Goal: Task Accomplishment & Management: Complete application form

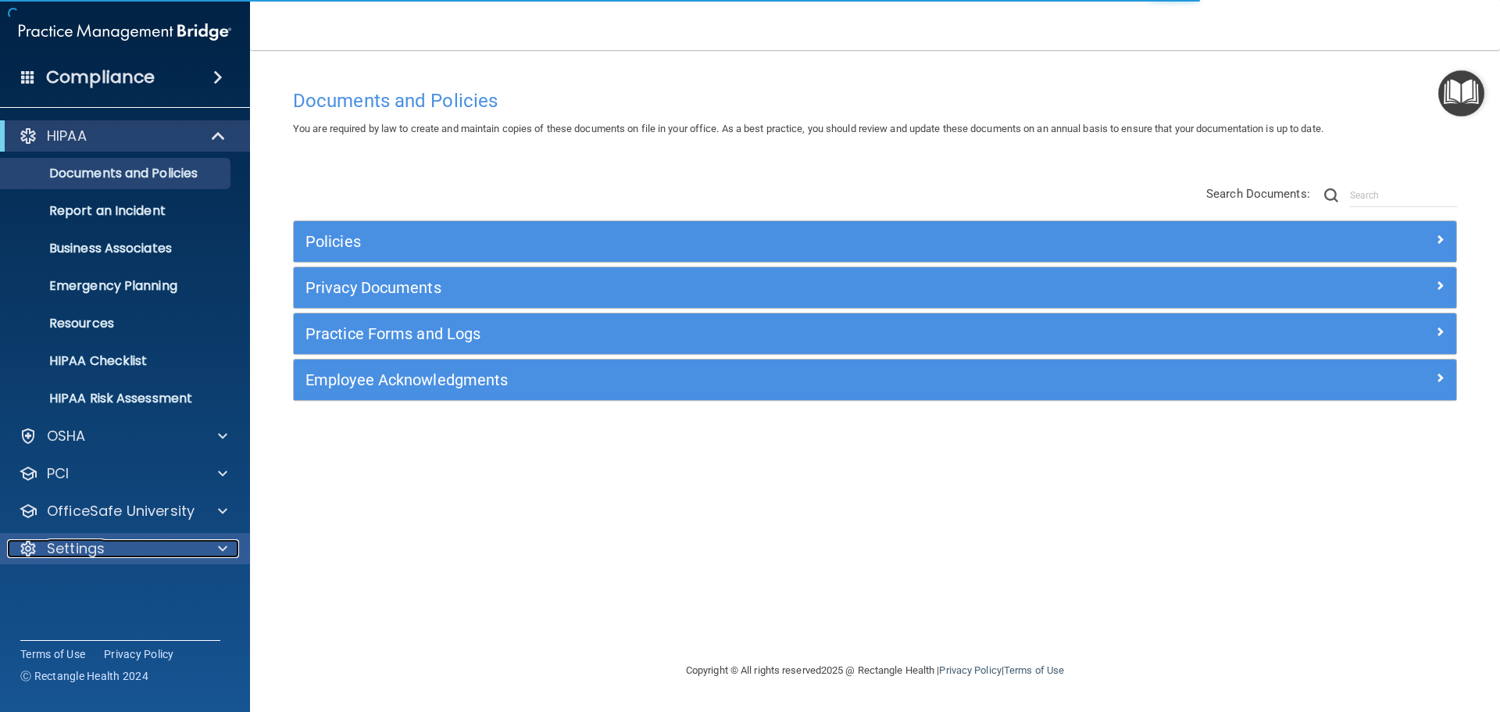
click at [88, 555] on p "Settings" at bounding box center [76, 548] width 58 height 19
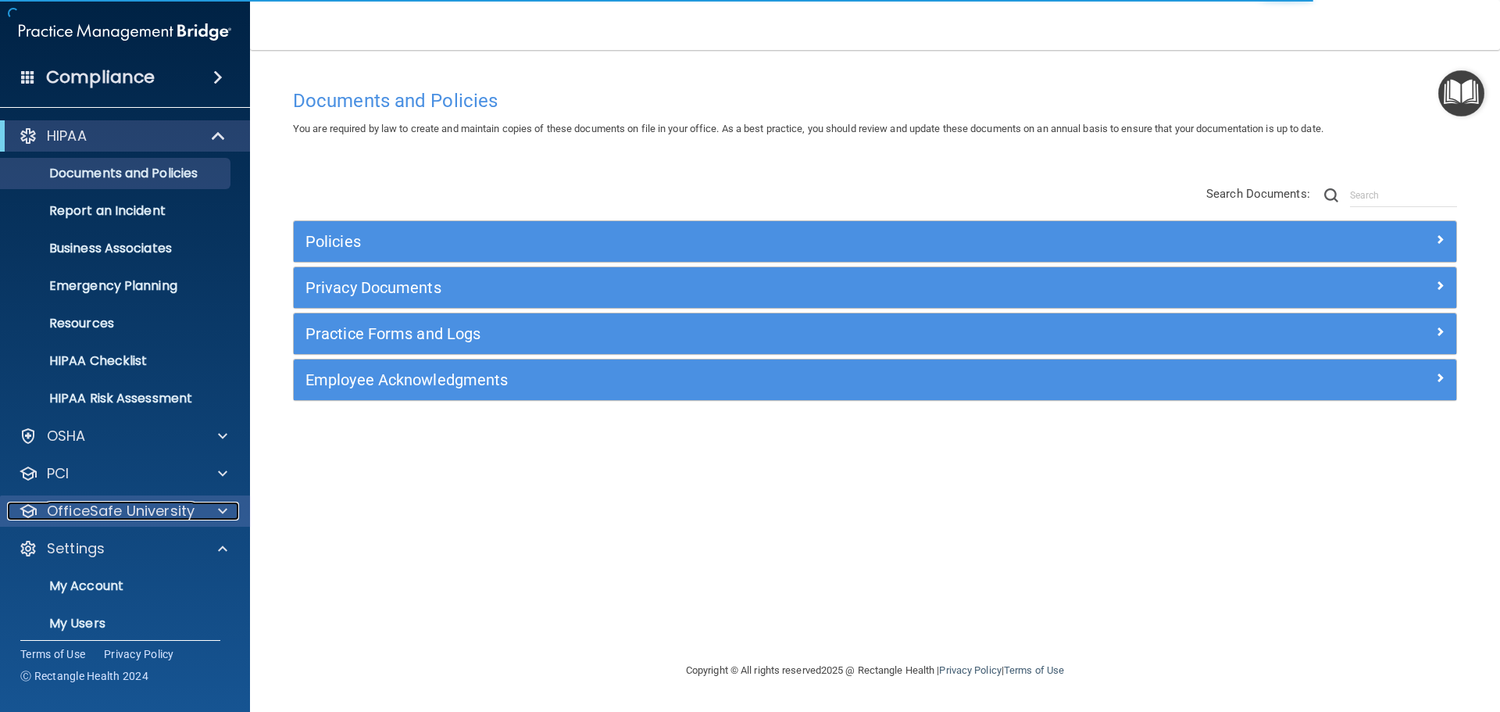
click at [102, 513] on p "OfficeSafe University" at bounding box center [121, 510] width 148 height 19
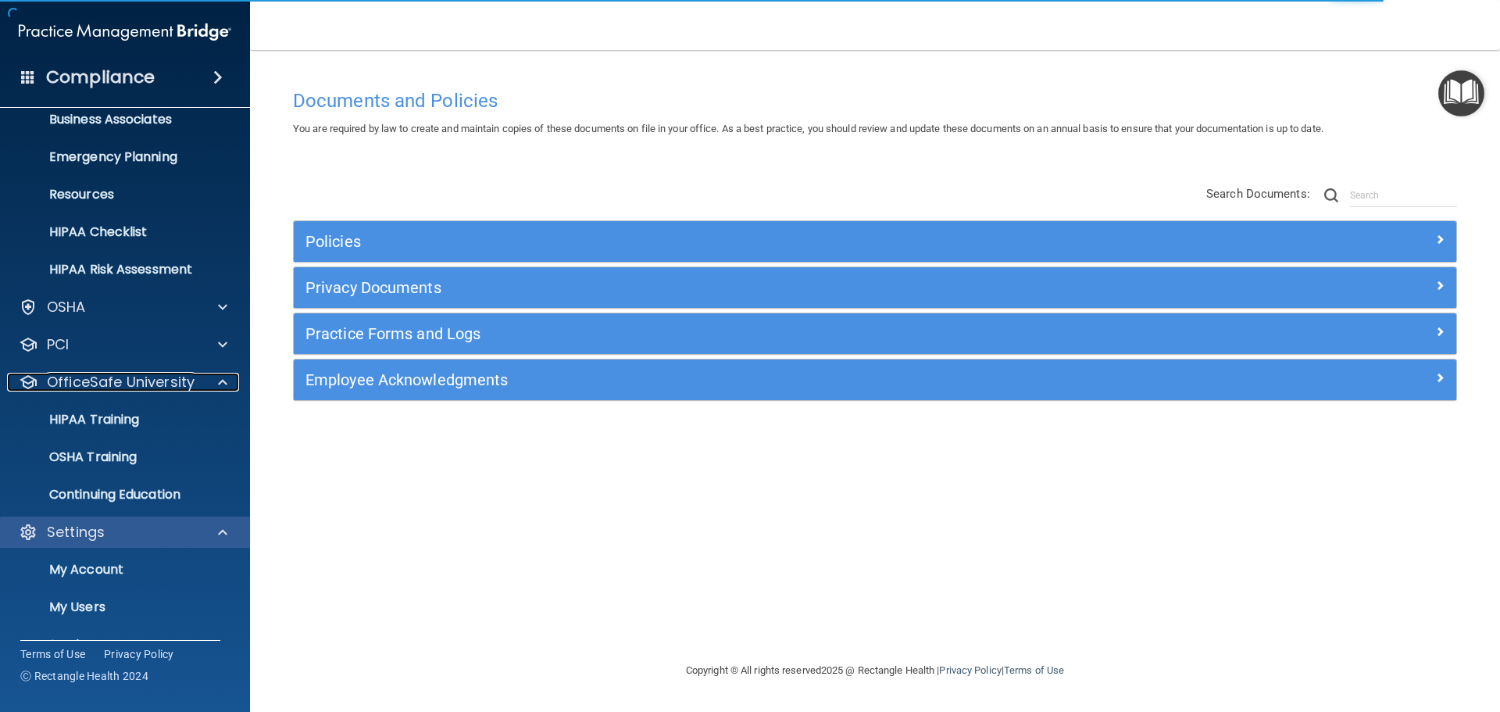
scroll to position [199, 0]
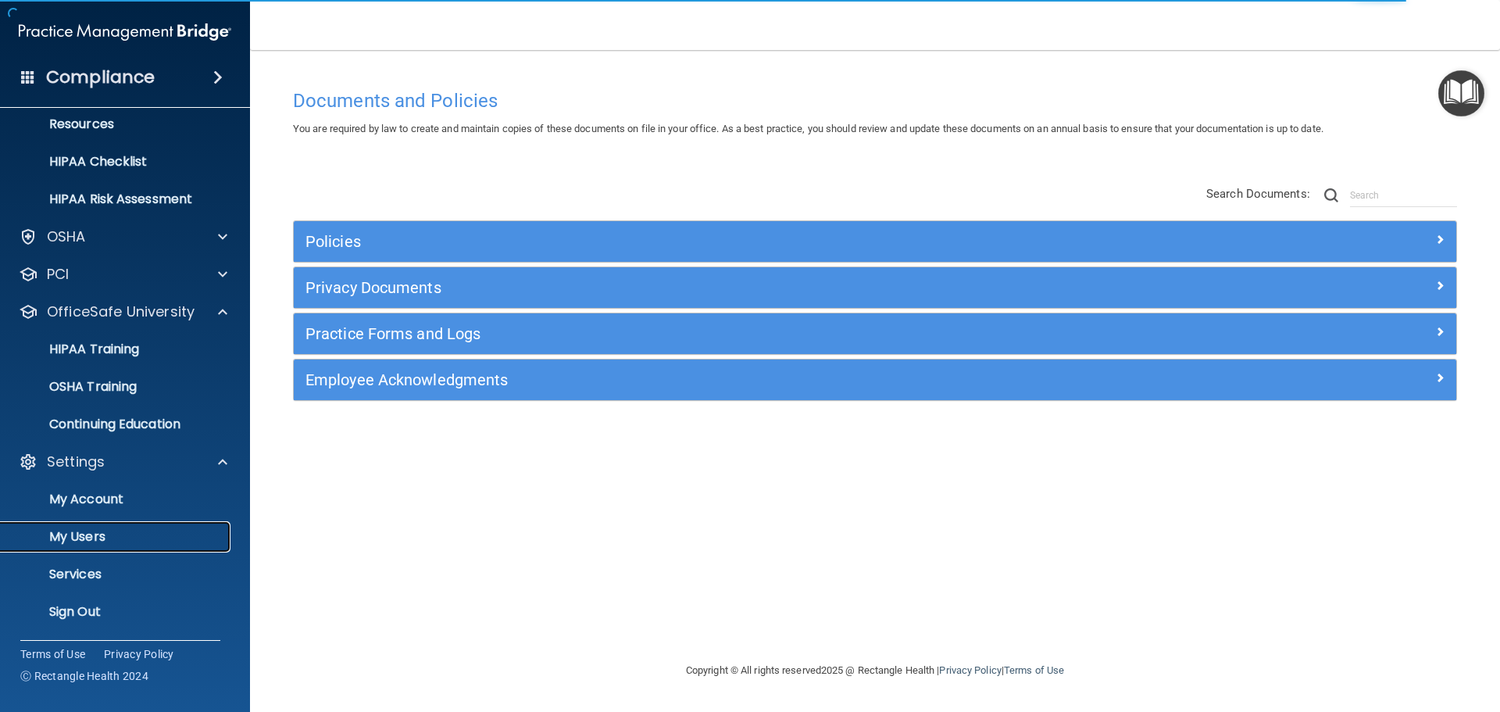
click at [99, 526] on link "My Users" at bounding box center [107, 536] width 246 height 31
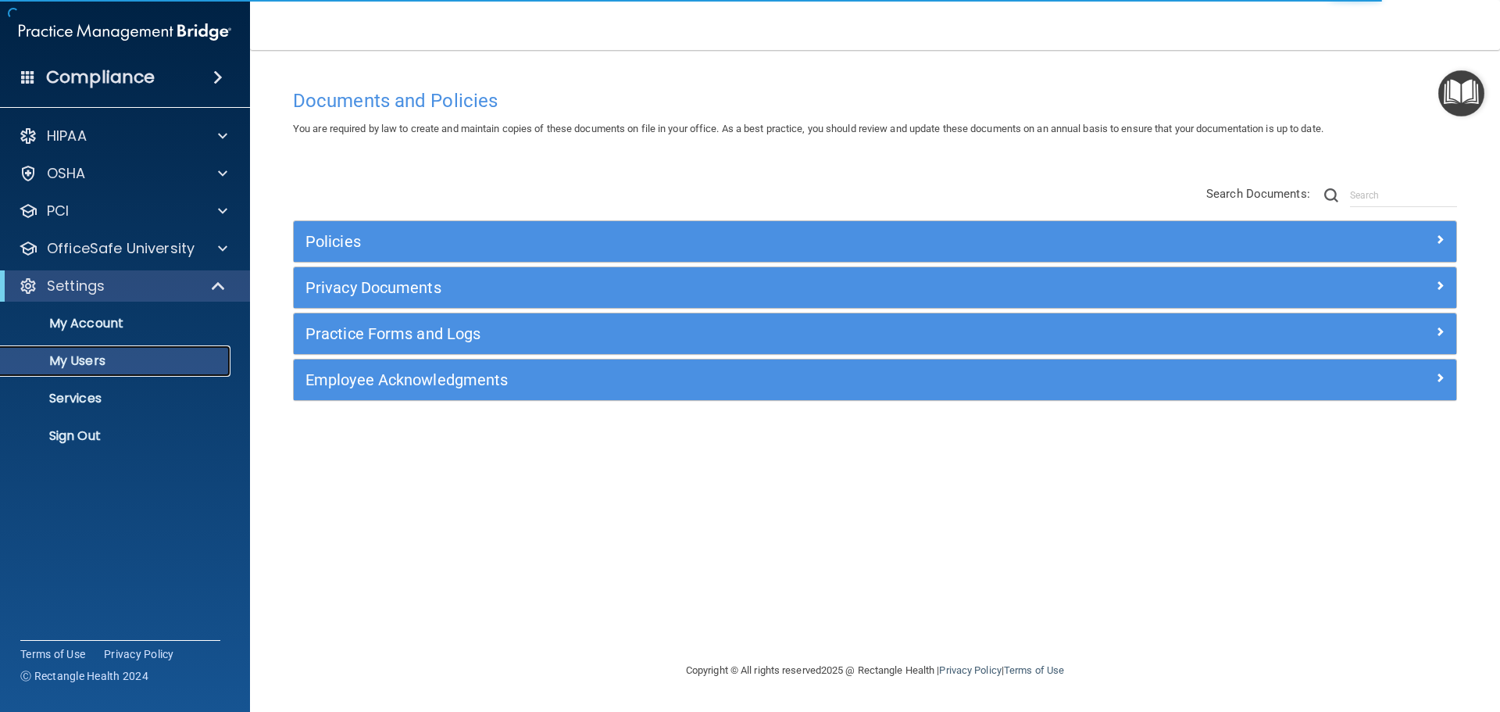
select select "20"
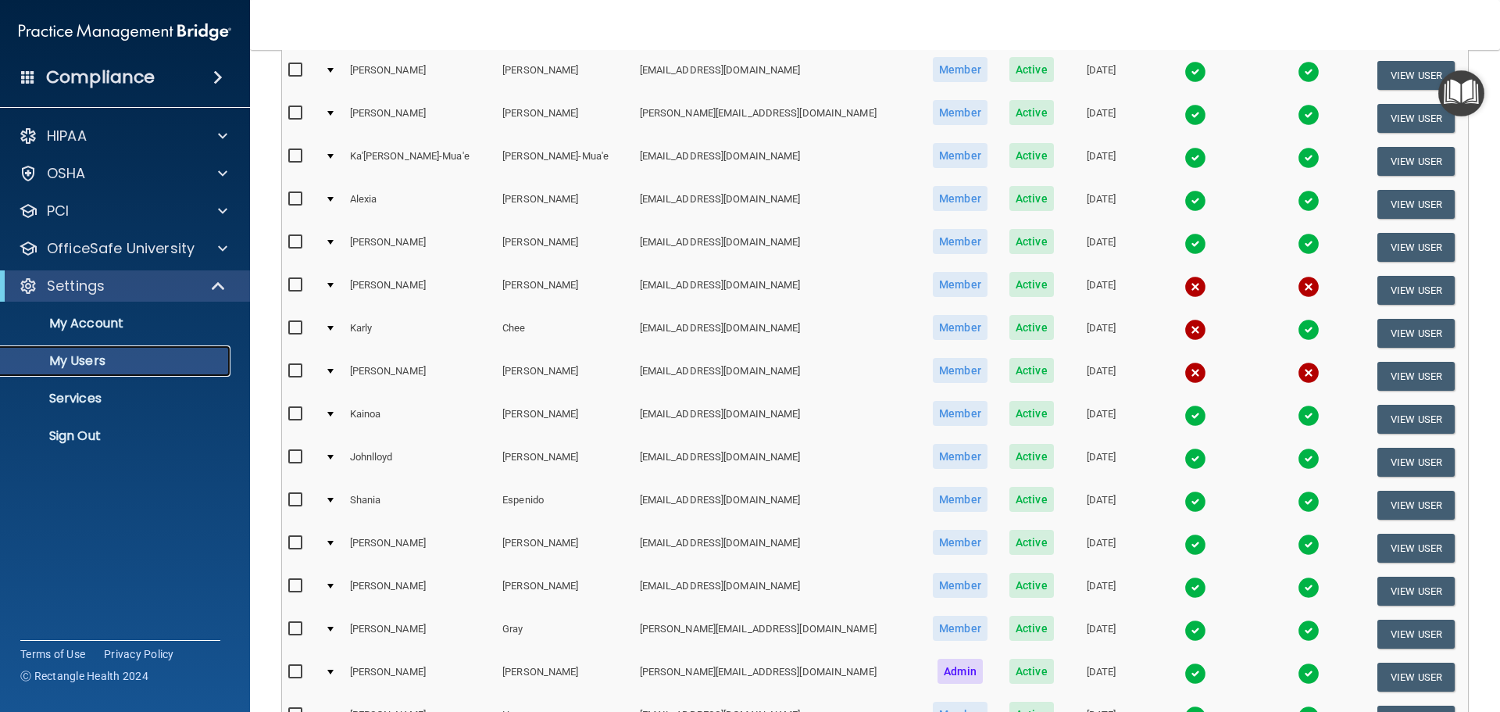
scroll to position [547, 0]
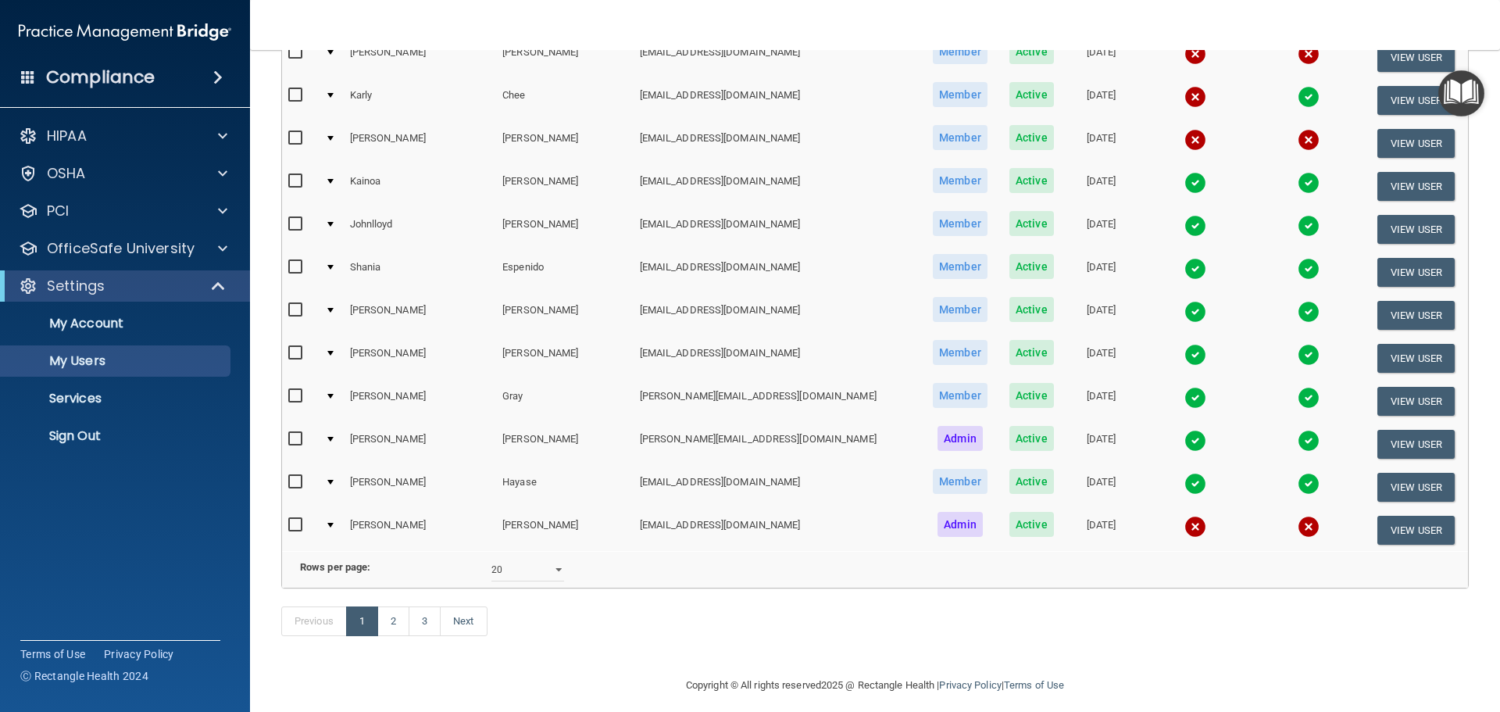
click at [334, 521] on td at bounding box center [331, 529] width 24 height 42
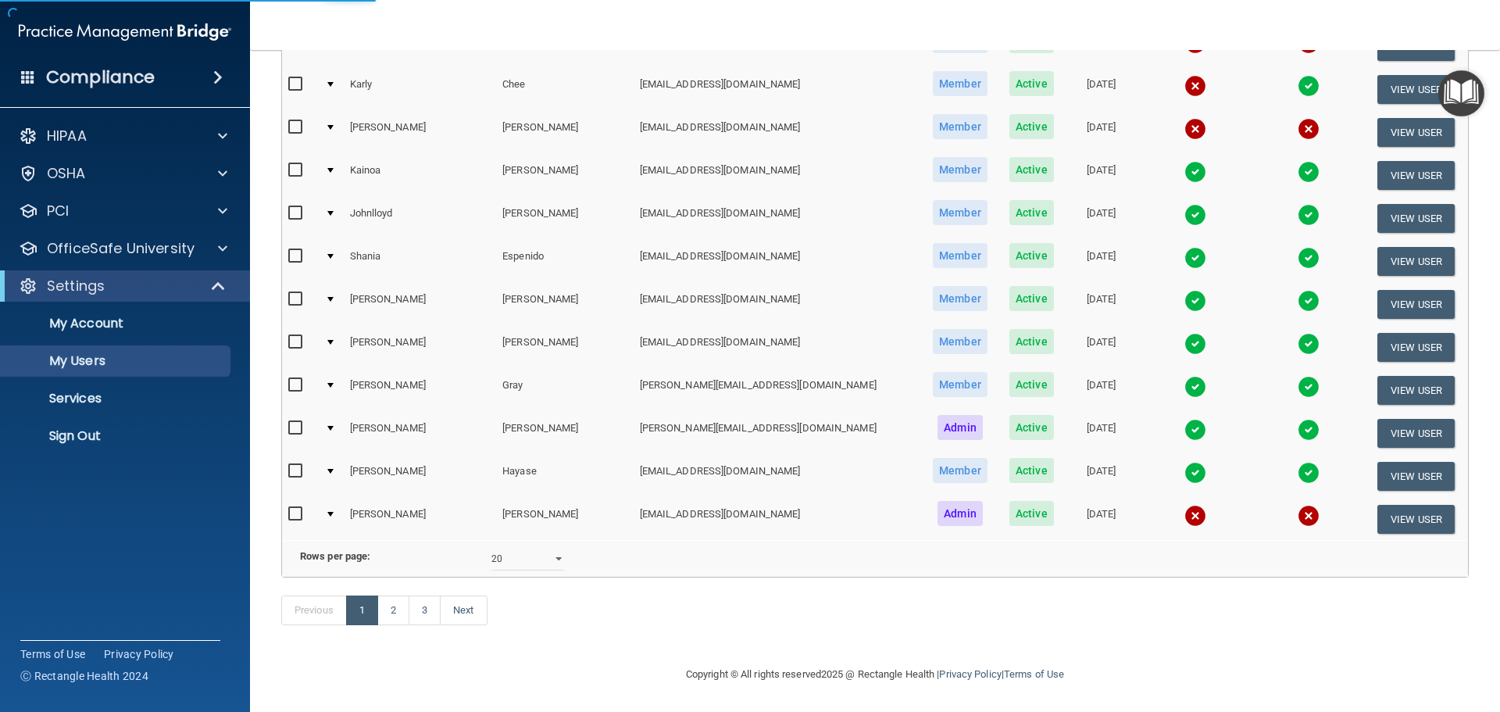
scroll to position [581, 0]
click at [330, 498] on td at bounding box center [331, 519] width 24 height 42
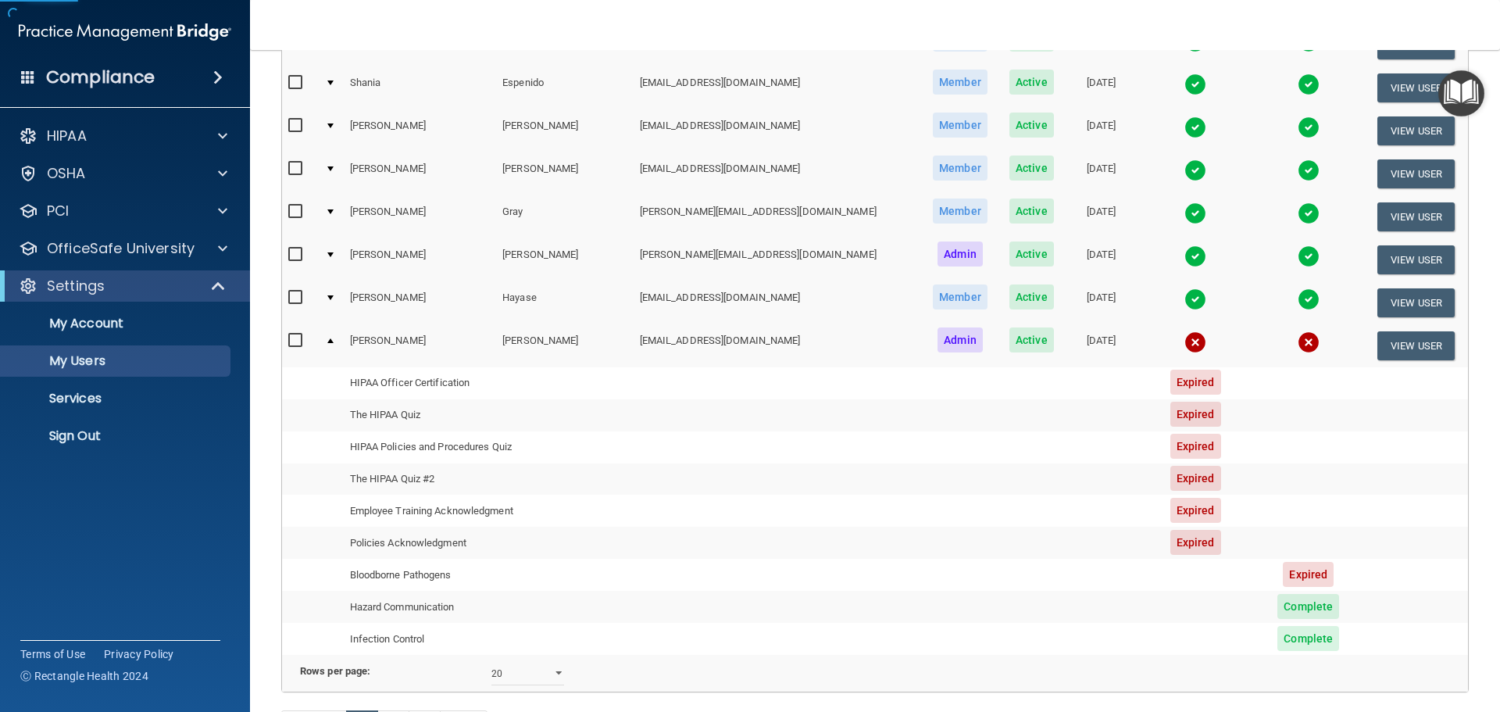
scroll to position [815, 0]
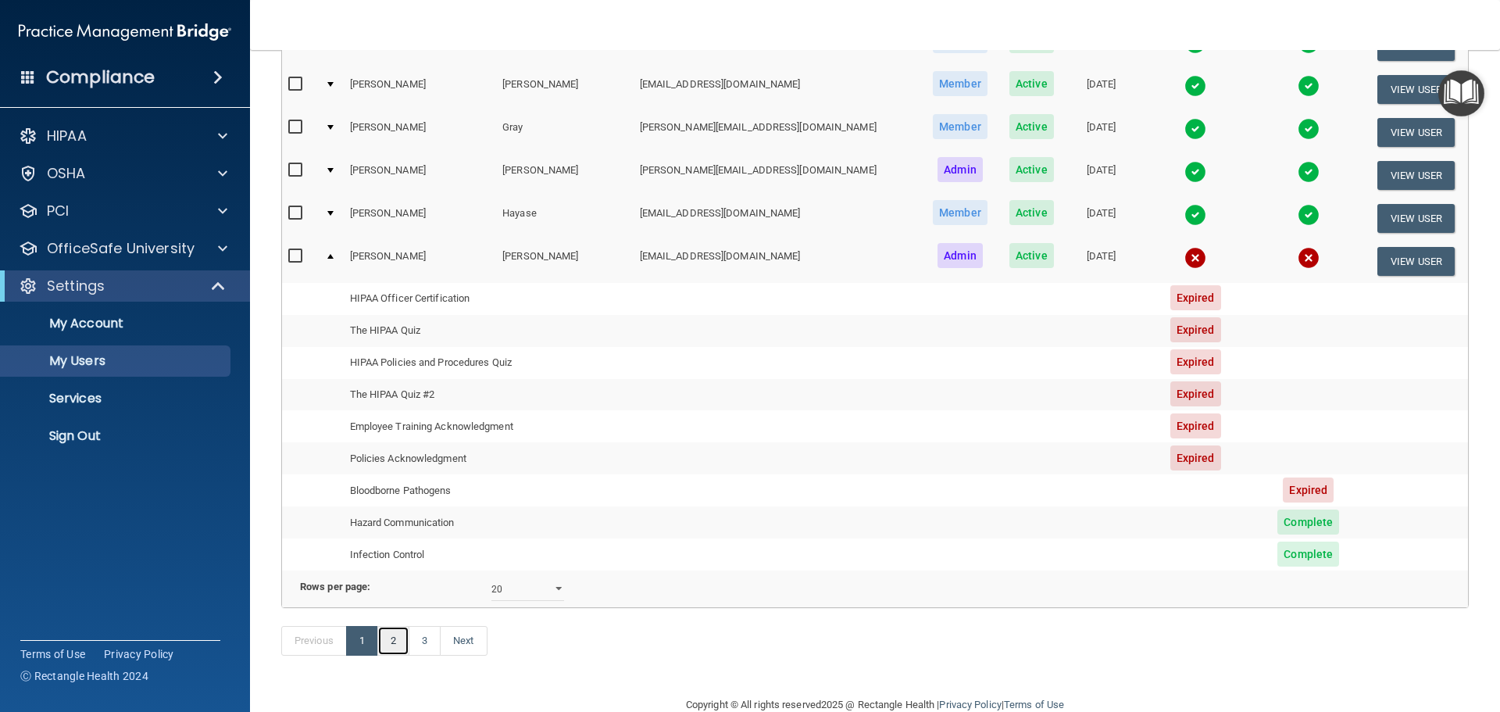
click at [406, 655] on link "2" at bounding box center [393, 641] width 32 height 30
select select "20"
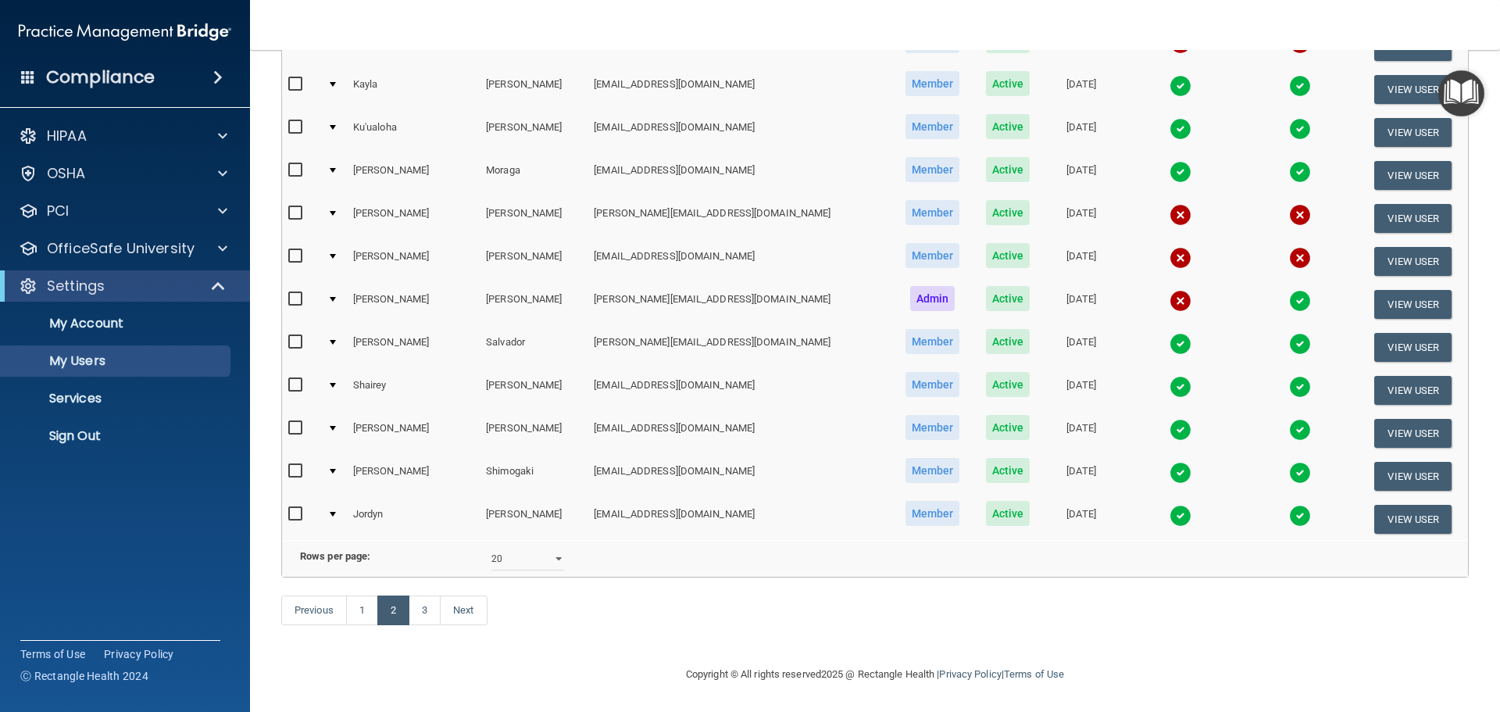
scroll to position [581, 0]
click at [112, 445] on link "Sign Out" at bounding box center [107, 435] width 246 height 31
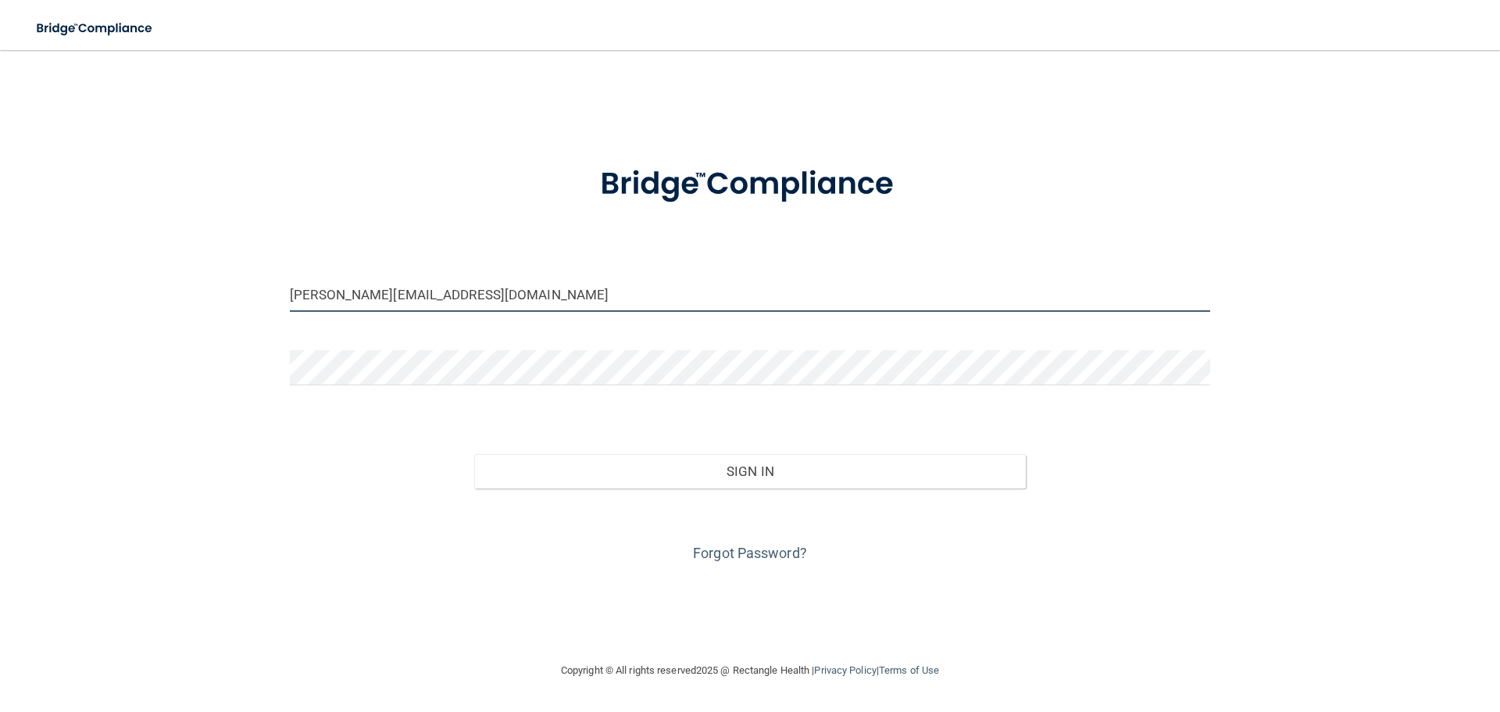
click at [471, 284] on input "[PERSON_NAME][EMAIL_ADDRESS][DOMAIN_NAME]" at bounding box center [750, 294] width 920 height 35
click at [466, 302] on input "[PERSON_NAME][EMAIL_ADDRESS][DOMAIN_NAME]" at bounding box center [750, 294] width 920 height 35
drag, startPoint x: 469, startPoint y: 295, endPoint x: 176, endPoint y: 291, distance: 293.7
click at [183, 287] on div "brenda@hollidayortho.com Invalid email/password. You don't have permission to a…" at bounding box center [749, 356] width 1437 height 580
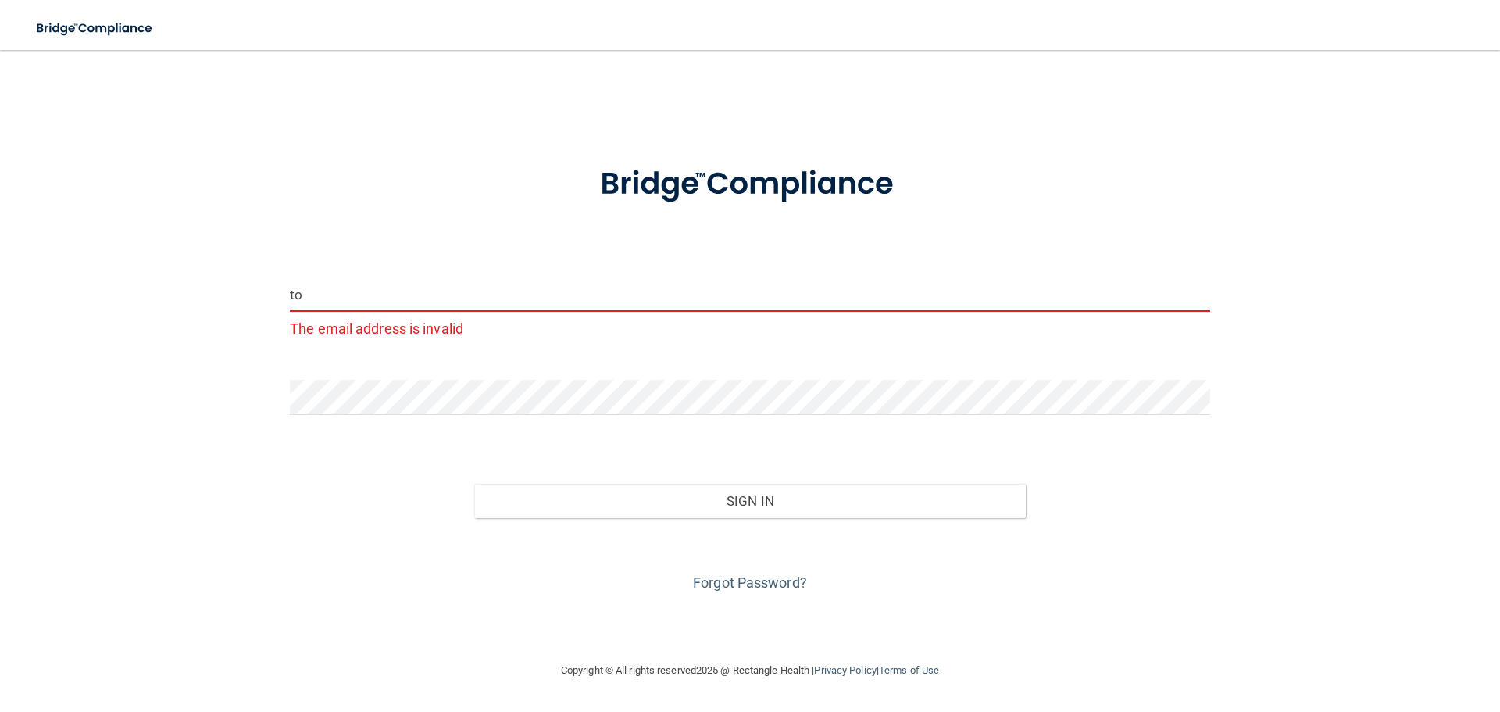
type input "[EMAIL_ADDRESS][DOMAIN_NAME]"
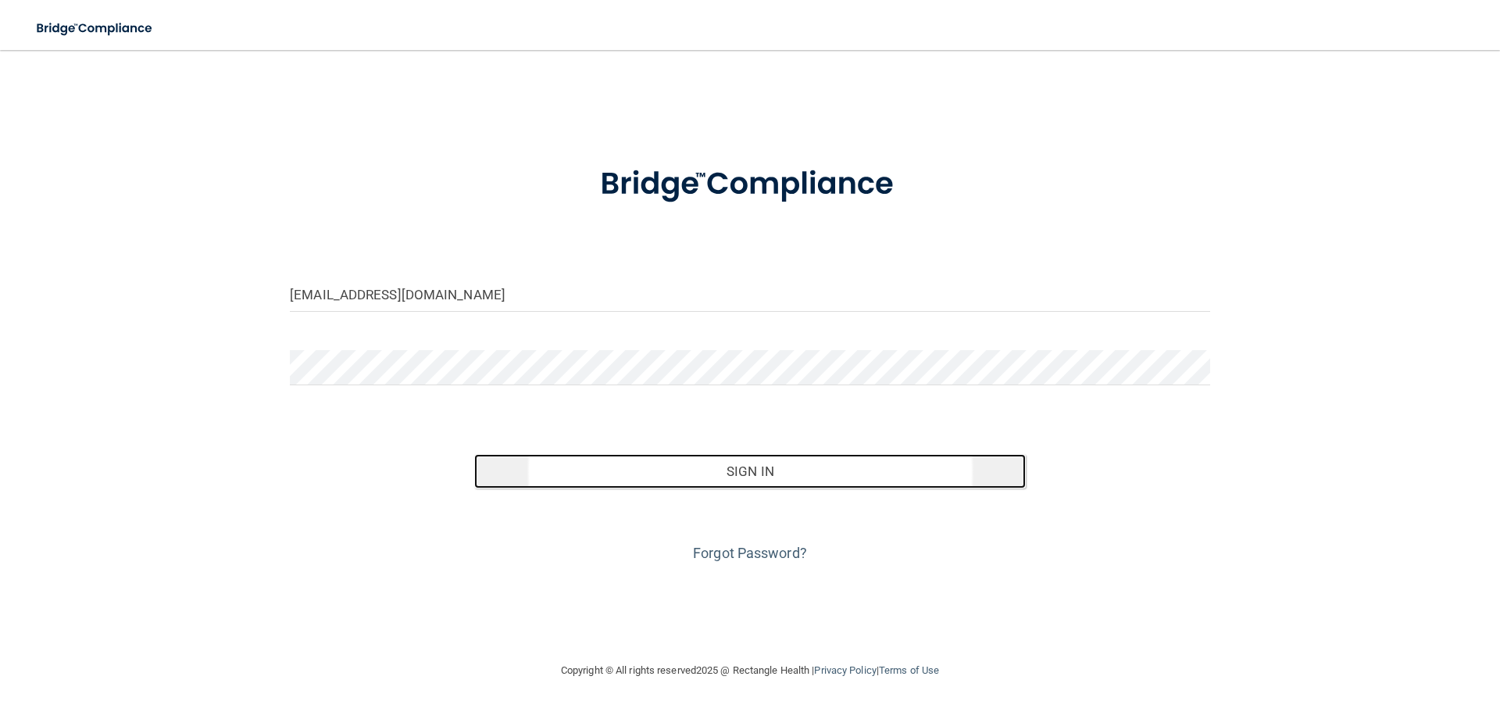
click at [675, 473] on button "Sign In" at bounding box center [750, 471] width 552 height 34
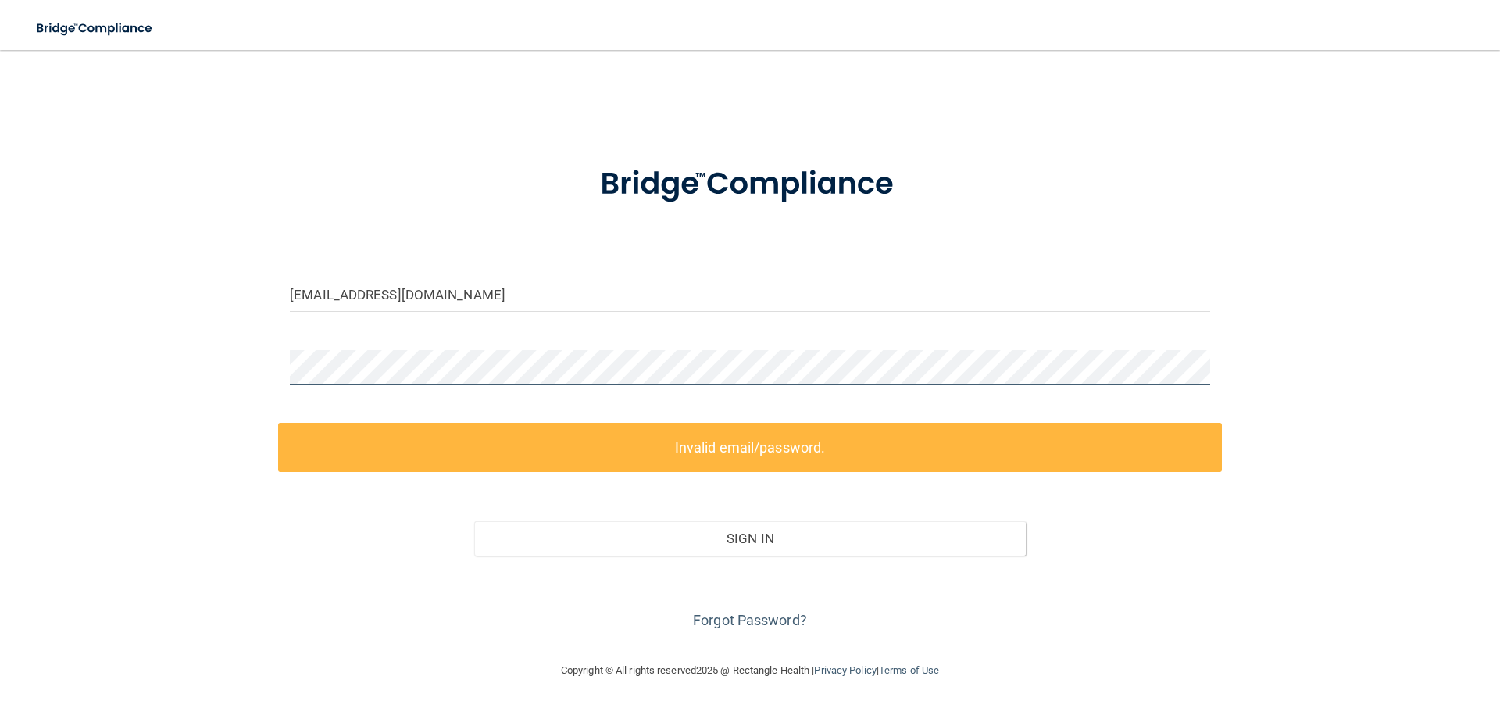
click at [209, 368] on div "to_docholliday@yahoo.com Invalid email/password. You don't have permission to a…" at bounding box center [749, 356] width 1437 height 580
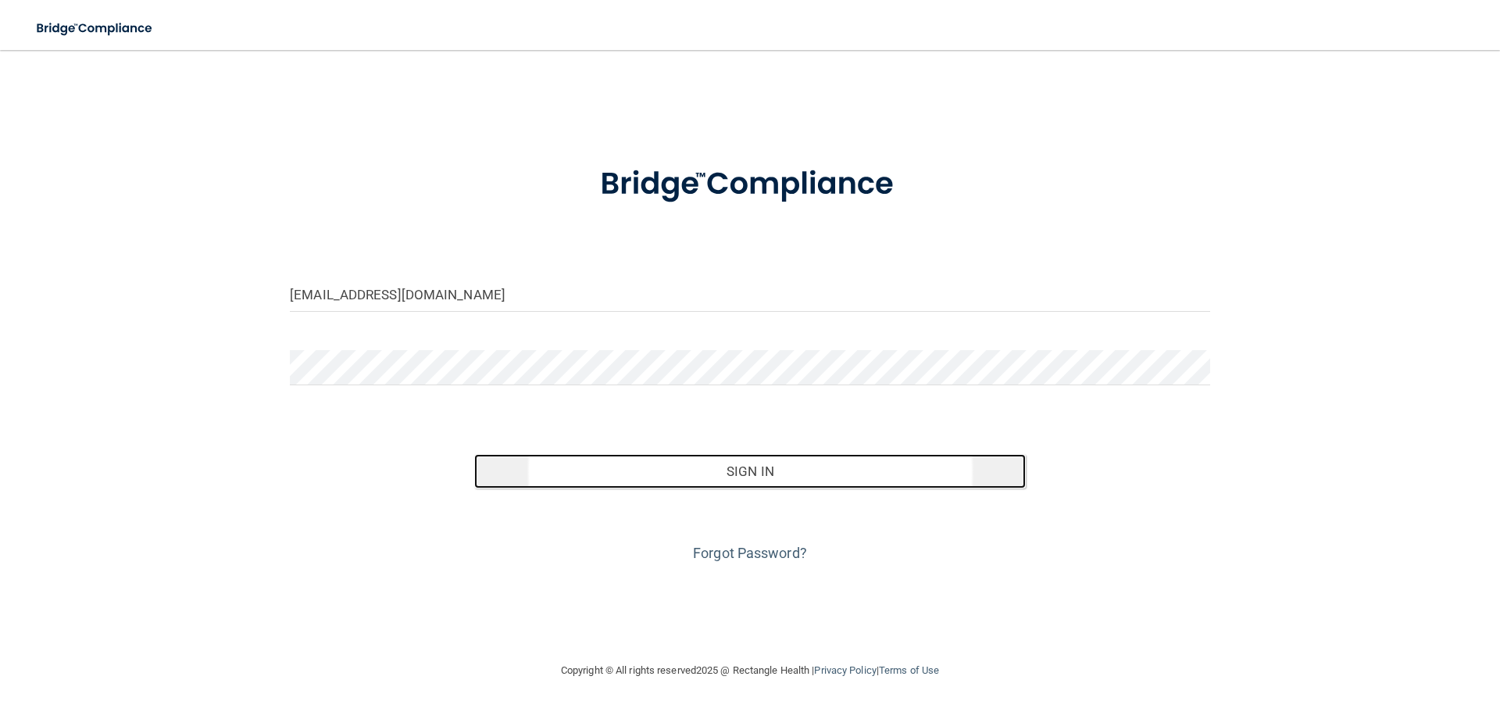
click at [708, 473] on button "Sign In" at bounding box center [750, 471] width 552 height 34
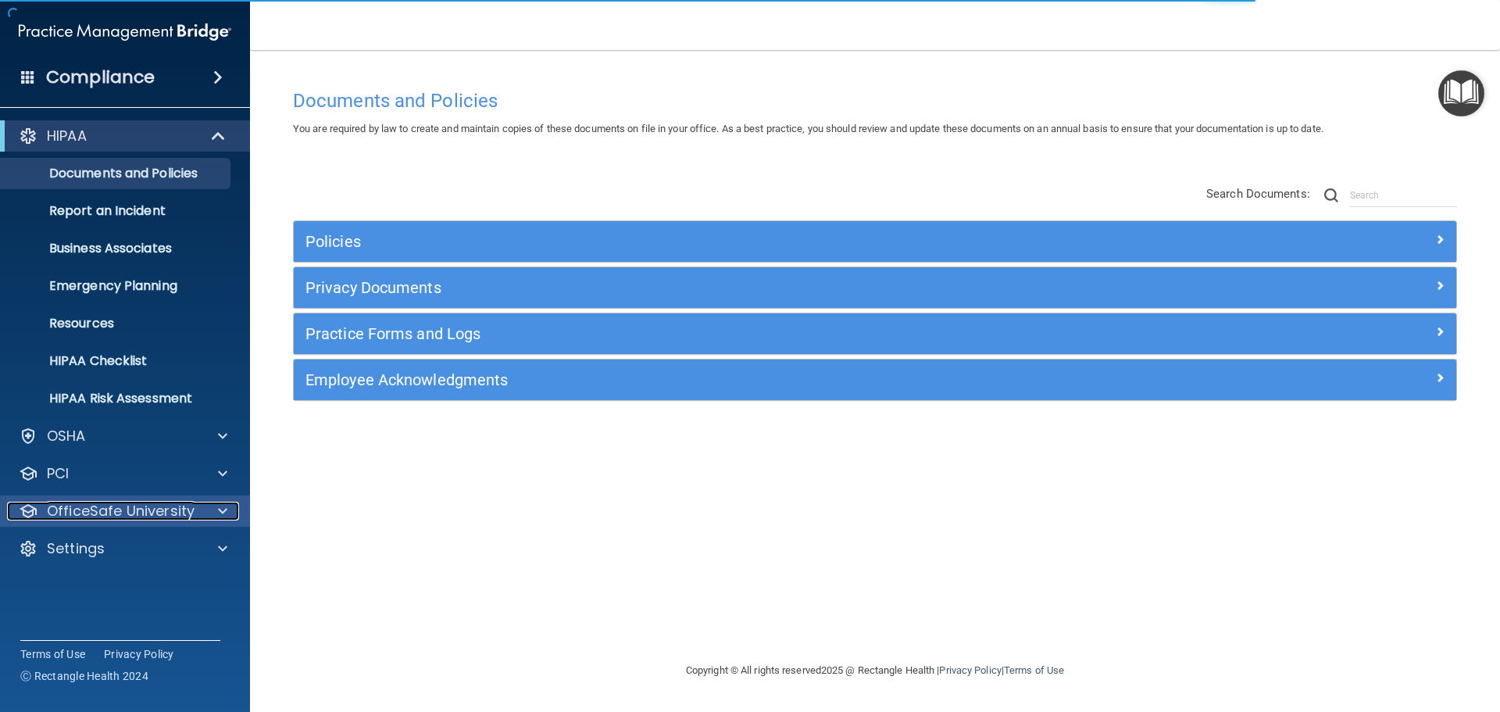
click at [143, 508] on p "OfficeSafe University" at bounding box center [121, 510] width 148 height 19
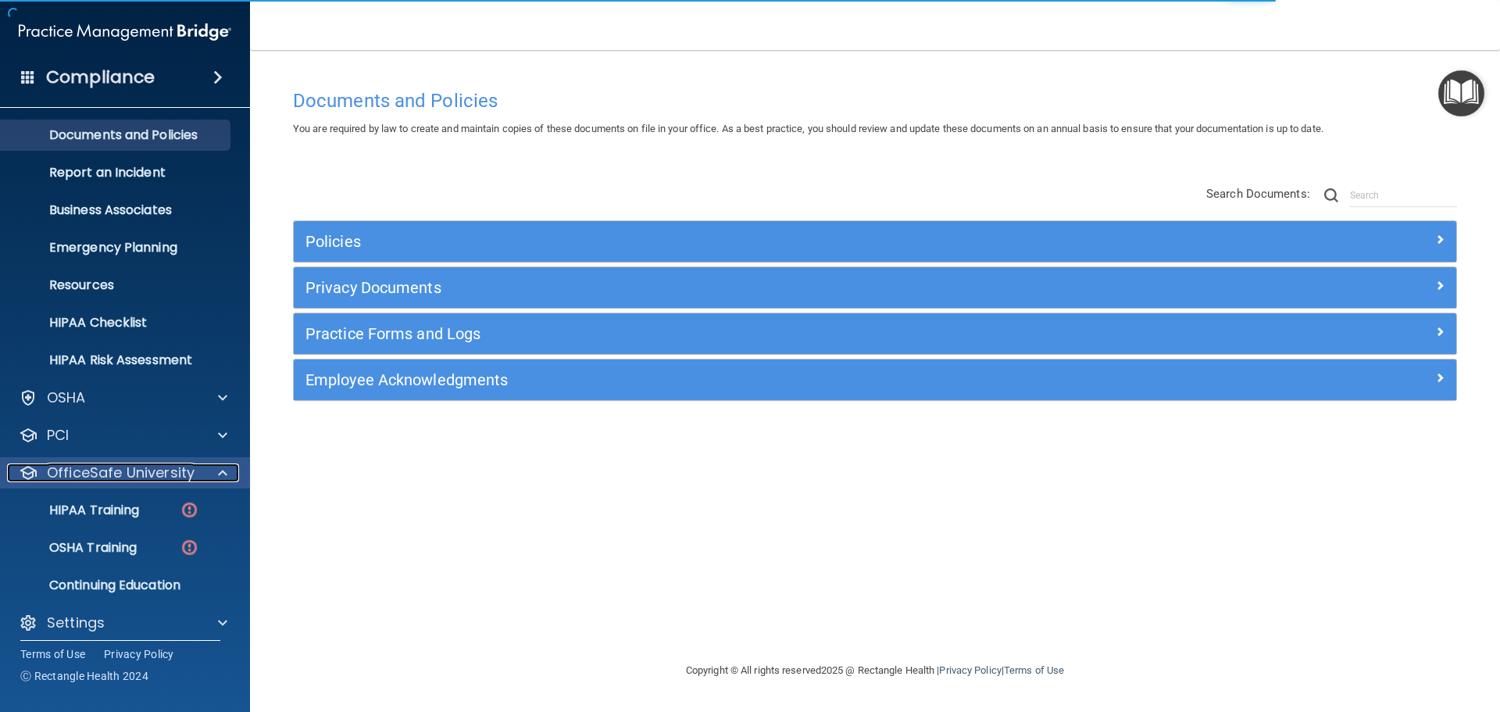
scroll to position [49, 0]
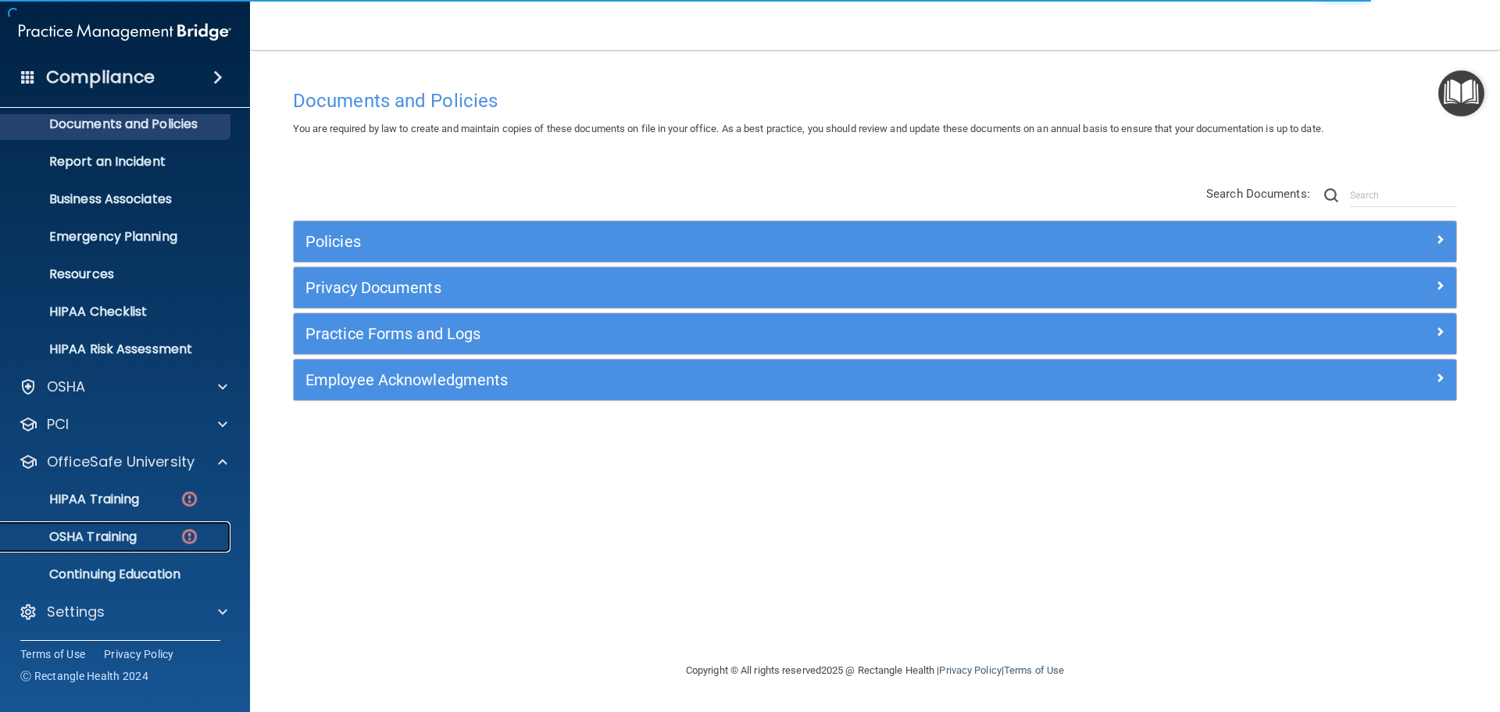
click at [131, 526] on link "OSHA Training" at bounding box center [107, 536] width 246 height 31
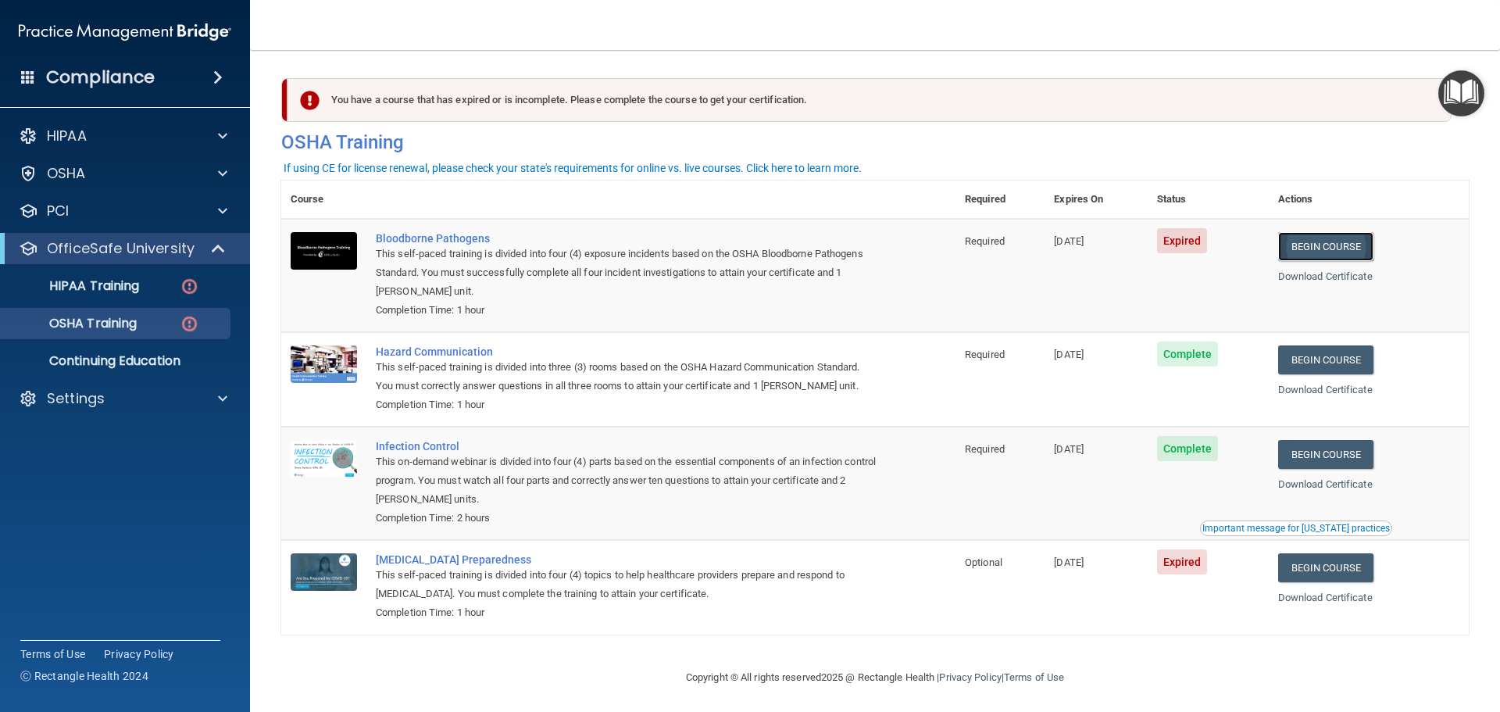
click at [1350, 252] on link "Begin Course" at bounding box center [1325, 246] width 95 height 29
click at [97, 286] on p "HIPAA Training" at bounding box center [74, 286] width 129 height 16
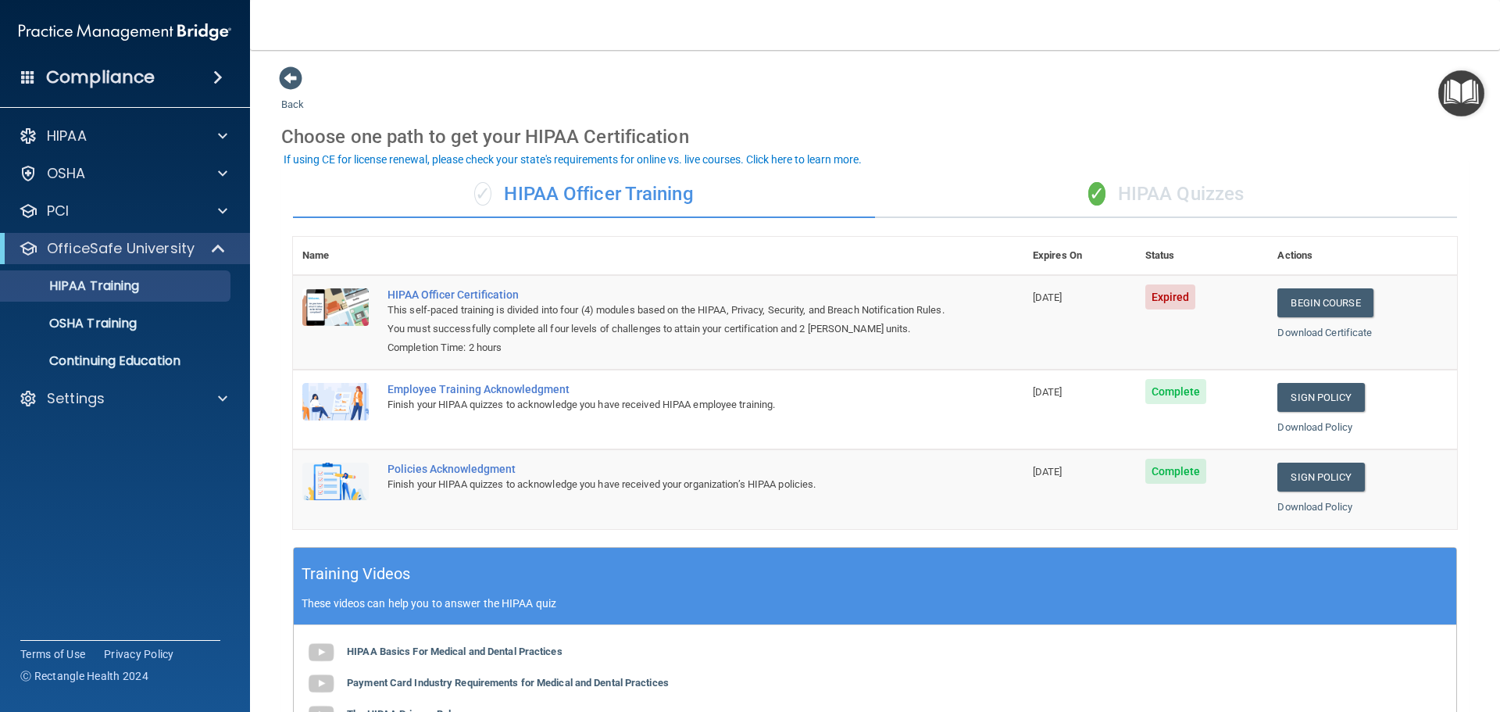
click at [1189, 198] on div "✓ HIPAA Quizzes" at bounding box center [1166, 194] width 582 height 47
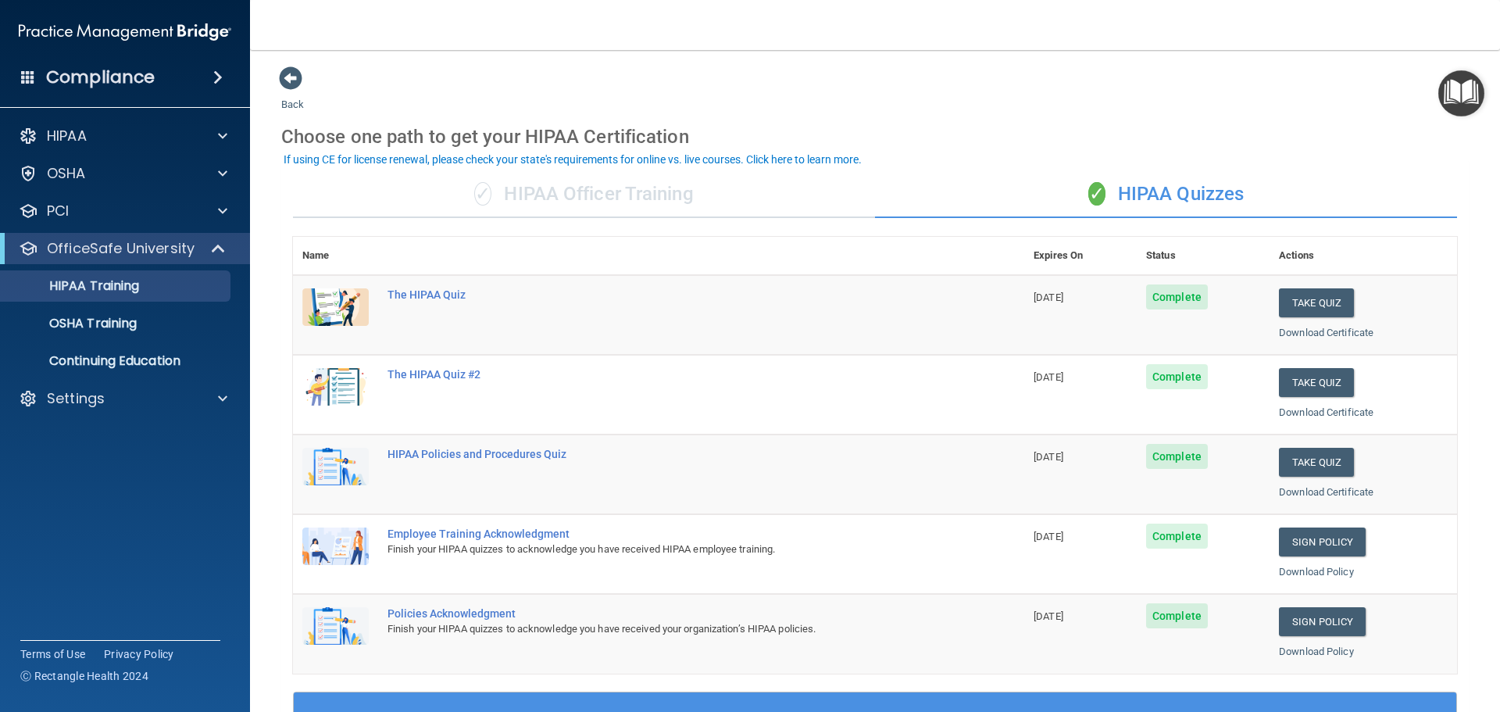
click at [564, 189] on div "✓ HIPAA Officer Training" at bounding box center [584, 194] width 582 height 47
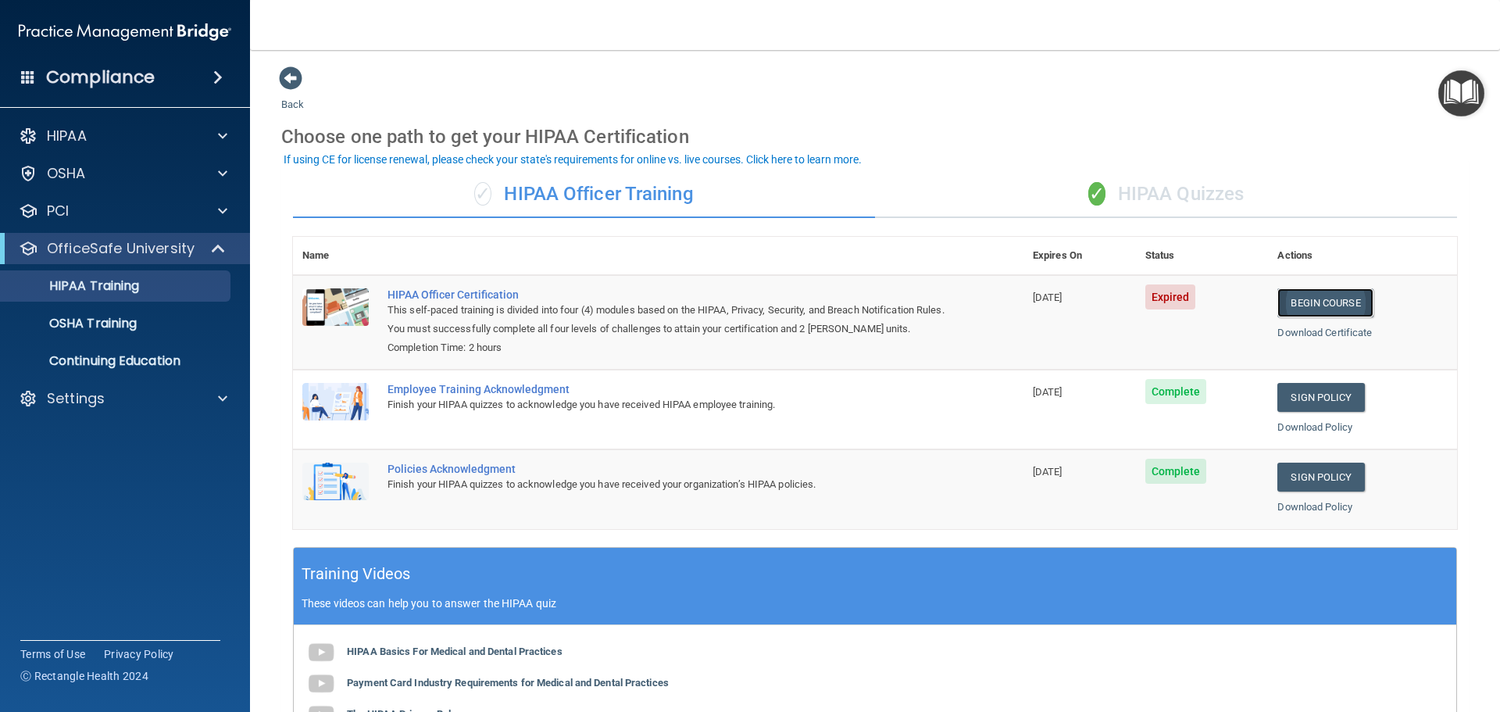
click at [1351, 291] on link "Begin Course" at bounding box center [1324, 302] width 95 height 29
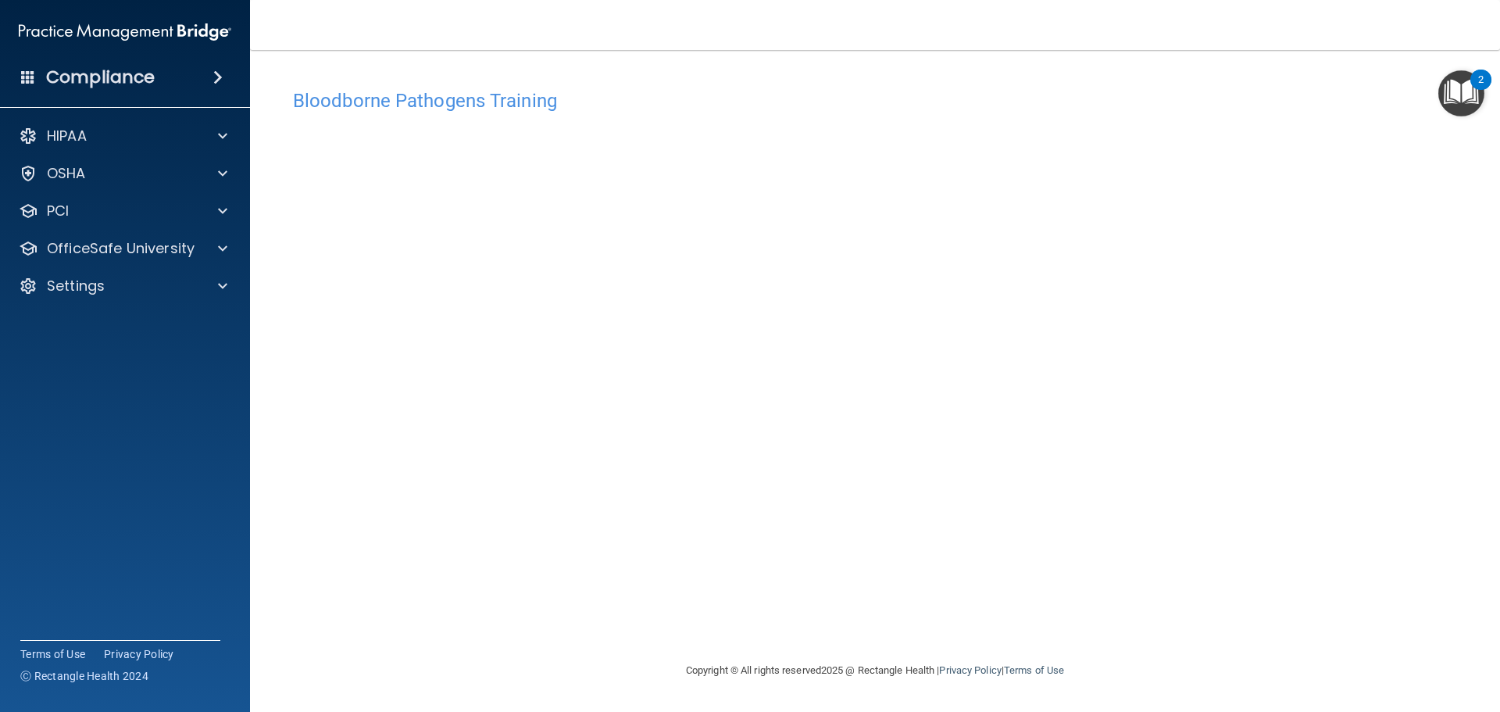
click at [1089, 610] on div "Bloodborne Pathogens Training This course doesn’t expire until 09/27/2025. Are …" at bounding box center [874, 371] width 1187 height 580
click at [180, 284] on div "Settings" at bounding box center [104, 286] width 194 height 19
click at [187, 248] on p "OfficeSafe University" at bounding box center [121, 248] width 148 height 19
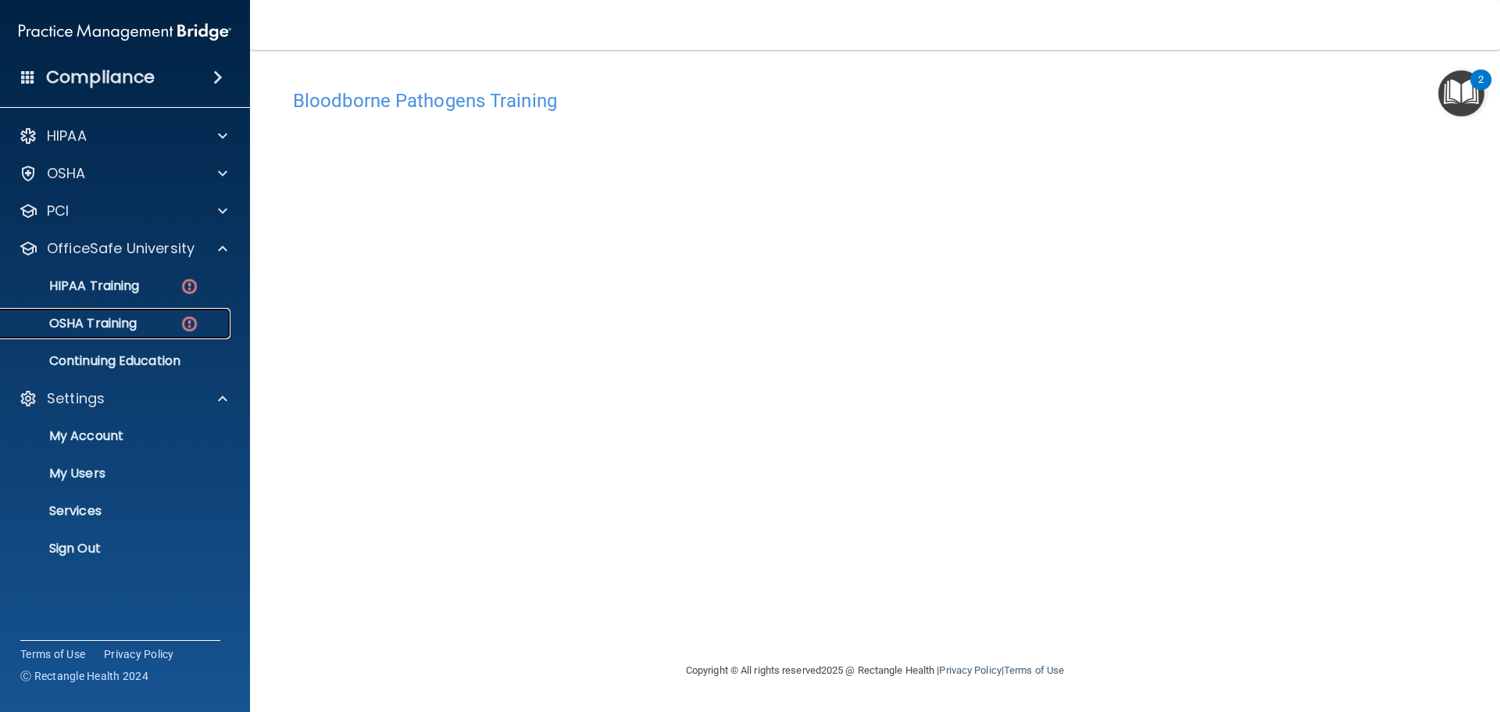
click at [148, 312] on link "OSHA Training" at bounding box center [107, 323] width 246 height 31
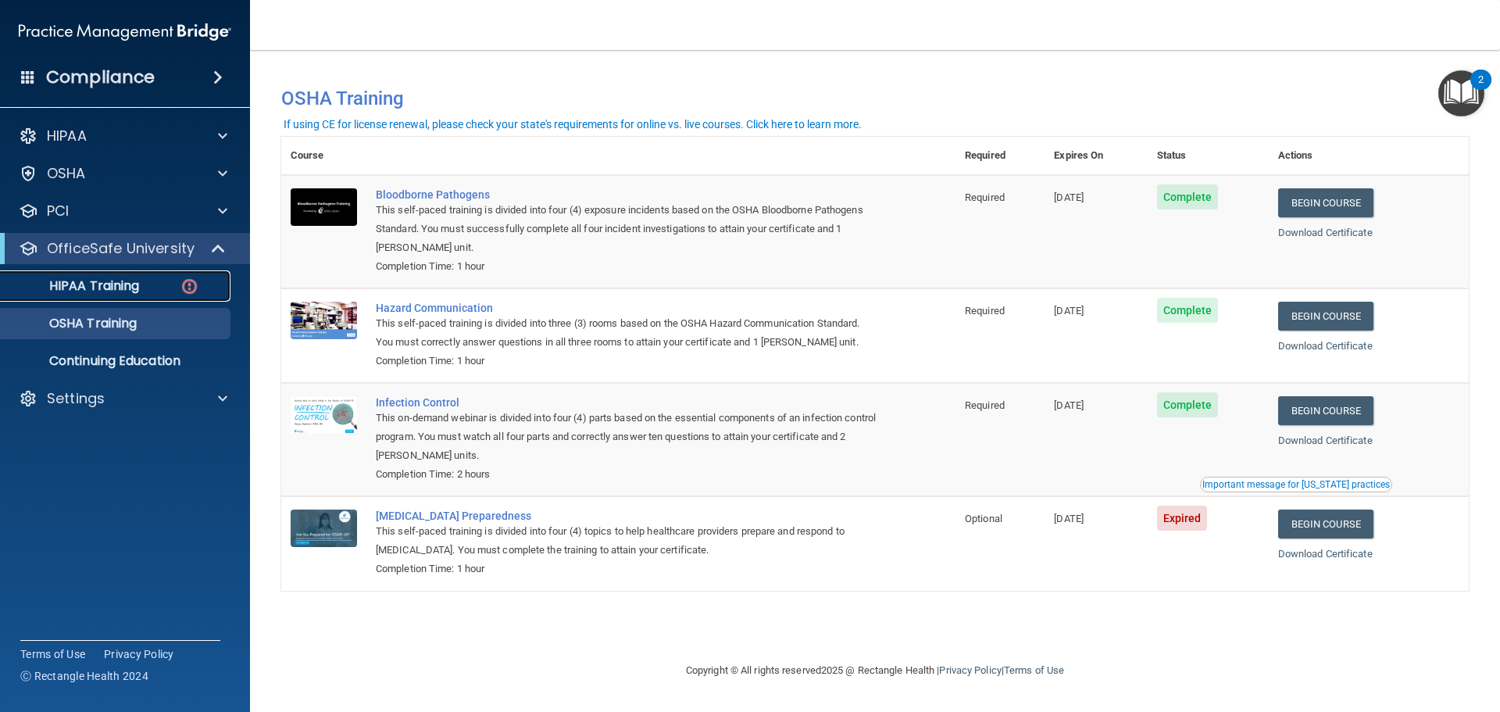
click at [154, 284] on div "HIPAA Training" at bounding box center [116, 286] width 213 height 16
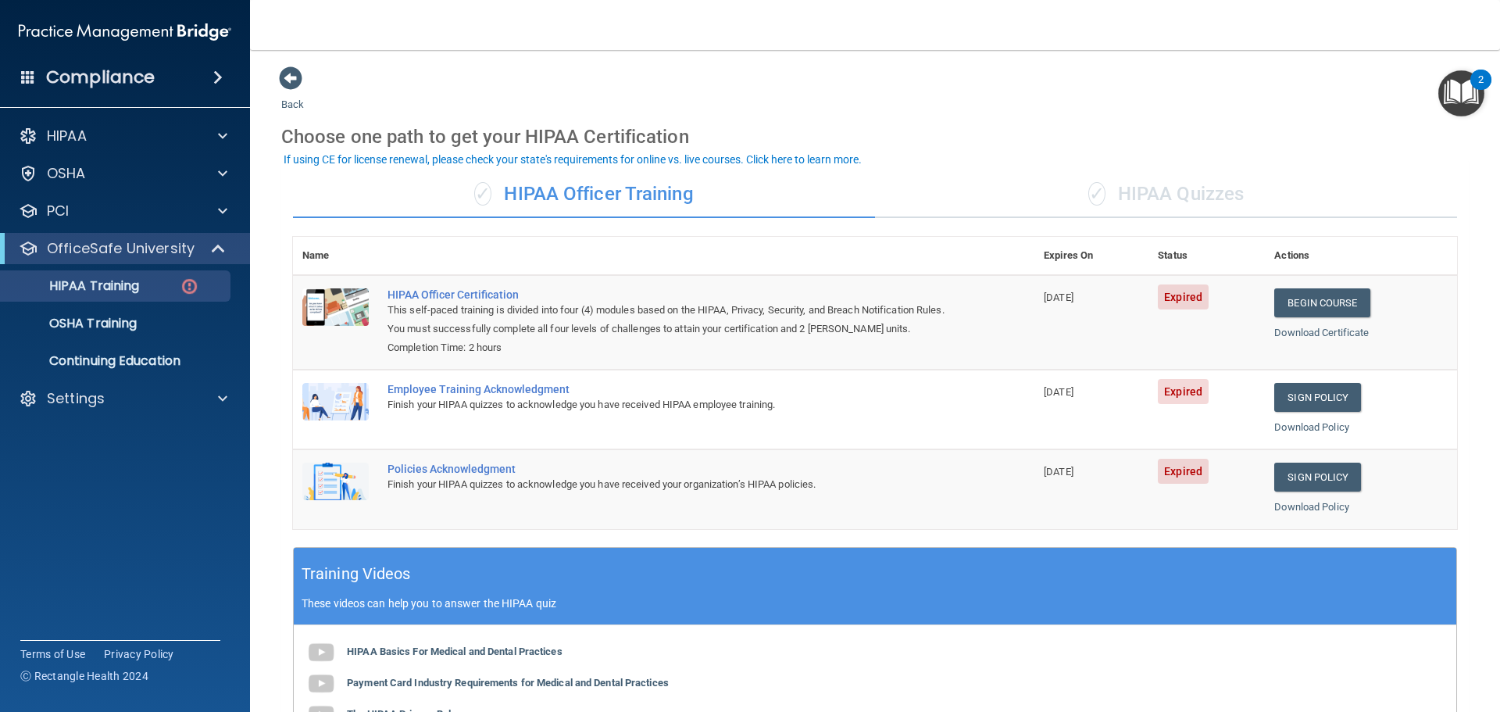
click at [1168, 188] on div "✓ HIPAA Quizzes" at bounding box center [1166, 194] width 582 height 47
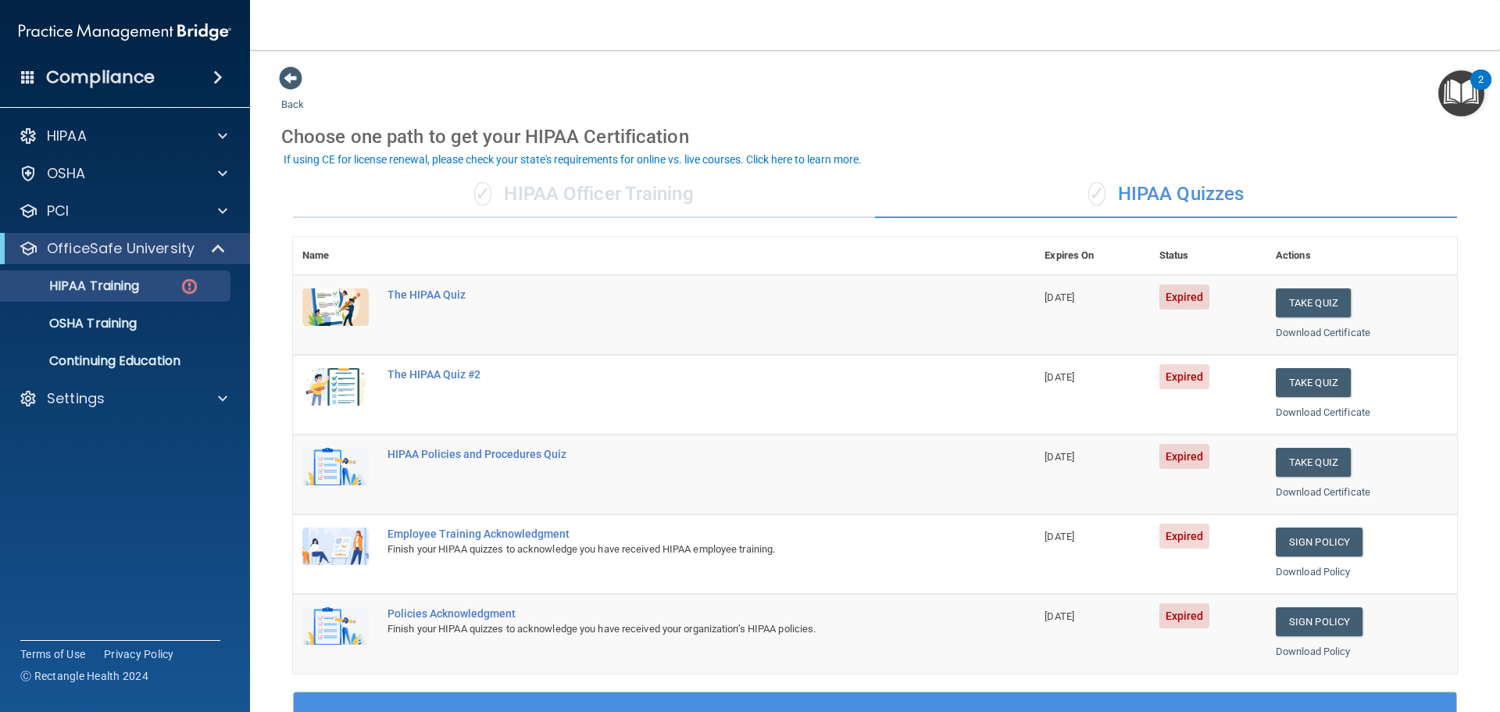
click at [678, 188] on div "✓ HIPAA Officer Training" at bounding box center [584, 194] width 582 height 47
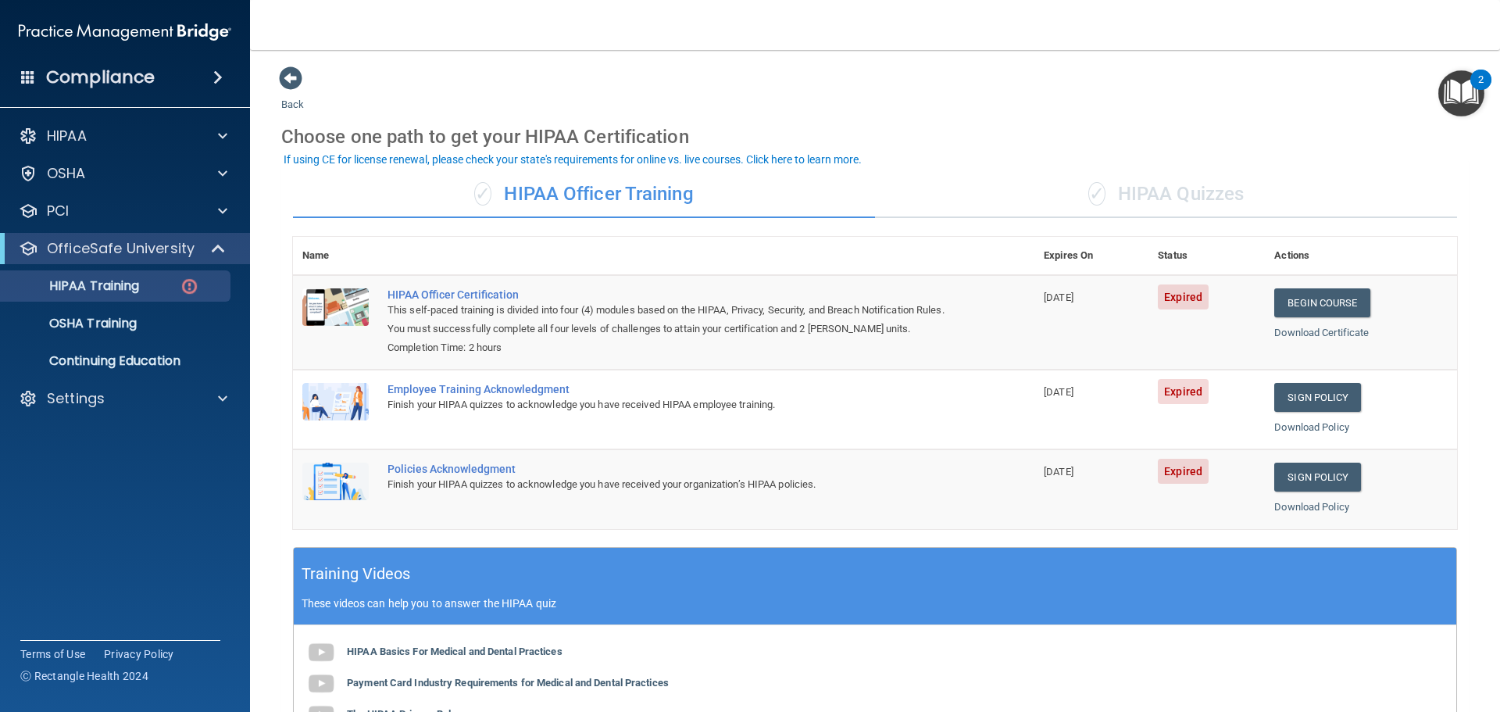
click at [1155, 202] on div "✓ HIPAA Quizzes" at bounding box center [1166, 194] width 582 height 47
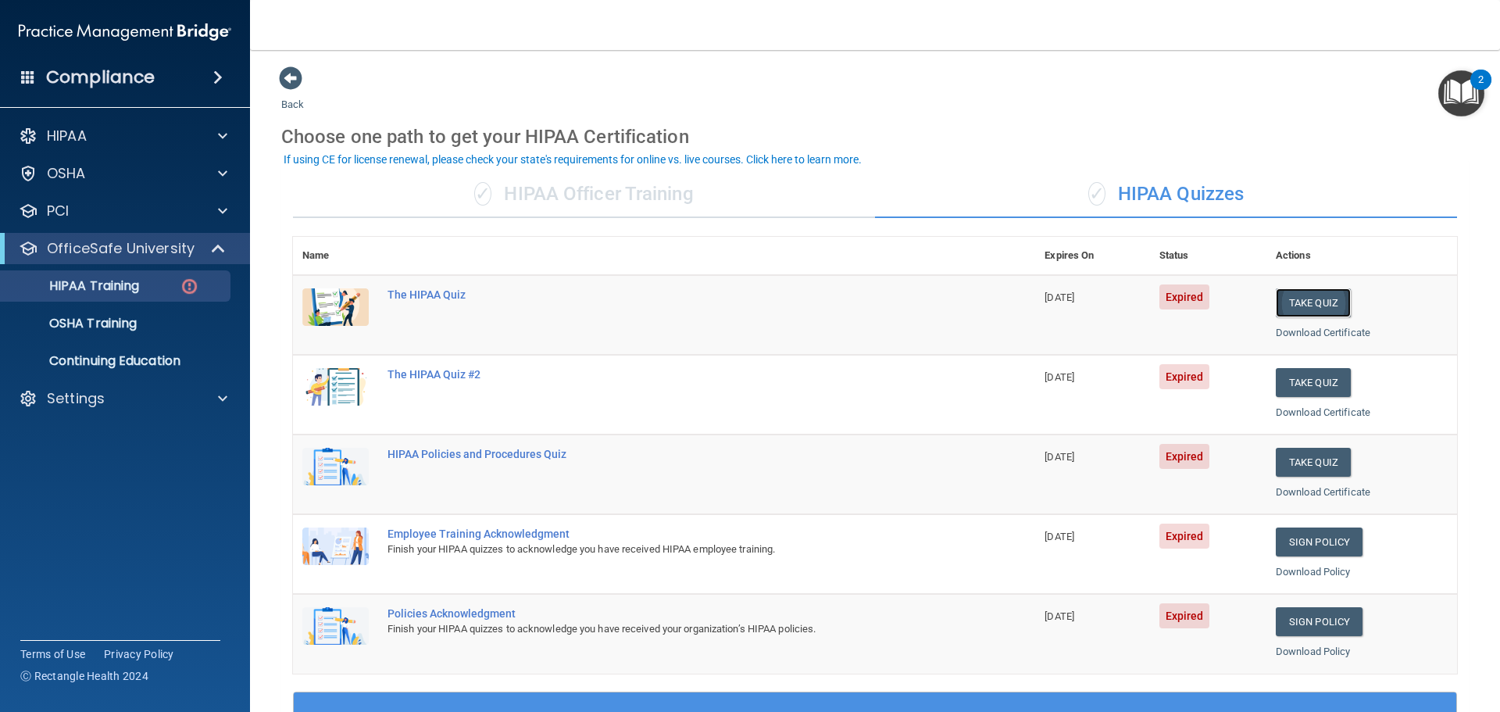
click at [1310, 307] on button "Take Quiz" at bounding box center [1313, 302] width 75 height 29
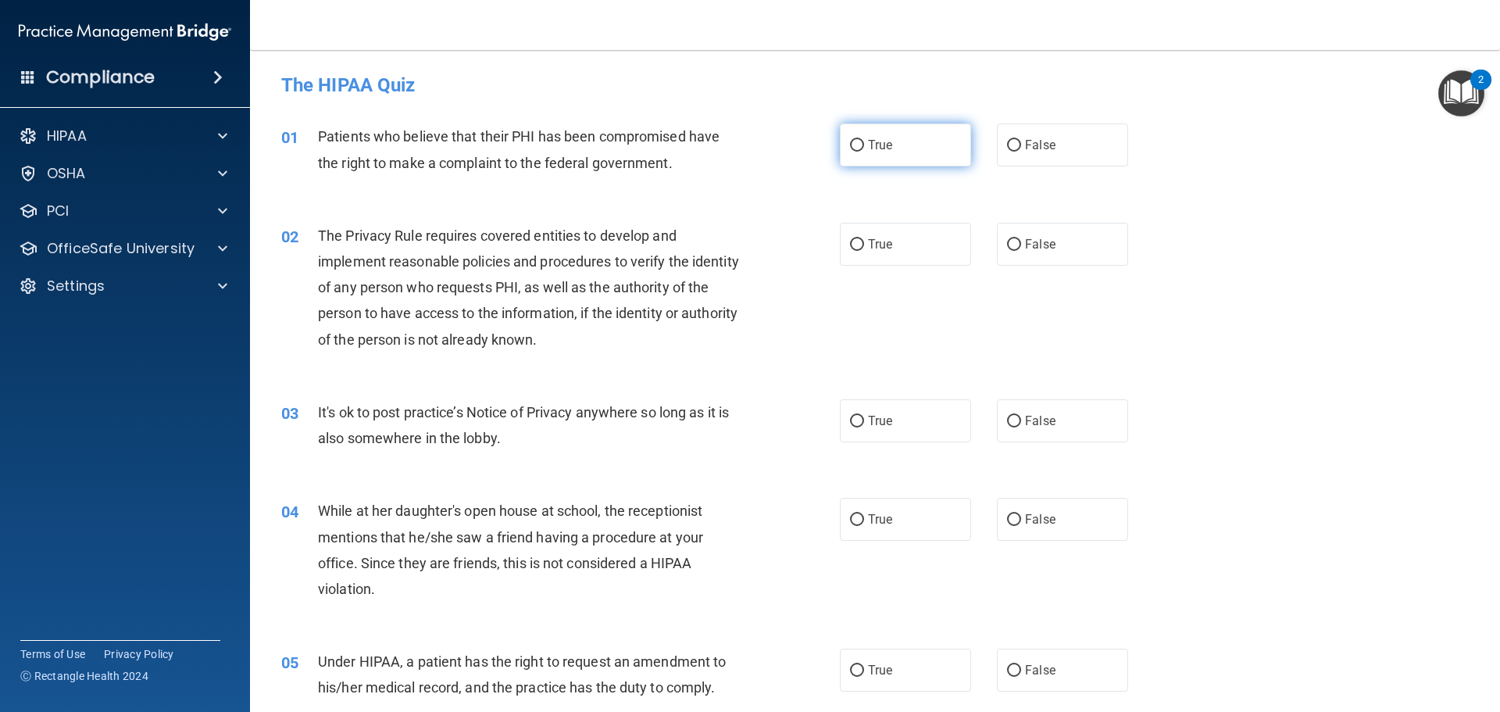
click at [925, 133] on label "True" at bounding box center [905, 144] width 131 height 43
click at [864, 140] on input "True" at bounding box center [857, 146] width 14 height 12
radio input "true"
click at [904, 245] on label "True" at bounding box center [905, 244] width 131 height 43
click at [864, 245] on input "True" at bounding box center [857, 245] width 14 height 12
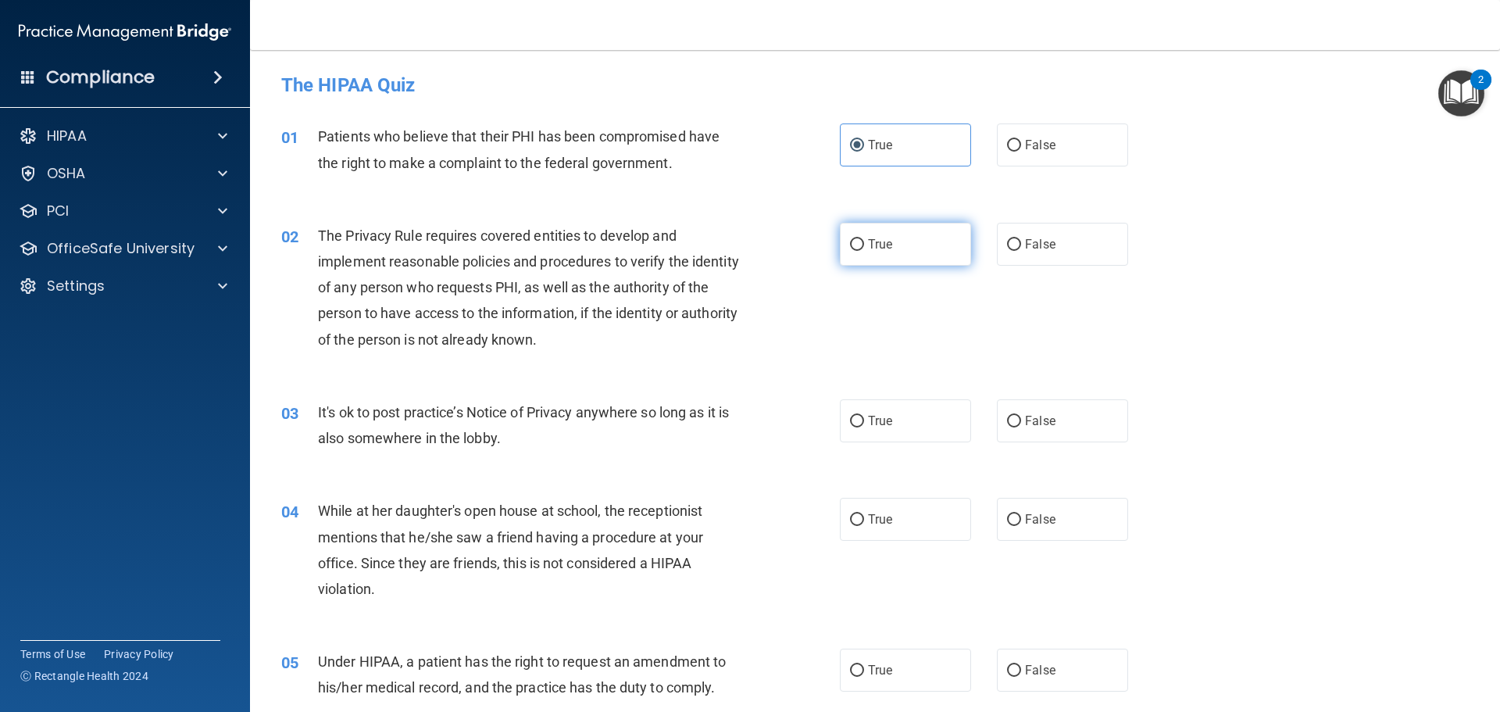
radio input "true"
click at [1049, 412] on label "False" at bounding box center [1062, 420] width 131 height 43
click at [1021, 416] on input "False" at bounding box center [1014, 422] width 14 height 12
radio input "true"
click at [1064, 500] on label "False" at bounding box center [1062, 519] width 131 height 43
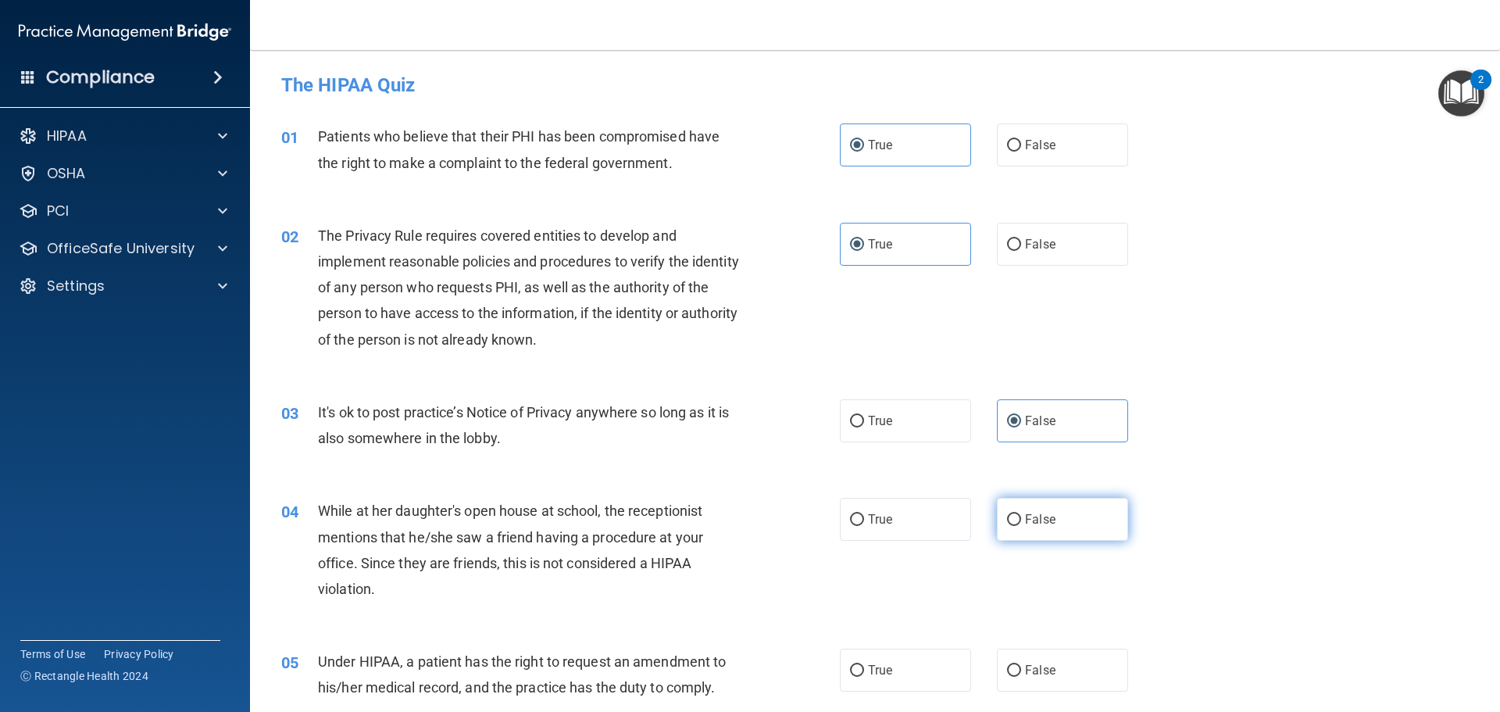
click at [1021, 514] on input "False" at bounding box center [1014, 520] width 14 height 12
radio input "true"
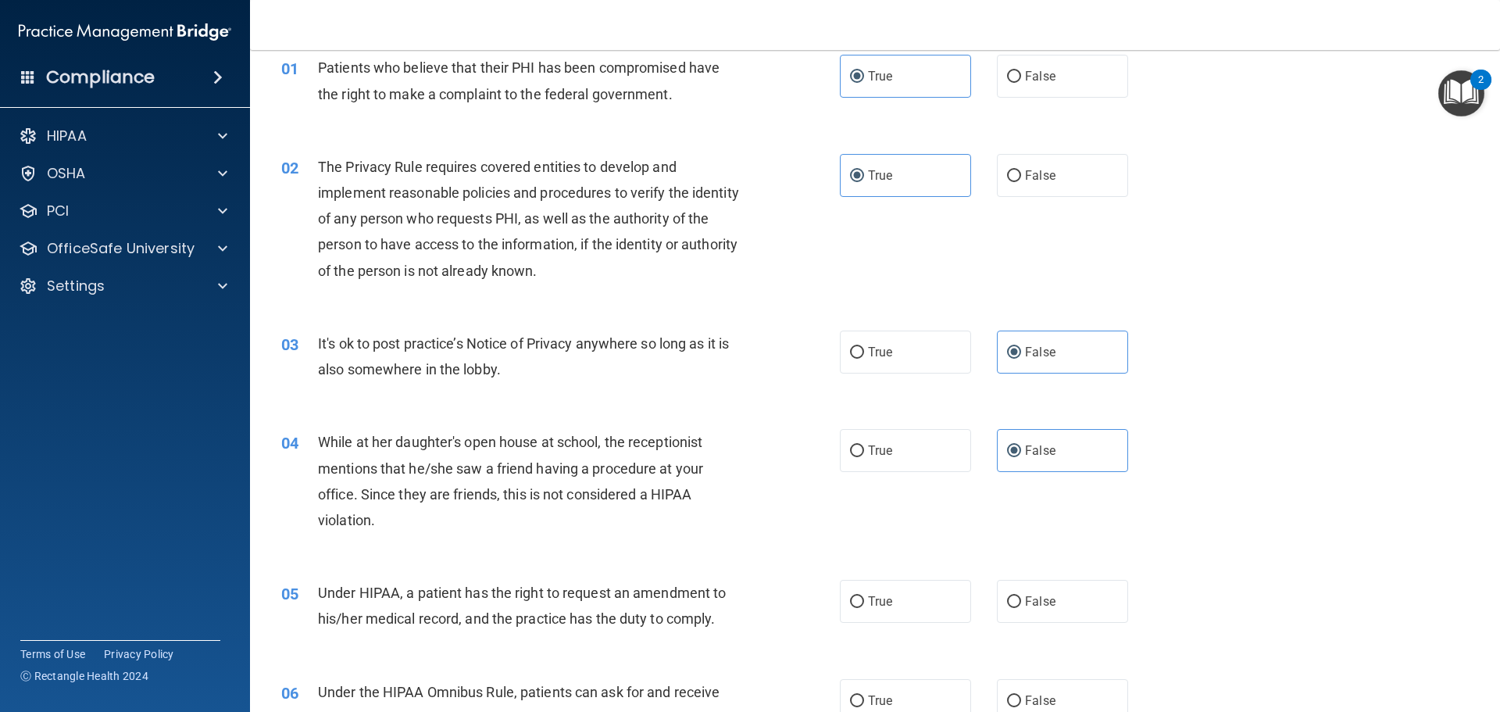
scroll to position [156, 0]
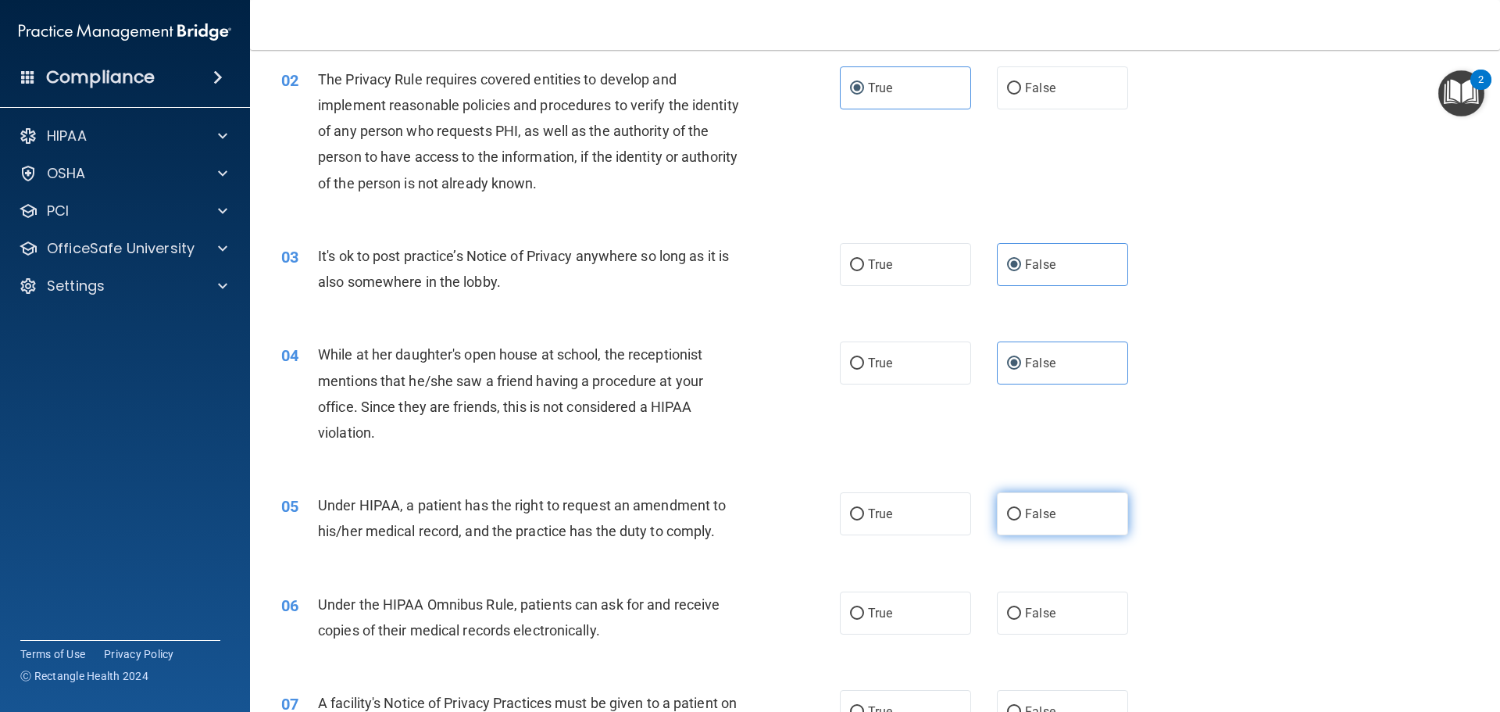
click at [1069, 498] on label "False" at bounding box center [1062, 513] width 131 height 43
click at [1021, 508] on input "False" at bounding box center [1014, 514] width 14 height 12
radio input "true"
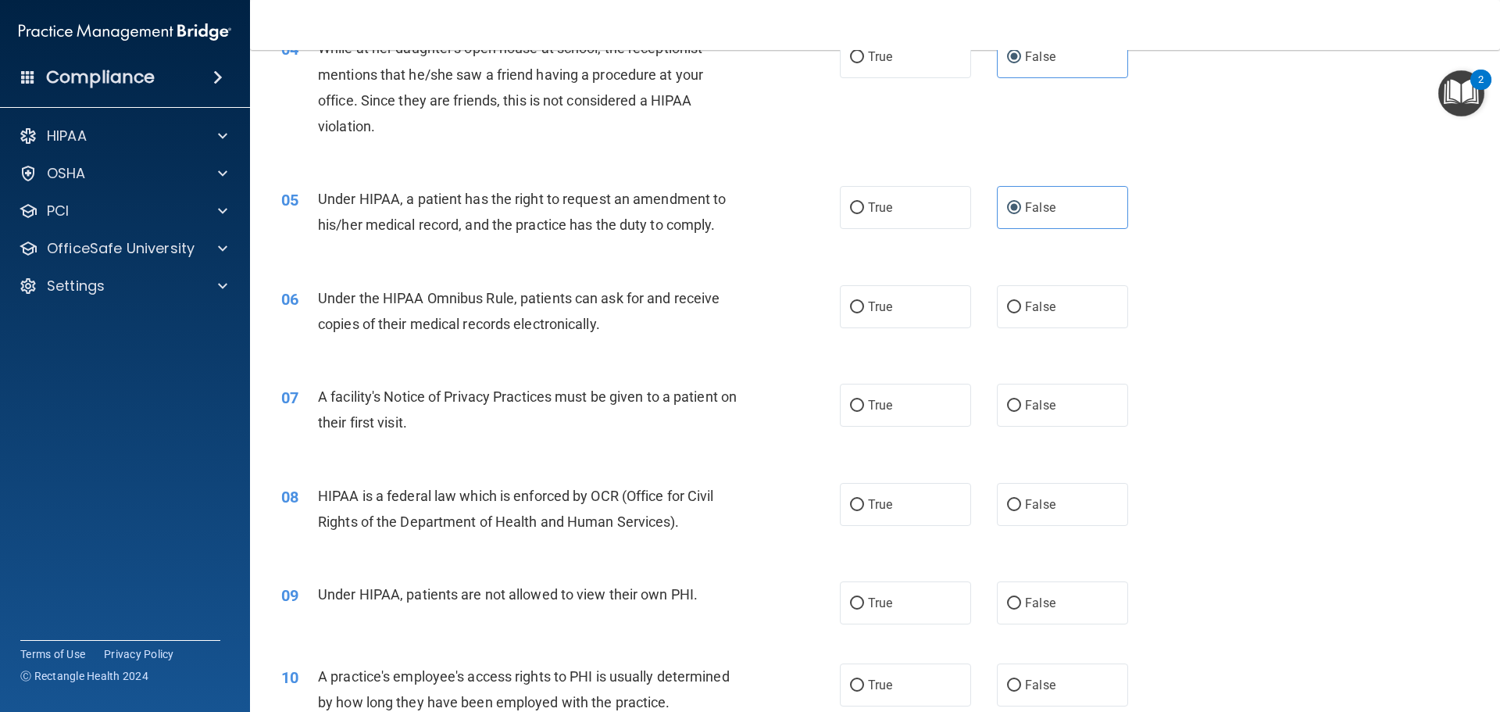
scroll to position [469, 0]
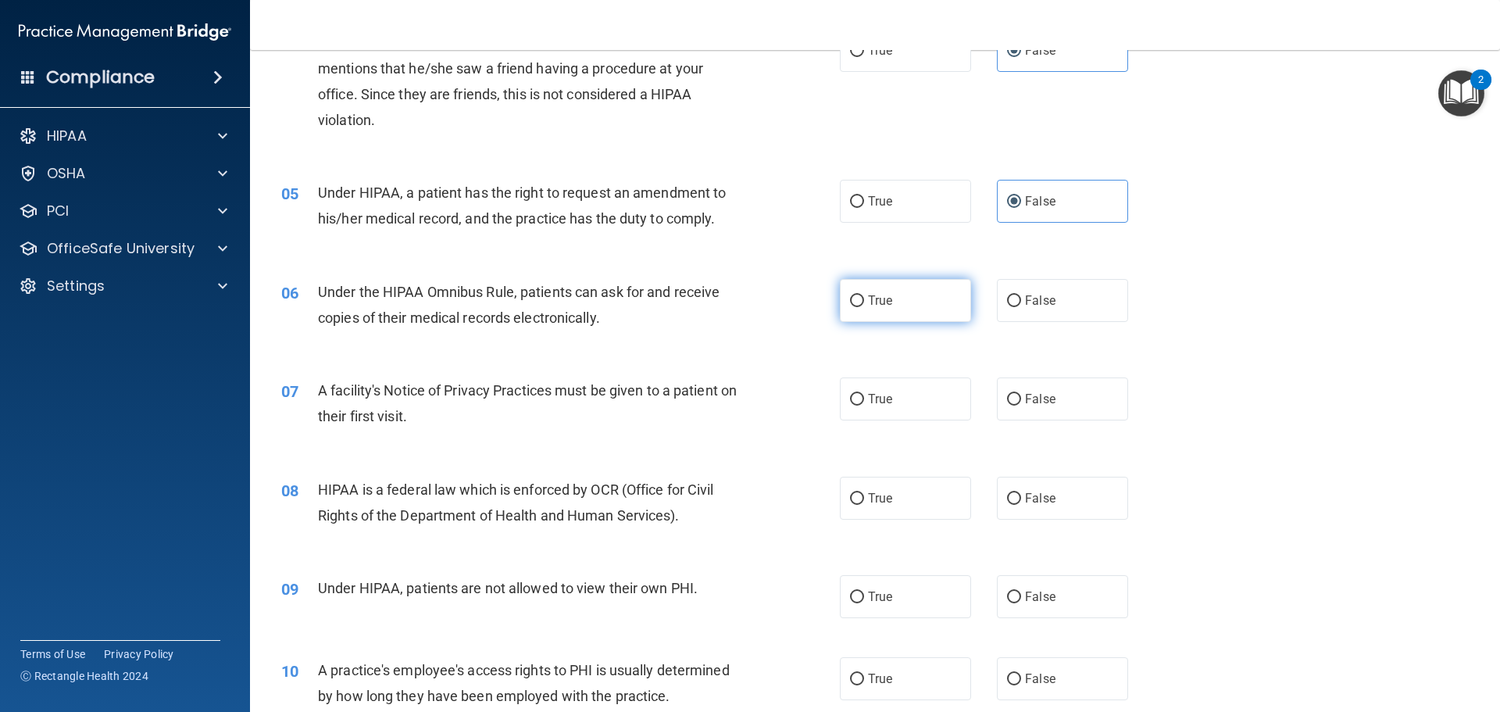
click at [919, 299] on label "True" at bounding box center [905, 300] width 131 height 43
click at [864, 299] on input "True" at bounding box center [857, 301] width 14 height 12
radio input "true"
click at [900, 390] on label "True" at bounding box center [905, 398] width 131 height 43
click at [864, 394] on input "True" at bounding box center [857, 400] width 14 height 12
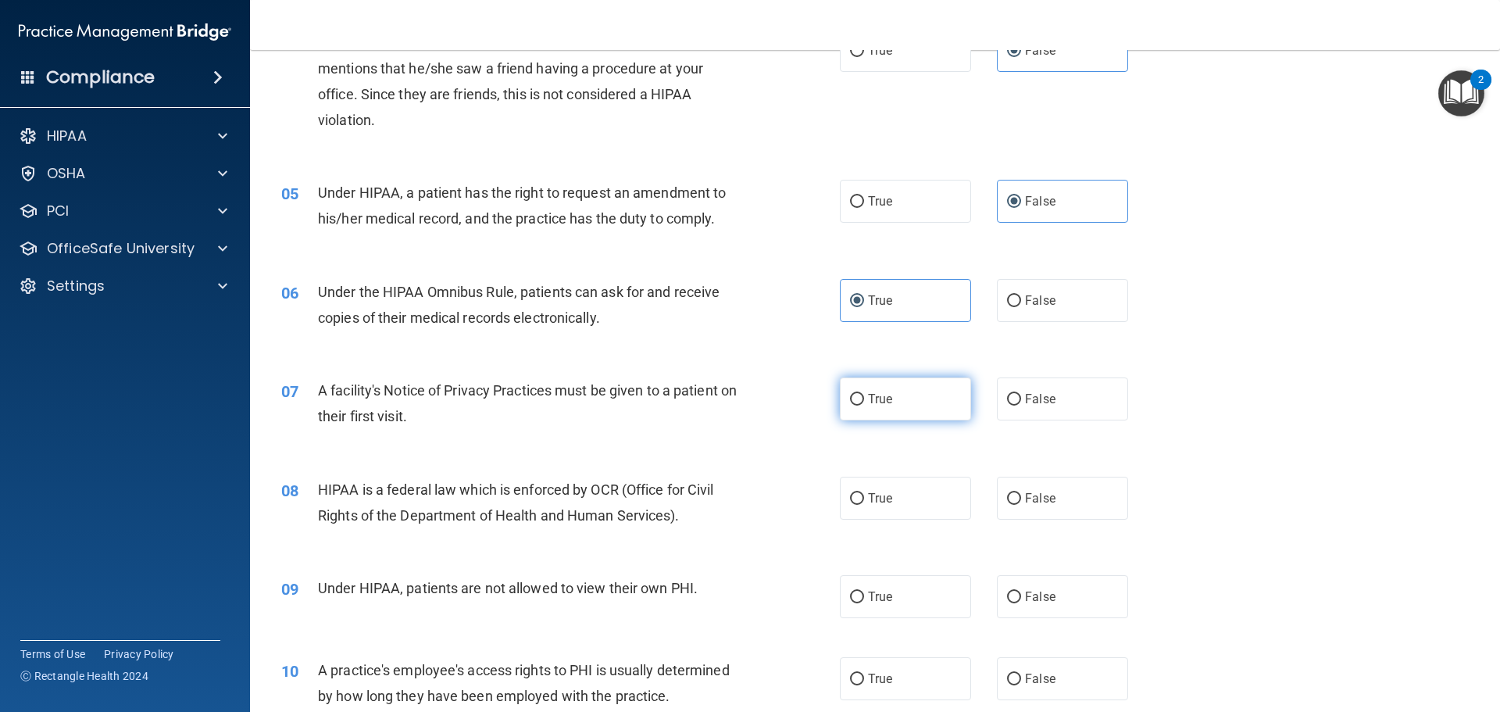
radio input "true"
click at [890, 502] on label "True" at bounding box center [905, 497] width 131 height 43
click at [864, 502] on input "True" at bounding box center [857, 499] width 14 height 12
radio input "true"
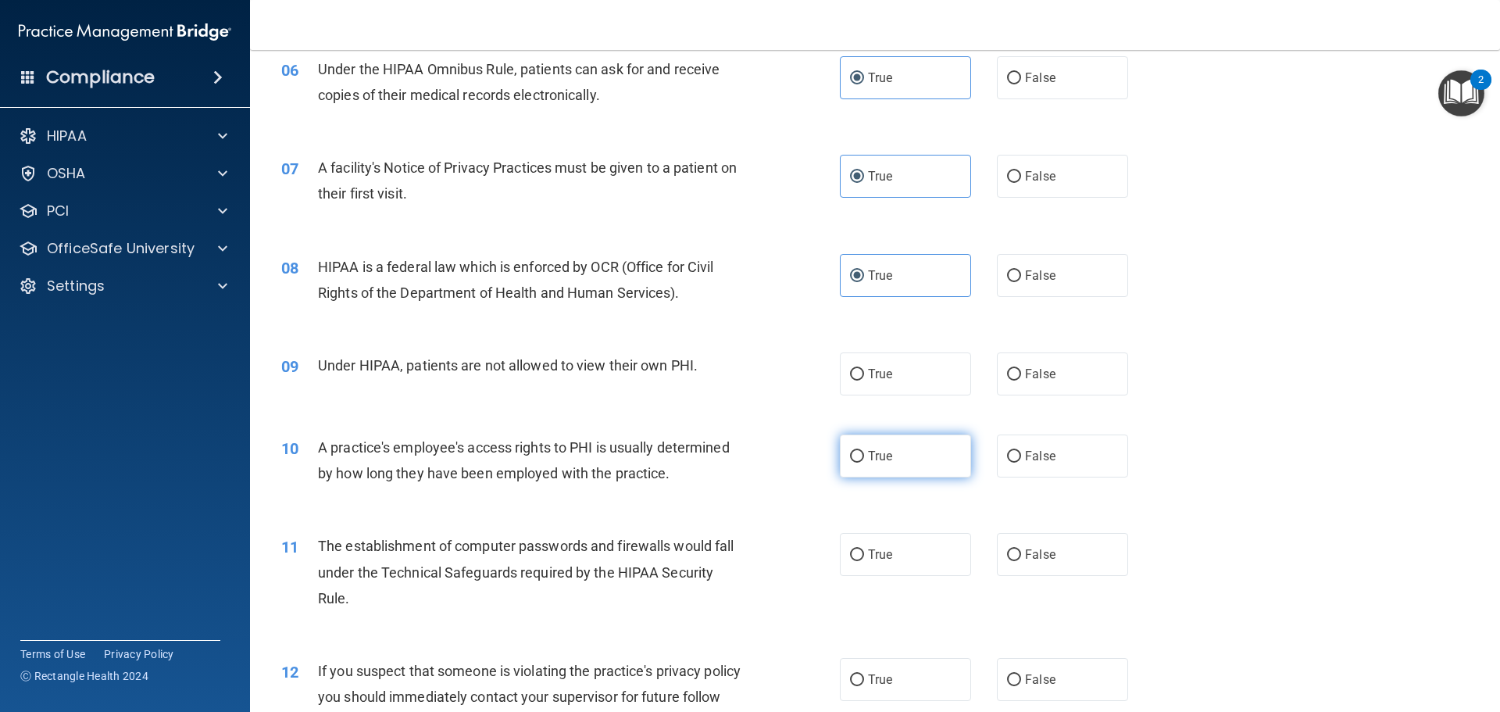
scroll to position [703, 0]
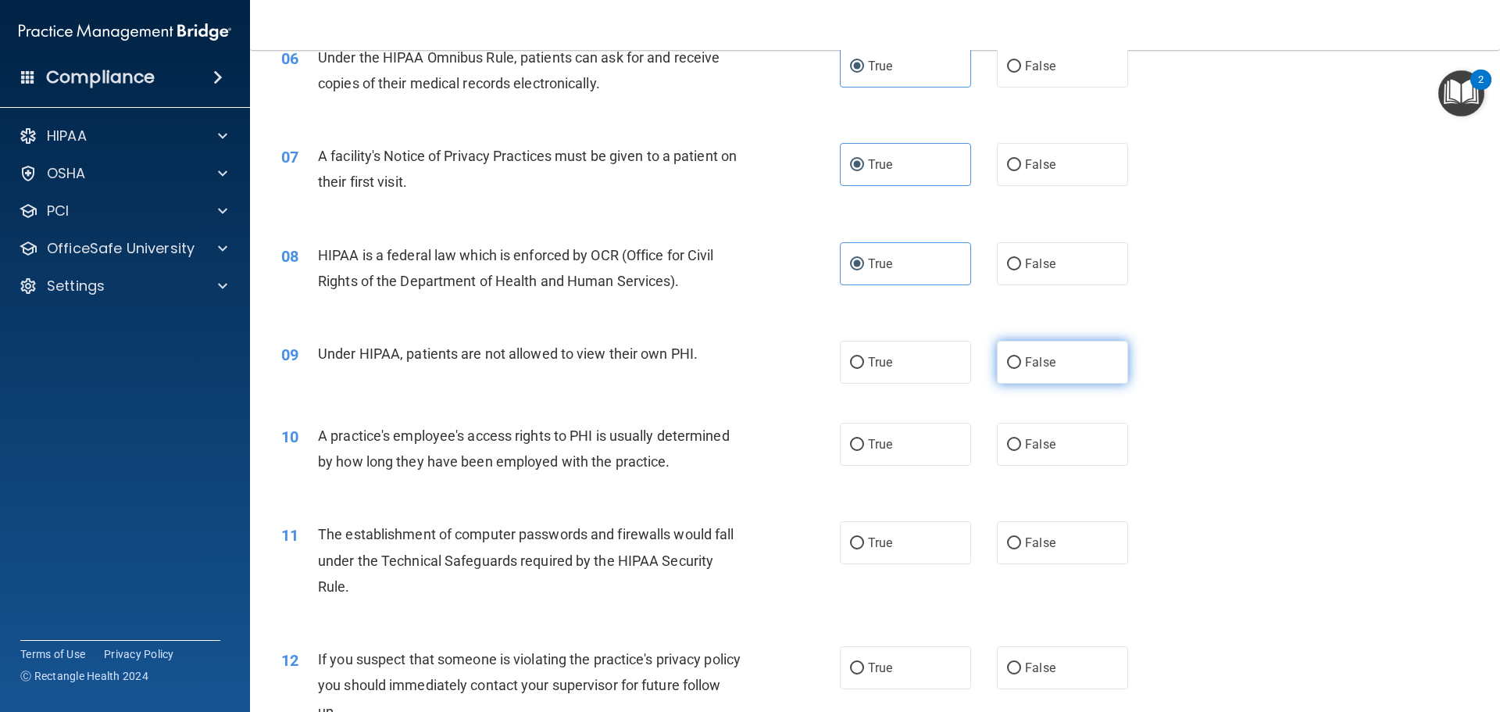
click at [1011, 369] on label "False" at bounding box center [1062, 362] width 131 height 43
click at [1011, 369] on input "False" at bounding box center [1014, 363] width 14 height 12
radio input "true"
click at [1015, 455] on label "False" at bounding box center [1062, 444] width 131 height 43
click at [1015, 451] on input "False" at bounding box center [1014, 445] width 14 height 12
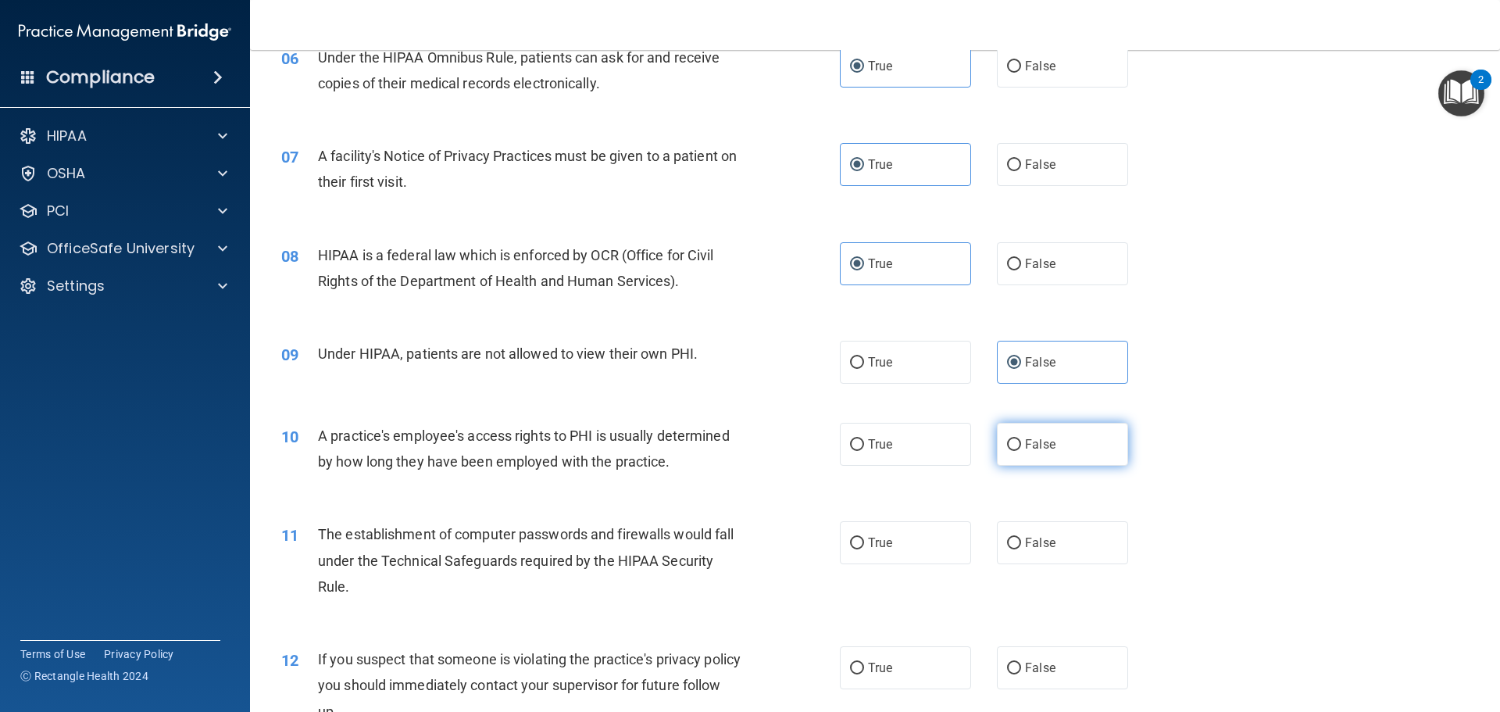
radio input "true"
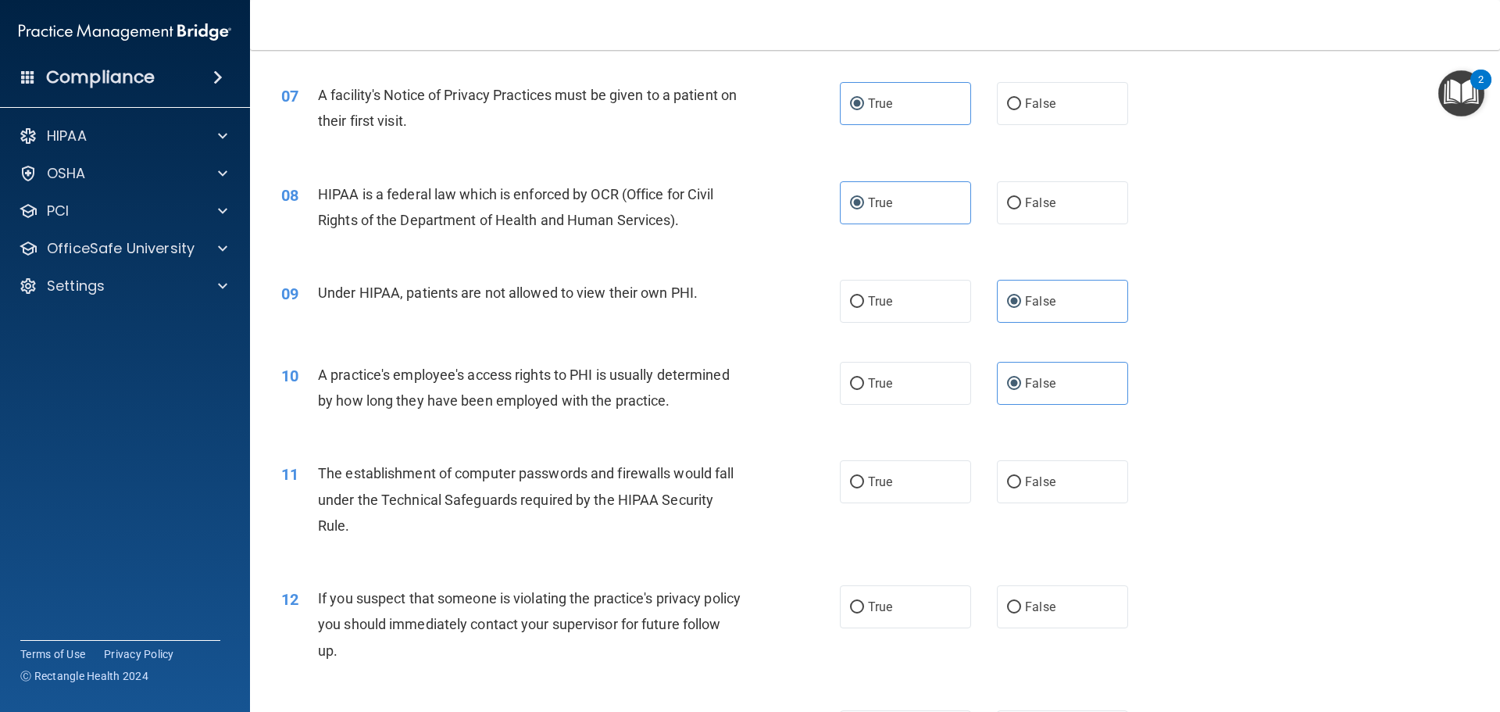
scroll to position [859, 0]
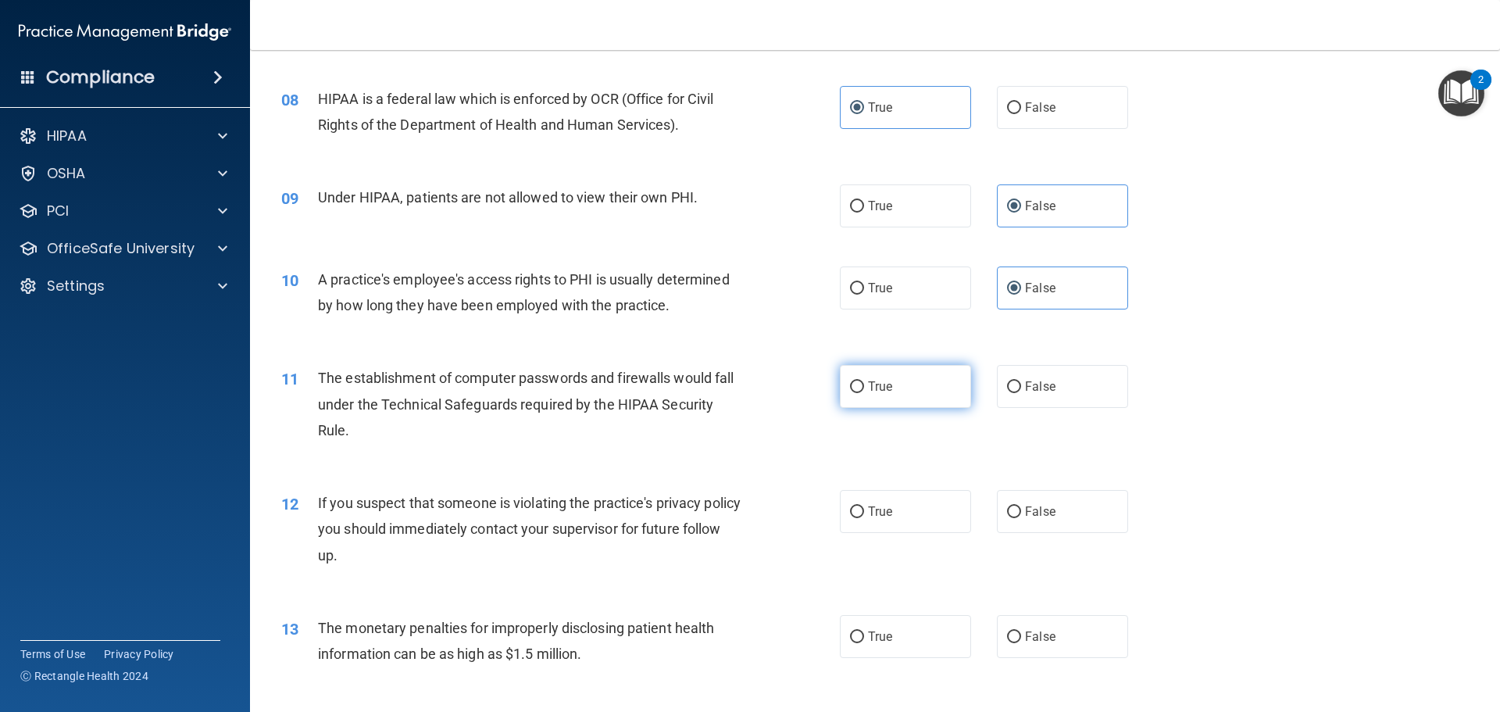
click at [900, 401] on label "True" at bounding box center [905, 386] width 131 height 43
click at [864, 393] on input "True" at bounding box center [857, 387] width 14 height 12
radio input "true"
click at [894, 504] on label "True" at bounding box center [905, 511] width 131 height 43
click at [864, 506] on input "True" at bounding box center [857, 512] width 14 height 12
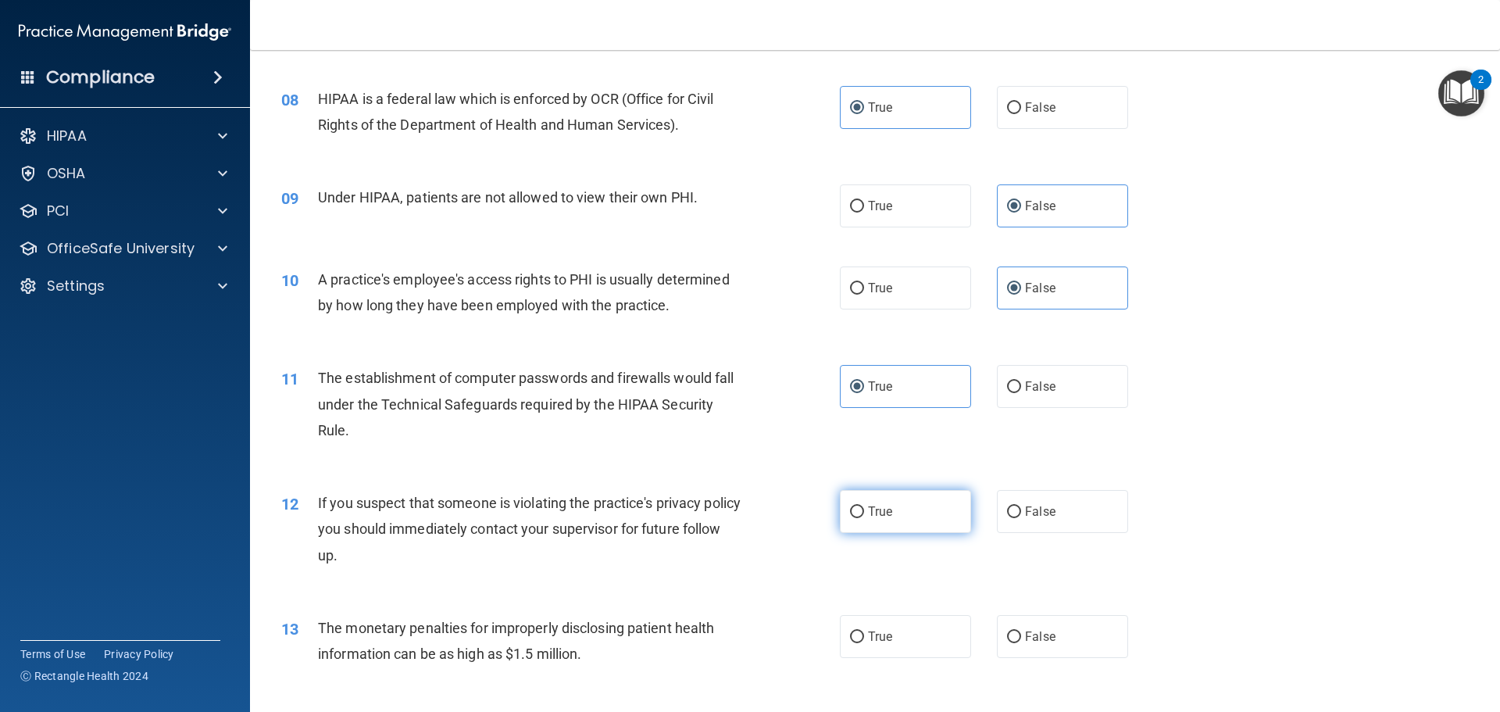
radio input "true"
click at [893, 640] on label "True" at bounding box center [905, 636] width 131 height 43
click at [864, 640] on input "True" at bounding box center [857, 637] width 14 height 12
radio input "true"
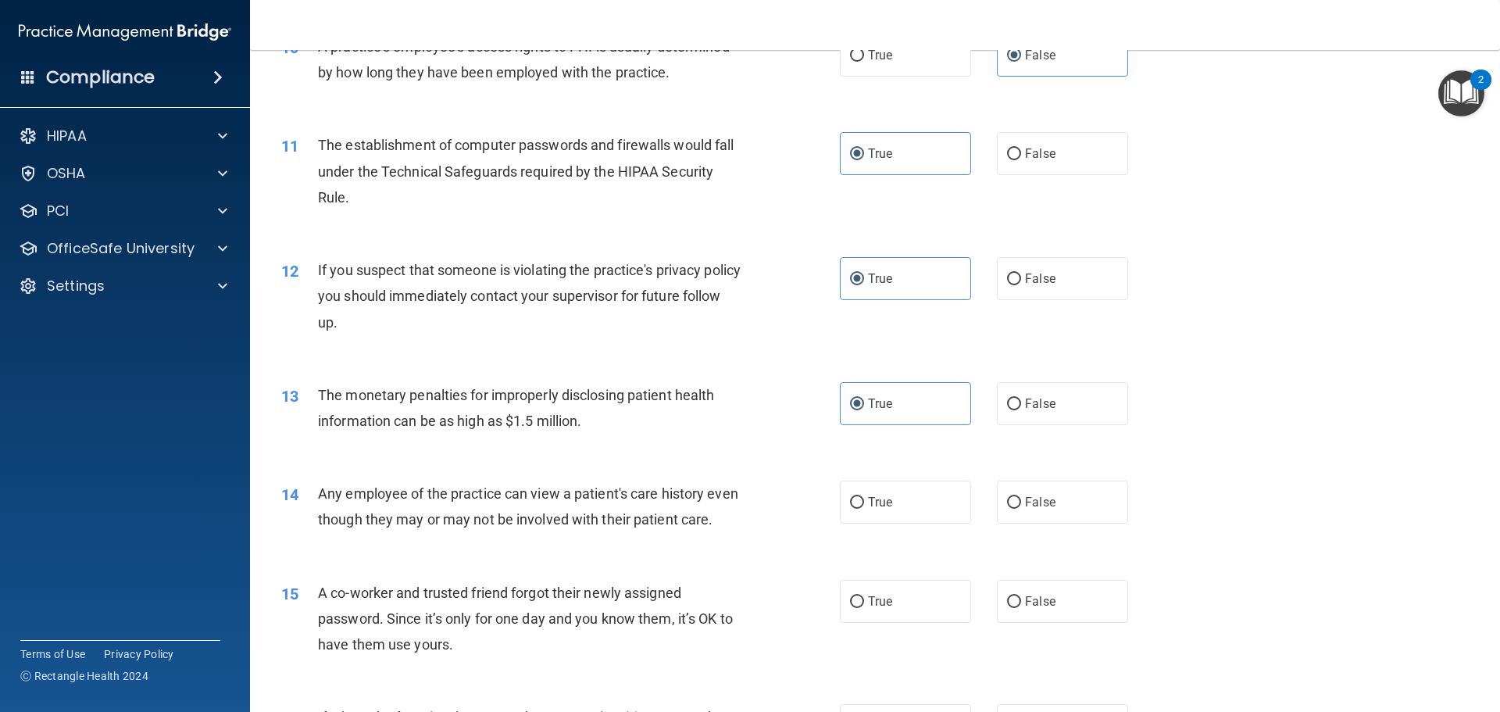
scroll to position [1094, 0]
click at [1028, 515] on label "False" at bounding box center [1062, 500] width 131 height 43
click at [1021, 507] on input "False" at bounding box center [1014, 501] width 14 height 12
radio input "true"
click at [1058, 621] on label "False" at bounding box center [1062, 599] width 131 height 43
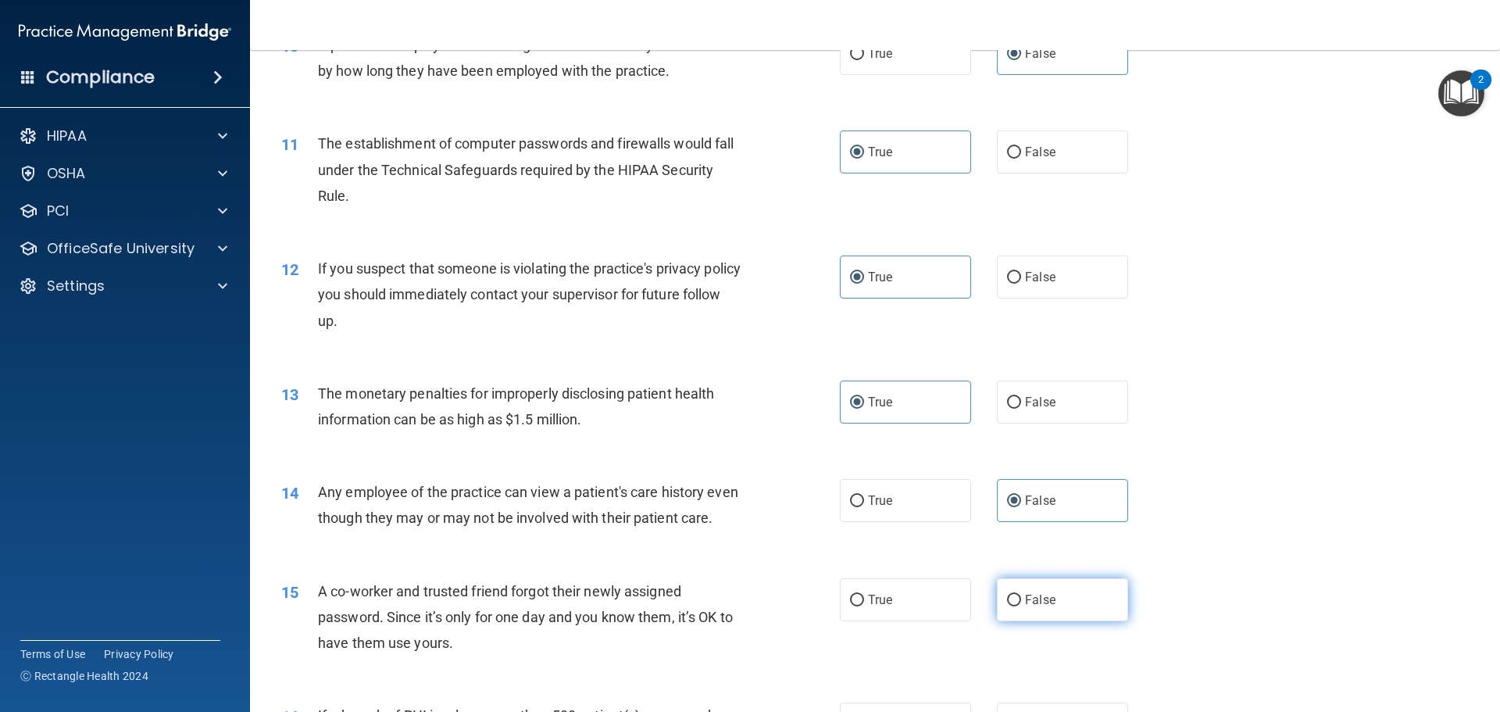
click at [1021, 606] on input "False" at bounding box center [1014, 600] width 14 height 12
radio input "true"
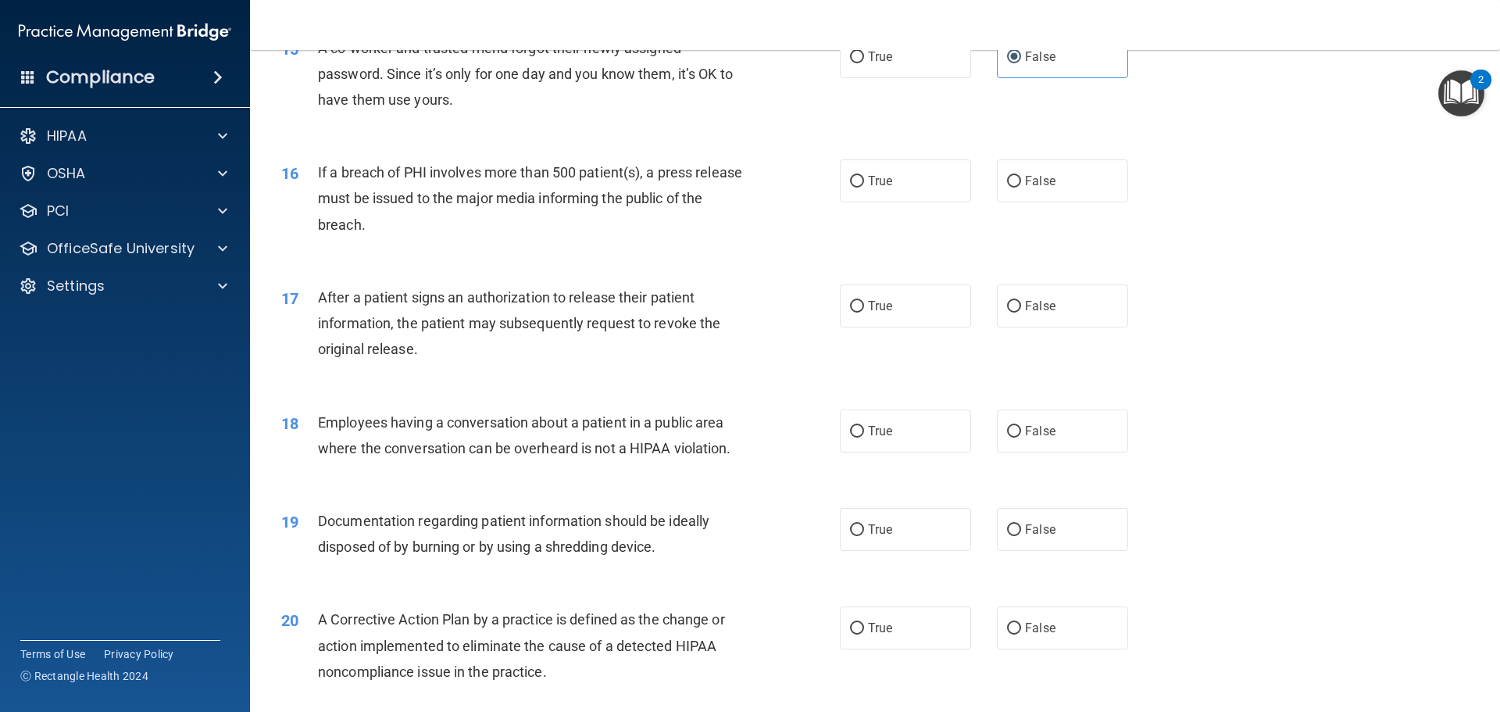
scroll to position [1640, 0]
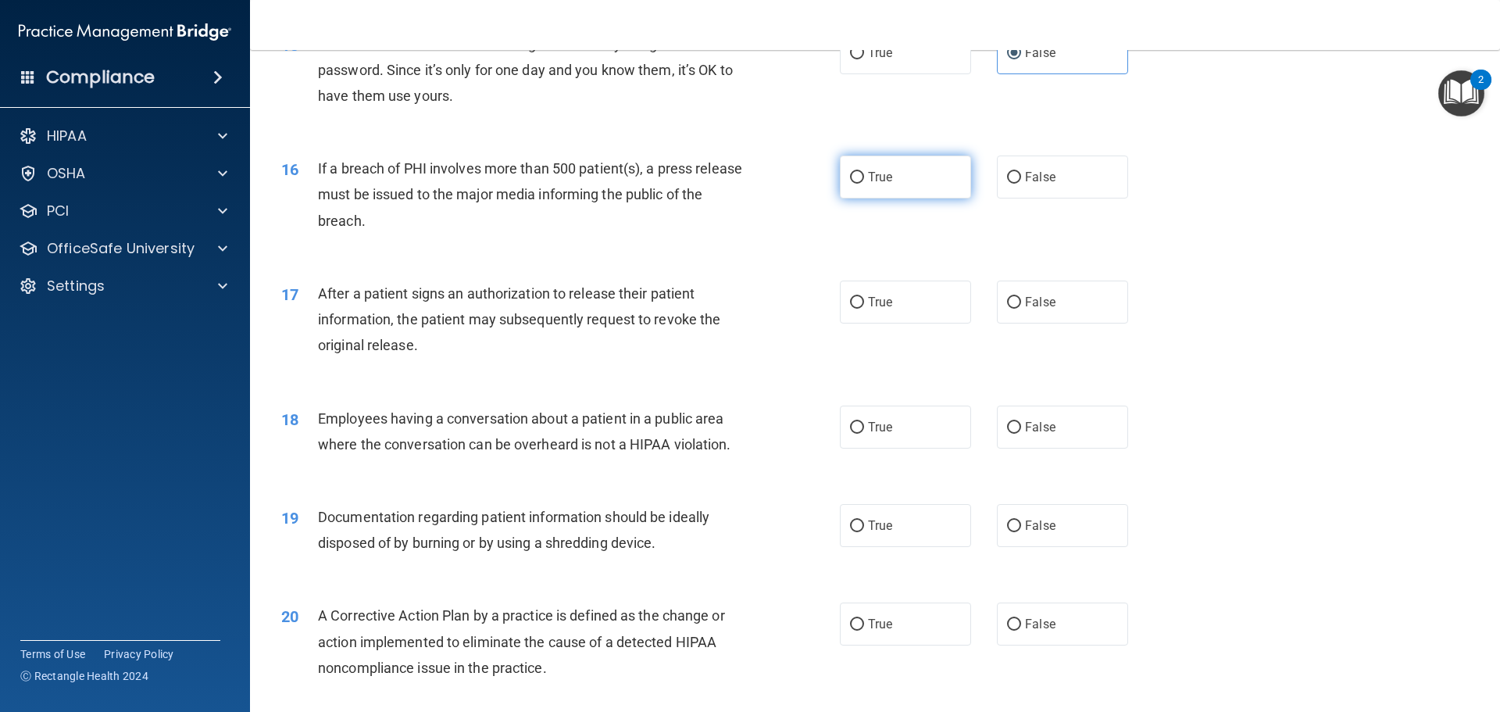
click at [908, 198] on label "True" at bounding box center [905, 176] width 131 height 43
click at [864, 184] on input "True" at bounding box center [857, 178] width 14 height 12
radio input "true"
click at [896, 323] on label "True" at bounding box center [905, 301] width 131 height 43
click at [864, 309] on input "True" at bounding box center [857, 303] width 14 height 12
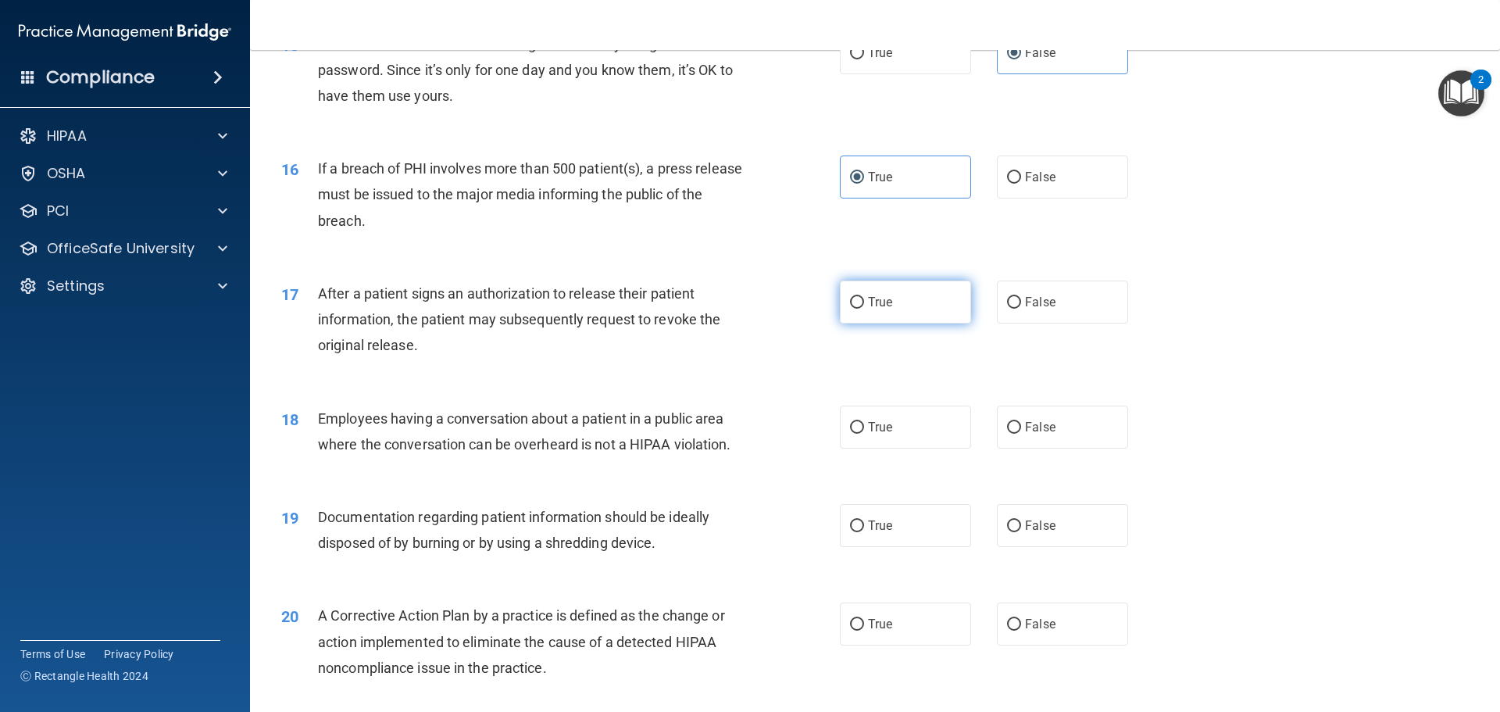
radio input "true"
click at [1027, 448] on label "False" at bounding box center [1062, 426] width 131 height 43
click at [1021, 433] on input "False" at bounding box center [1014, 428] width 14 height 12
radio input "true"
click at [922, 543] on label "True" at bounding box center [905, 525] width 131 height 43
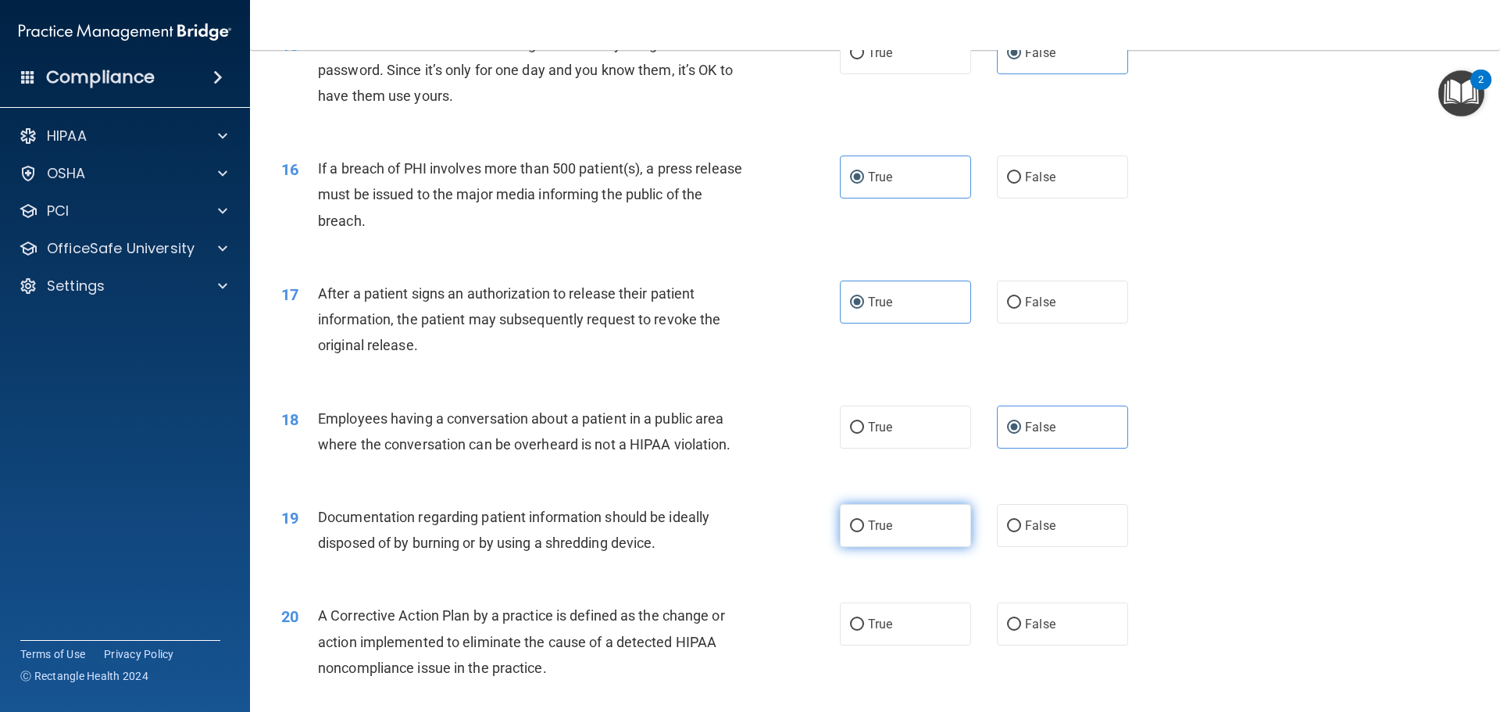
click at [864, 532] on input "True" at bounding box center [857, 526] width 14 height 12
radio input "true"
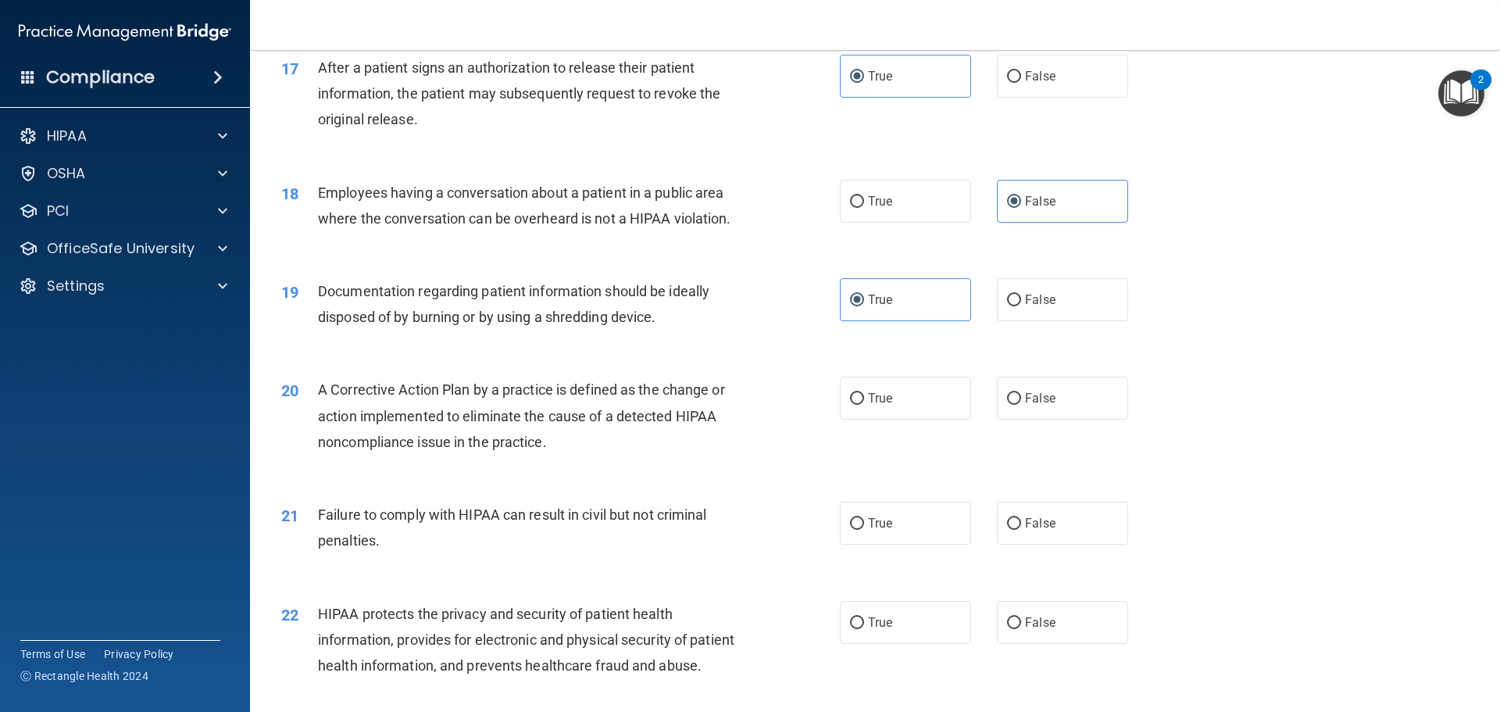
scroll to position [1875, 0]
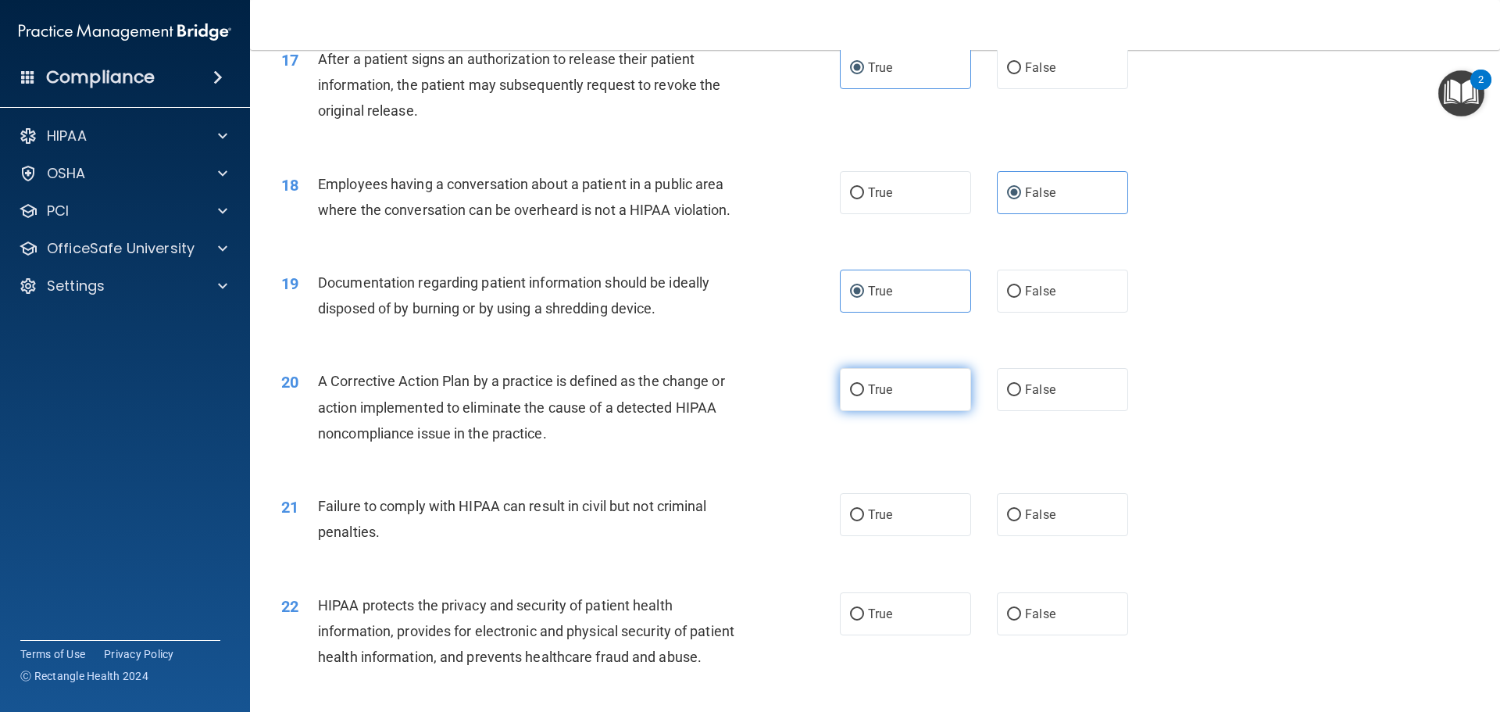
click at [930, 411] on label "True" at bounding box center [905, 389] width 131 height 43
click at [864, 396] on input "True" at bounding box center [857, 390] width 14 height 12
radio input "true"
click at [1051, 536] on label "False" at bounding box center [1062, 514] width 131 height 43
click at [1021, 521] on input "False" at bounding box center [1014, 515] width 14 height 12
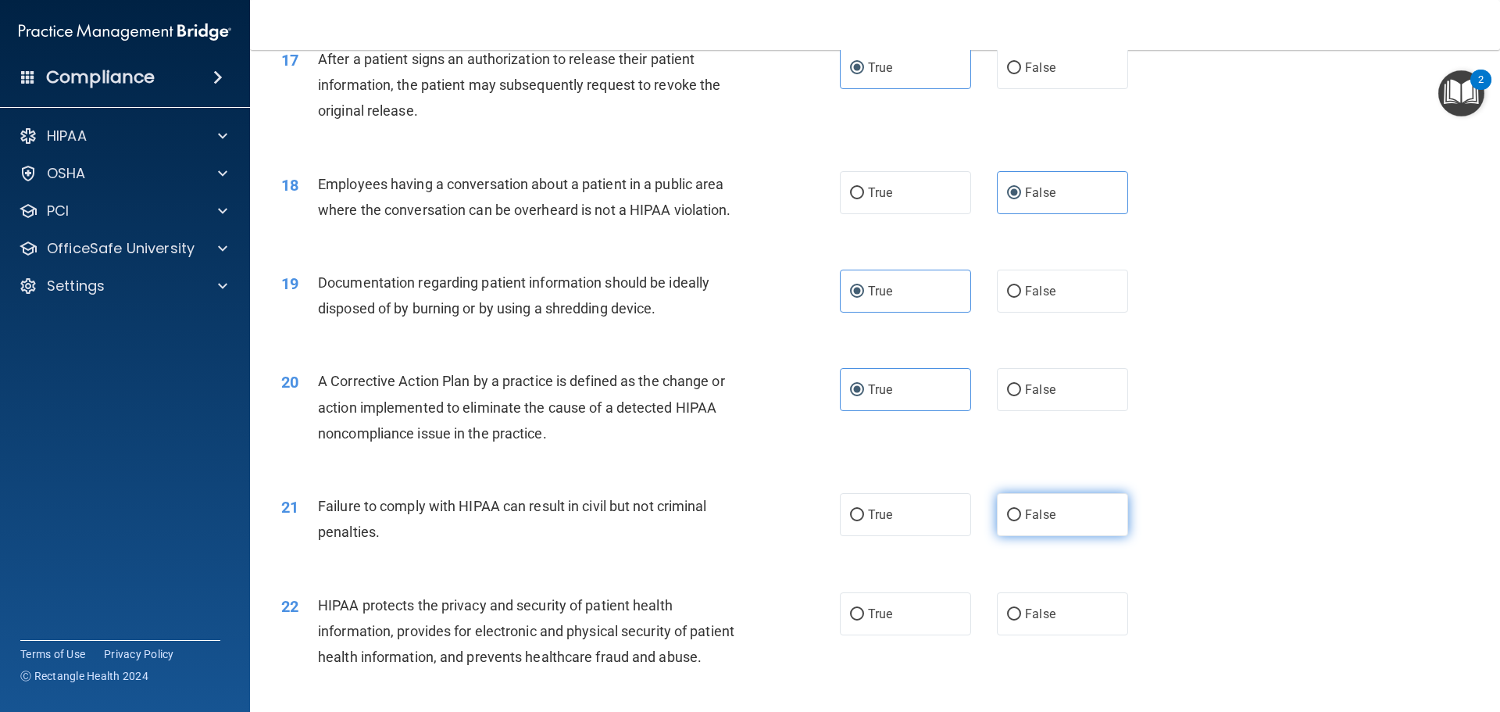
radio input "true"
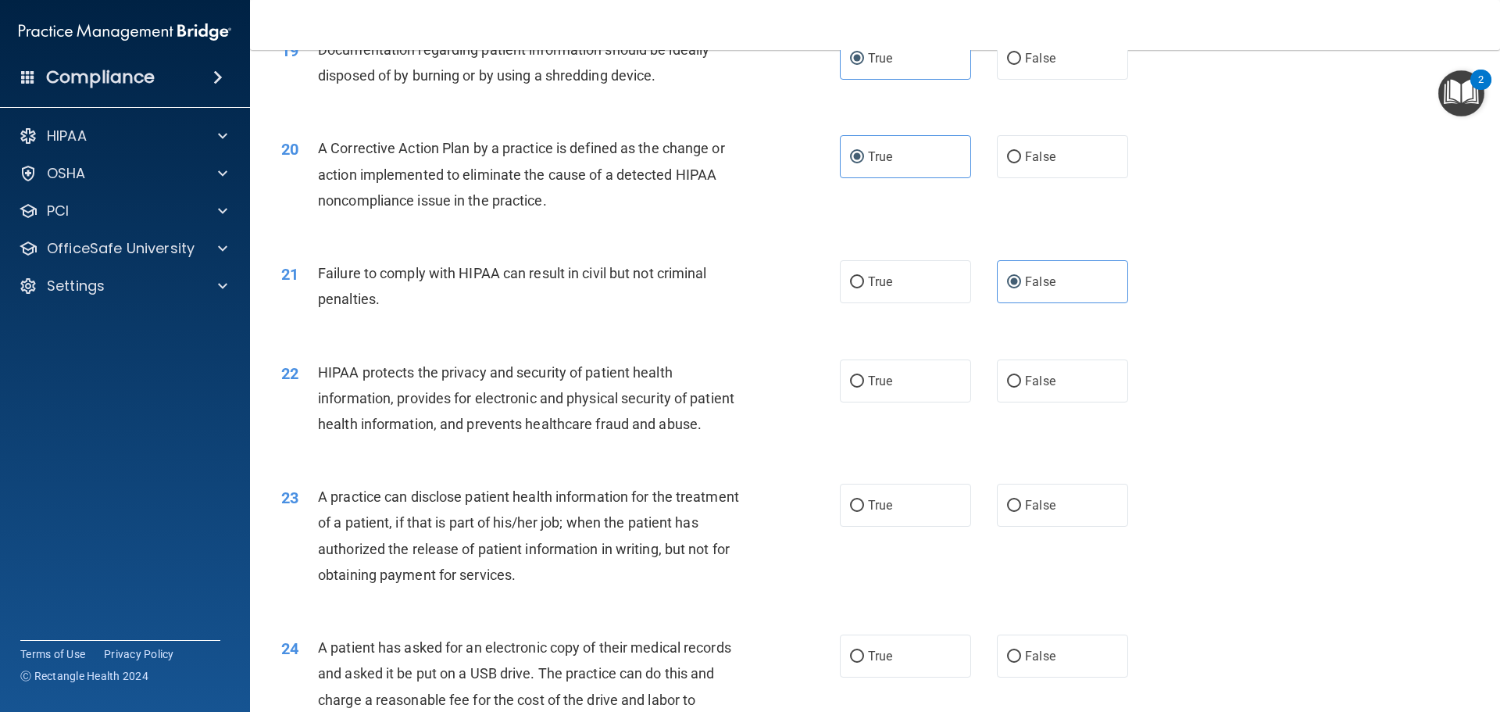
scroll to position [2109, 0]
click at [915, 401] on label "True" at bounding box center [905, 379] width 131 height 43
click at [864, 386] on input "True" at bounding box center [857, 380] width 14 height 12
radio input "true"
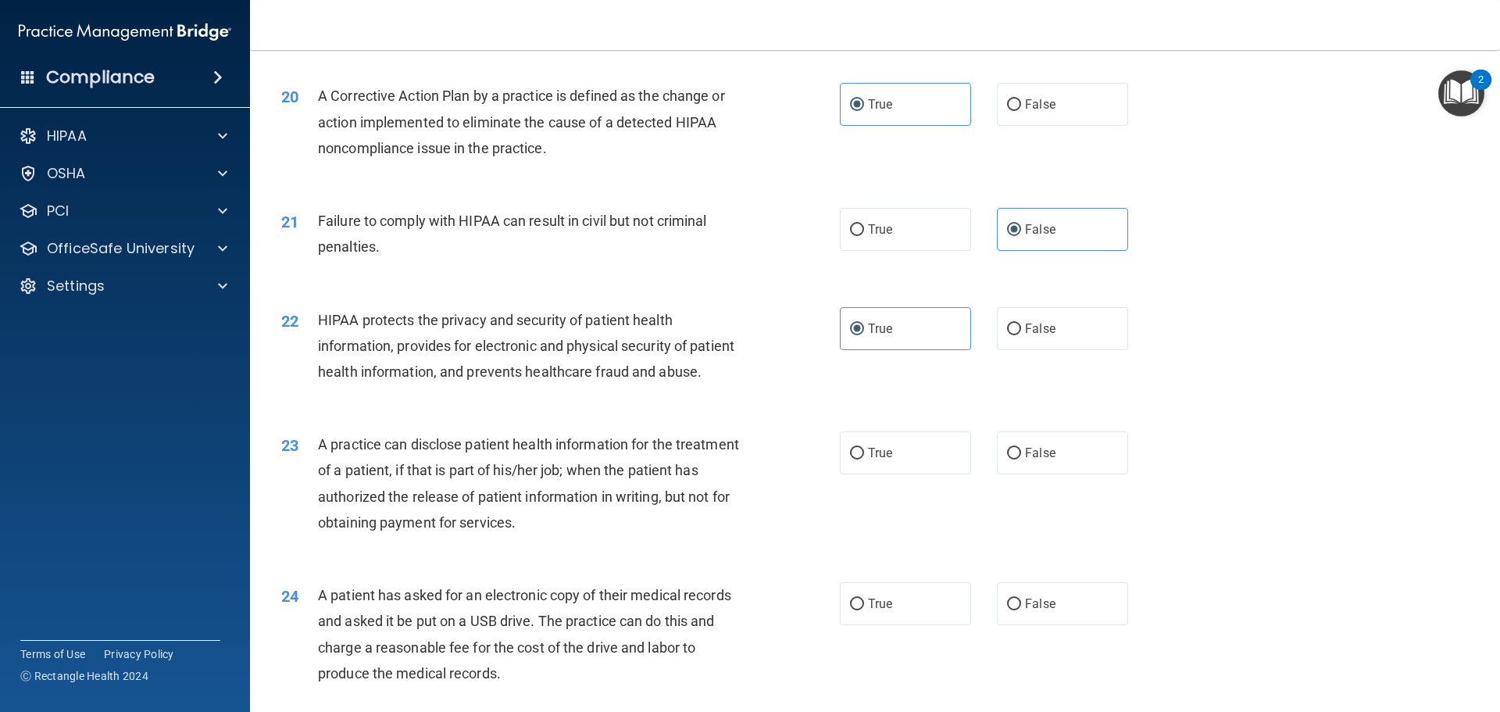
scroll to position [2187, 0]
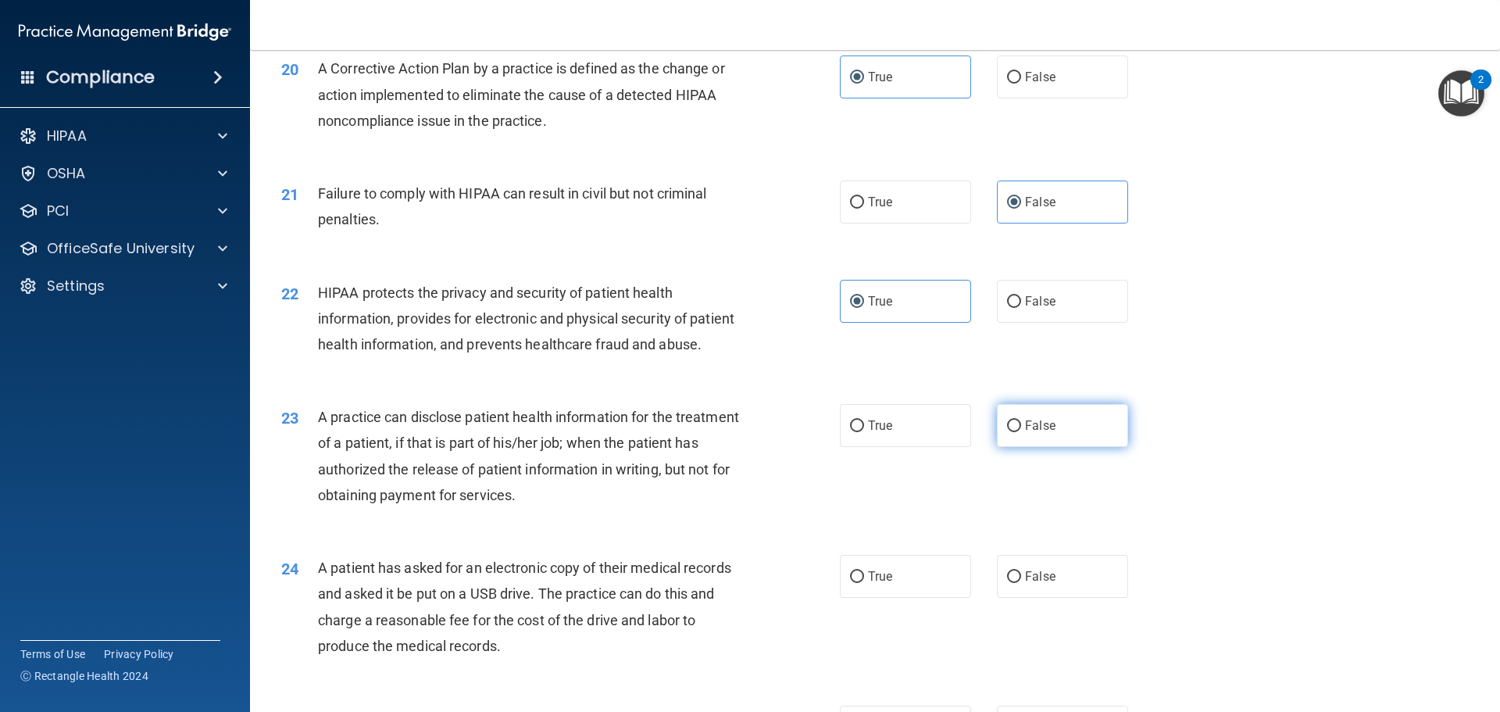
click at [1038, 433] on span "False" at bounding box center [1040, 425] width 30 height 15
click at [1021, 432] on input "False" at bounding box center [1014, 426] width 14 height 12
radio input "true"
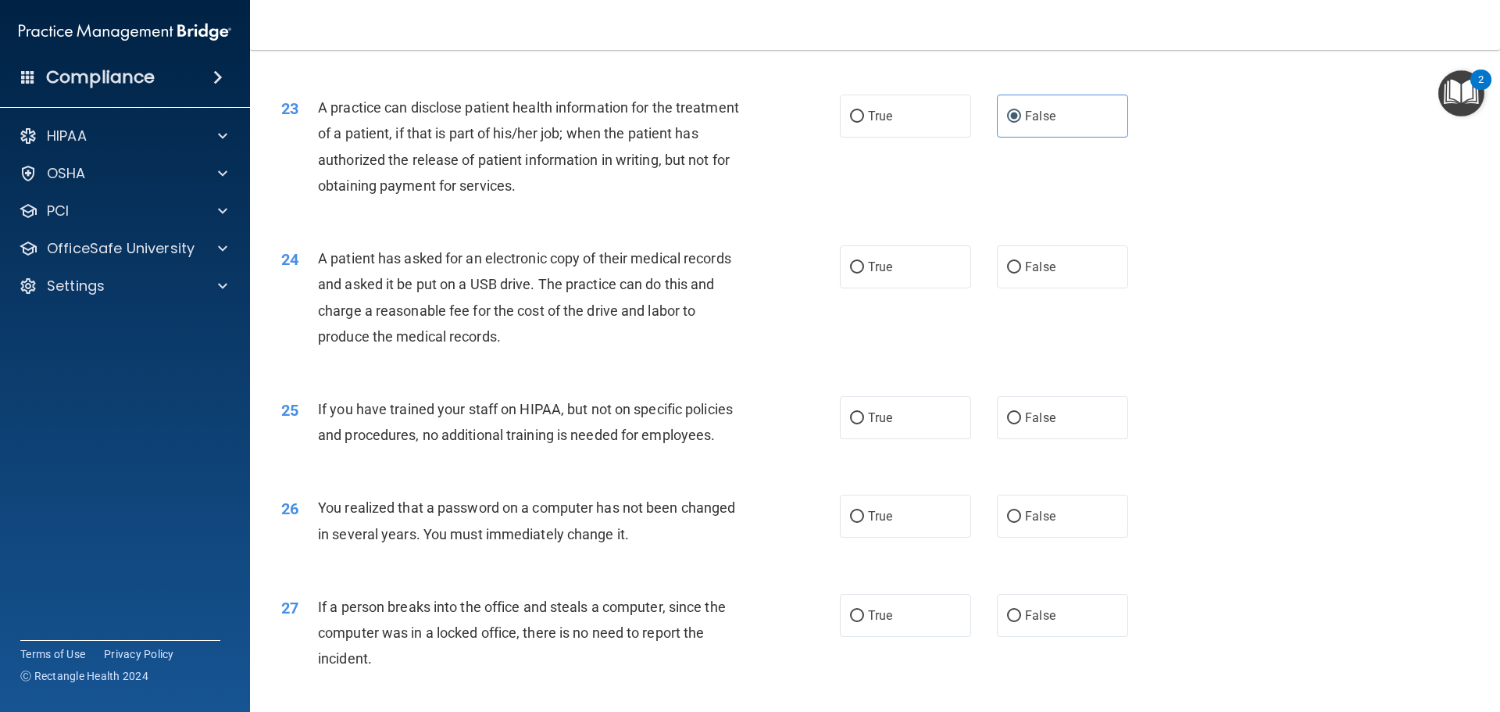
scroll to position [2499, 0]
click at [933, 285] on label "True" at bounding box center [905, 263] width 131 height 43
click at [864, 270] on input "True" at bounding box center [857, 265] width 14 height 12
radio input "true"
click at [1034, 422] on span "False" at bounding box center [1040, 414] width 30 height 15
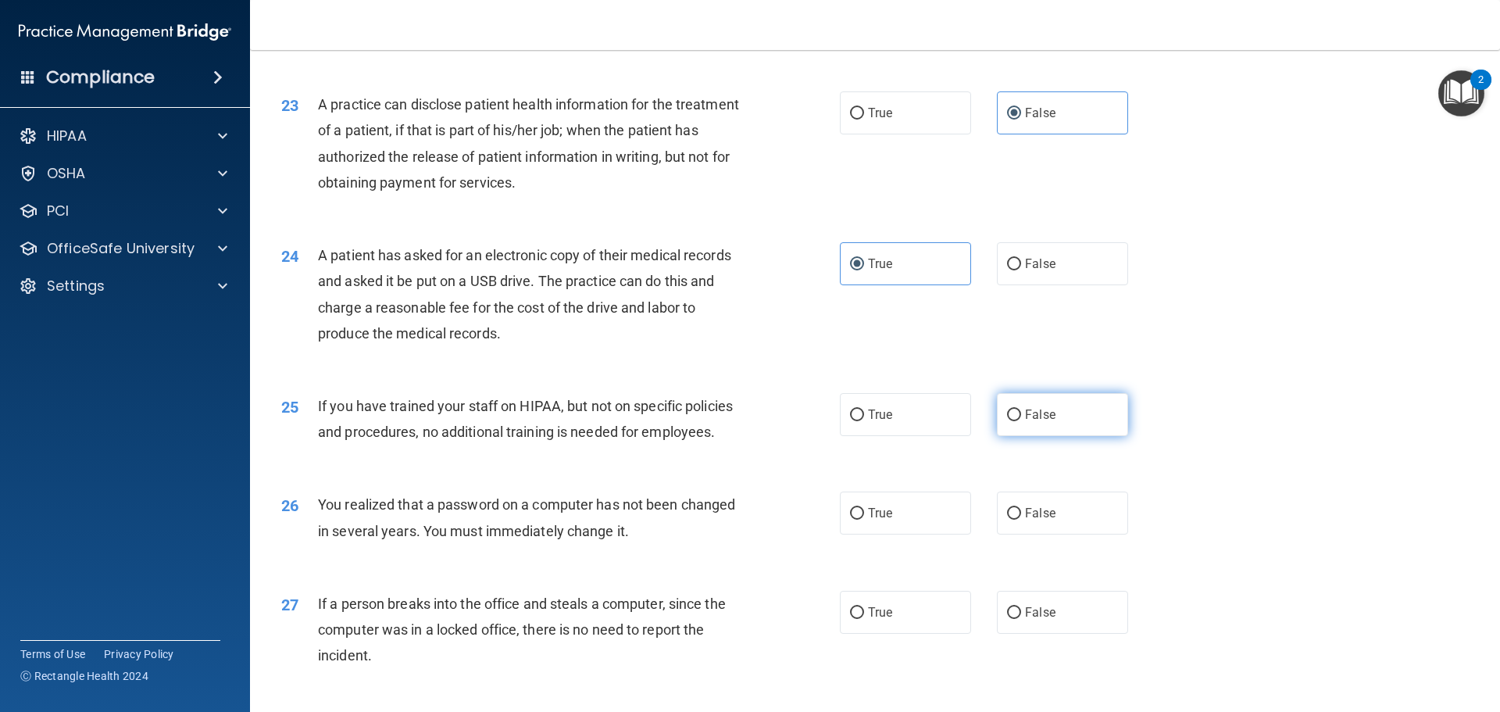
click at [1021, 421] on input "False" at bounding box center [1014, 415] width 14 height 12
radio input "true"
click at [935, 534] on label "True" at bounding box center [905, 512] width 131 height 43
click at [864, 519] on input "True" at bounding box center [857, 514] width 14 height 12
radio input "true"
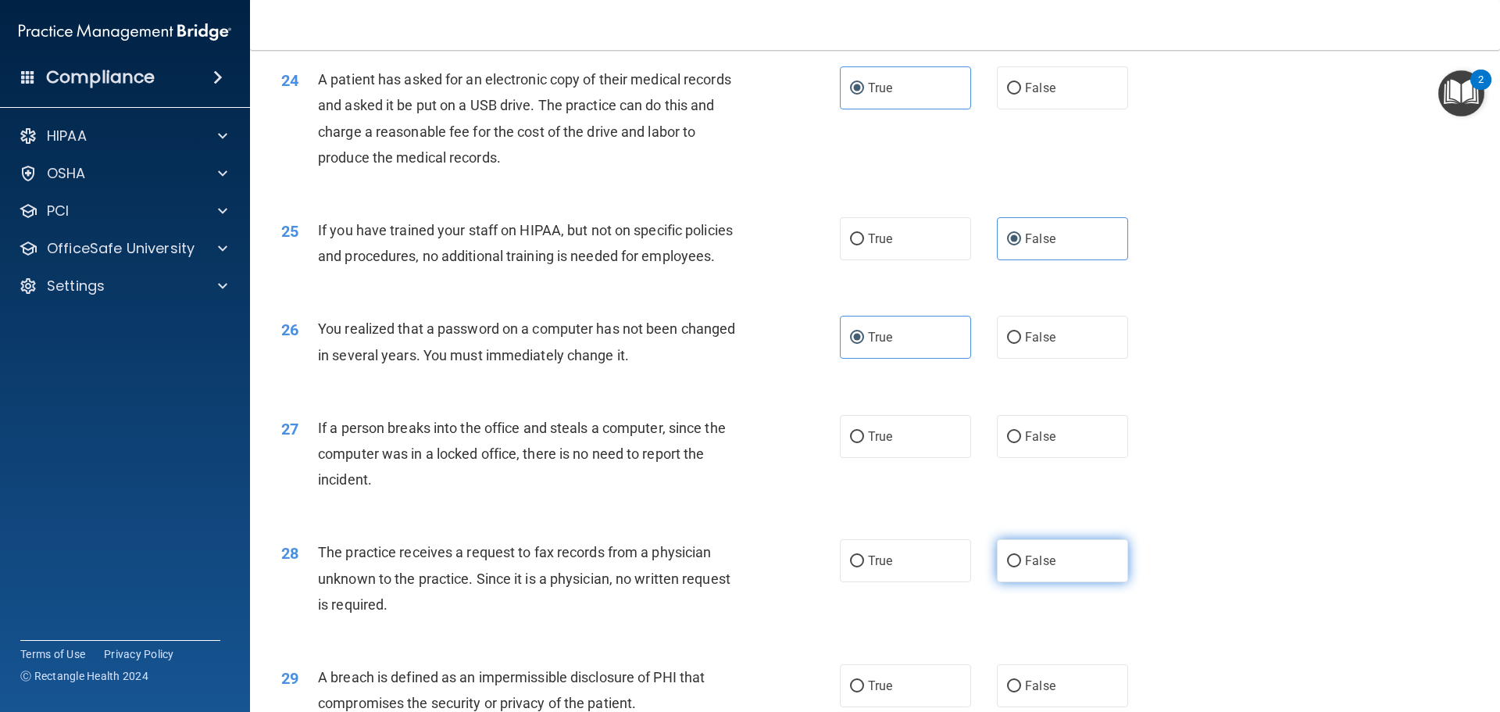
scroll to position [2734, 0]
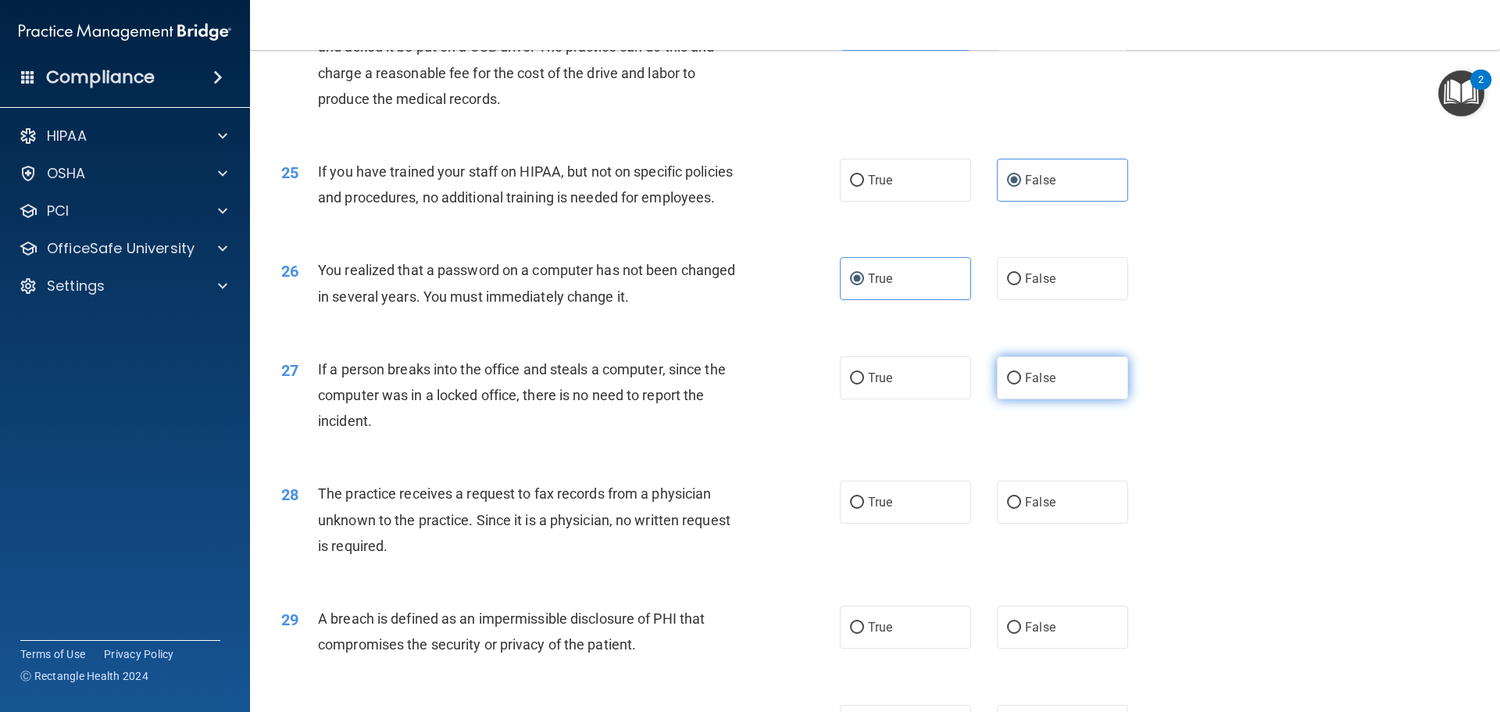
click at [1028, 385] on span "False" at bounding box center [1040, 377] width 30 height 15
click at [1021, 384] on input "False" at bounding box center [1014, 379] width 14 height 12
radio input "true"
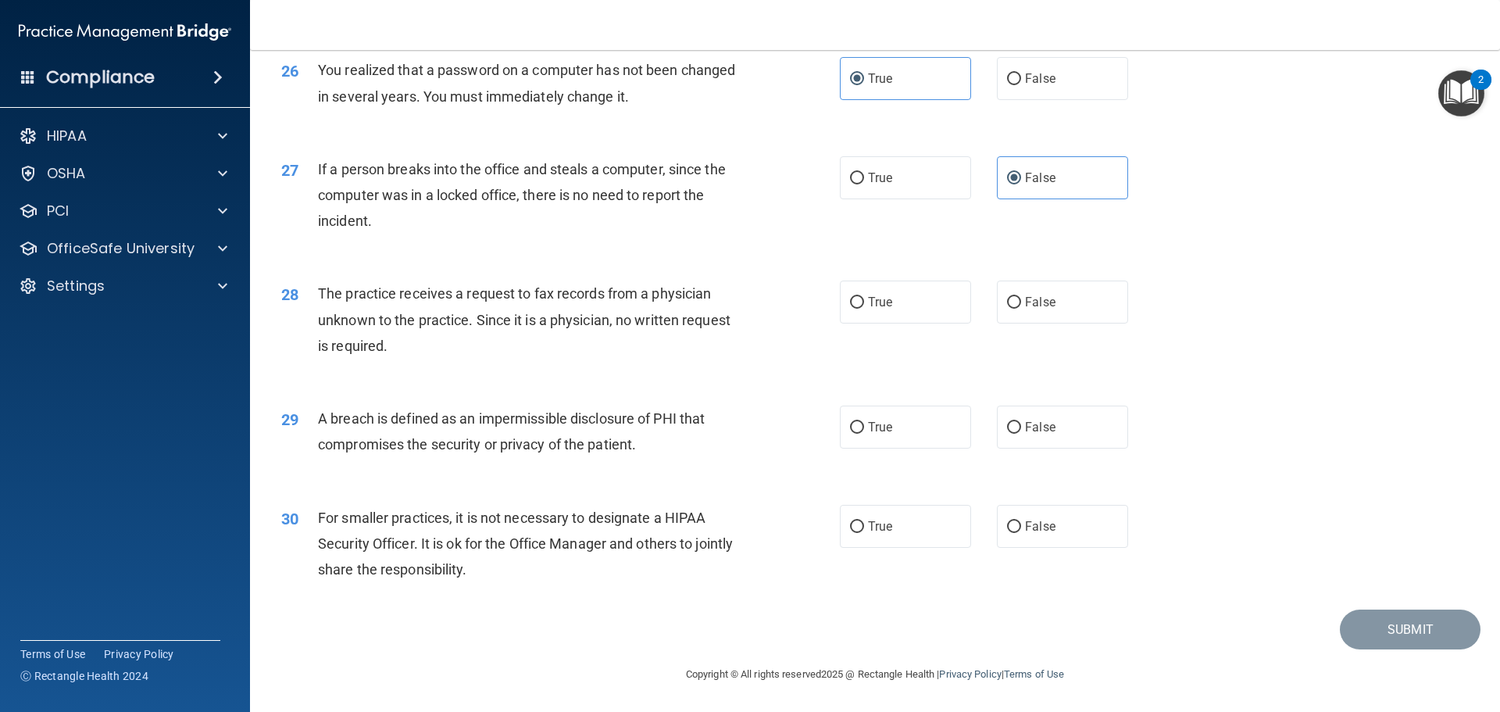
scroll to position [2968, 0]
click at [1062, 311] on label "False" at bounding box center [1062, 301] width 131 height 43
click at [1021, 309] on input "False" at bounding box center [1014, 303] width 14 height 12
radio input "true"
click at [891, 430] on label "True" at bounding box center [905, 426] width 131 height 43
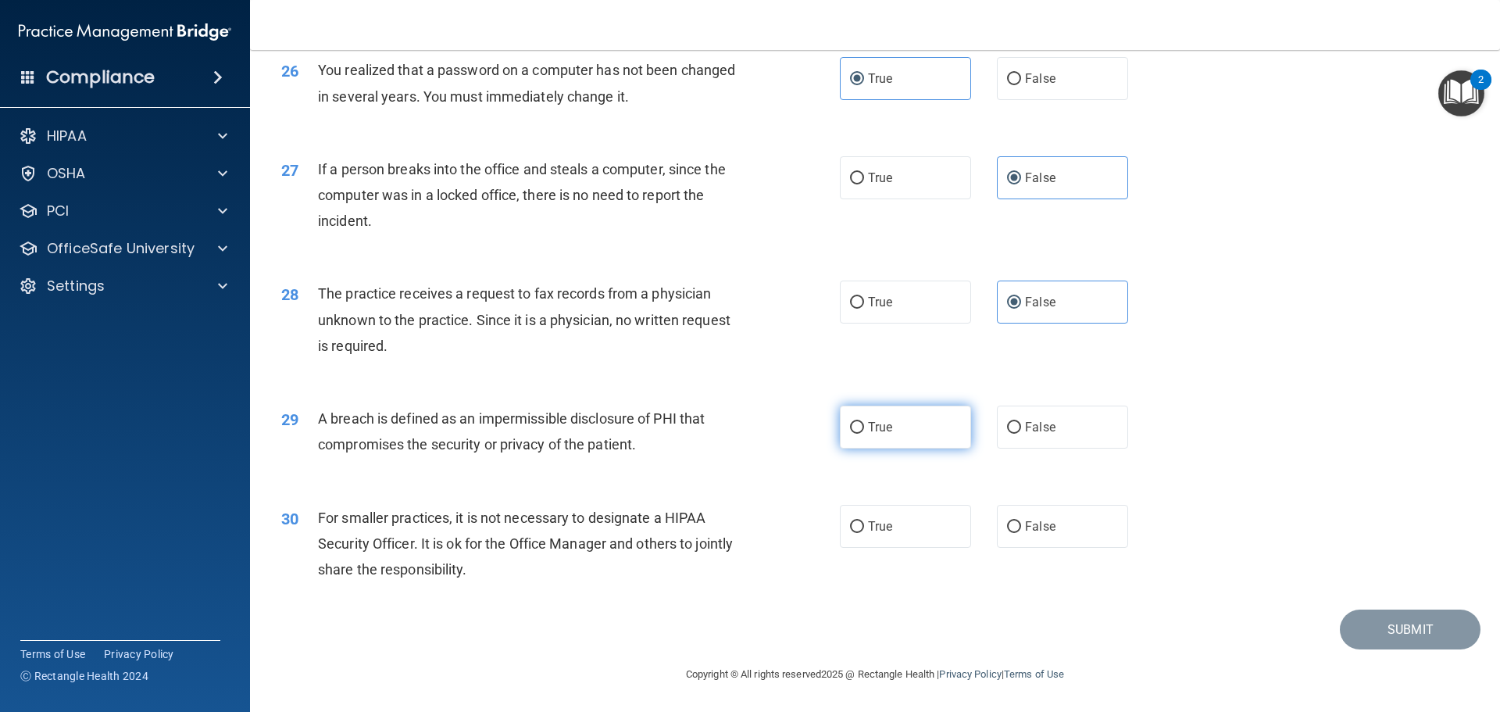
click at [864, 430] on input "True" at bounding box center [857, 428] width 14 height 12
radio input "true"
click at [1064, 535] on label "False" at bounding box center [1062, 526] width 131 height 43
click at [1021, 533] on input "False" at bounding box center [1014, 527] width 14 height 12
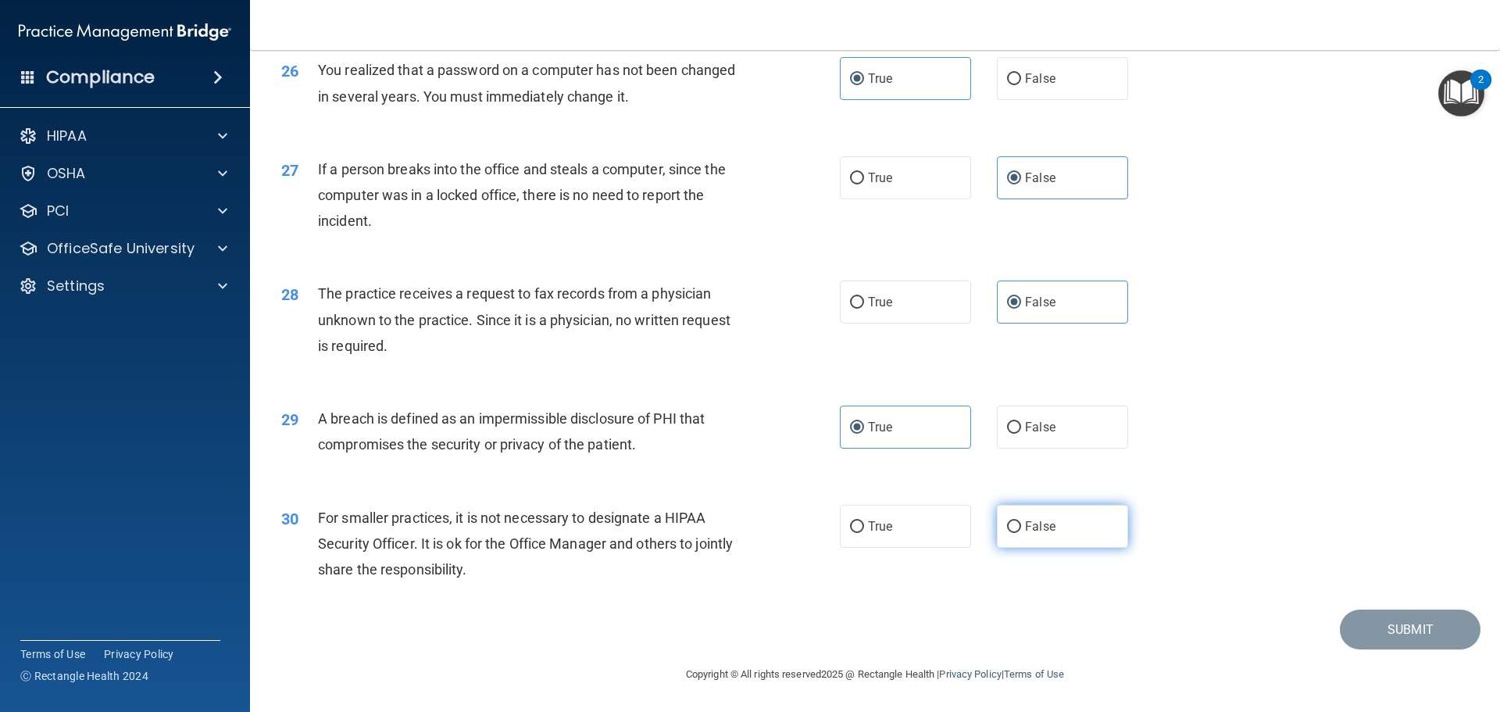
radio input "true"
click at [1380, 631] on button "Submit" at bounding box center [1410, 629] width 141 height 40
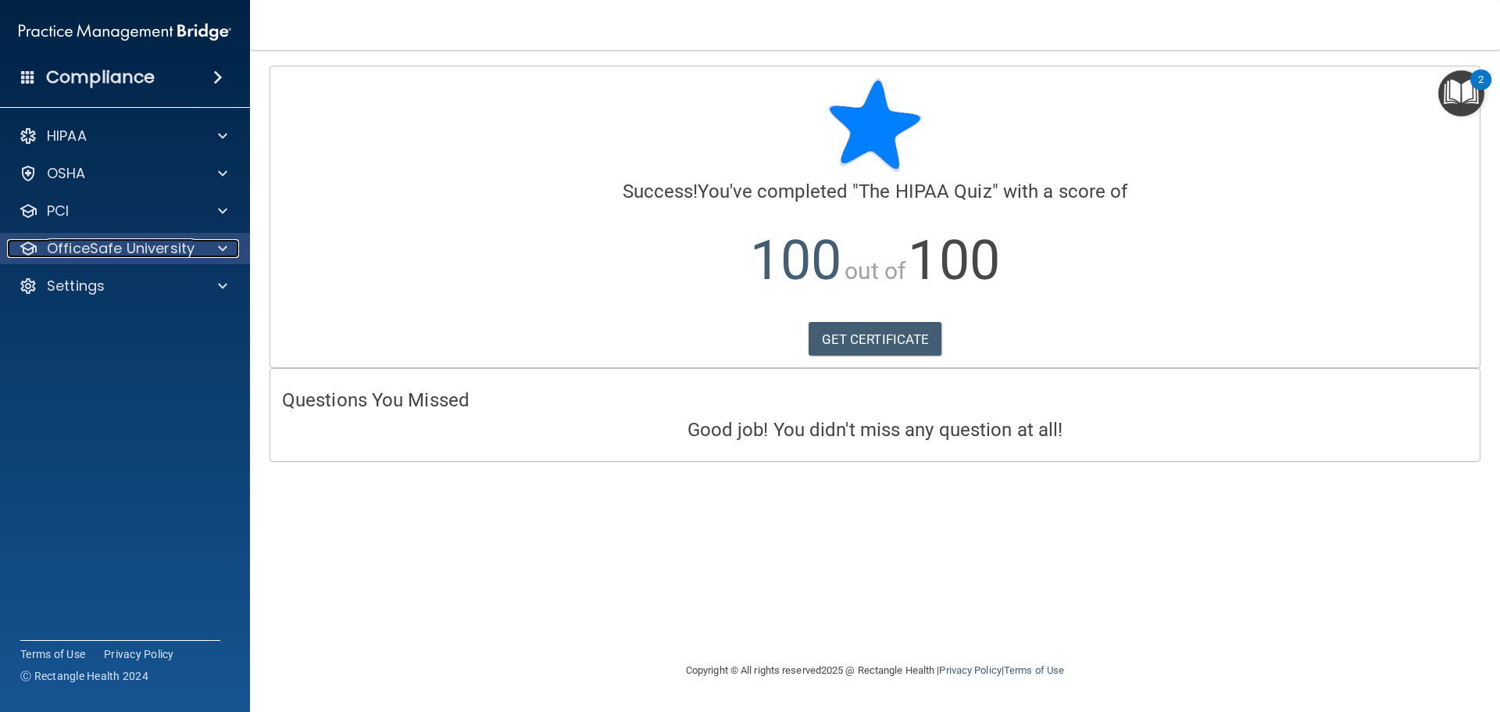
click at [219, 246] on span at bounding box center [222, 248] width 9 height 19
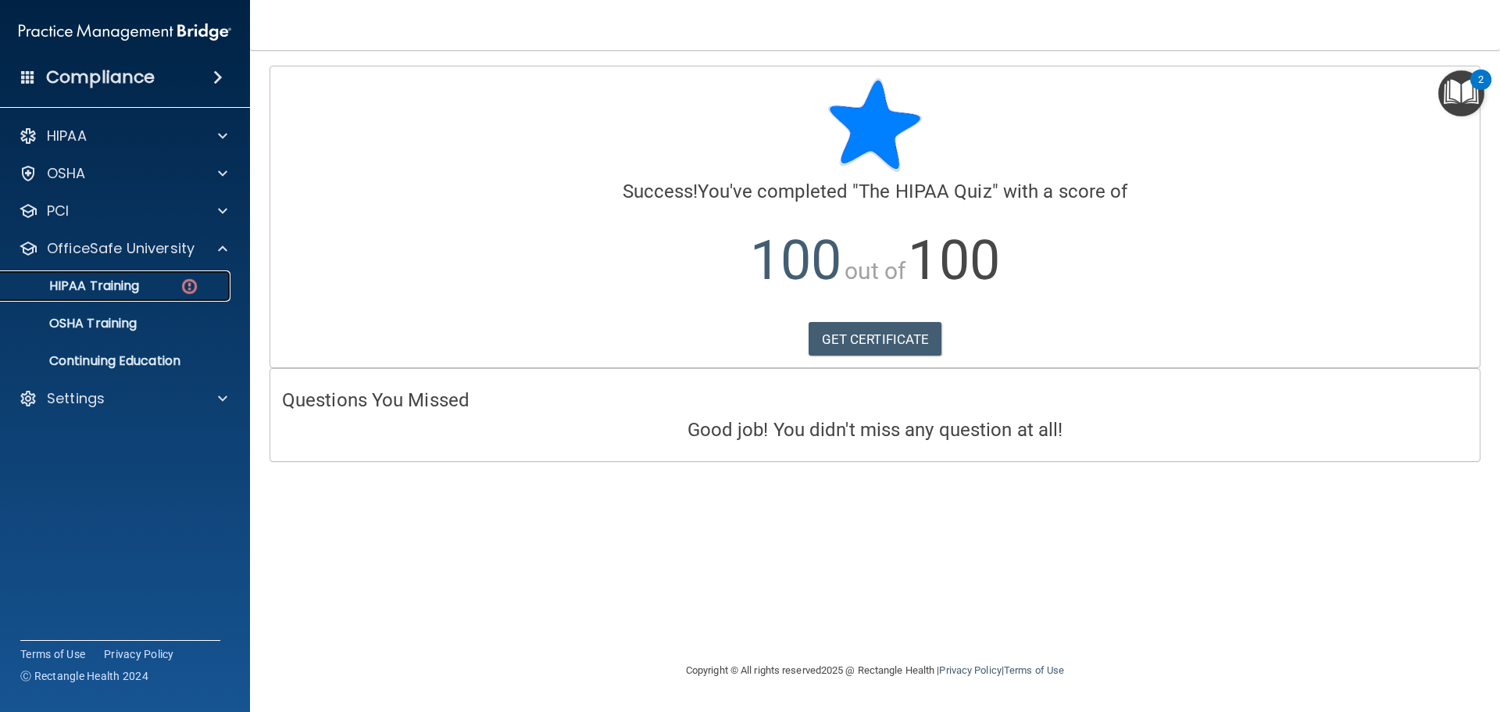
click at [169, 284] on div "HIPAA Training" at bounding box center [116, 286] width 213 height 16
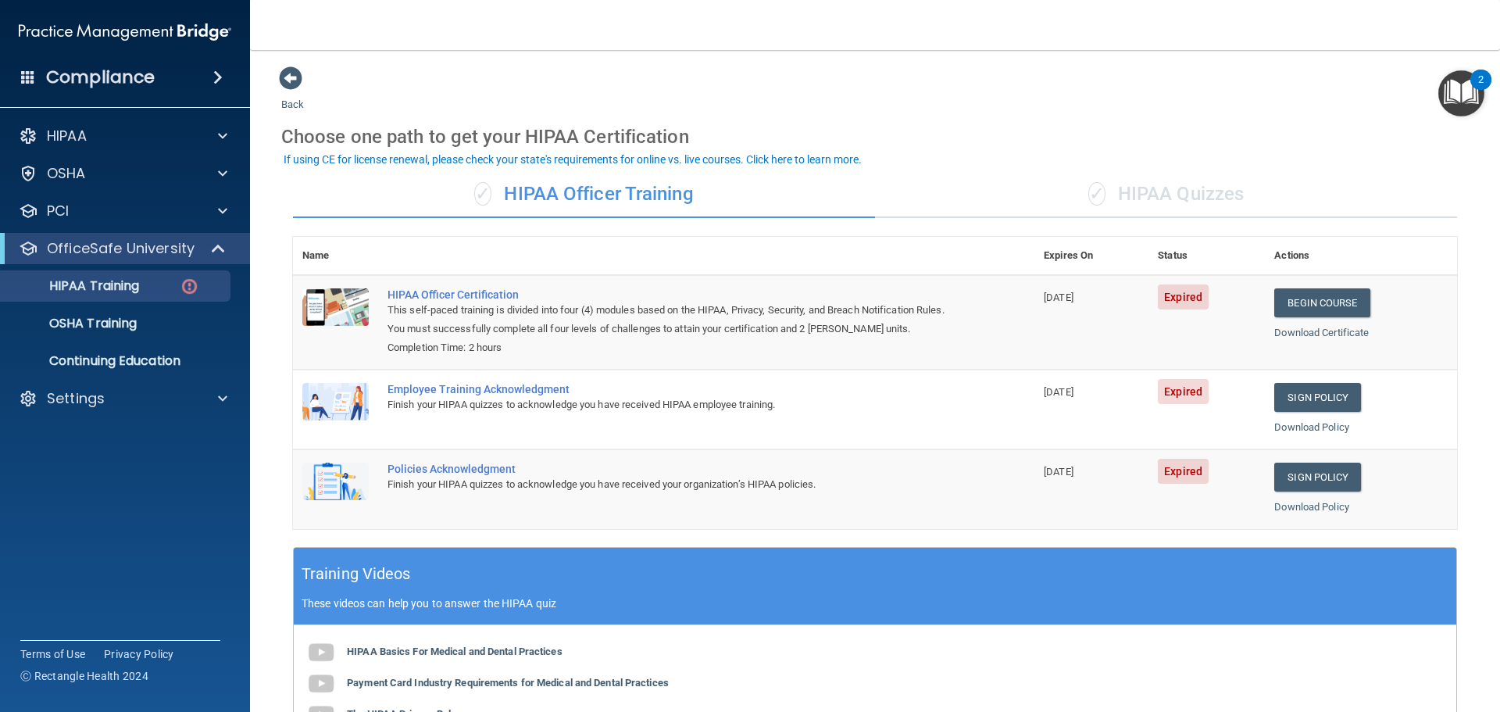
click at [1172, 197] on div "✓ HIPAA Quizzes" at bounding box center [1166, 194] width 582 height 47
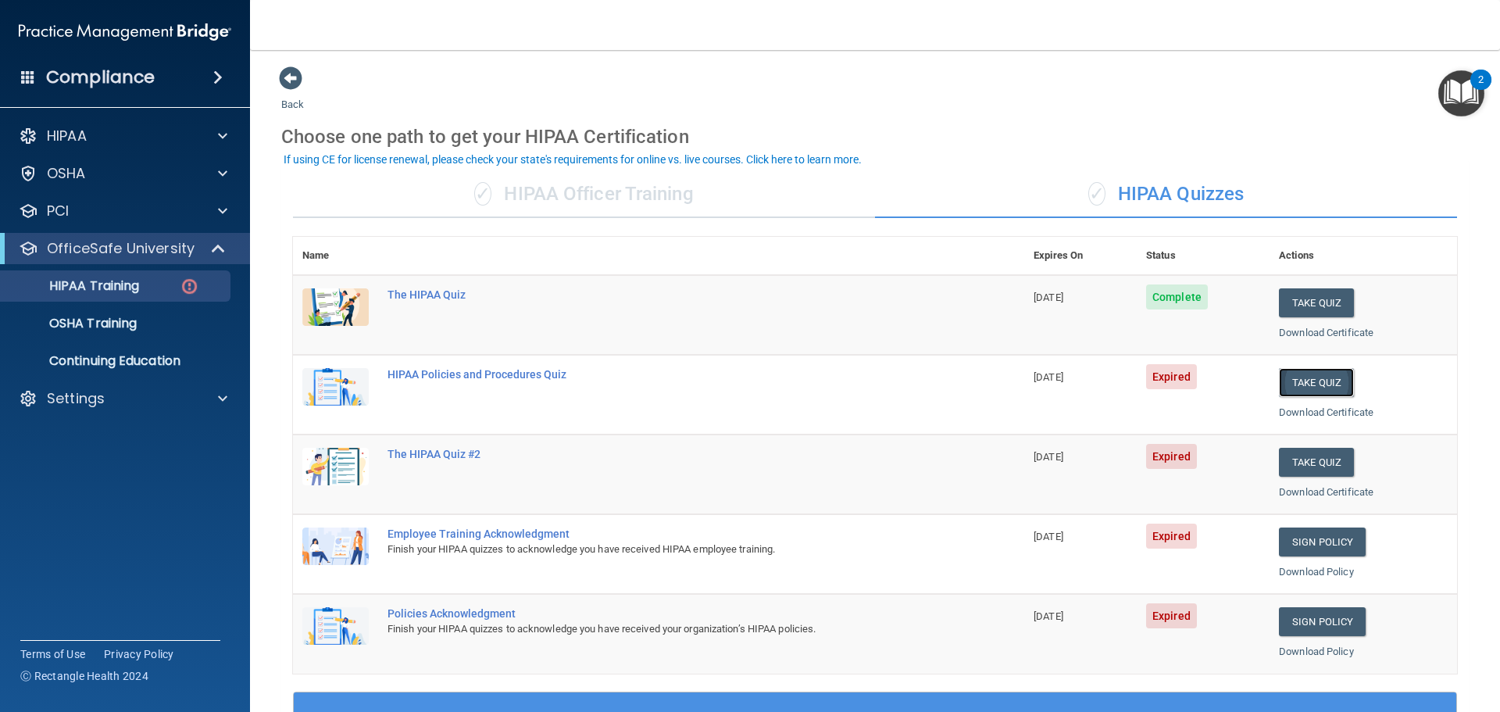
click at [1283, 385] on button "Take Quiz" at bounding box center [1316, 382] width 75 height 29
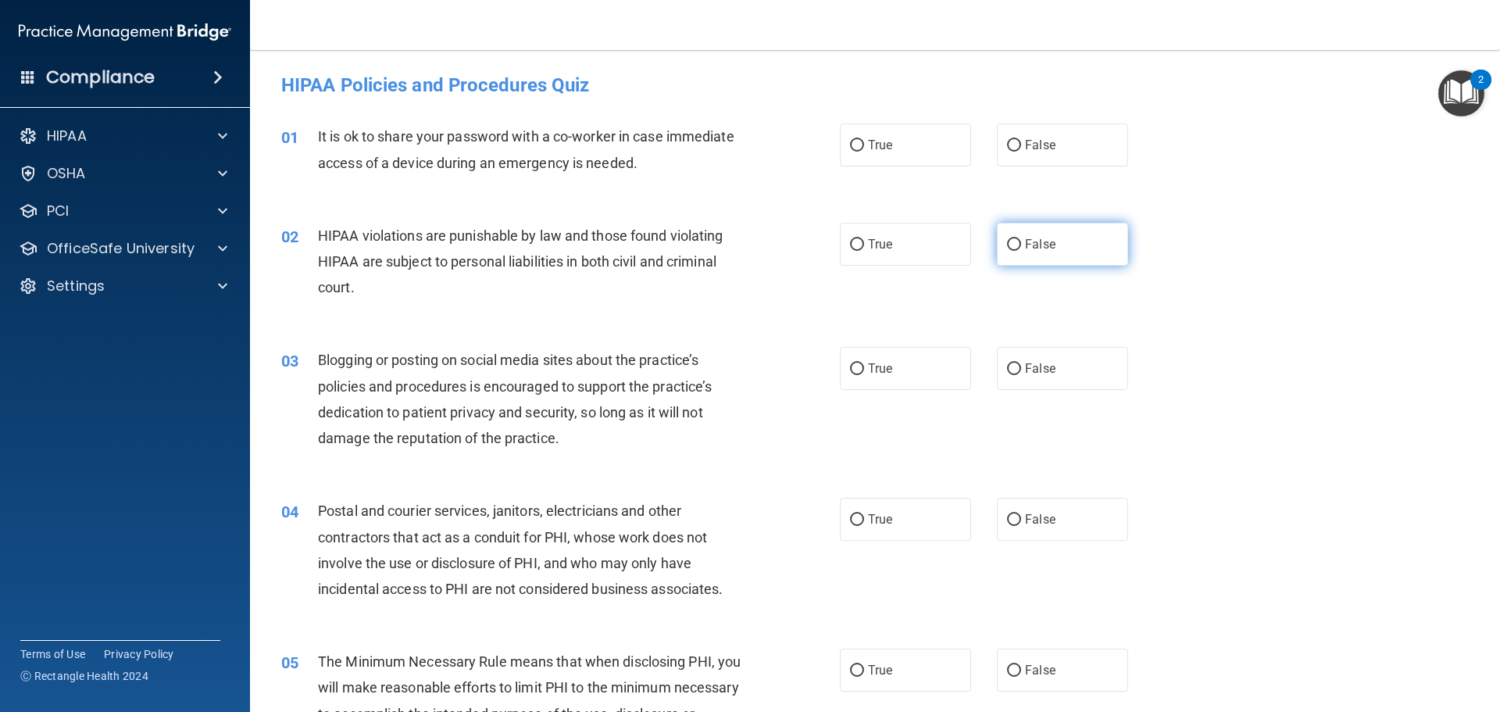
drag, startPoint x: 1078, startPoint y: 141, endPoint x: 996, endPoint y: 245, distance: 133.0
click at [1077, 141] on label "False" at bounding box center [1062, 144] width 131 height 43
click at [1021, 141] on input "False" at bounding box center [1014, 146] width 14 height 12
radio input "true"
click at [915, 255] on label "True" at bounding box center [905, 244] width 131 height 43
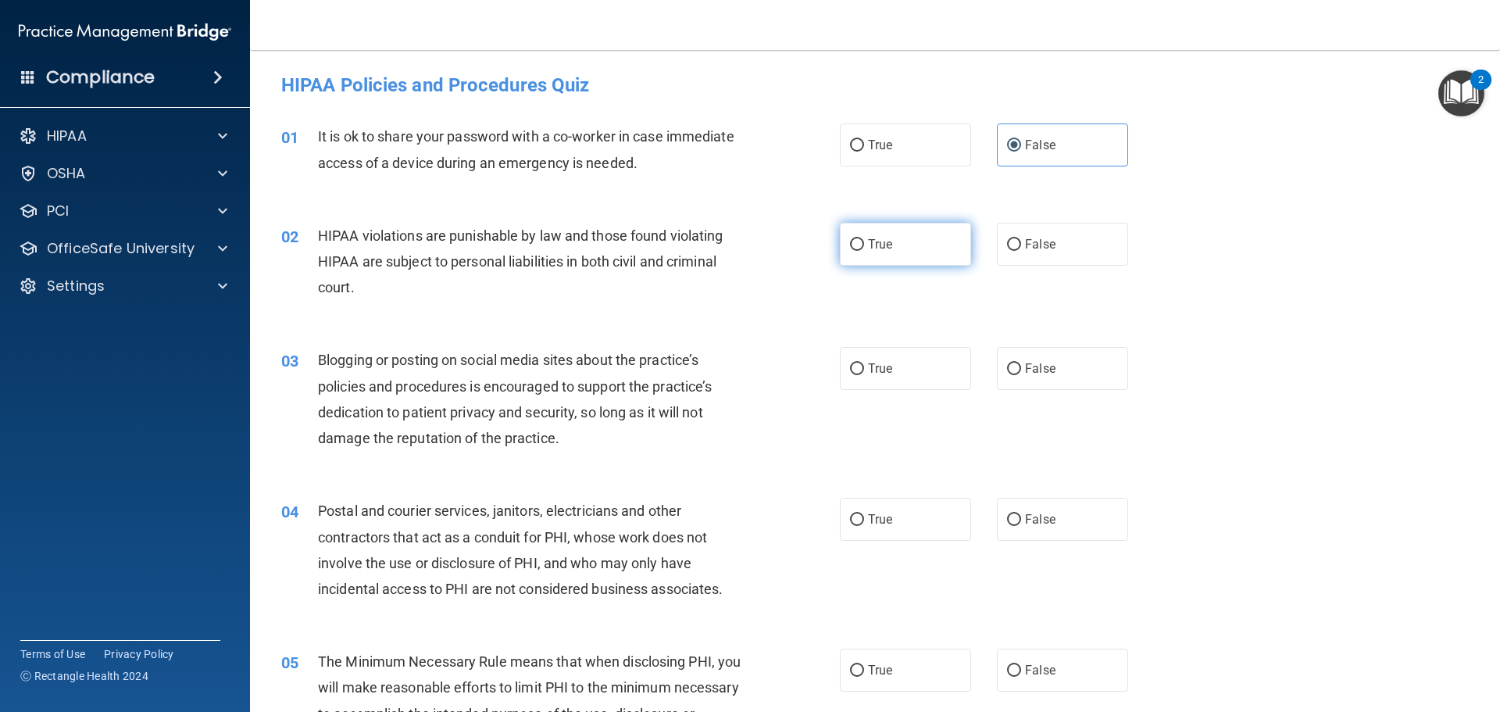
click at [864, 251] on input "True" at bounding box center [857, 245] width 14 height 12
radio input "true"
click at [1045, 362] on span "False" at bounding box center [1040, 368] width 30 height 15
click at [1021, 363] on input "False" at bounding box center [1014, 369] width 14 height 12
radio input "true"
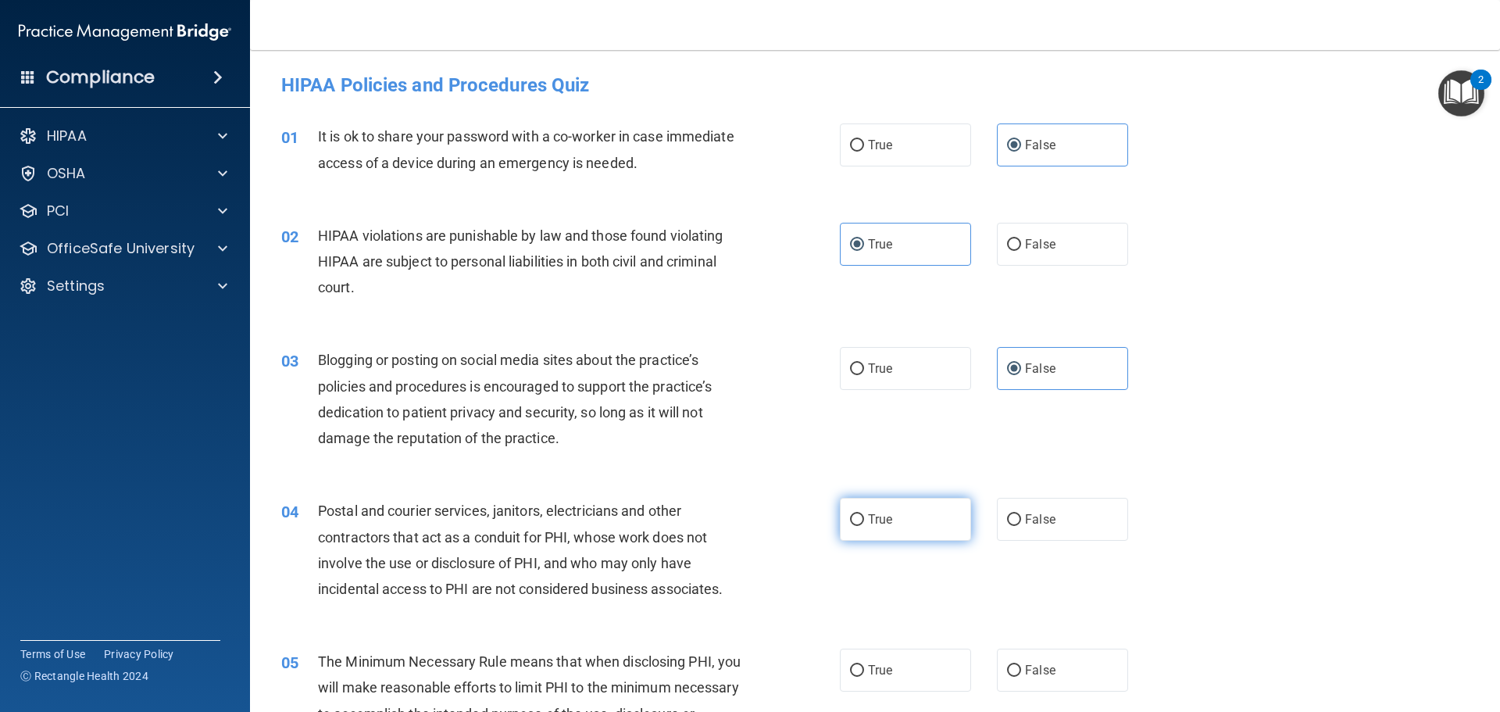
click at [884, 508] on label "True" at bounding box center [905, 519] width 131 height 43
click at [864, 514] on input "True" at bounding box center [857, 520] width 14 height 12
radio input "true"
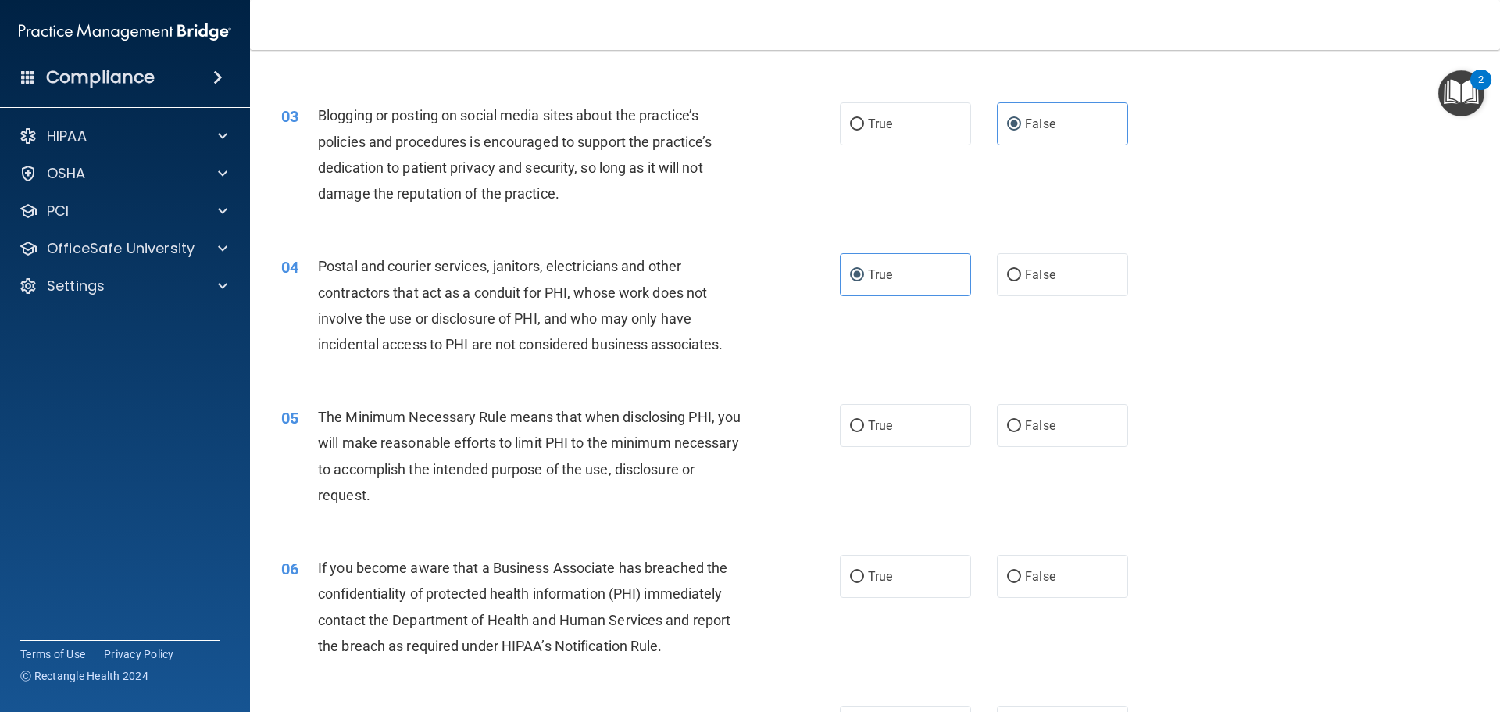
scroll to position [312, 0]
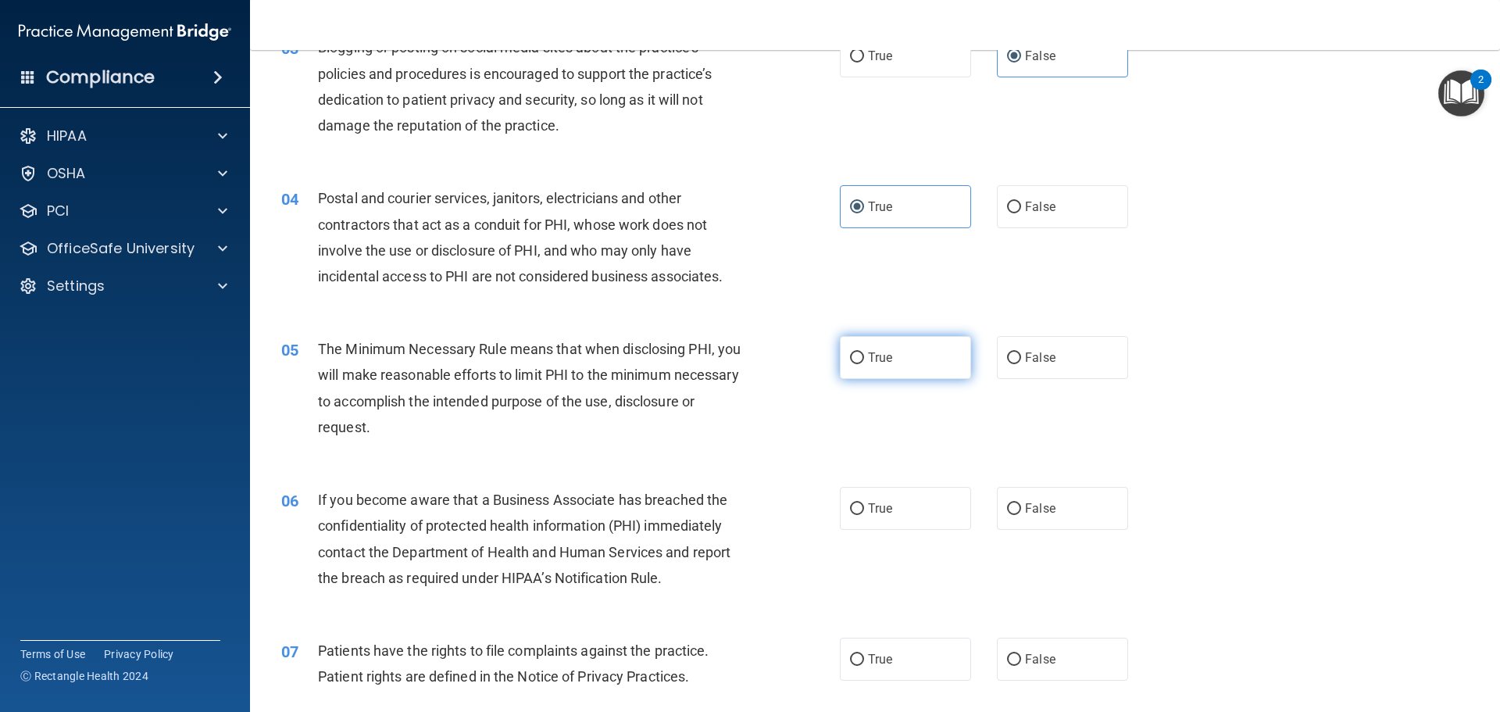
click at [926, 365] on label "True" at bounding box center [905, 357] width 131 height 43
click at [864, 364] on input "True" at bounding box center [857, 358] width 14 height 12
radio input "true"
click at [1047, 497] on label "False" at bounding box center [1062, 508] width 131 height 43
click at [1021, 503] on input "False" at bounding box center [1014, 509] width 14 height 12
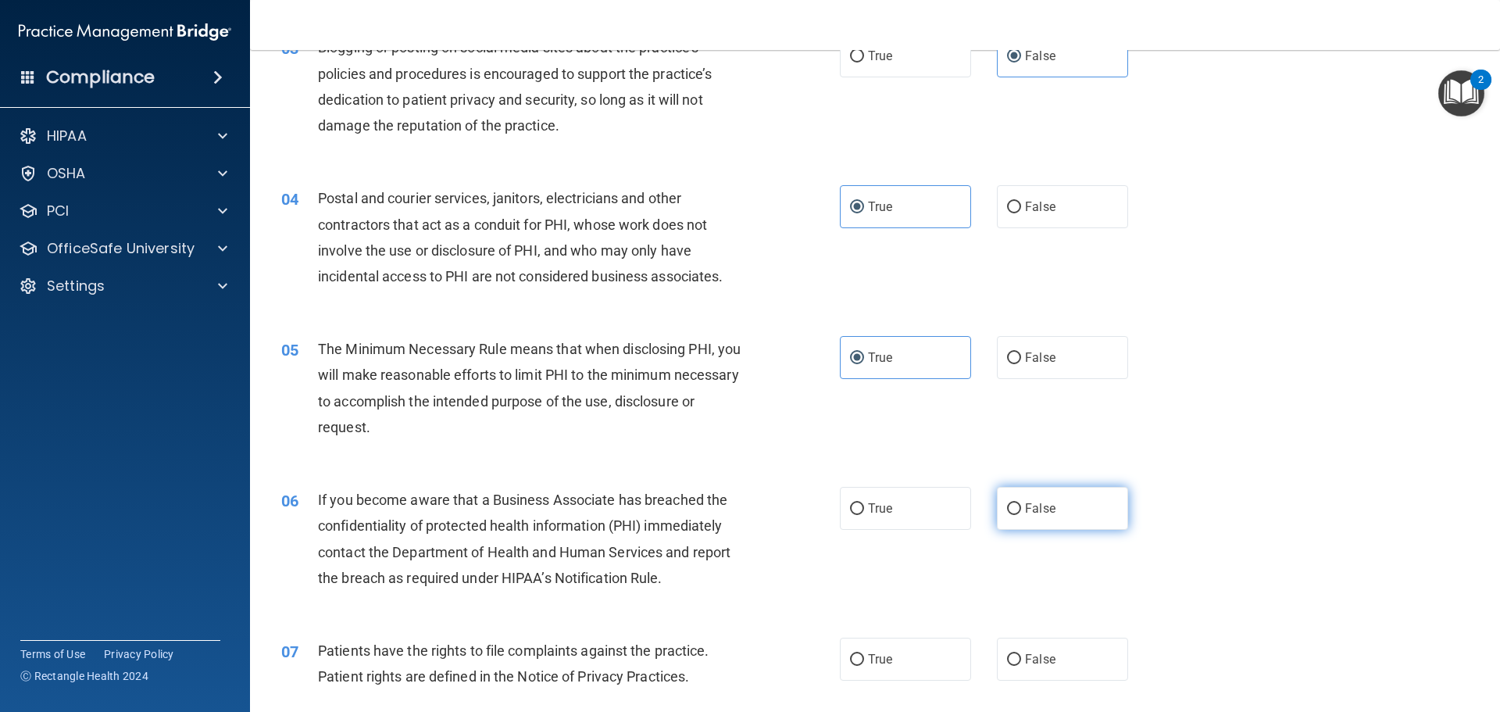
radio input "true"
click at [885, 649] on label "True" at bounding box center [905, 658] width 131 height 43
click at [864, 654] on input "True" at bounding box center [857, 660] width 14 height 12
radio input "true"
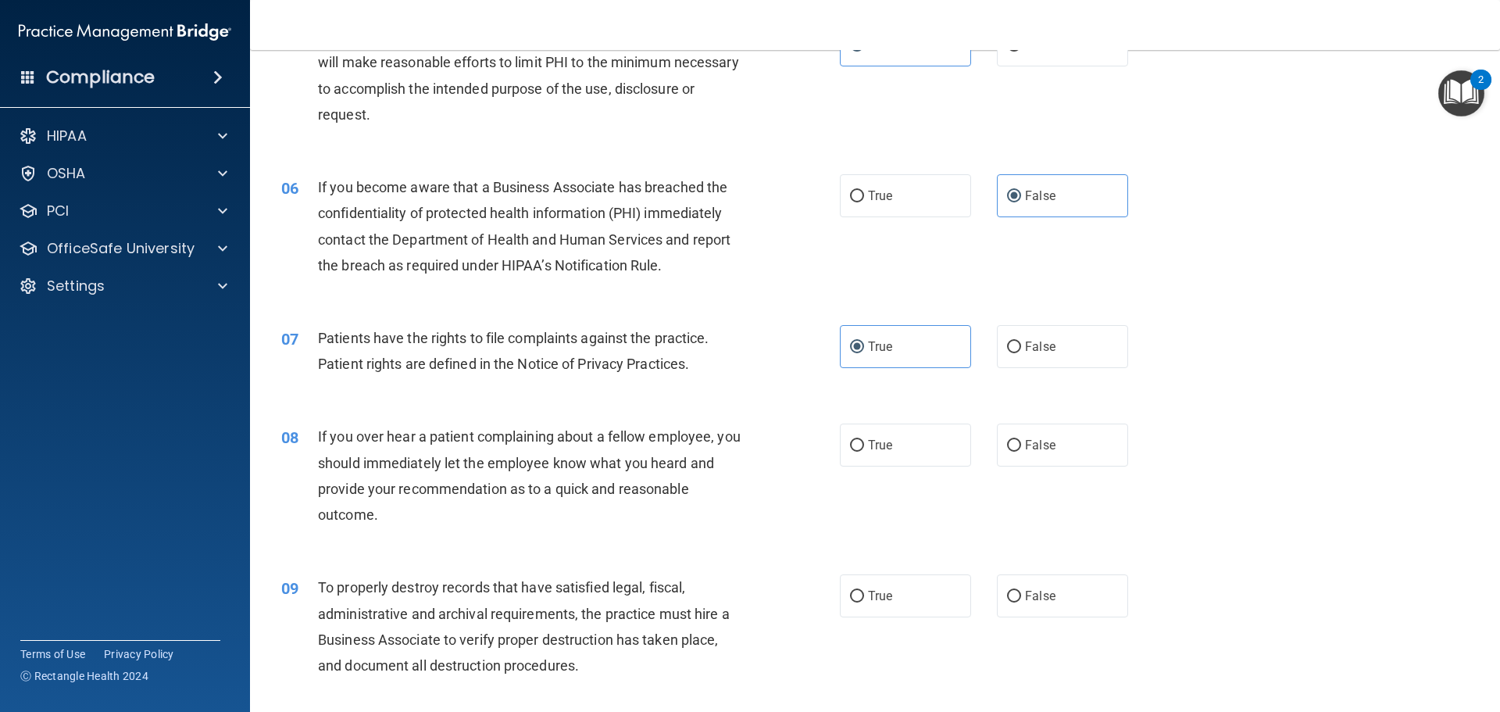
scroll to position [703, 0]
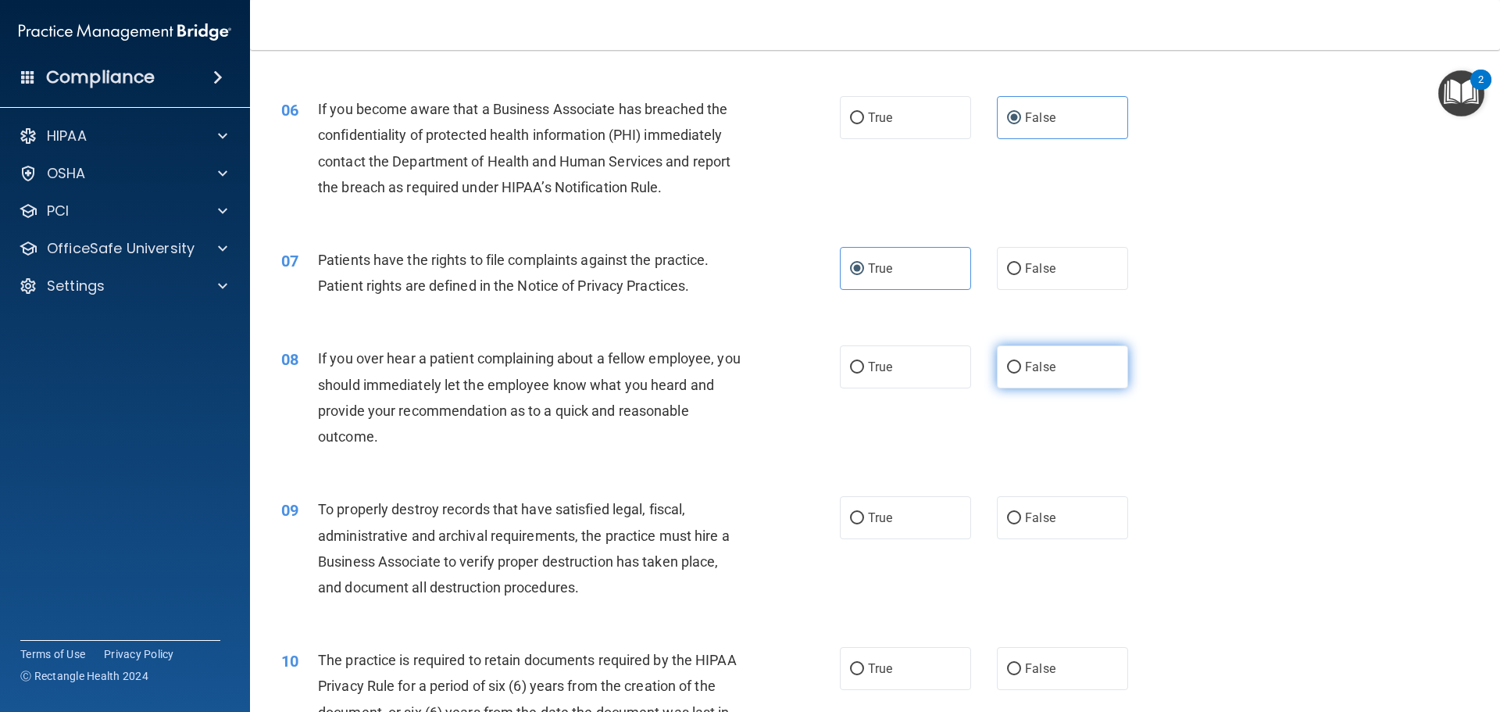
click at [1057, 384] on label "False" at bounding box center [1062, 366] width 131 height 43
click at [1021, 373] on input "False" at bounding box center [1014, 368] width 14 height 12
radio input "true"
click at [1037, 526] on label "False" at bounding box center [1062, 517] width 131 height 43
click at [1081, 510] on label "False" at bounding box center [1062, 517] width 131 height 43
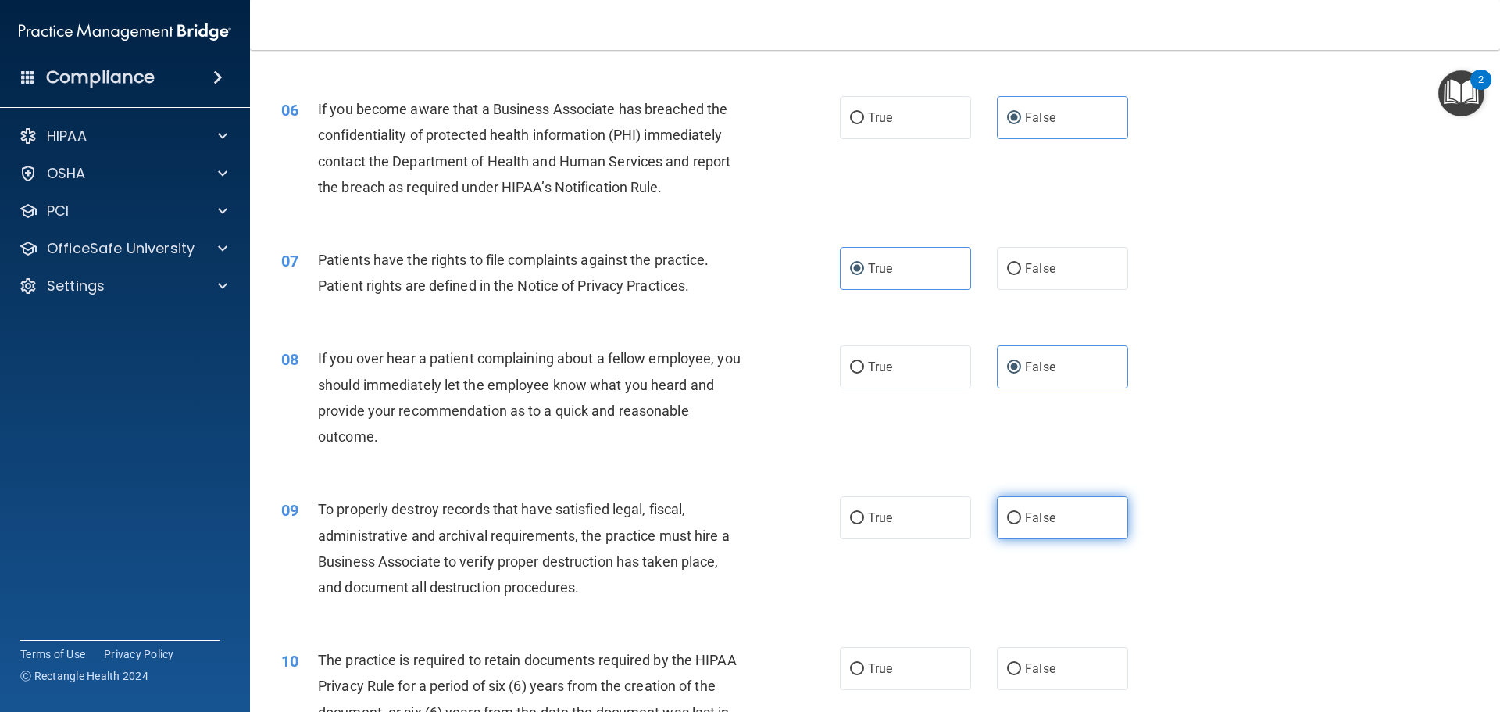
click at [1021, 512] on input "False" at bounding box center [1014, 518] width 14 height 12
radio input "true"
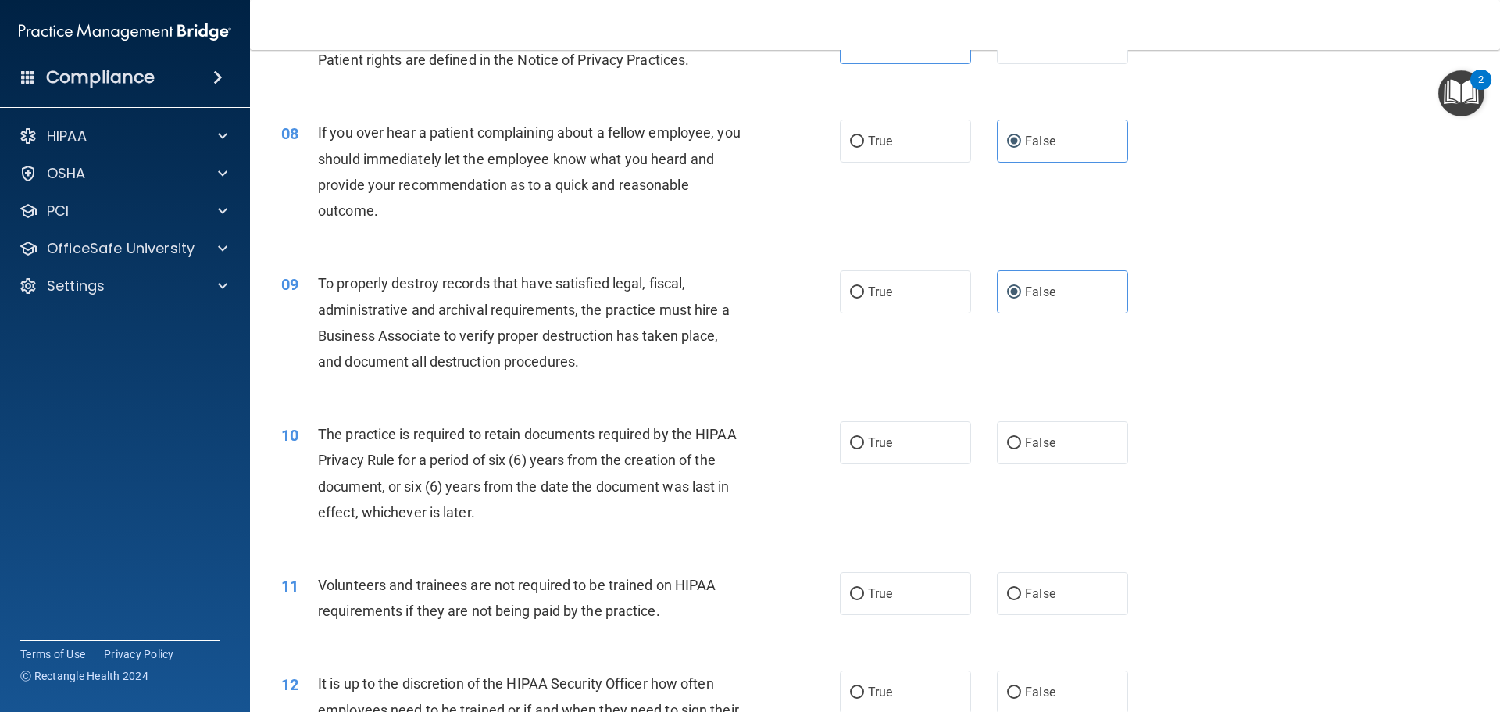
scroll to position [937, 0]
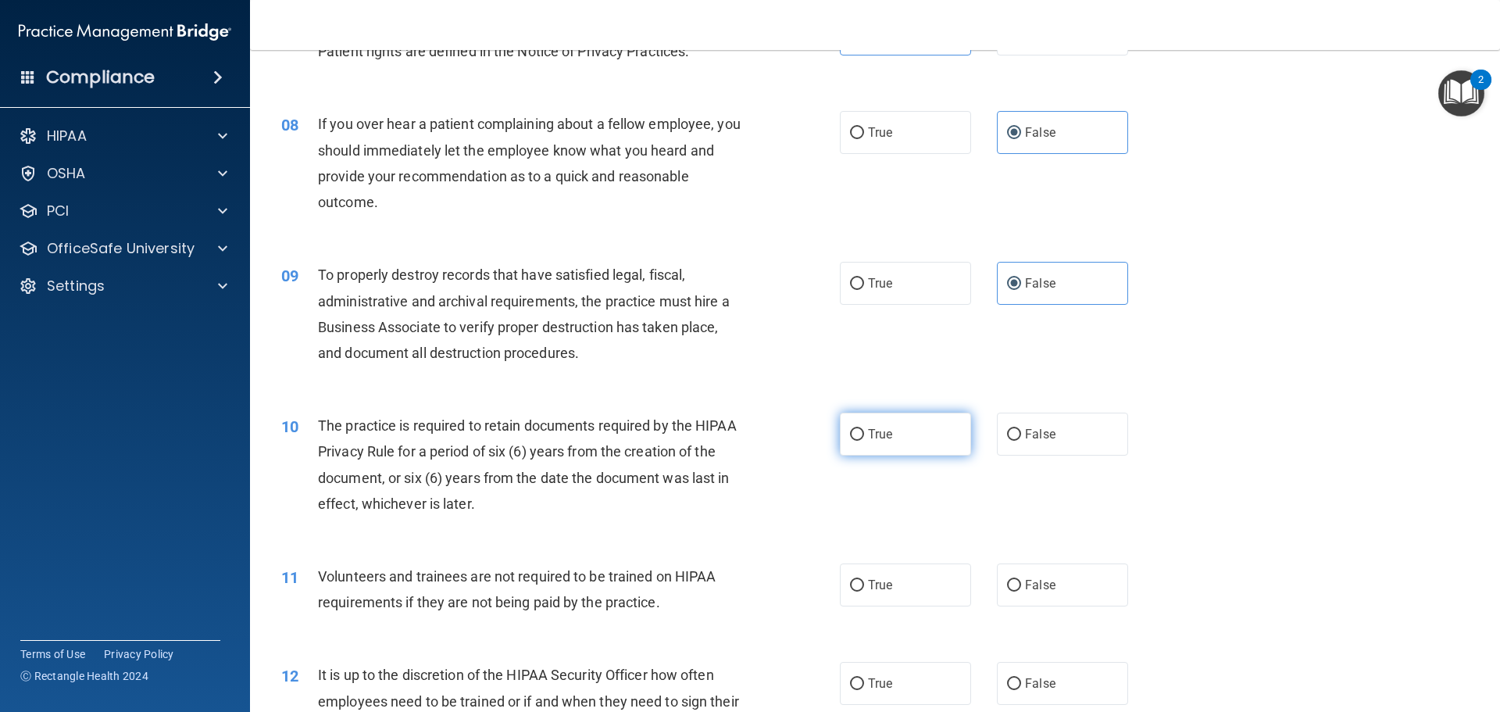
click at [918, 445] on label "True" at bounding box center [905, 433] width 131 height 43
click at [864, 441] on input "True" at bounding box center [857, 435] width 14 height 12
radio input "true"
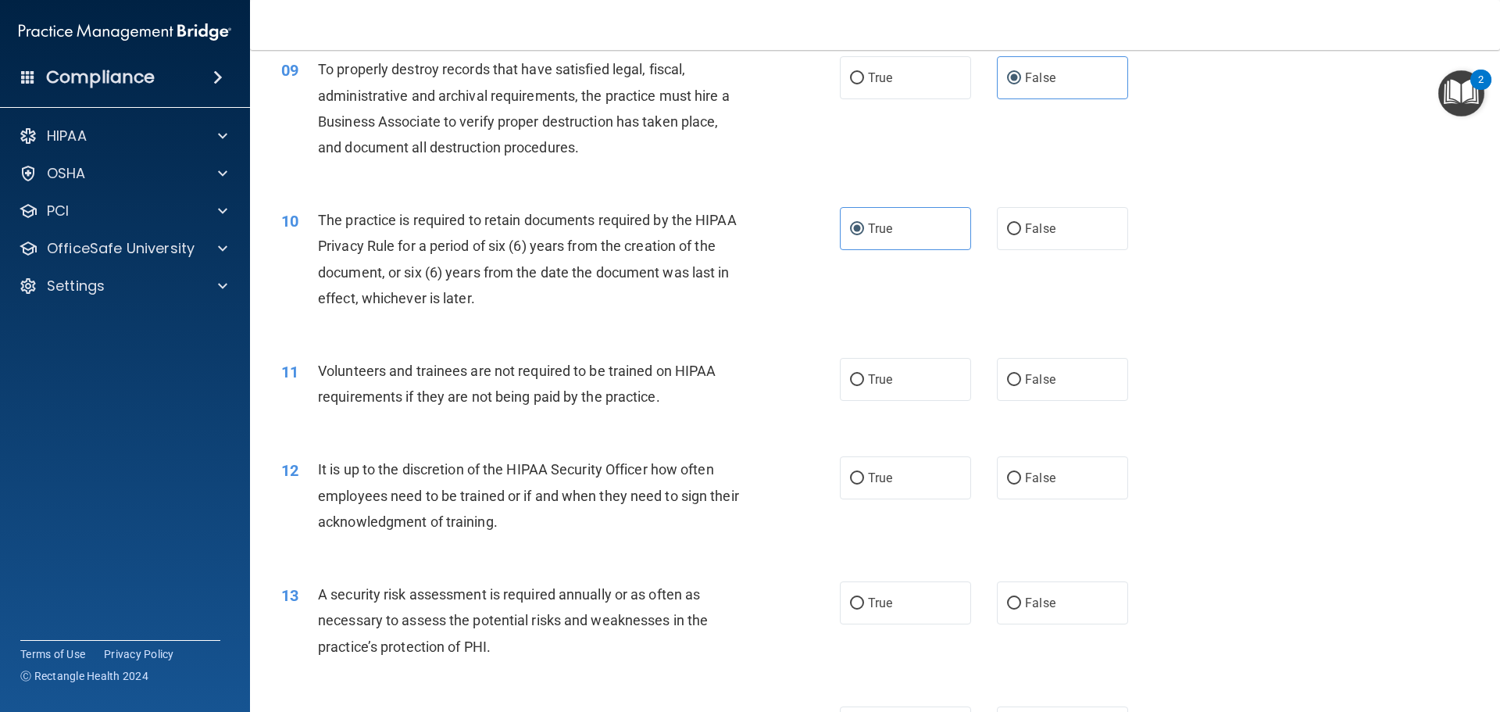
scroll to position [1172, 0]
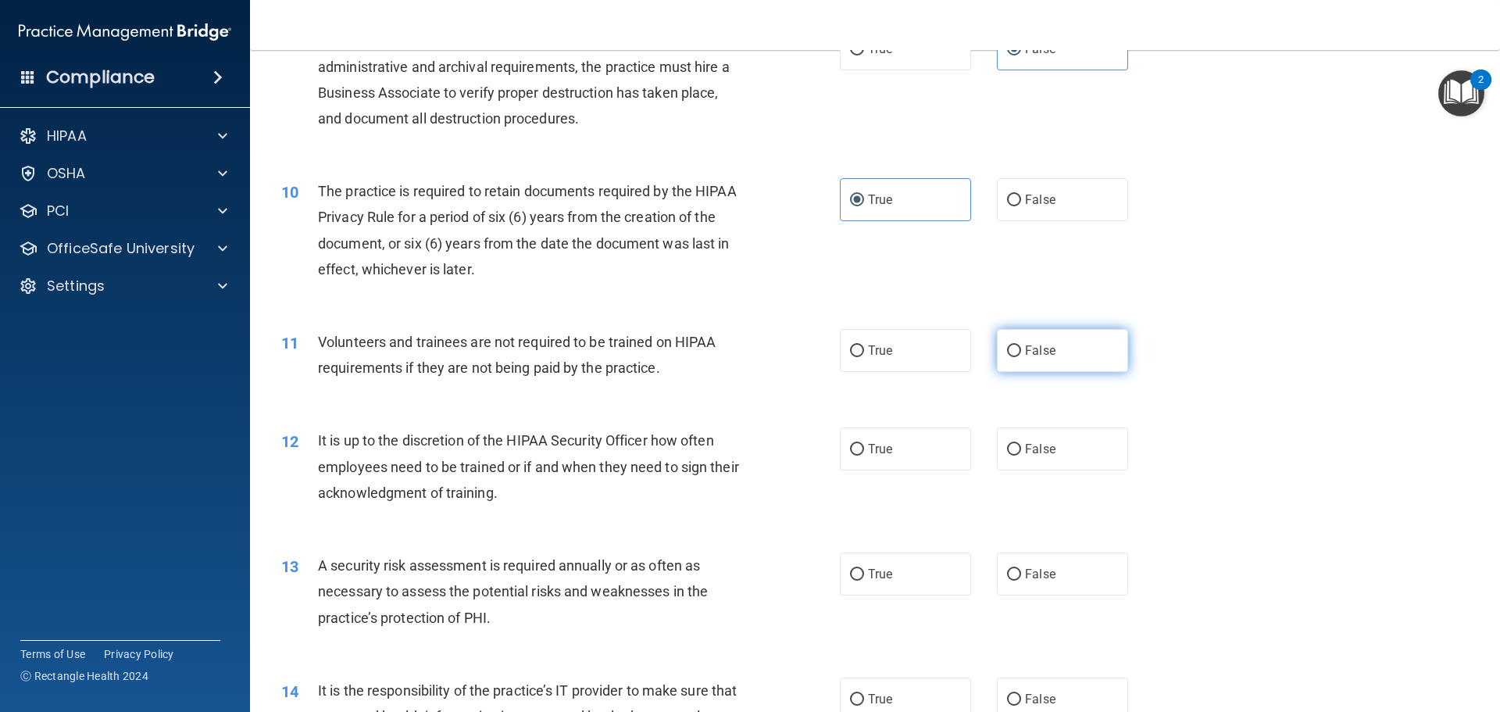
click at [1086, 368] on label "False" at bounding box center [1062, 350] width 131 height 43
click at [1021, 357] on input "False" at bounding box center [1014, 351] width 14 height 12
radio input "true"
click at [1083, 439] on label "False" at bounding box center [1062, 448] width 131 height 43
click at [1021, 444] on input "False" at bounding box center [1014, 450] width 14 height 12
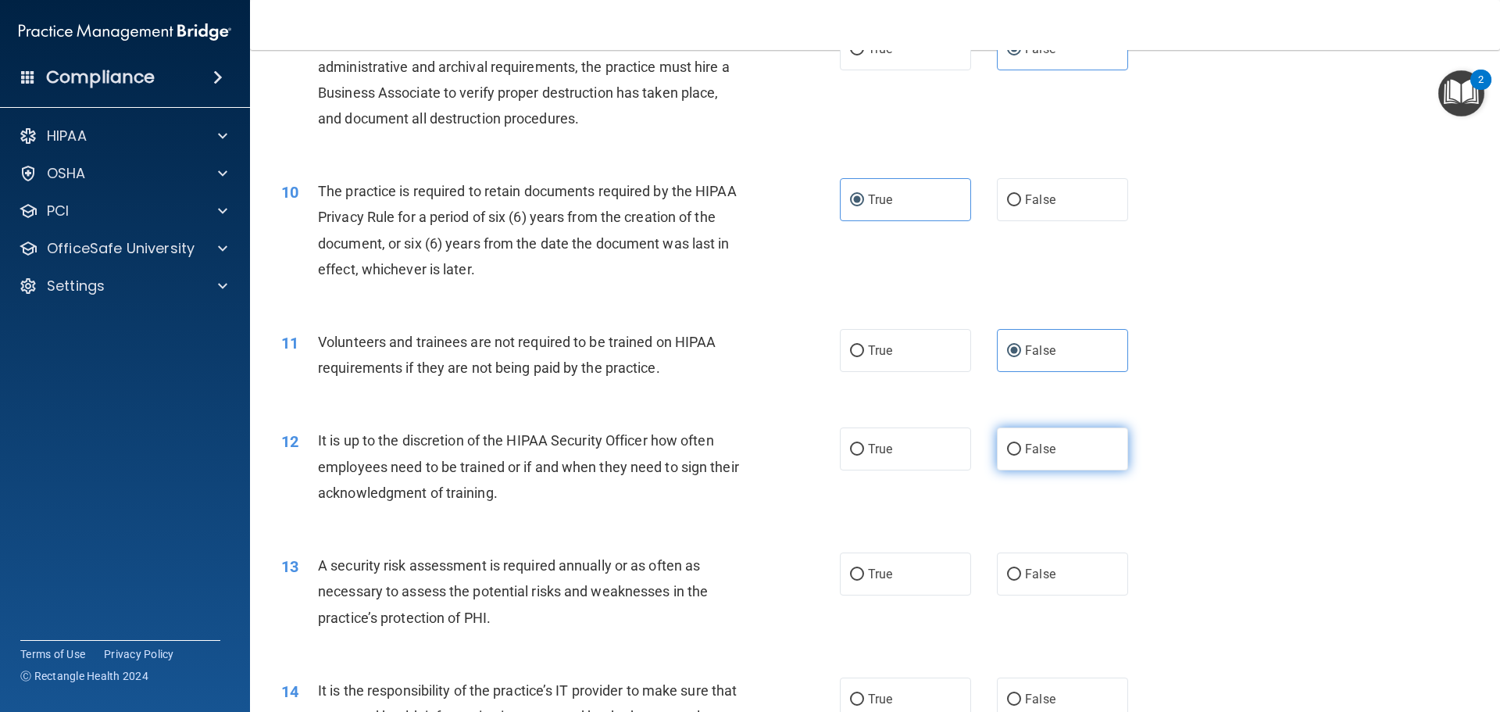
radio input "true"
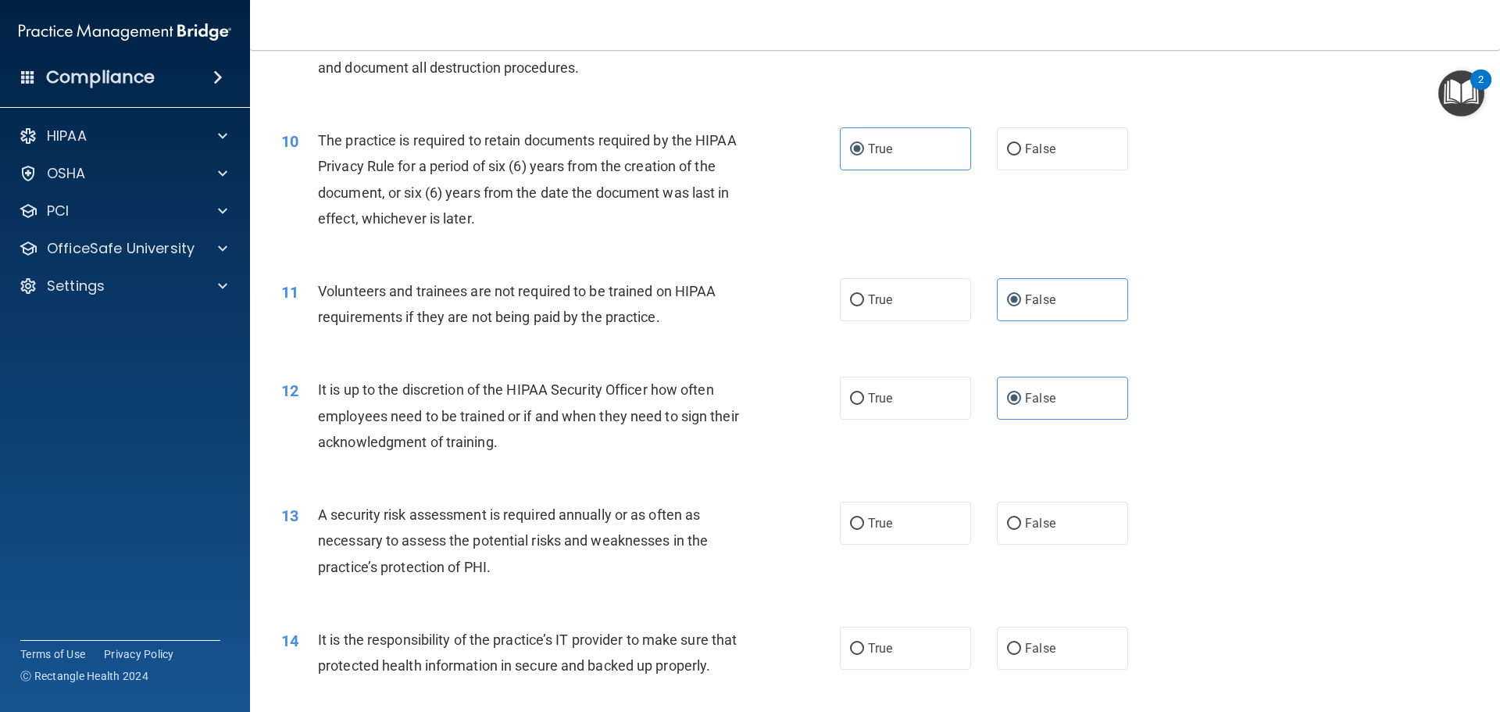
scroll to position [1250, 0]
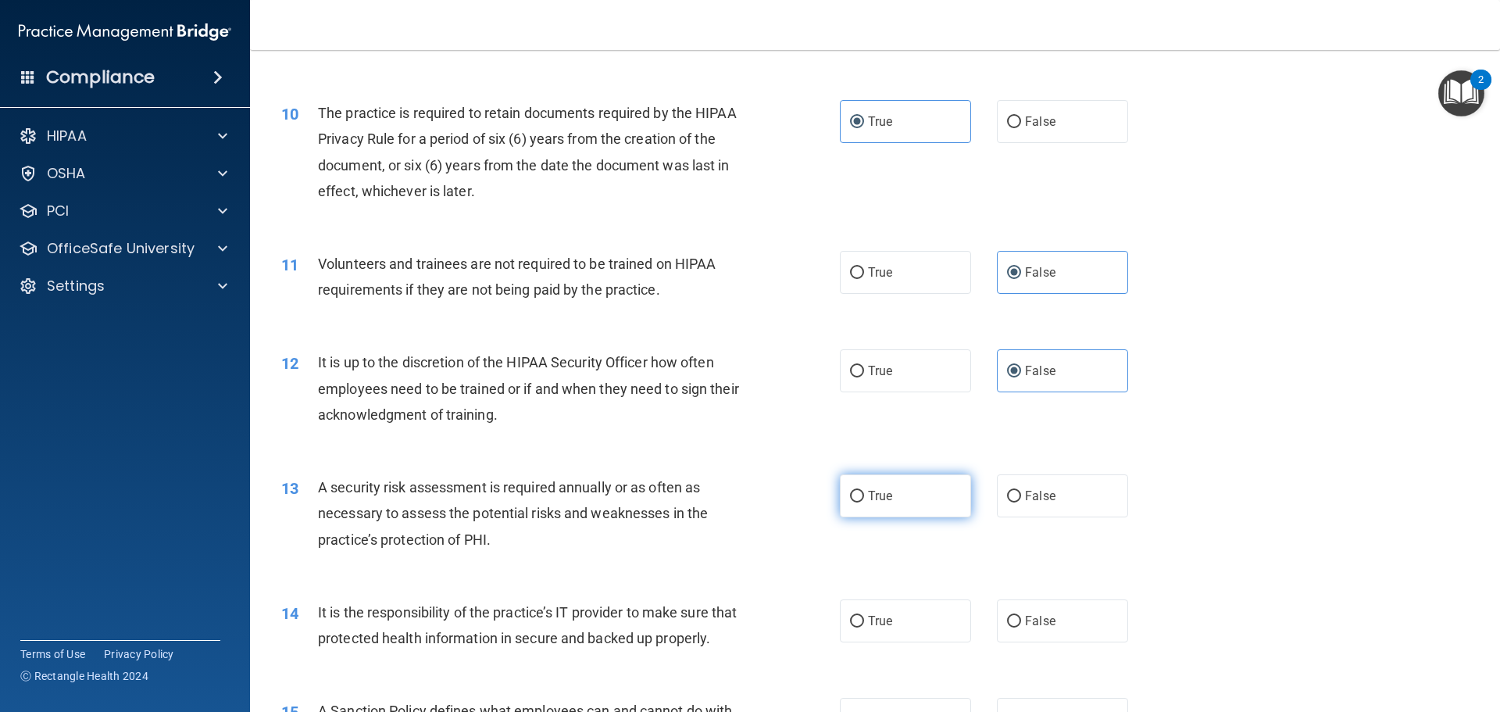
click at [924, 510] on label "True" at bounding box center [905, 495] width 131 height 43
click at [864, 502] on input "True" at bounding box center [857, 497] width 14 height 12
radio input "true"
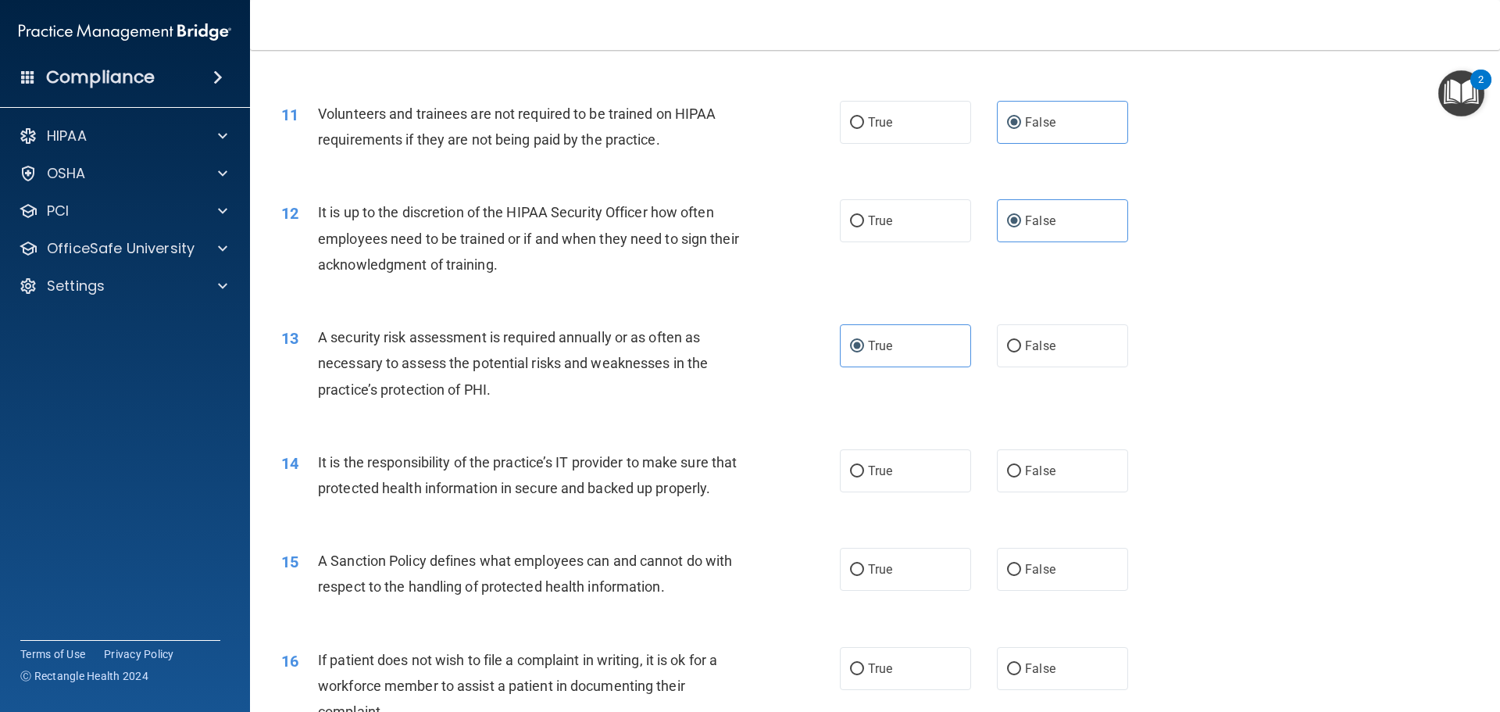
scroll to position [1406, 0]
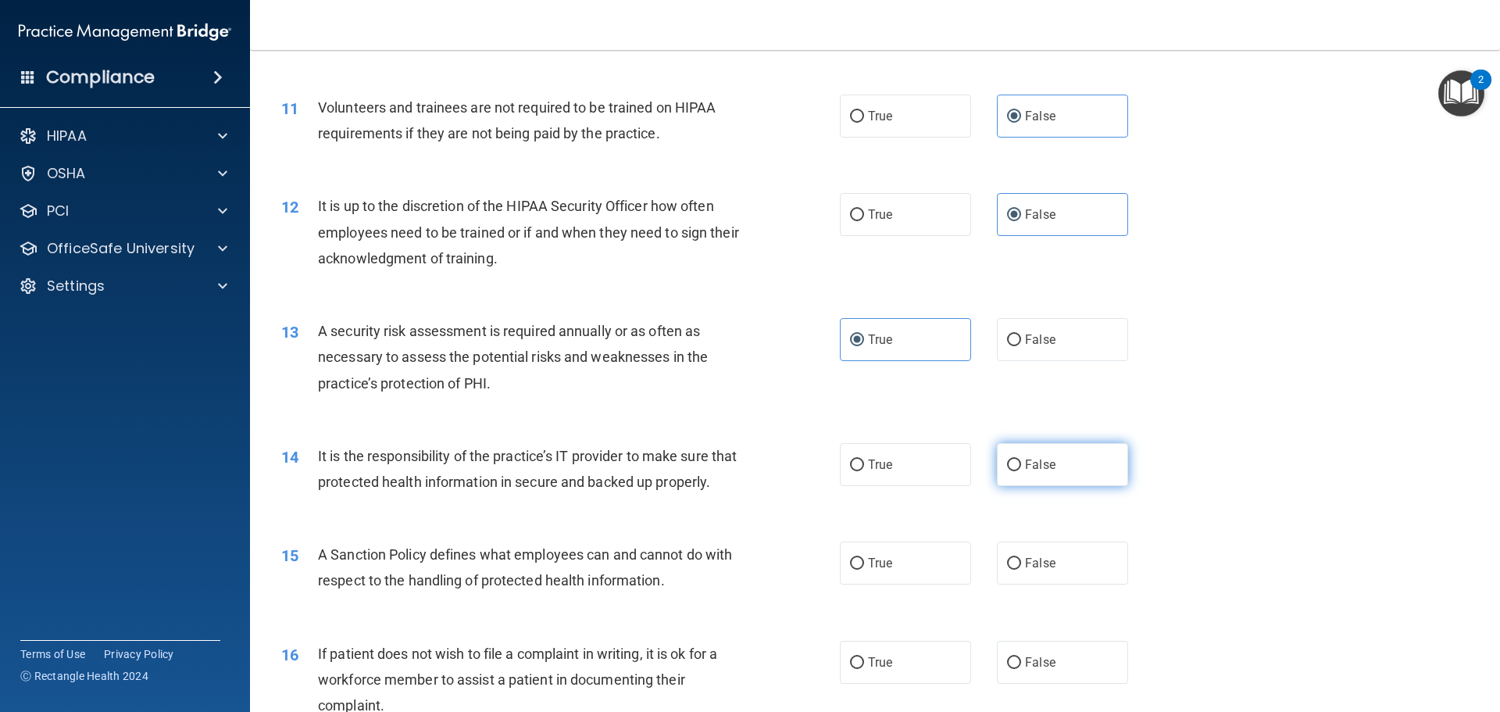
click at [1062, 467] on label "False" at bounding box center [1062, 464] width 131 height 43
click at [1021, 467] on input "False" at bounding box center [1014, 465] width 14 height 12
radio input "true"
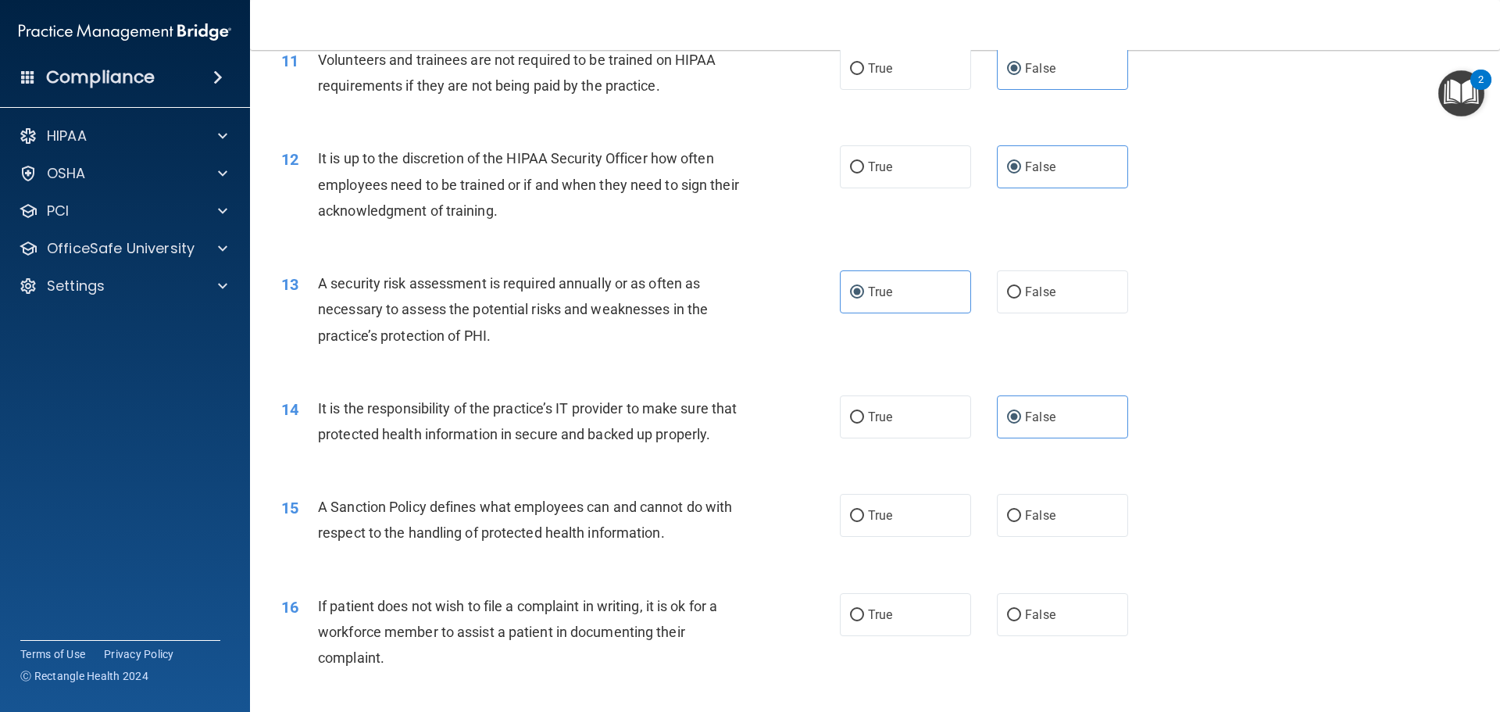
scroll to position [1562, 0]
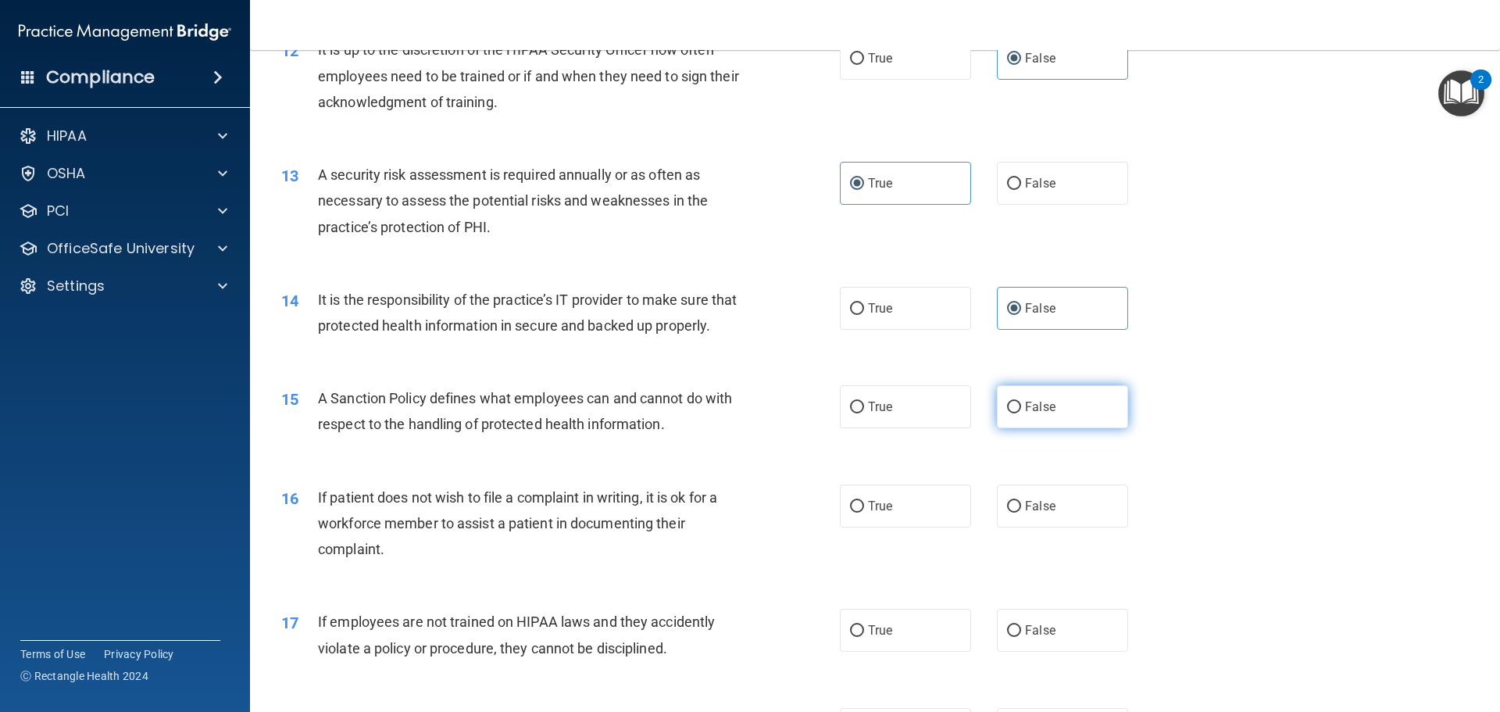
click at [1072, 428] on label "False" at bounding box center [1062, 406] width 131 height 43
click at [1021, 413] on input "False" at bounding box center [1014, 407] width 14 height 12
radio input "true"
click at [901, 527] on label "True" at bounding box center [905, 505] width 131 height 43
click at [864, 512] on input "True" at bounding box center [857, 507] width 14 height 12
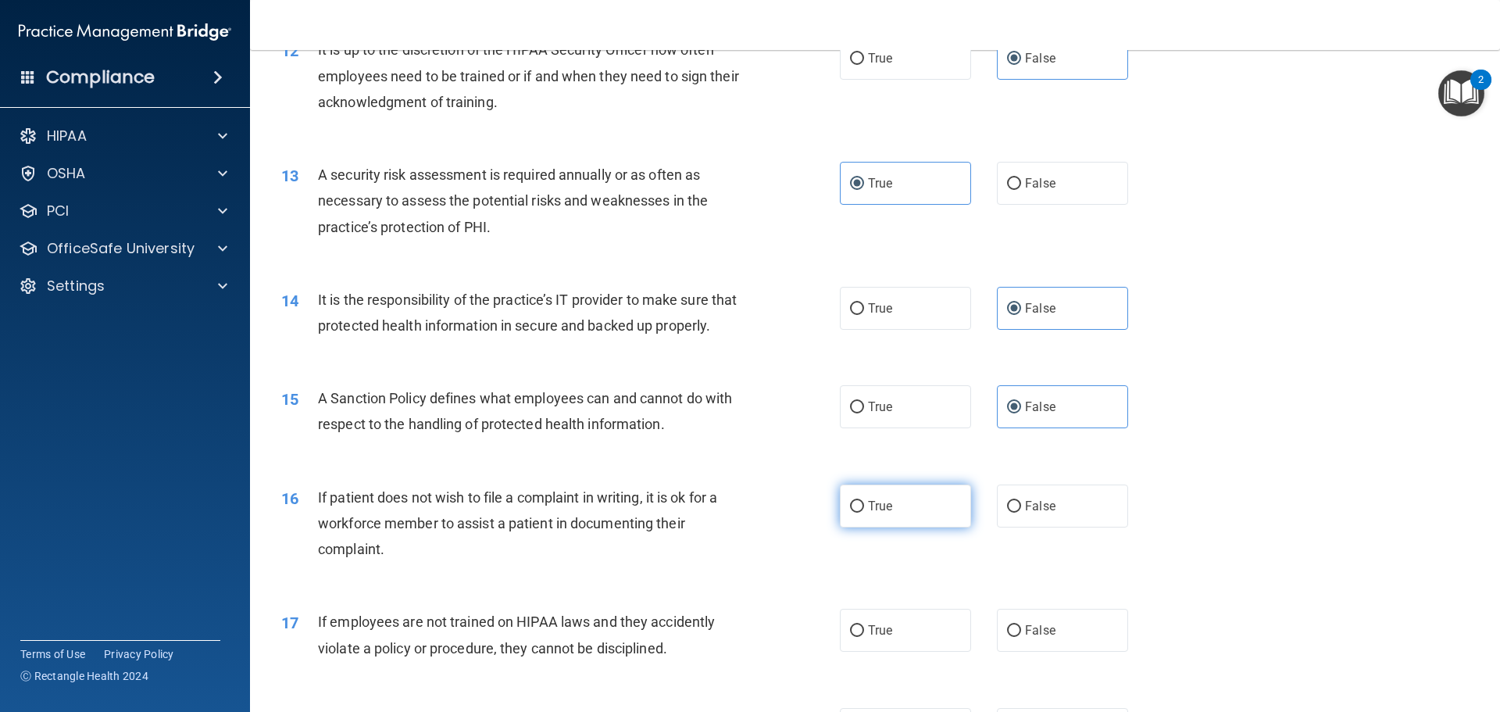
radio input "true"
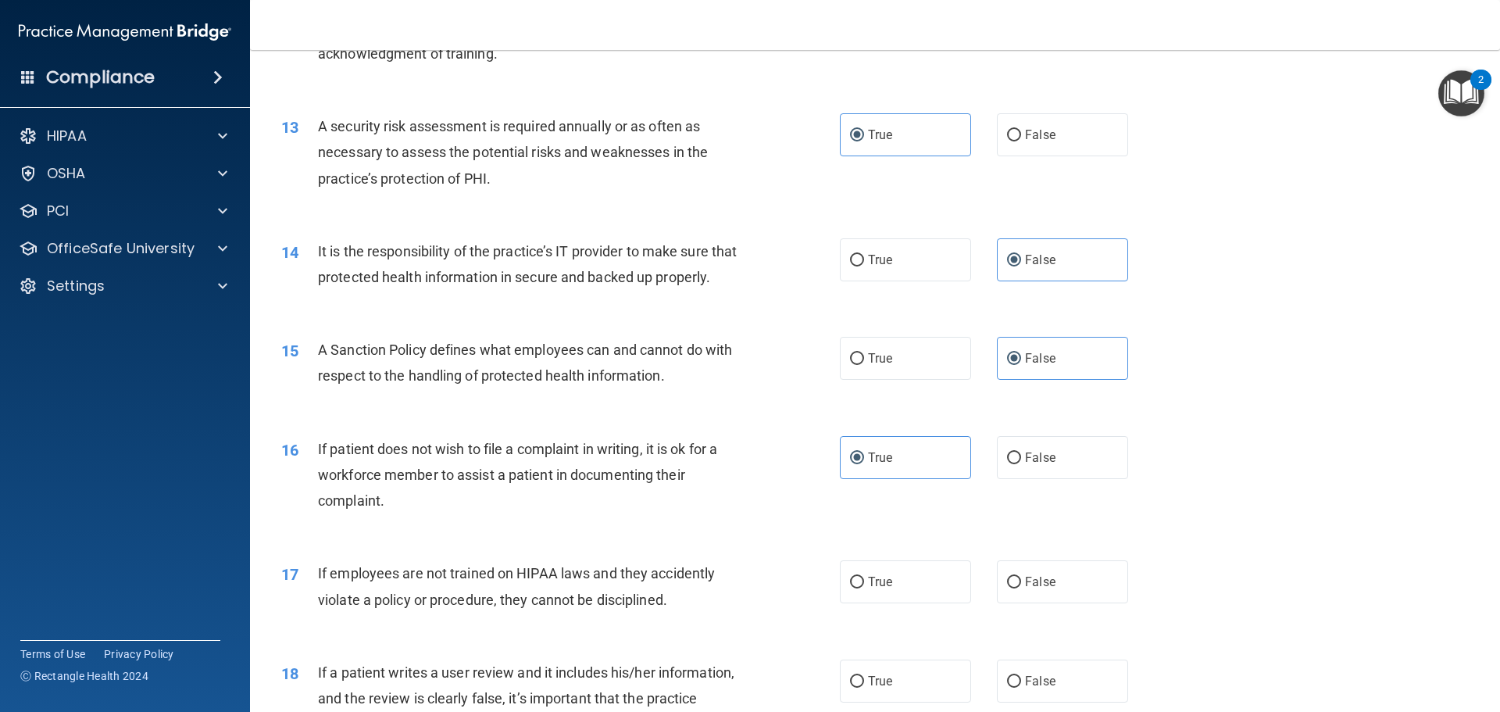
scroll to position [1796, 0]
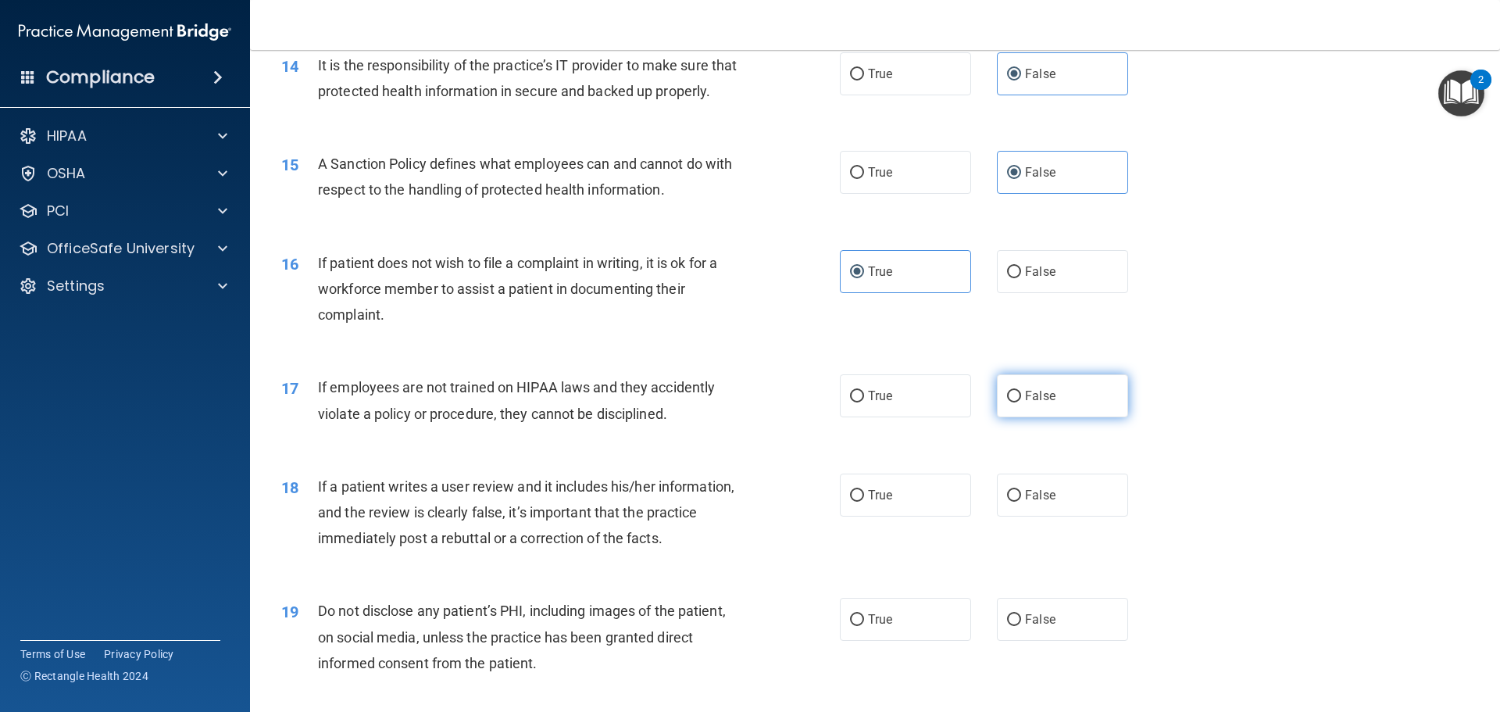
click at [1042, 417] on label "False" at bounding box center [1062, 395] width 131 height 43
click at [1021, 402] on input "False" at bounding box center [1014, 397] width 14 height 12
radio input "true"
click at [1047, 502] on span "False" at bounding box center [1040, 494] width 30 height 15
click at [1021, 501] on input "False" at bounding box center [1014, 496] width 14 height 12
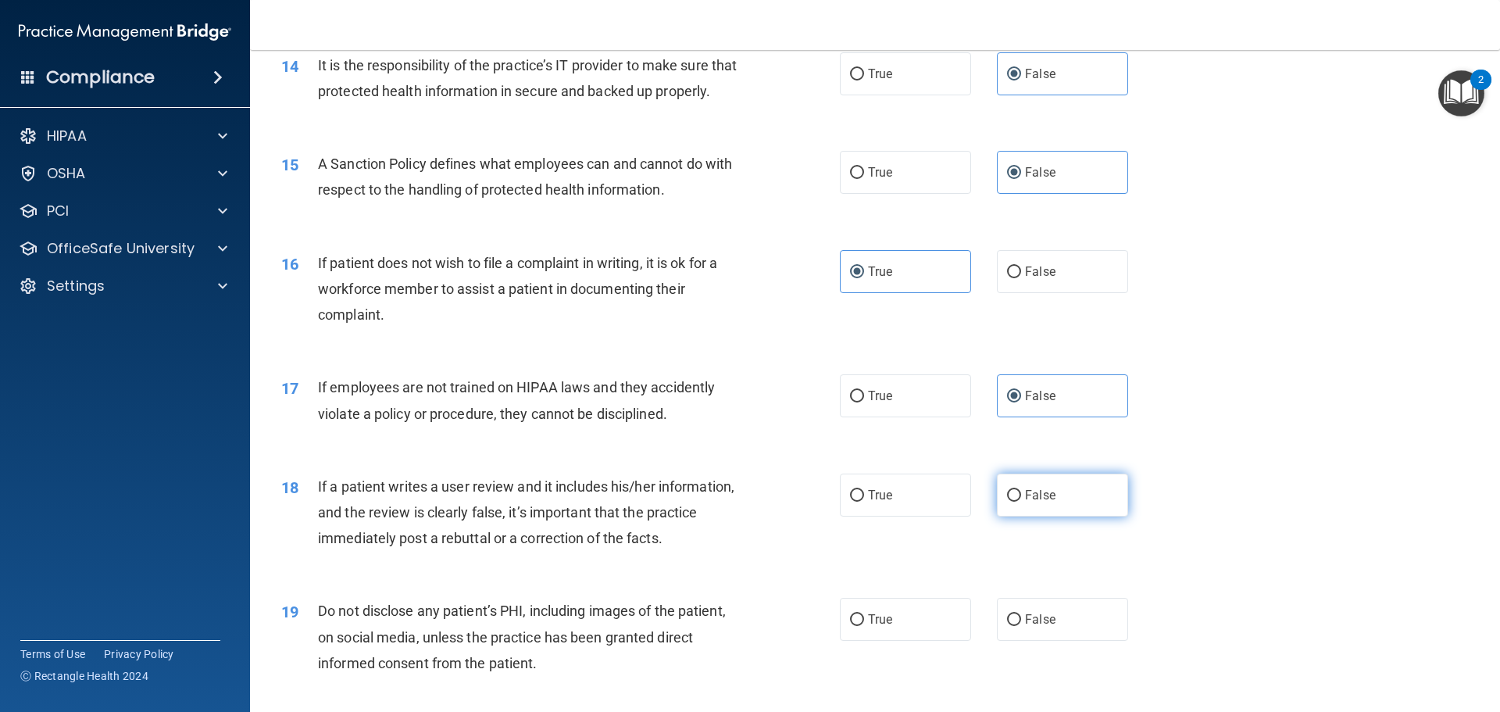
radio input "true"
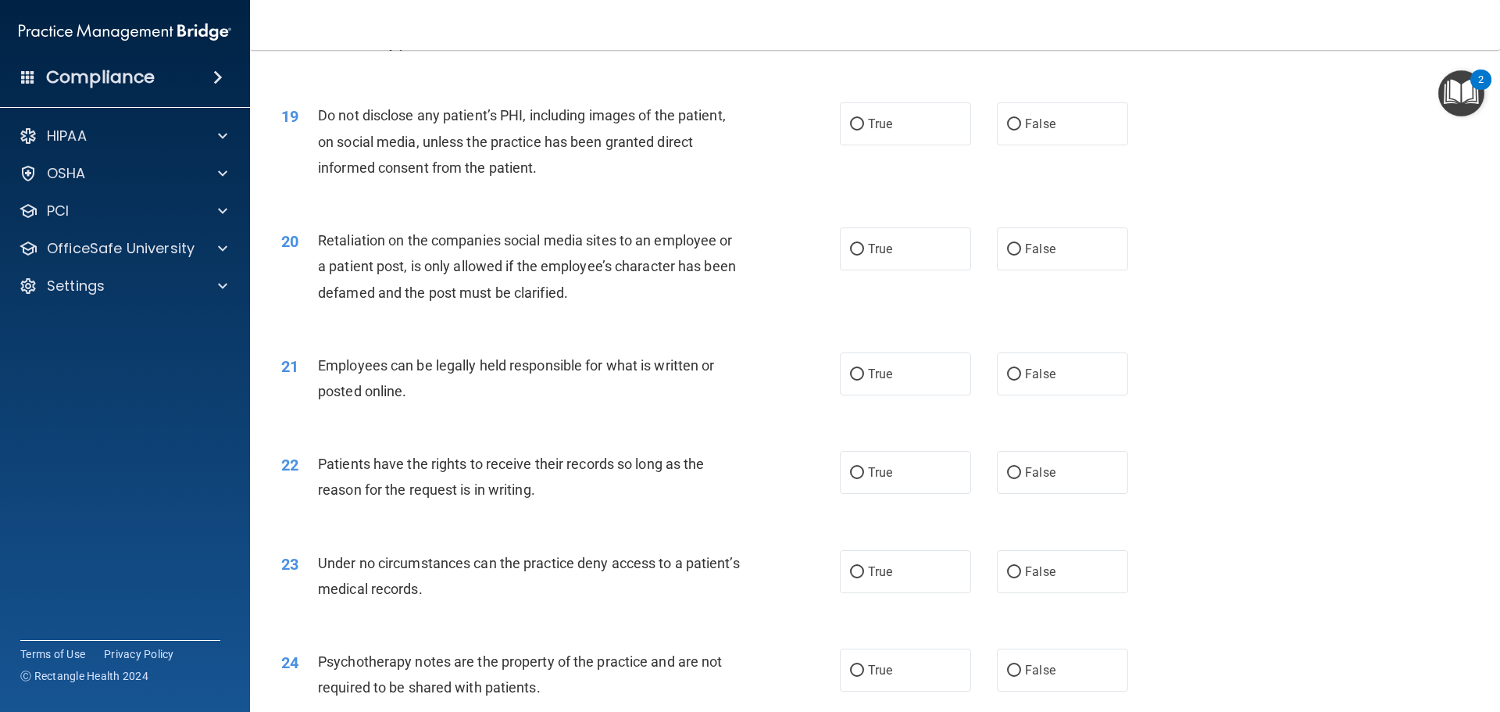
scroll to position [2265, 0]
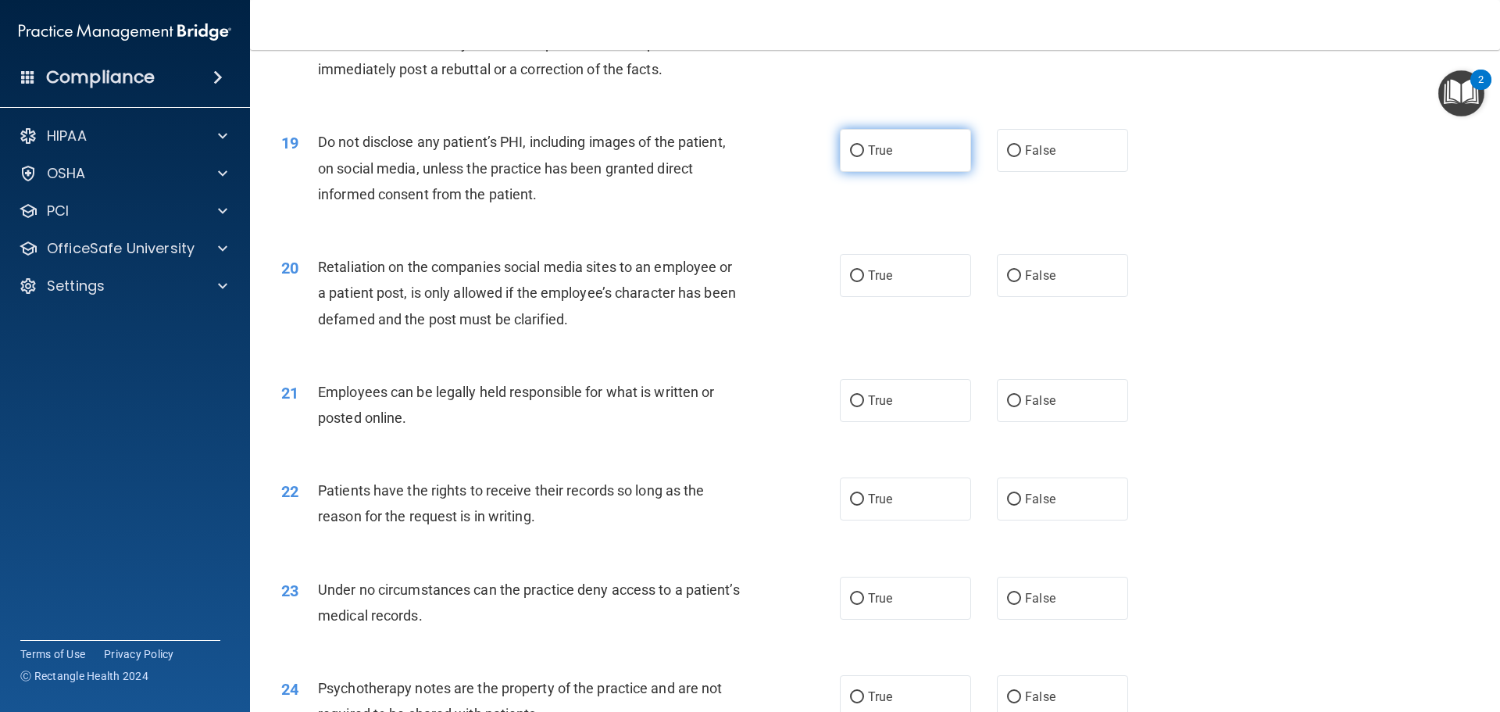
click at [944, 172] on label "True" at bounding box center [905, 150] width 131 height 43
click at [864, 157] on input "True" at bounding box center [857, 151] width 14 height 12
radio input "true"
click at [1047, 285] on label "False" at bounding box center [1062, 275] width 131 height 43
click at [1021, 282] on input "False" at bounding box center [1014, 276] width 14 height 12
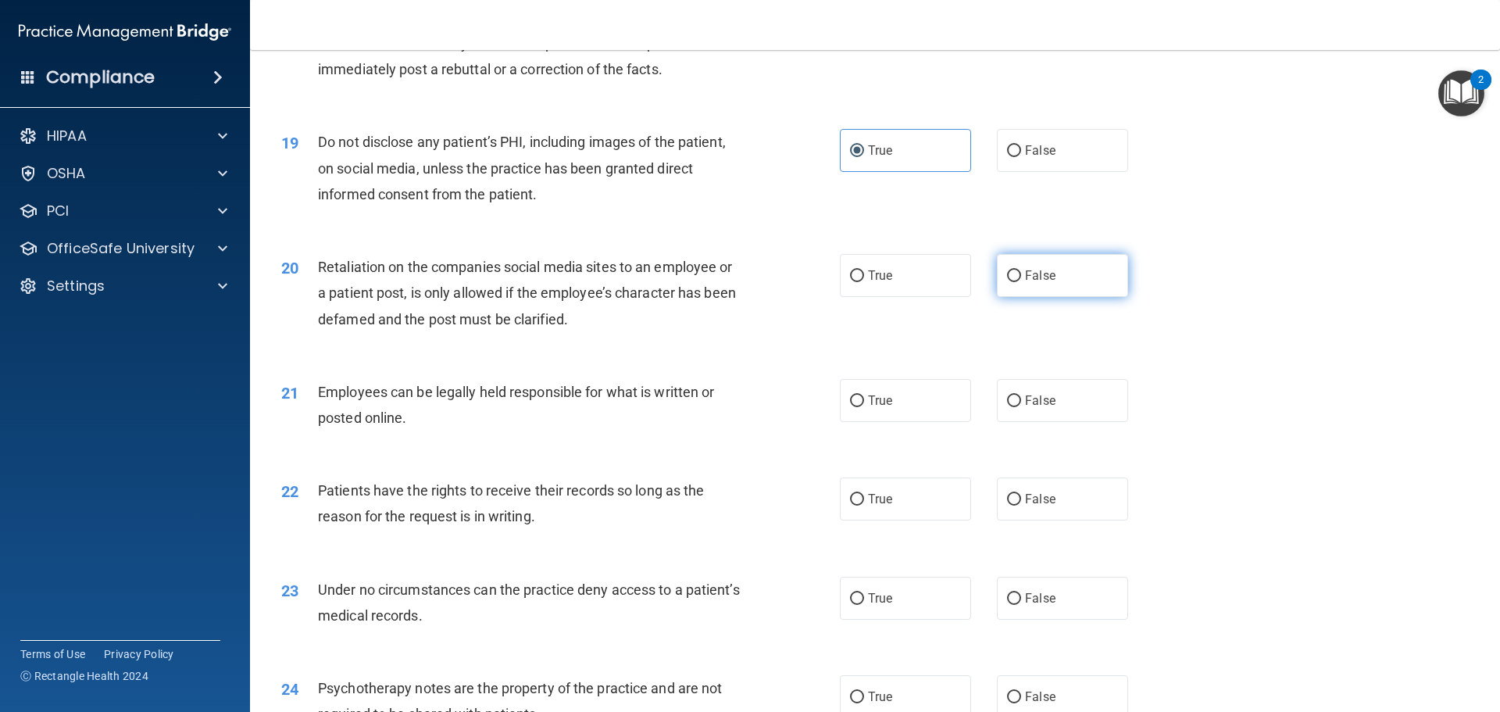
radio input "true"
click at [932, 422] on label "True" at bounding box center [905, 400] width 131 height 43
click at [864, 407] on input "True" at bounding box center [857, 401] width 14 height 12
radio input "true"
click at [1051, 513] on label "False" at bounding box center [1062, 498] width 131 height 43
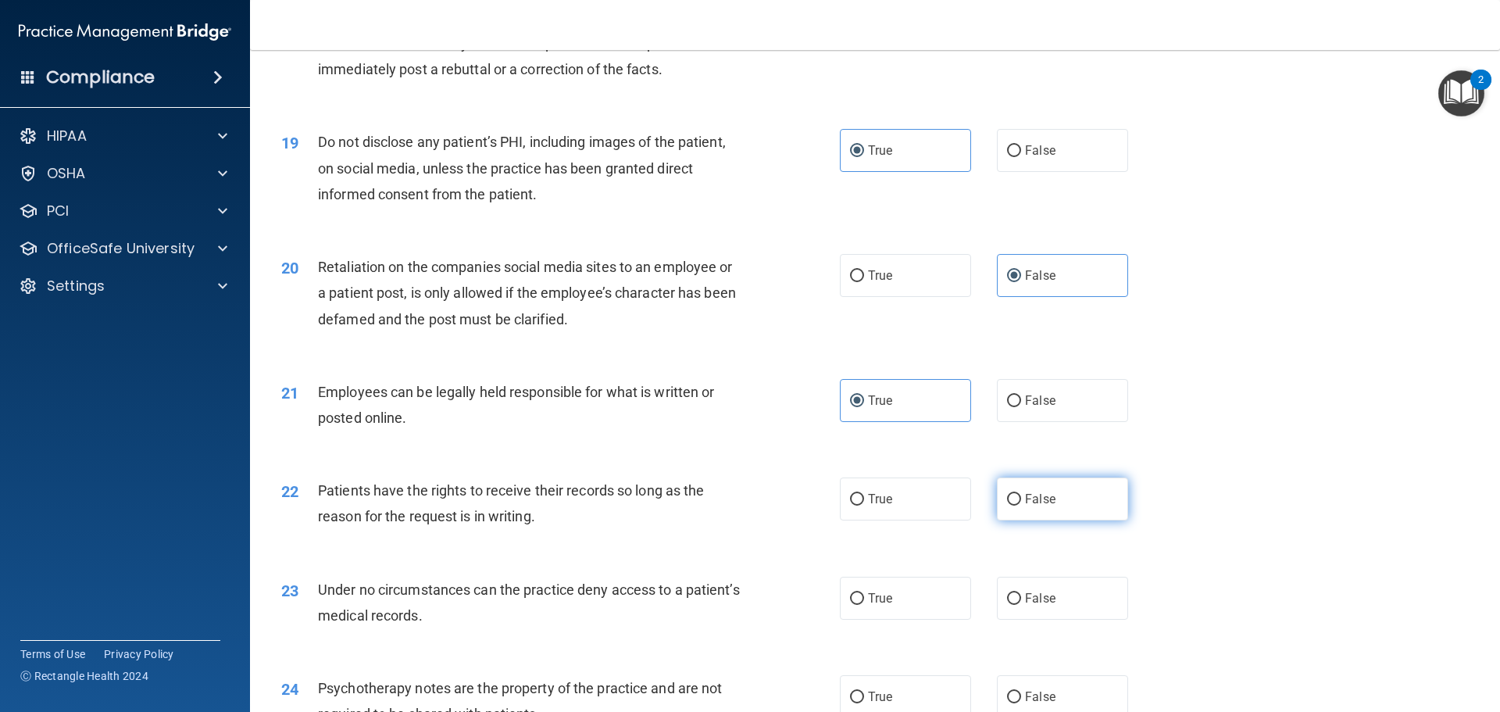
click at [1021, 505] on input "False" at bounding box center [1014, 500] width 14 height 12
radio input "true"
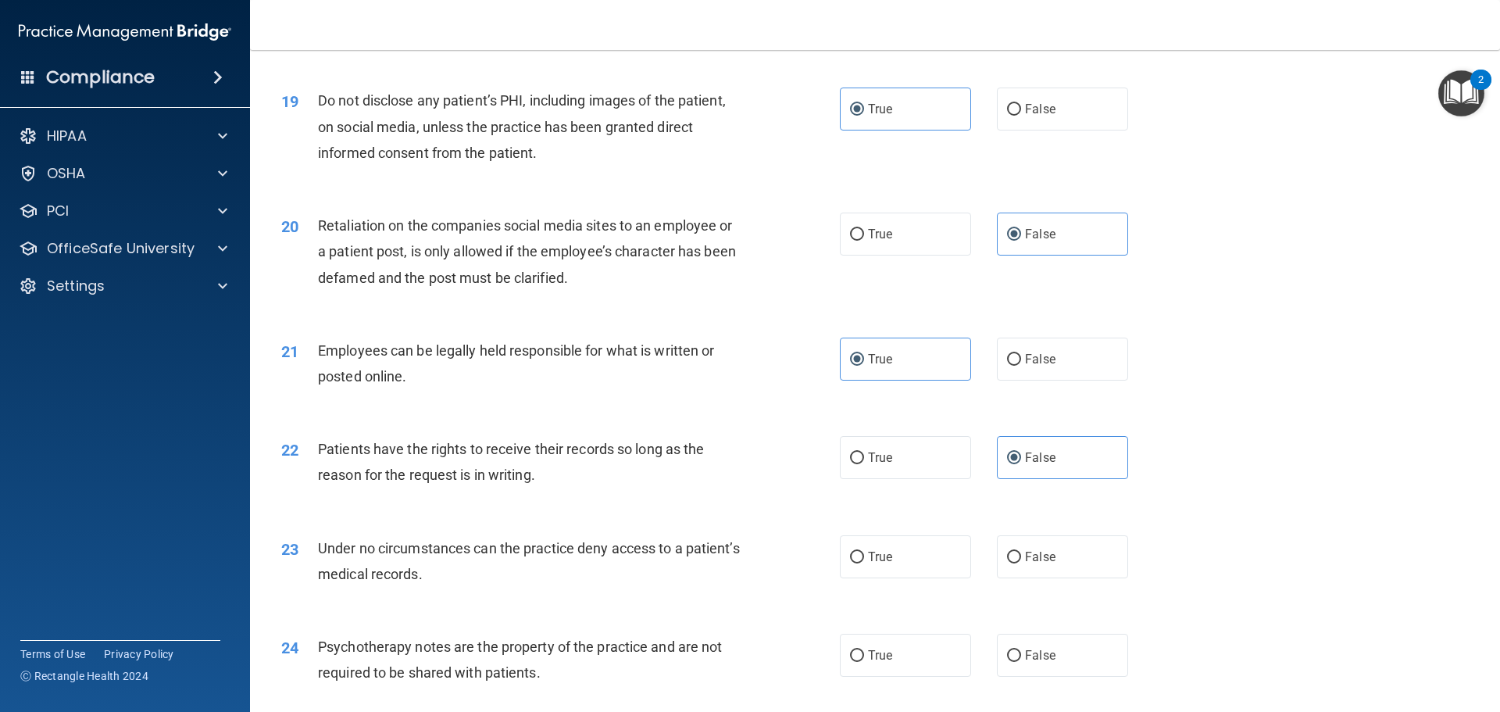
scroll to position [2343, 0]
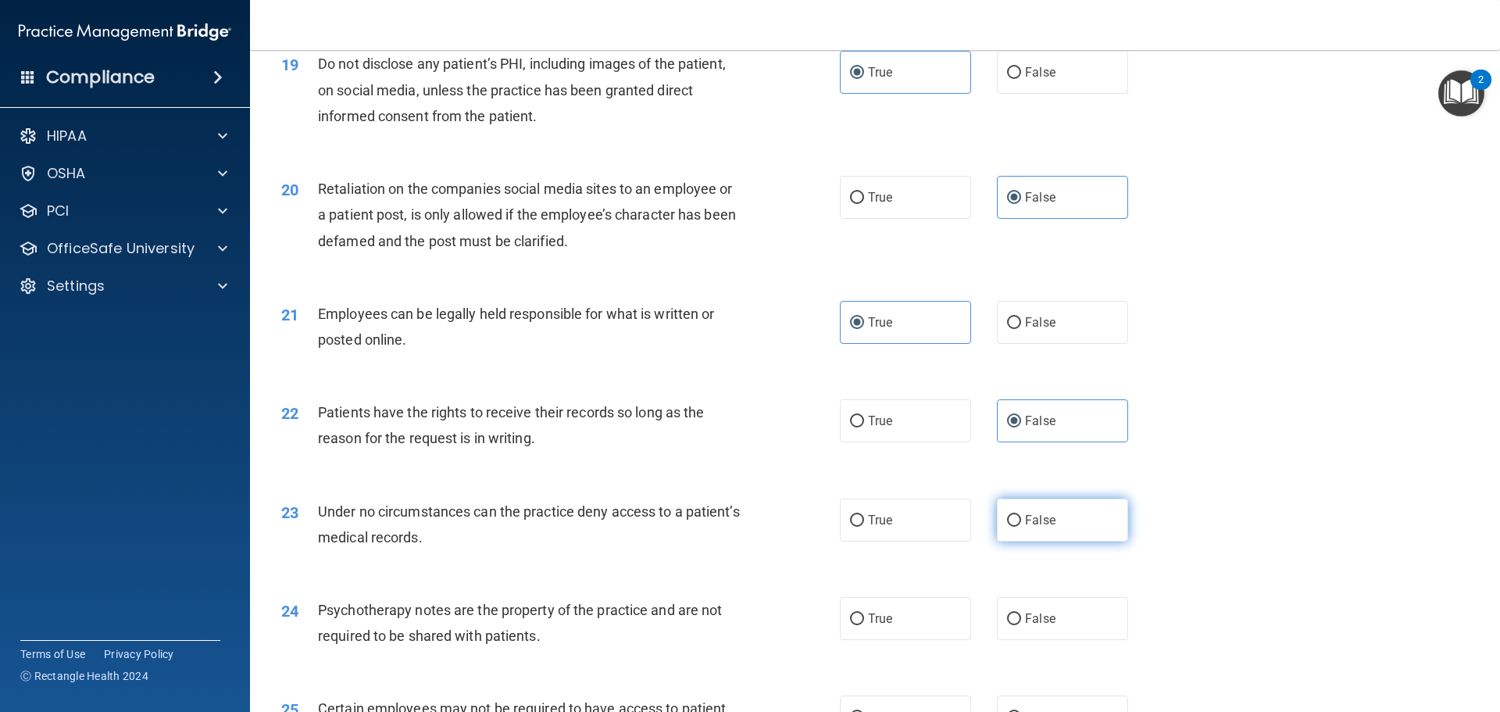
click at [1040, 527] on span "False" at bounding box center [1040, 519] width 30 height 15
click at [1021, 526] on input "False" at bounding box center [1014, 521] width 14 height 12
radio input "true"
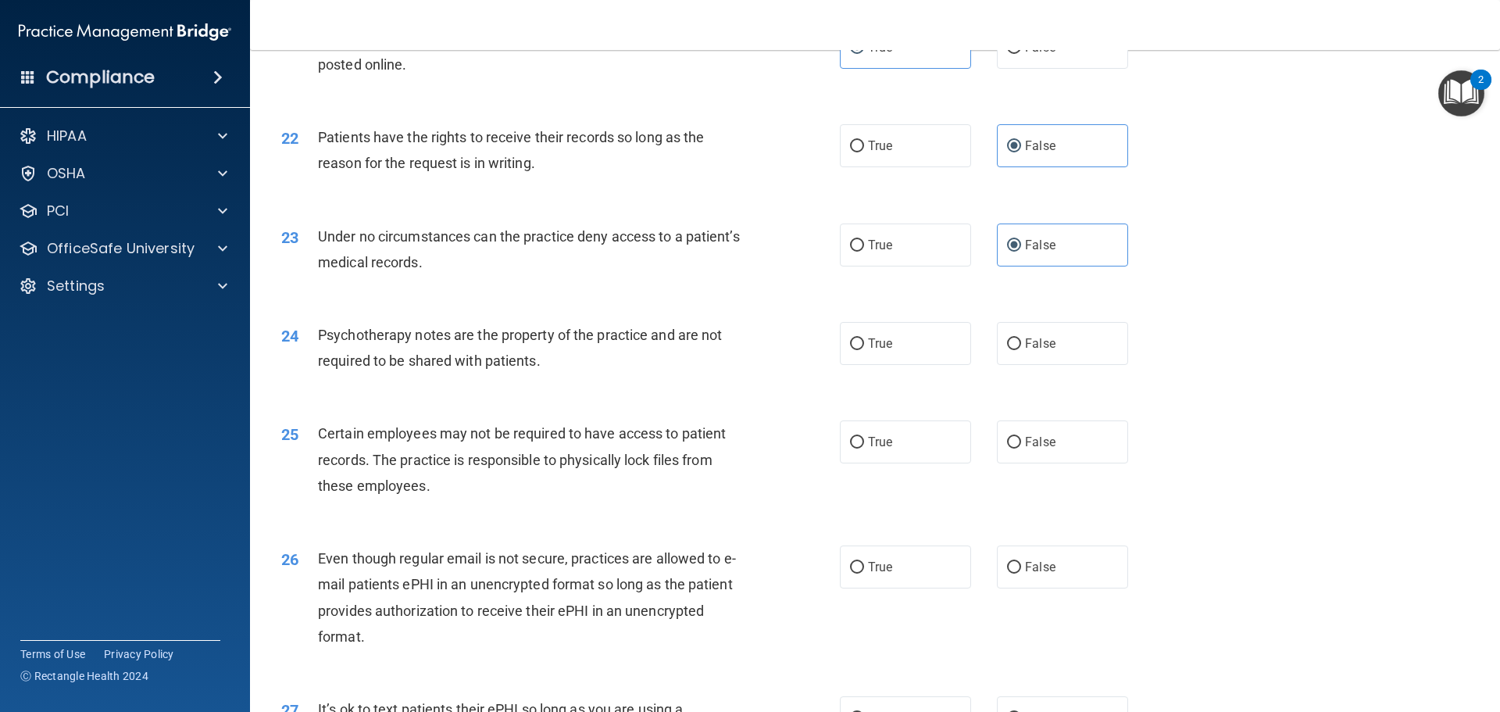
scroll to position [2656, 0]
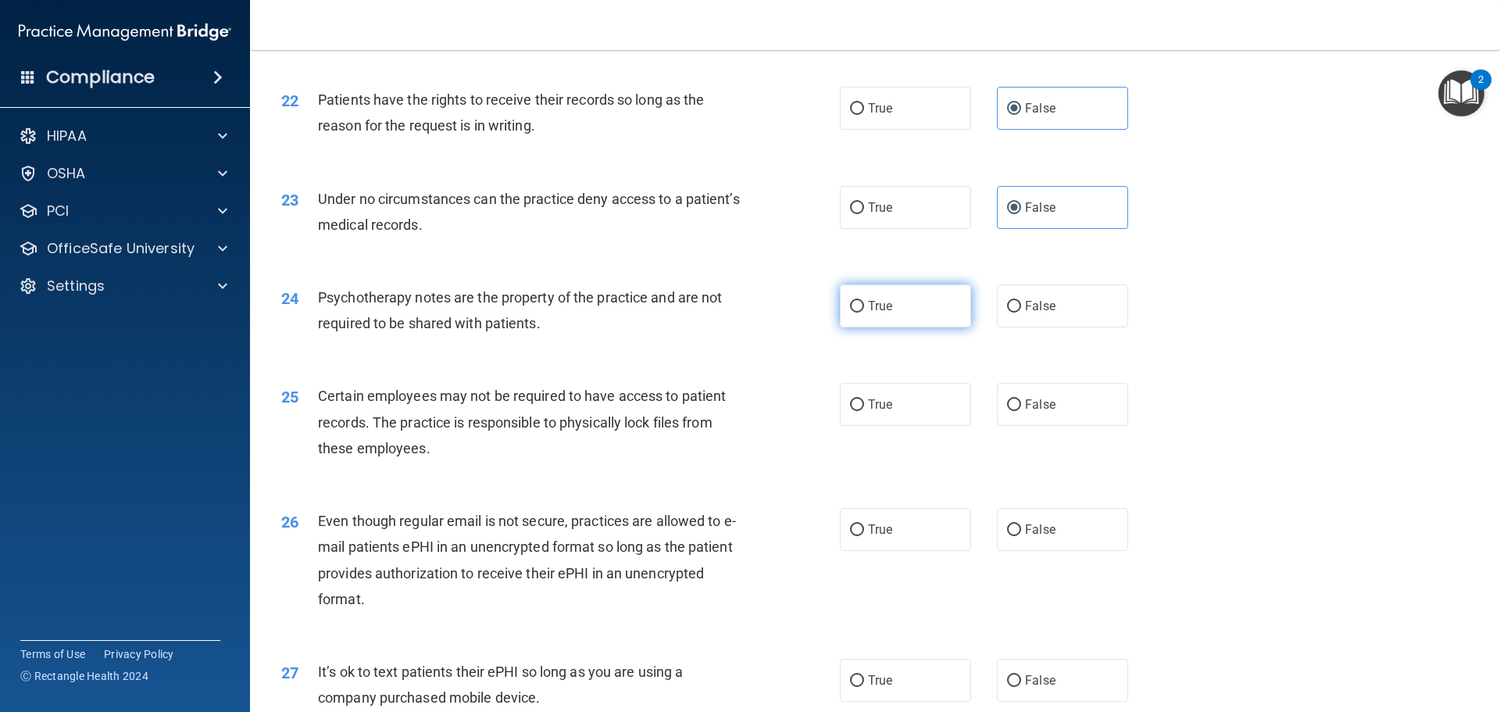
click at [883, 321] on label "True" at bounding box center [905, 305] width 131 height 43
click at [864, 312] on input "True" at bounding box center [857, 307] width 14 height 12
radio input "true"
click at [905, 426] on label "True" at bounding box center [905, 404] width 131 height 43
click at [864, 411] on input "True" at bounding box center [857, 405] width 14 height 12
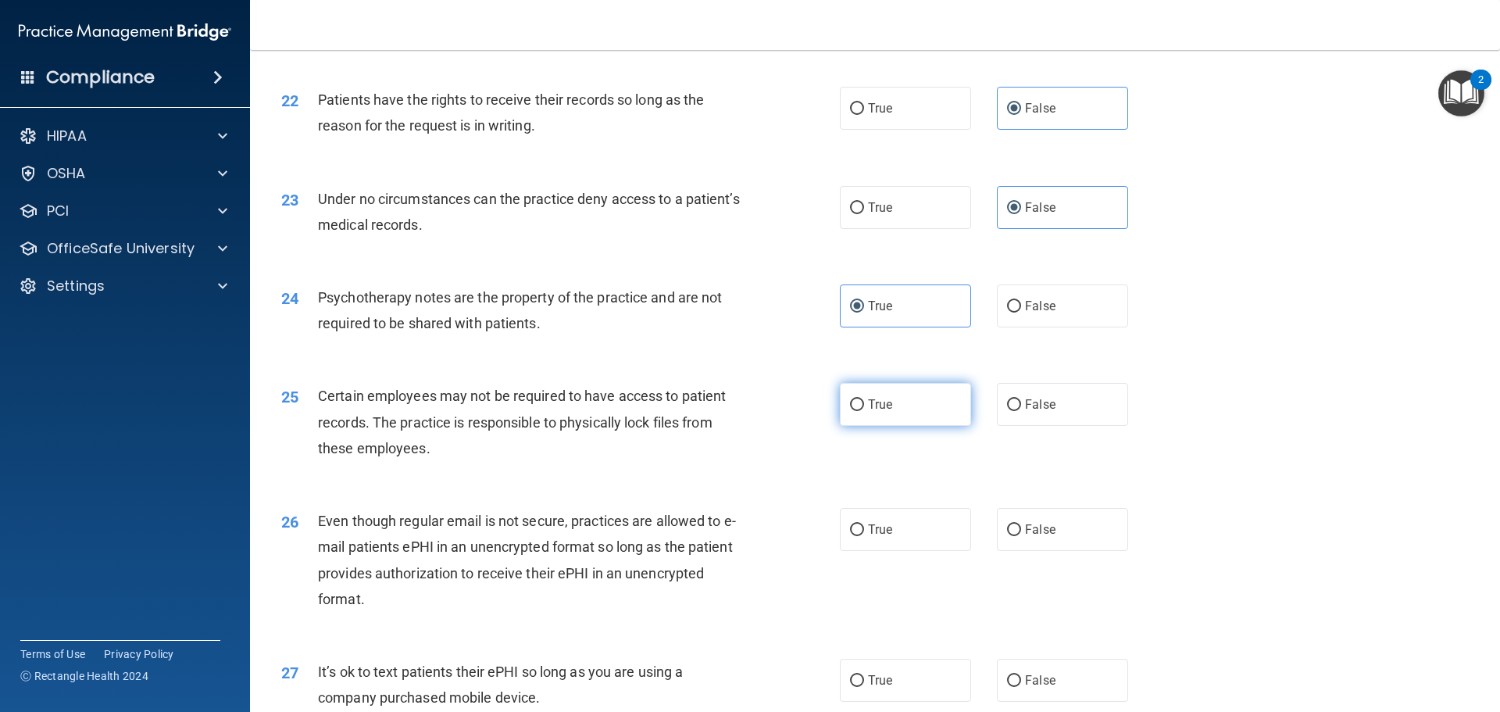
radio input "true"
click at [898, 548] on label "True" at bounding box center [905, 529] width 131 height 43
click at [864, 536] on input "True" at bounding box center [857, 530] width 14 height 12
radio input "true"
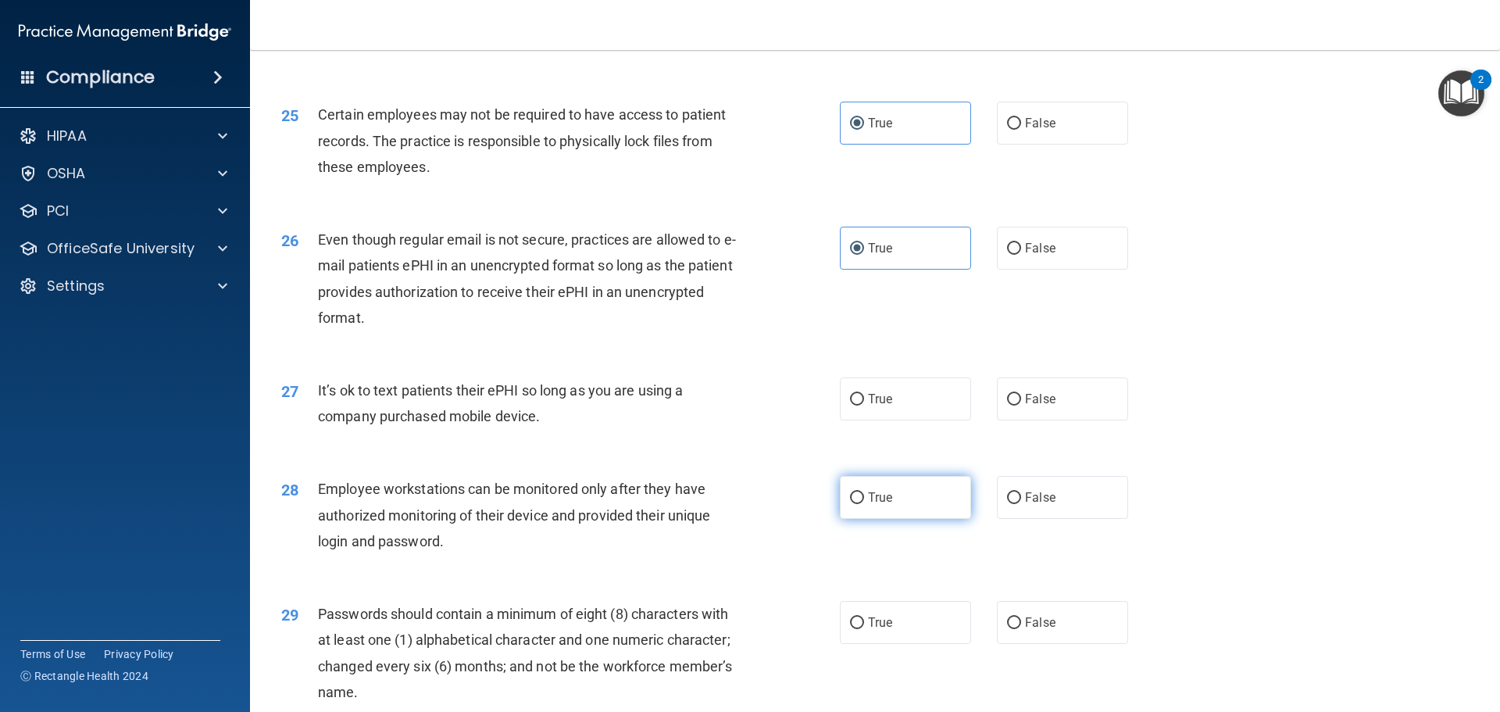
scroll to position [2968, 0]
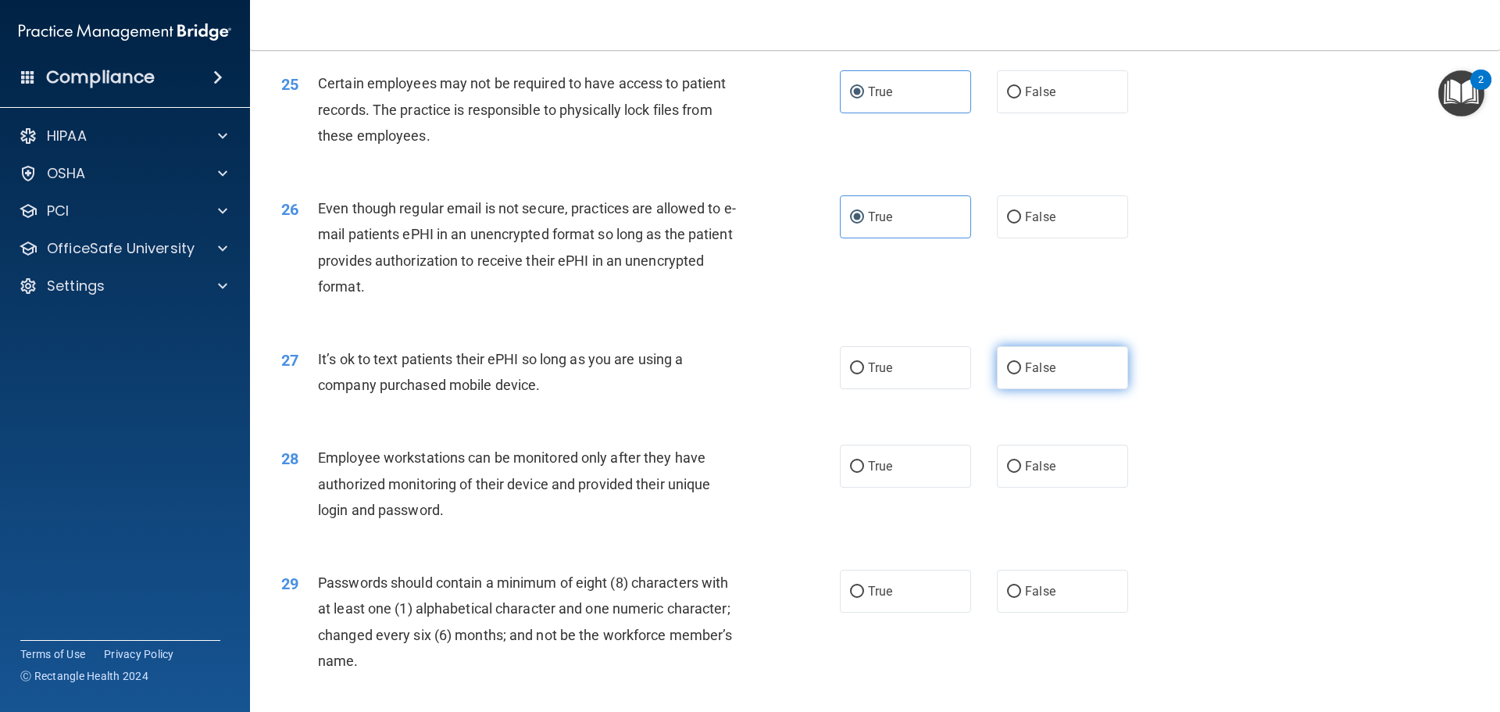
click at [1040, 380] on label "False" at bounding box center [1062, 367] width 131 height 43
click at [1021, 374] on input "False" at bounding box center [1014, 368] width 14 height 12
radio input "true"
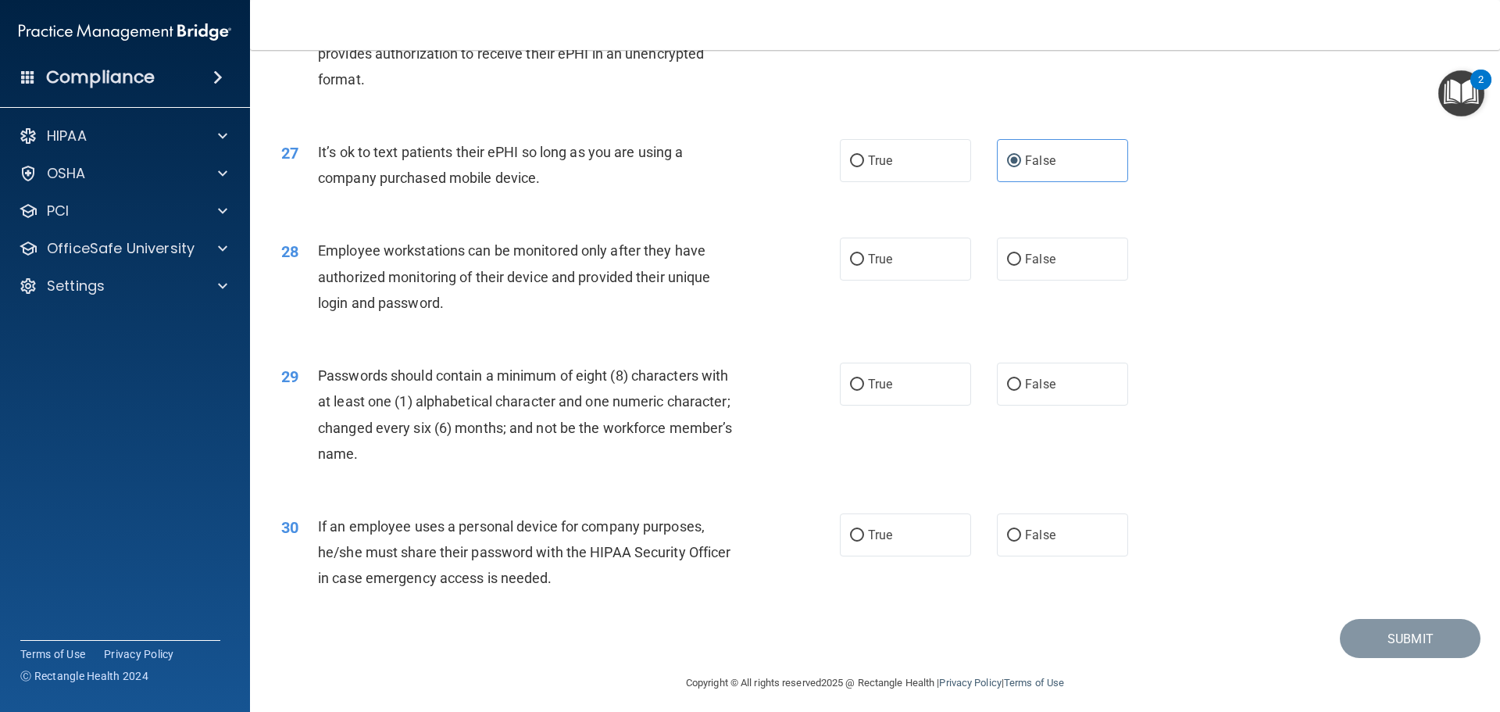
scroll to position [3202, 0]
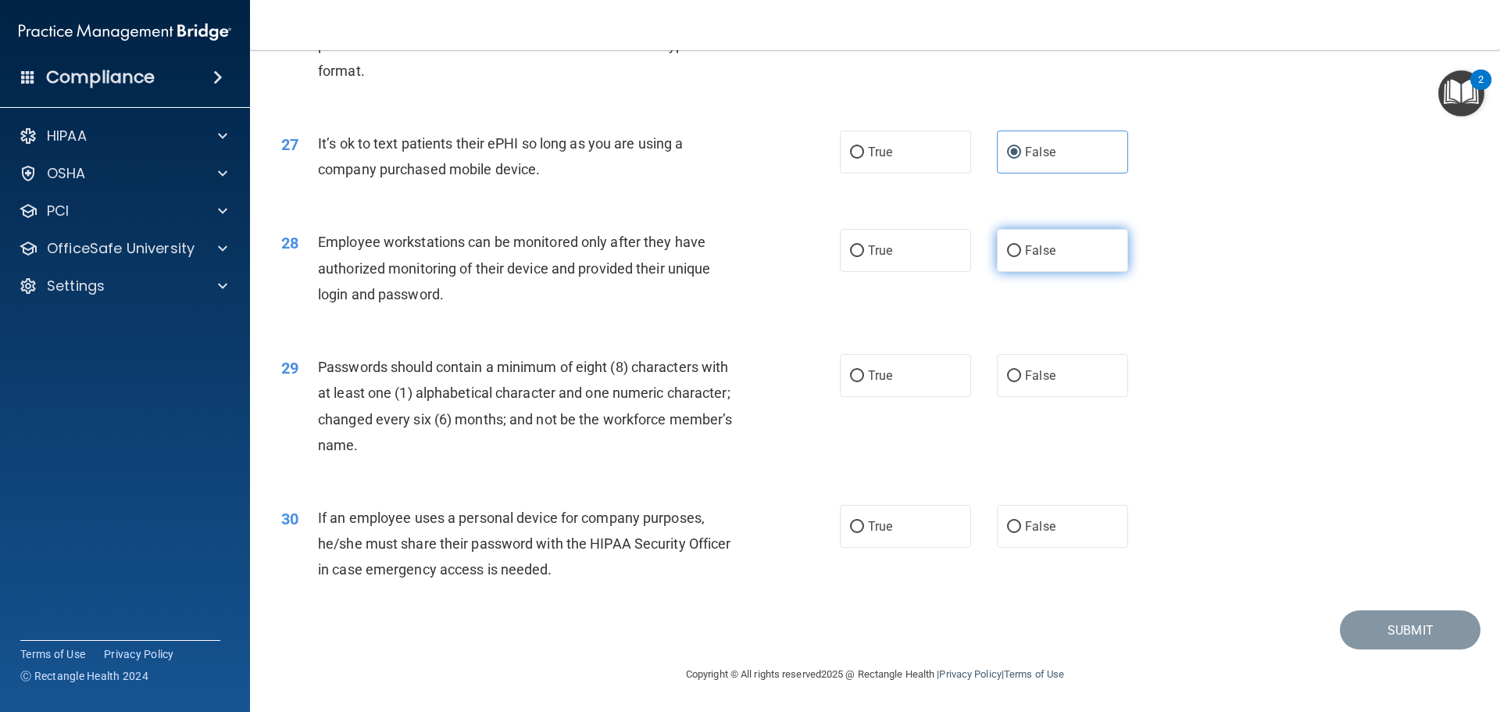
click at [1054, 255] on label "False" at bounding box center [1062, 250] width 131 height 43
click at [1021, 255] on input "False" at bounding box center [1014, 251] width 14 height 12
radio input "true"
click at [922, 394] on label "True" at bounding box center [905, 375] width 131 height 43
click at [864, 382] on input "True" at bounding box center [857, 376] width 14 height 12
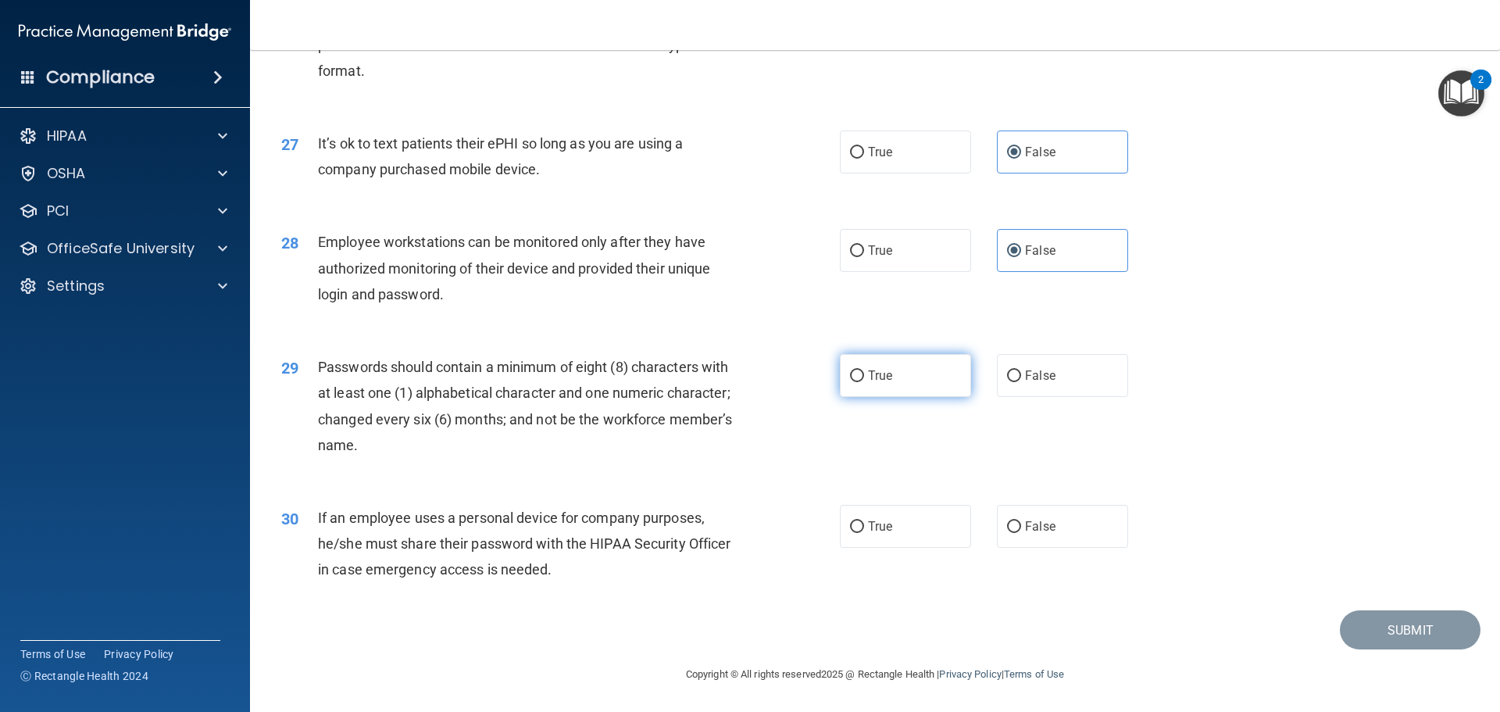
radio input "true"
click at [1051, 548] on label "False" at bounding box center [1062, 526] width 131 height 43
click at [1021, 533] on input "False" at bounding box center [1014, 527] width 14 height 12
radio input "true"
click at [1375, 642] on button "Submit" at bounding box center [1410, 630] width 141 height 40
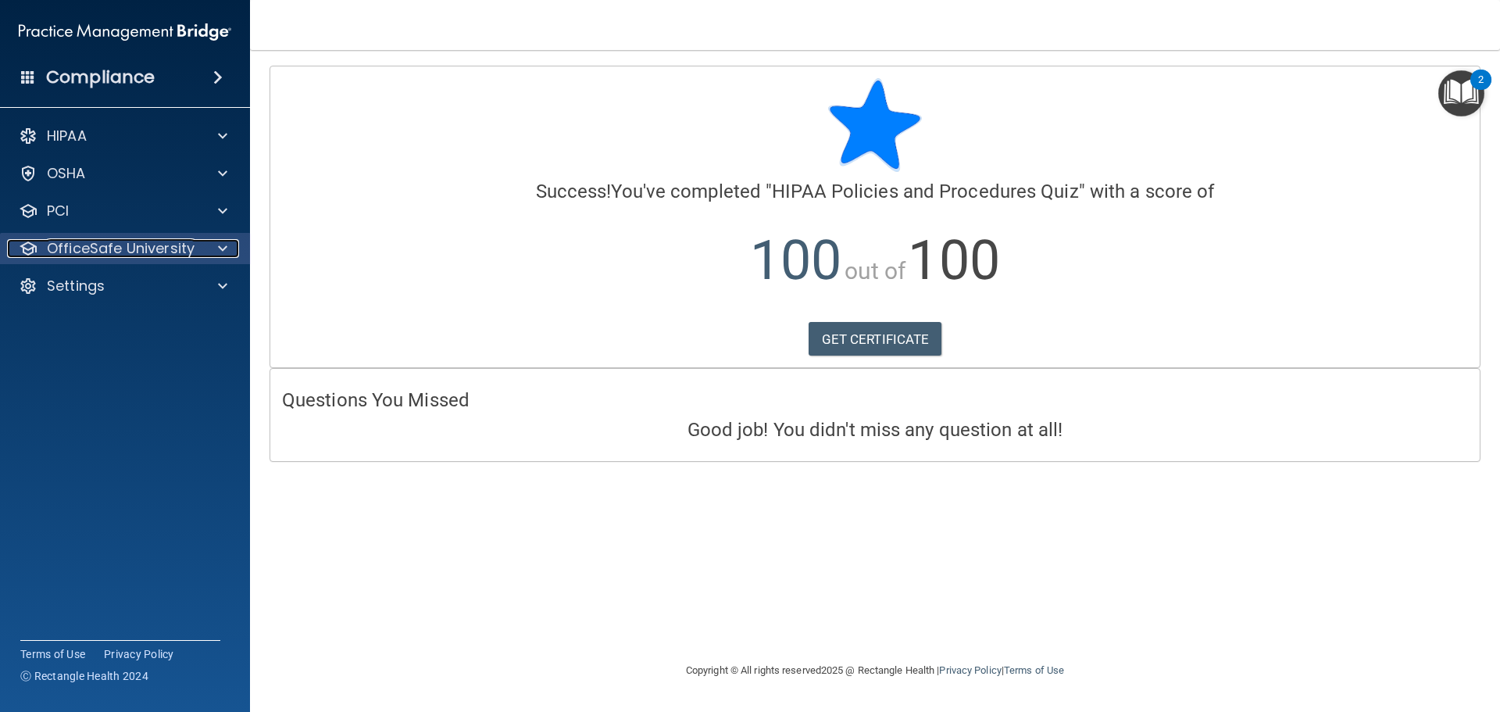
click at [222, 249] on span at bounding box center [222, 248] width 9 height 19
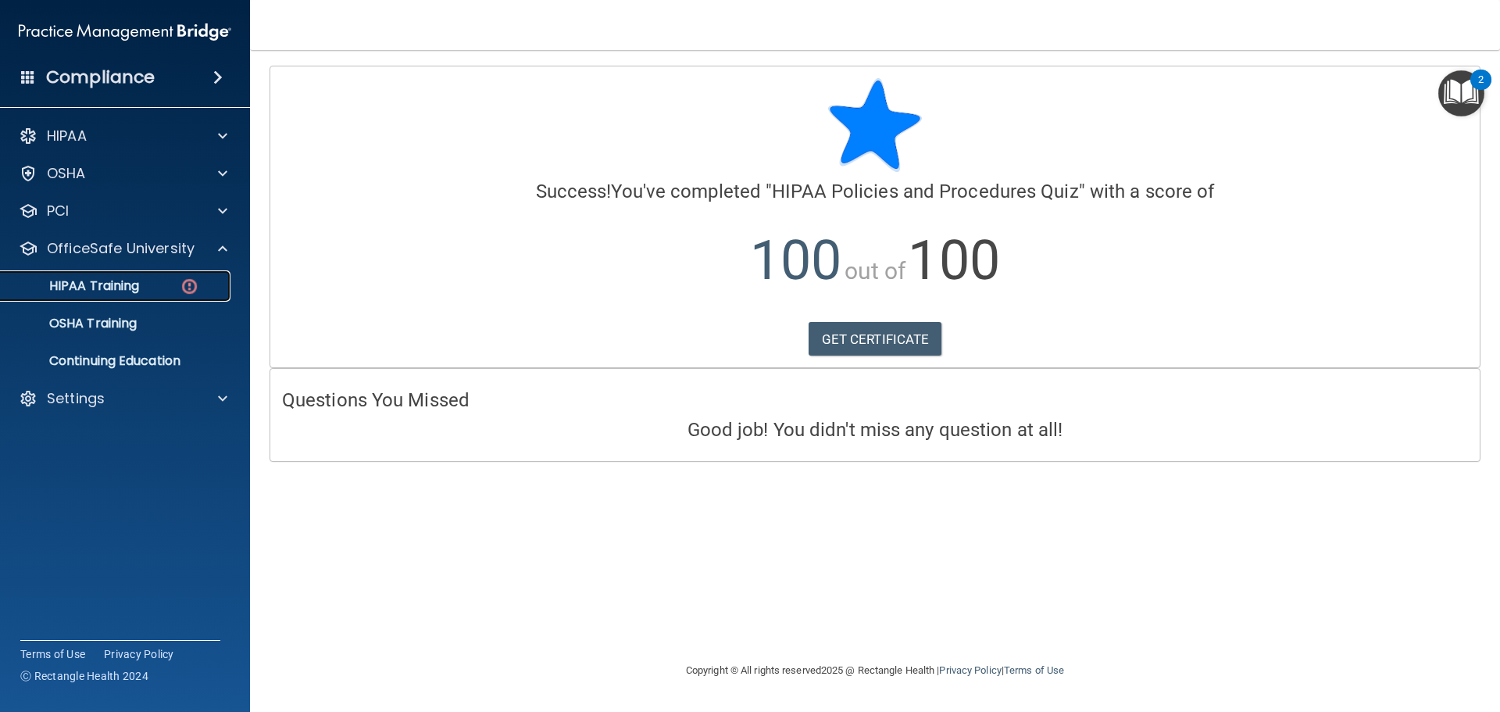
click at [147, 298] on link "HIPAA Training" at bounding box center [107, 285] width 246 height 31
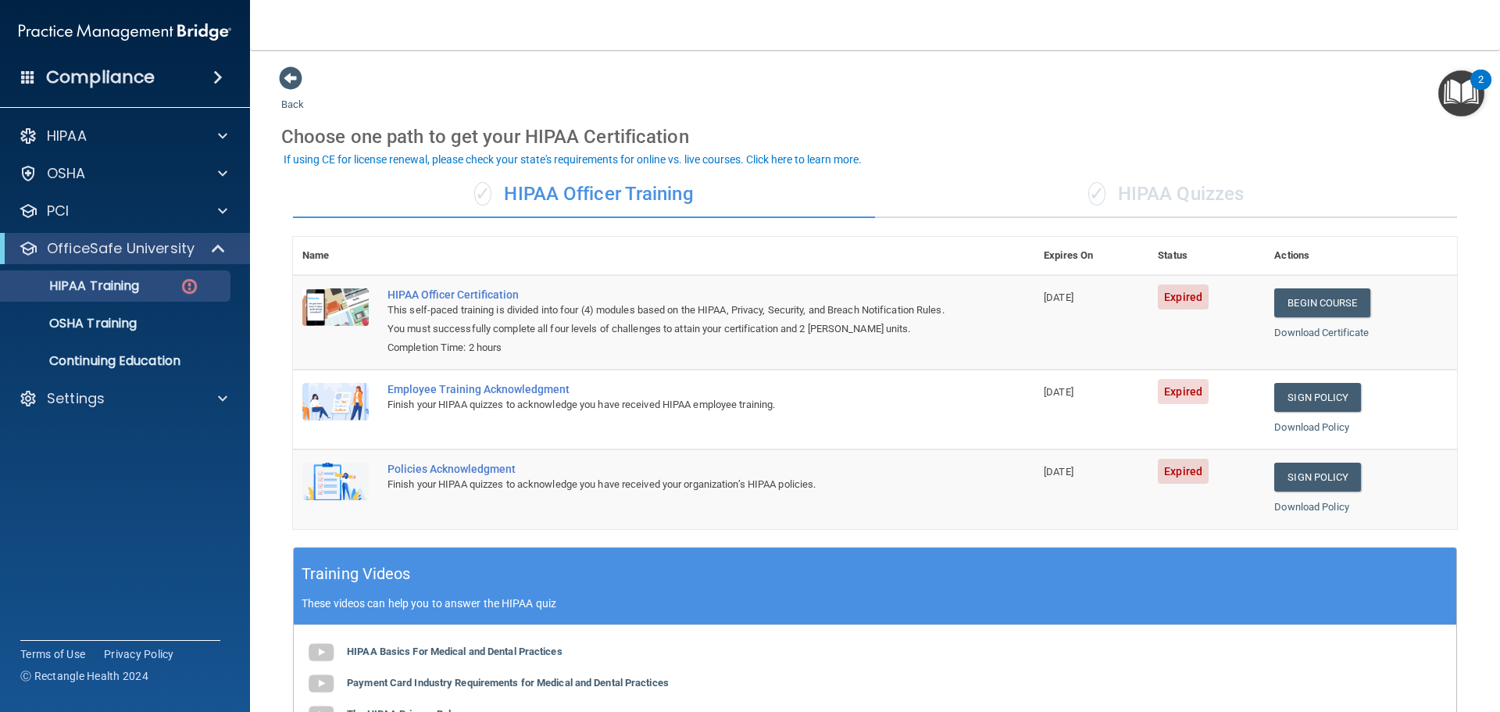
click at [1160, 194] on div "✓ HIPAA Quizzes" at bounding box center [1166, 194] width 582 height 47
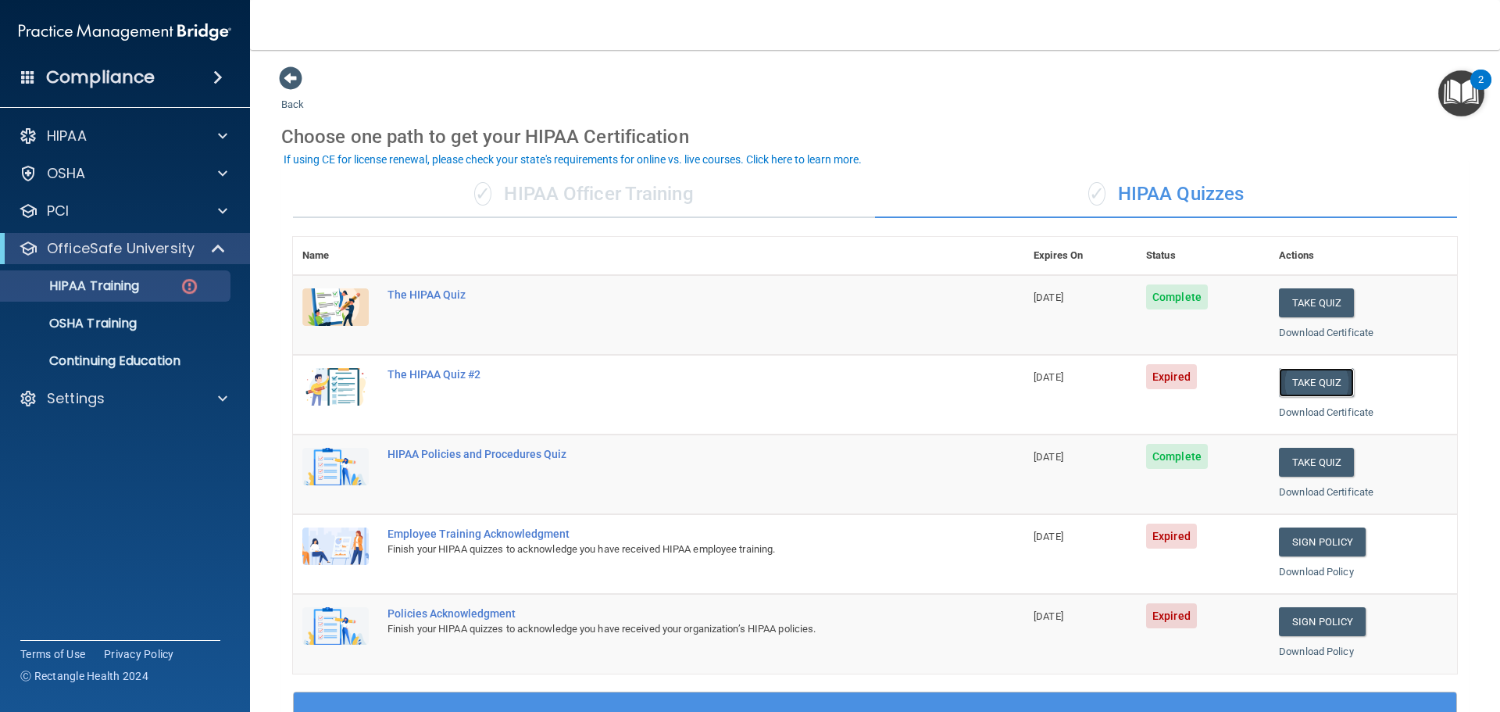
click at [1290, 380] on button "Take Quiz" at bounding box center [1316, 382] width 75 height 29
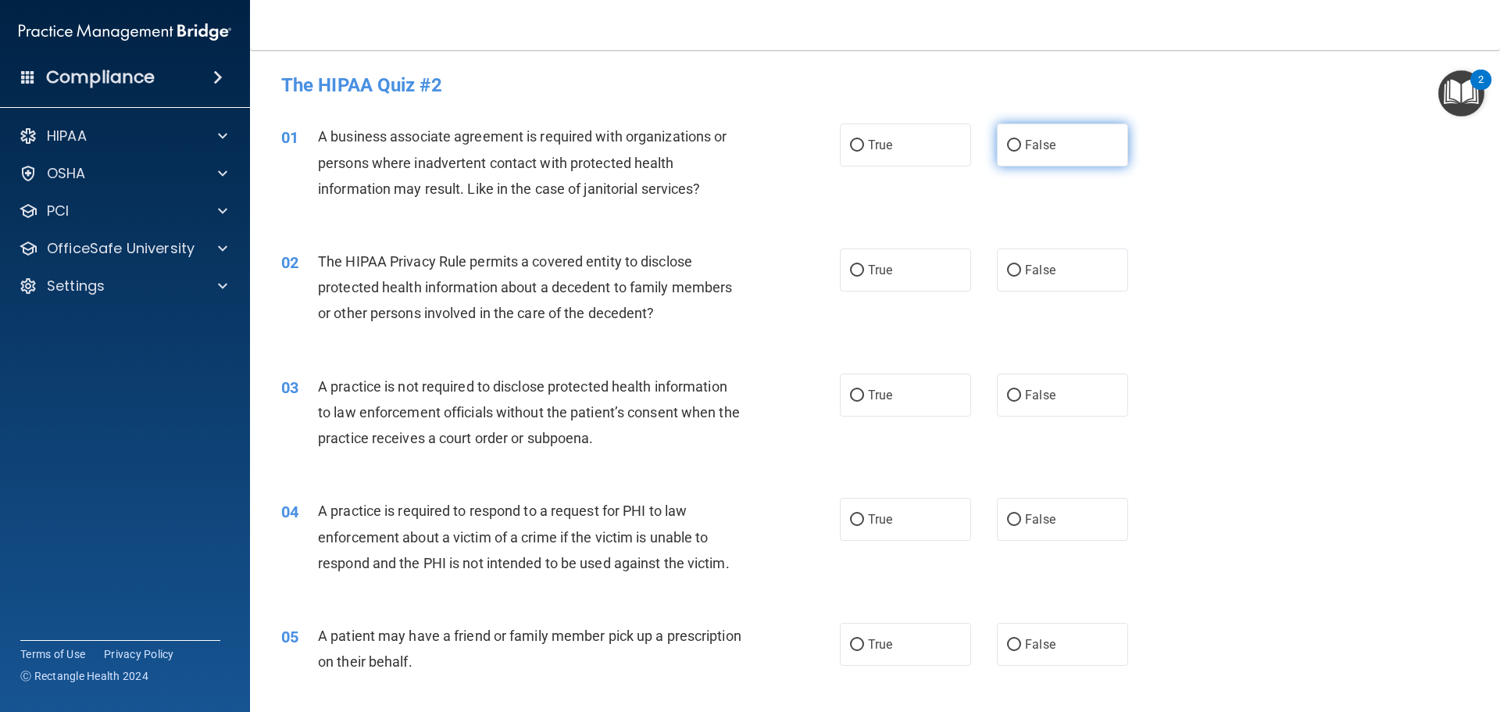
click at [1018, 154] on label "False" at bounding box center [1062, 144] width 131 height 43
click at [1018, 152] on input "False" at bounding box center [1014, 146] width 14 height 12
radio input "true"
click at [923, 259] on label "True" at bounding box center [905, 269] width 131 height 43
click at [864, 265] on input "True" at bounding box center [857, 271] width 14 height 12
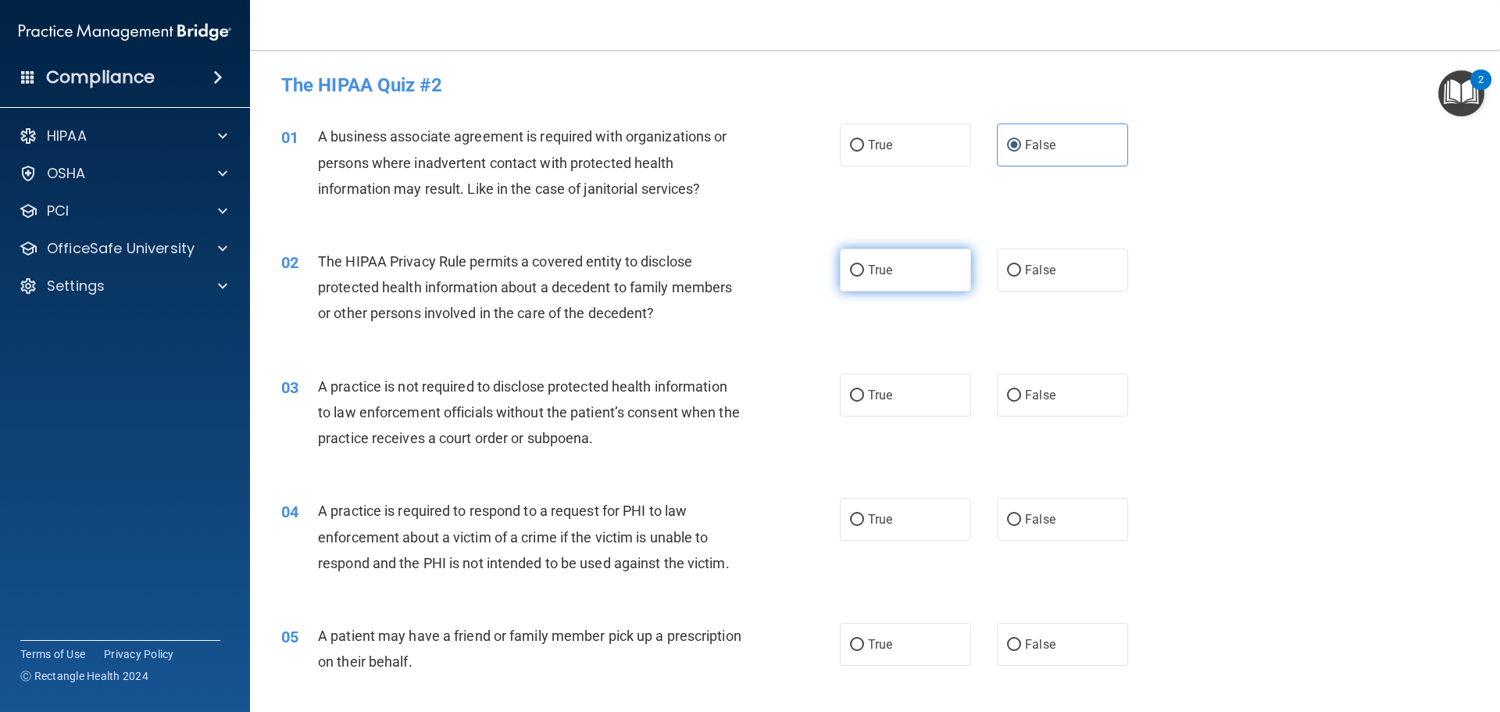
radio input "true"
click at [1033, 395] on span "False" at bounding box center [1040, 394] width 30 height 15
click at [1021, 395] on input "False" at bounding box center [1014, 396] width 14 height 12
radio input "true"
click at [913, 523] on label "True" at bounding box center [905, 519] width 131 height 43
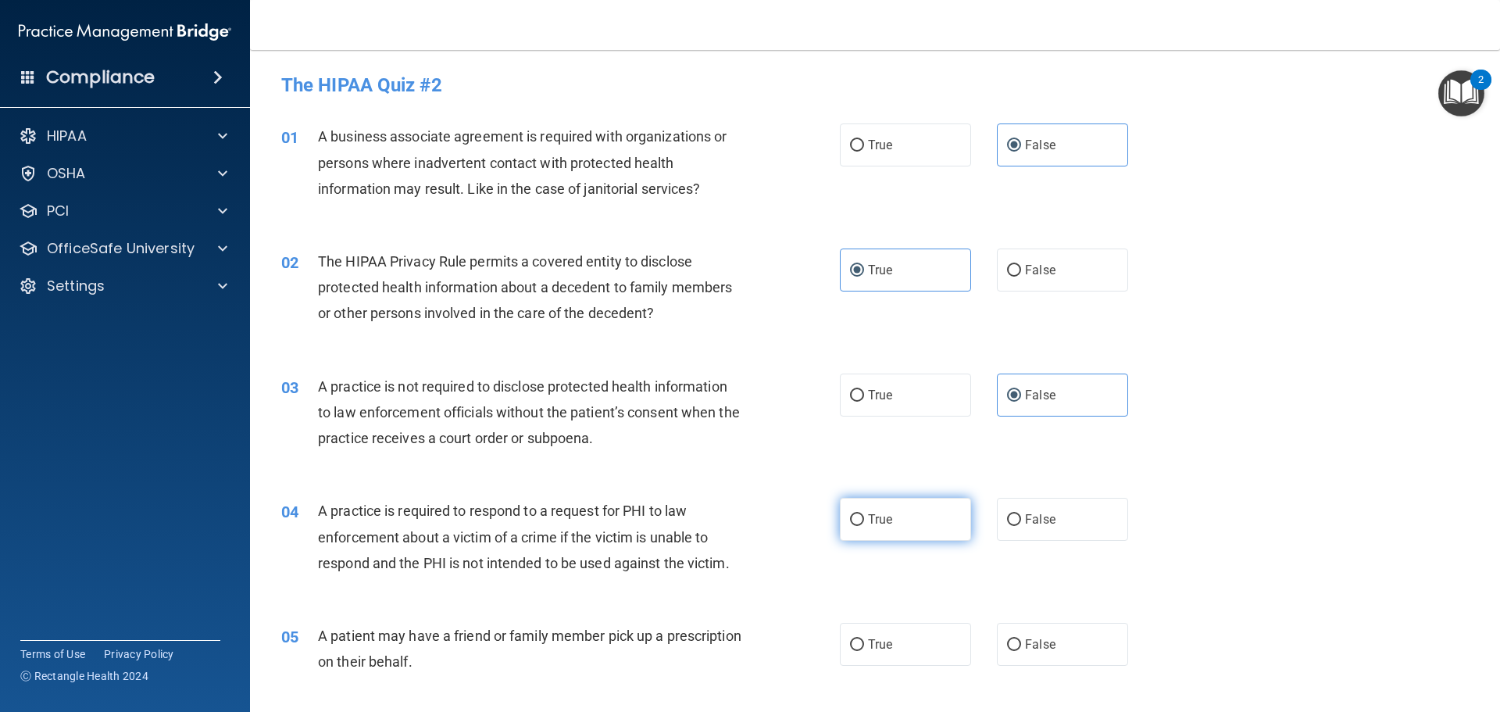
click at [864, 523] on input "True" at bounding box center [857, 520] width 14 height 12
radio input "true"
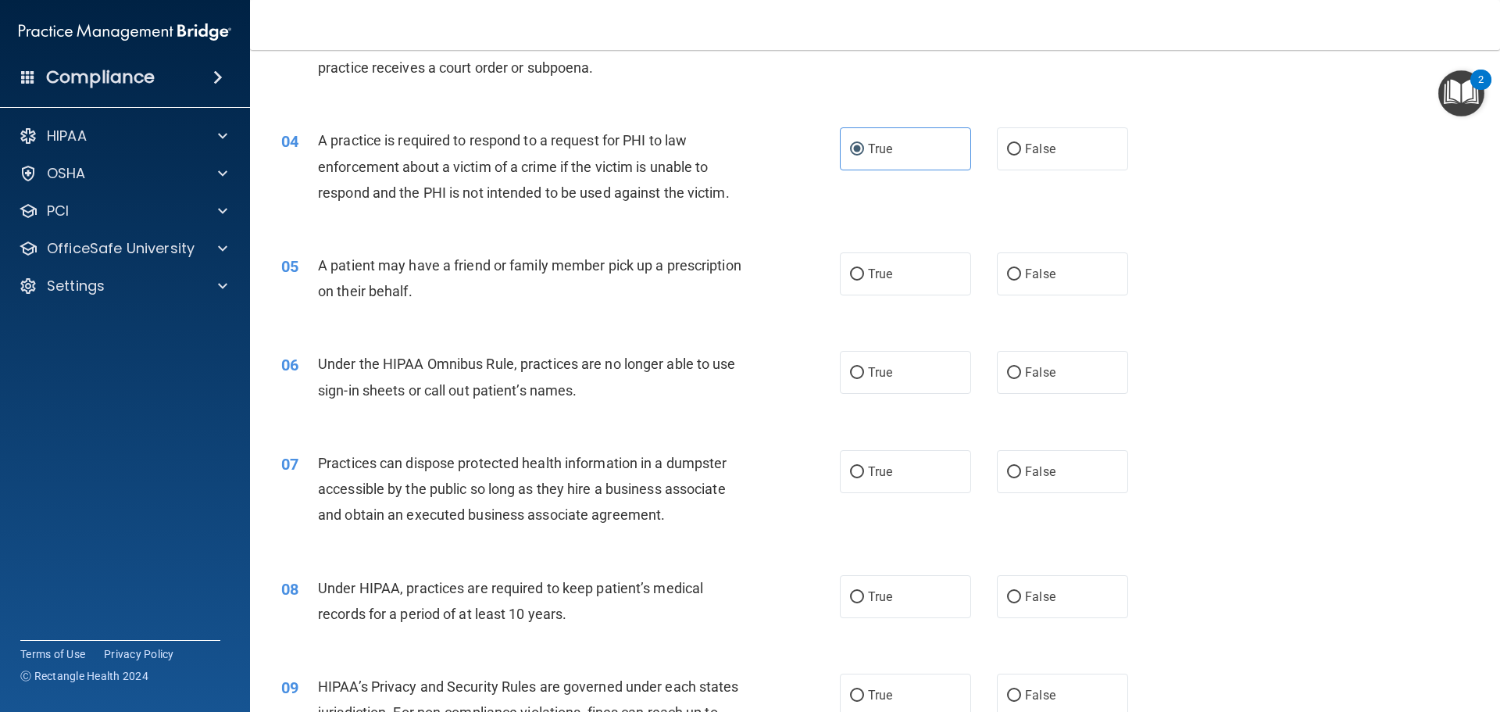
scroll to position [391, 0]
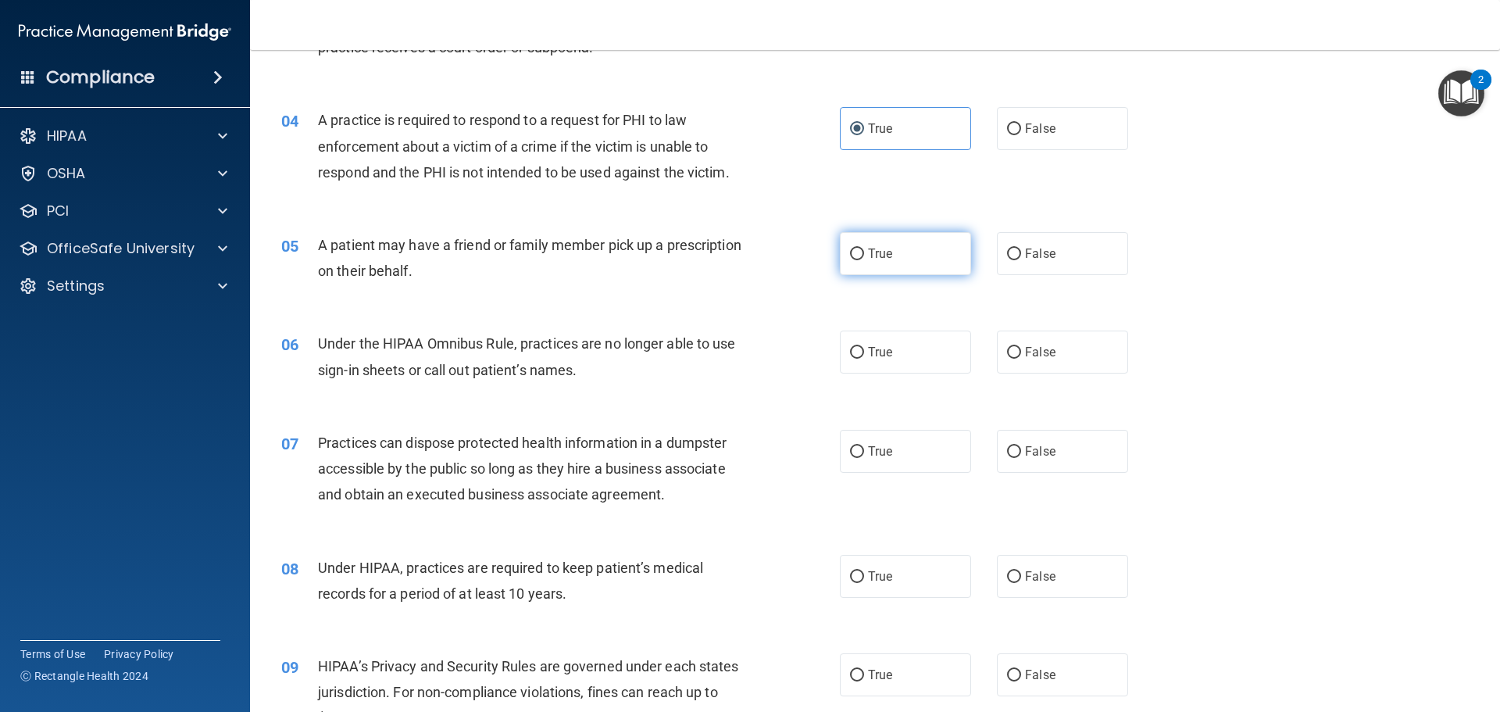
click at [885, 260] on span "True" at bounding box center [880, 253] width 24 height 15
click at [864, 260] on input "True" at bounding box center [857, 254] width 14 height 12
radio input "true"
click at [1042, 349] on span "False" at bounding box center [1040, 351] width 30 height 15
click at [1021, 349] on input "False" at bounding box center [1014, 353] width 14 height 12
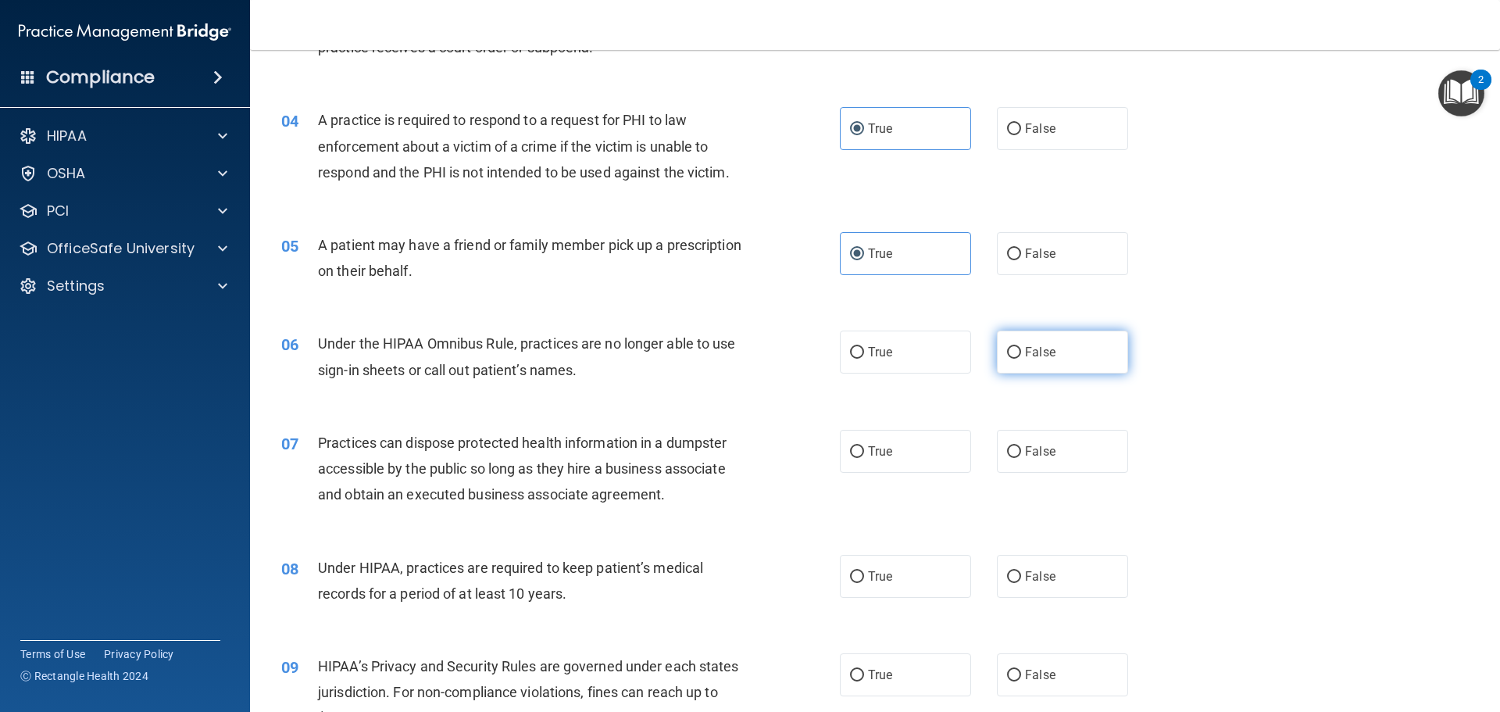
radio input "true"
click at [1064, 458] on label "False" at bounding box center [1062, 451] width 131 height 43
click at [1021, 458] on input "False" at bounding box center [1014, 452] width 14 height 12
radio input "true"
click at [1079, 573] on label "False" at bounding box center [1062, 576] width 131 height 43
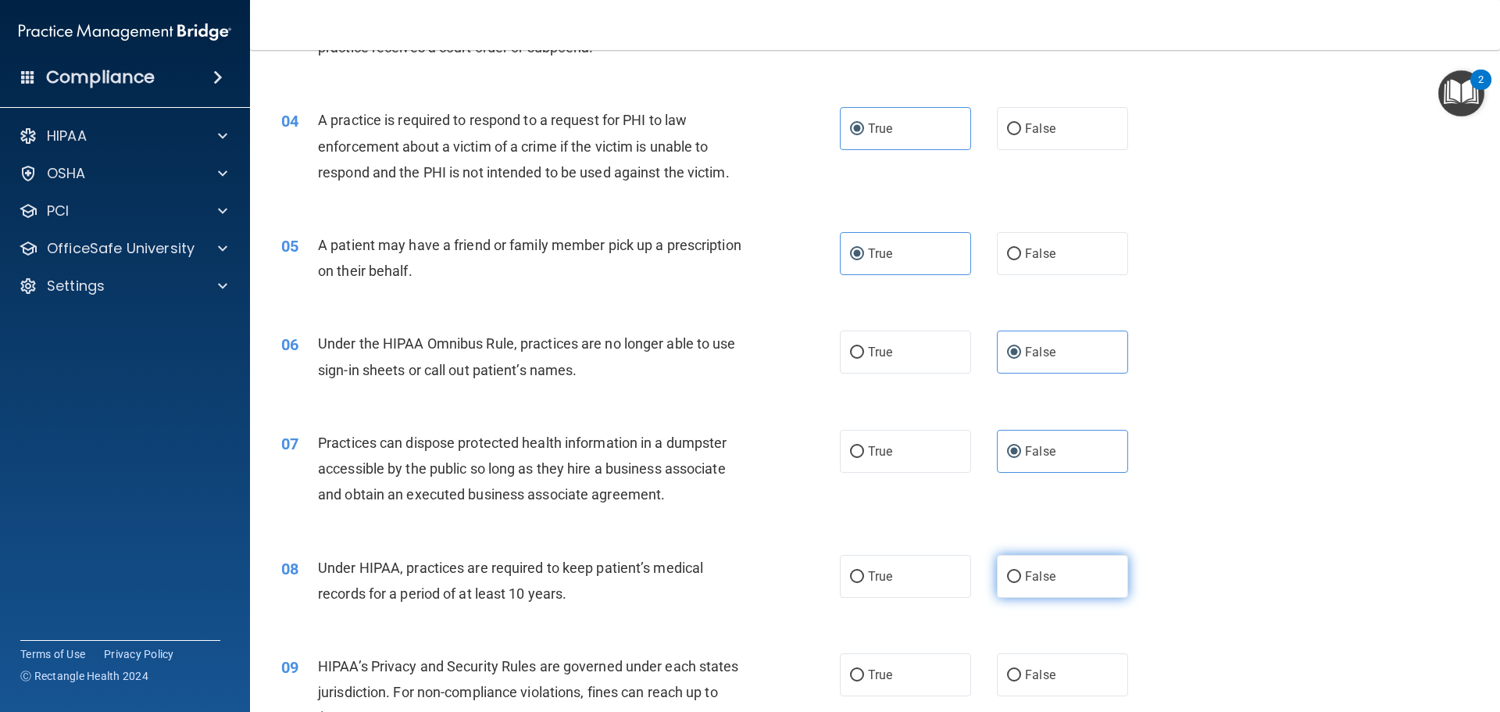
click at [1021, 573] on input "False" at bounding box center [1014, 577] width 14 height 12
radio input "true"
click at [1070, 673] on label "False" at bounding box center [1062, 674] width 131 height 43
click at [1021, 673] on input "False" at bounding box center [1014, 675] width 14 height 12
radio input "true"
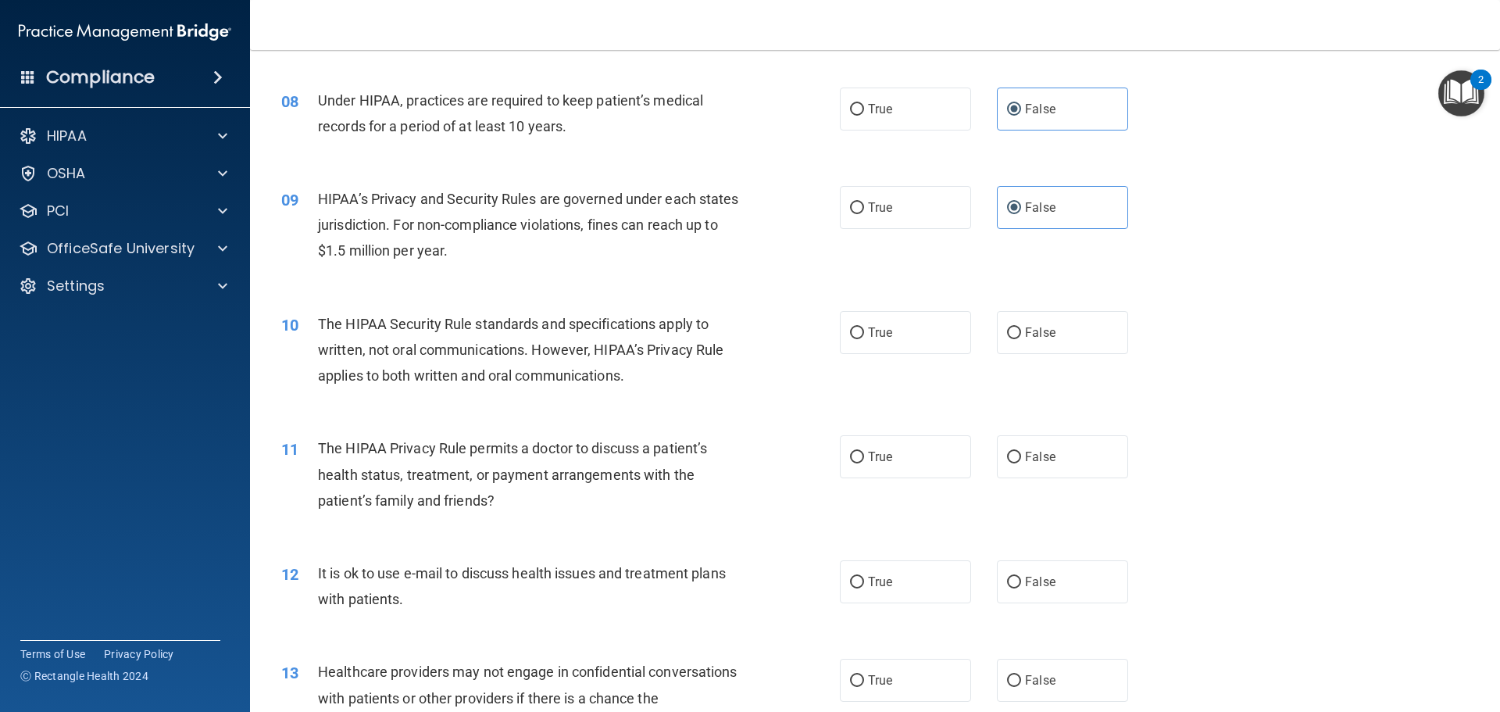
scroll to position [859, 0]
click at [904, 325] on label "True" at bounding box center [905, 330] width 131 height 43
click at [864, 326] on input "True" at bounding box center [857, 332] width 14 height 12
radio input "true"
click at [919, 473] on label "True" at bounding box center [905, 454] width 131 height 43
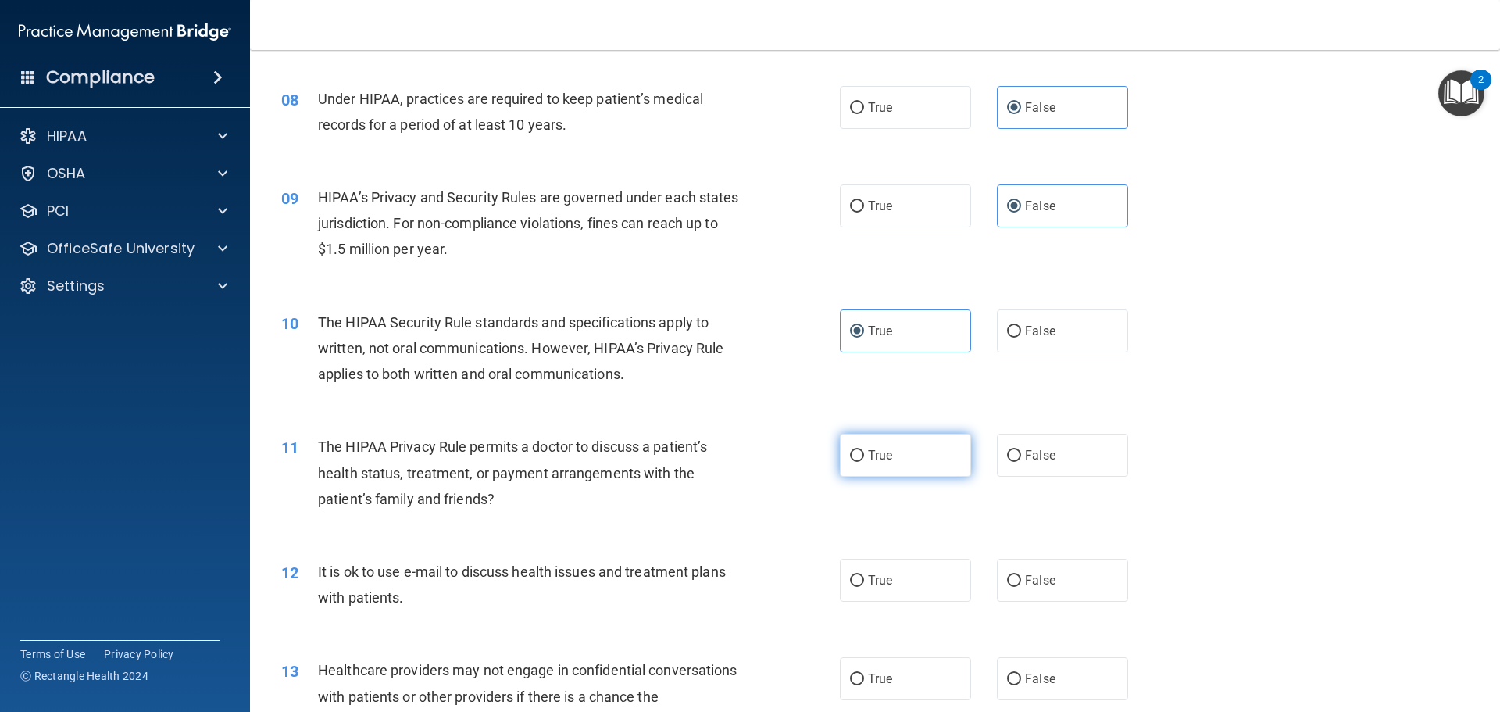
click at [864, 462] on input "True" at bounding box center [857, 456] width 14 height 12
radio input "true"
click at [901, 564] on label "True" at bounding box center [905, 579] width 131 height 43
click at [864, 575] on input "True" at bounding box center [857, 581] width 14 height 12
radio input "true"
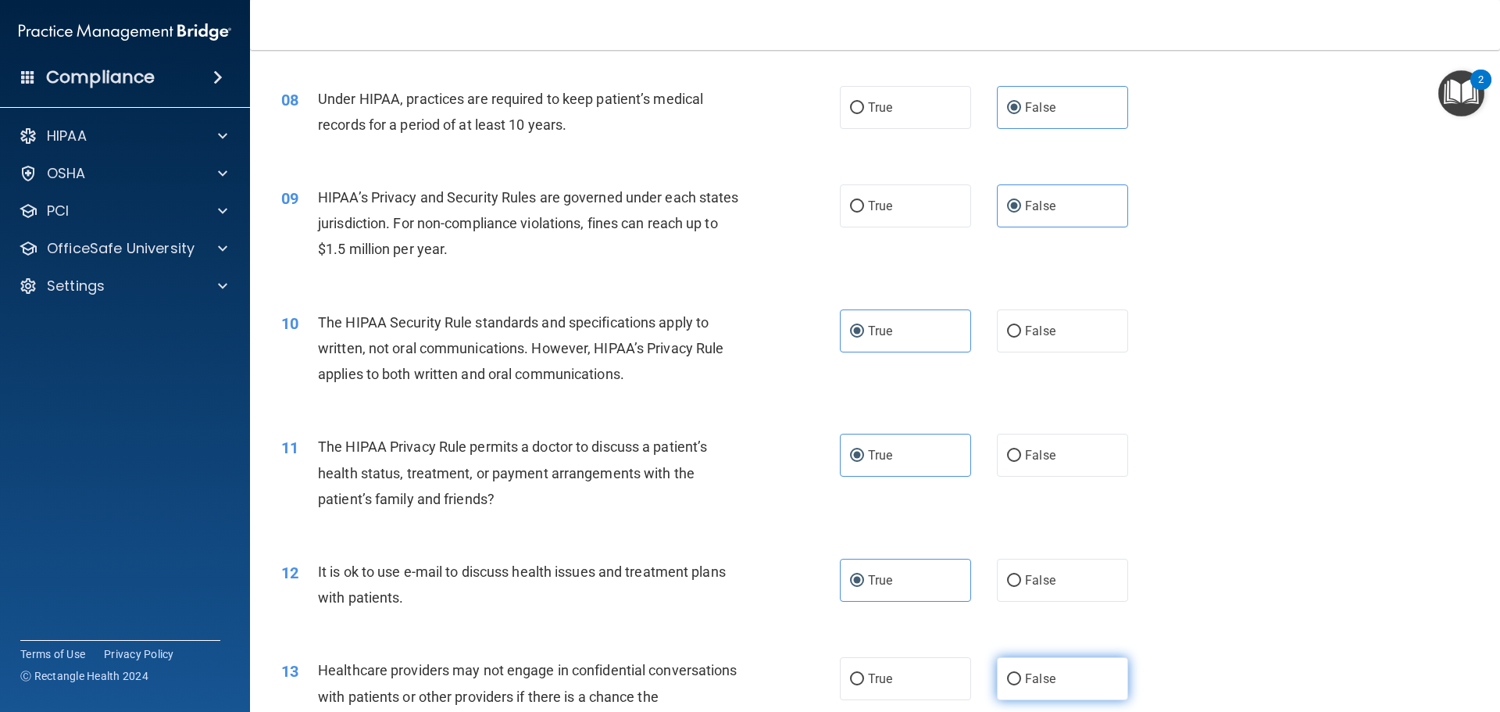
click at [1076, 673] on label "False" at bounding box center [1062, 678] width 131 height 43
click at [1021, 673] on input "False" at bounding box center [1014, 679] width 14 height 12
radio input "true"
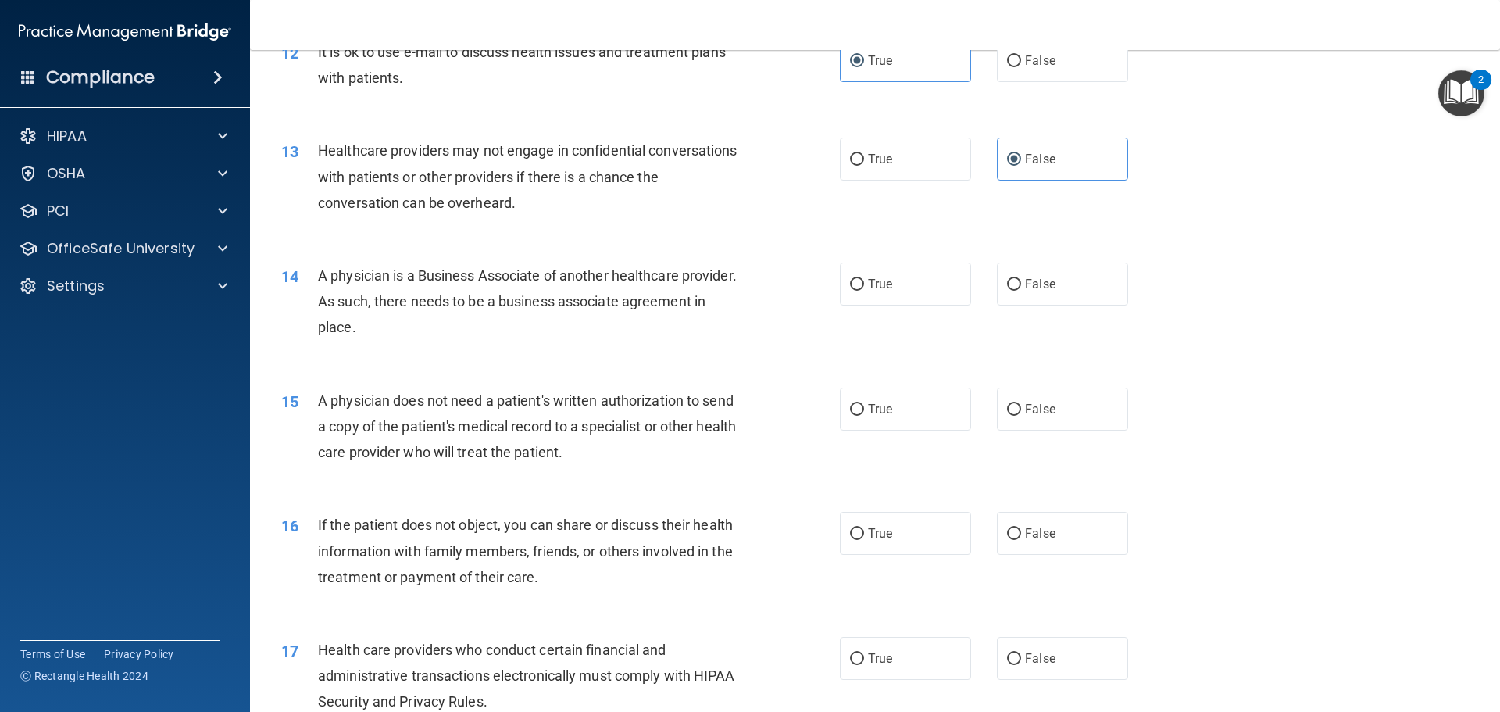
scroll to position [1406, 0]
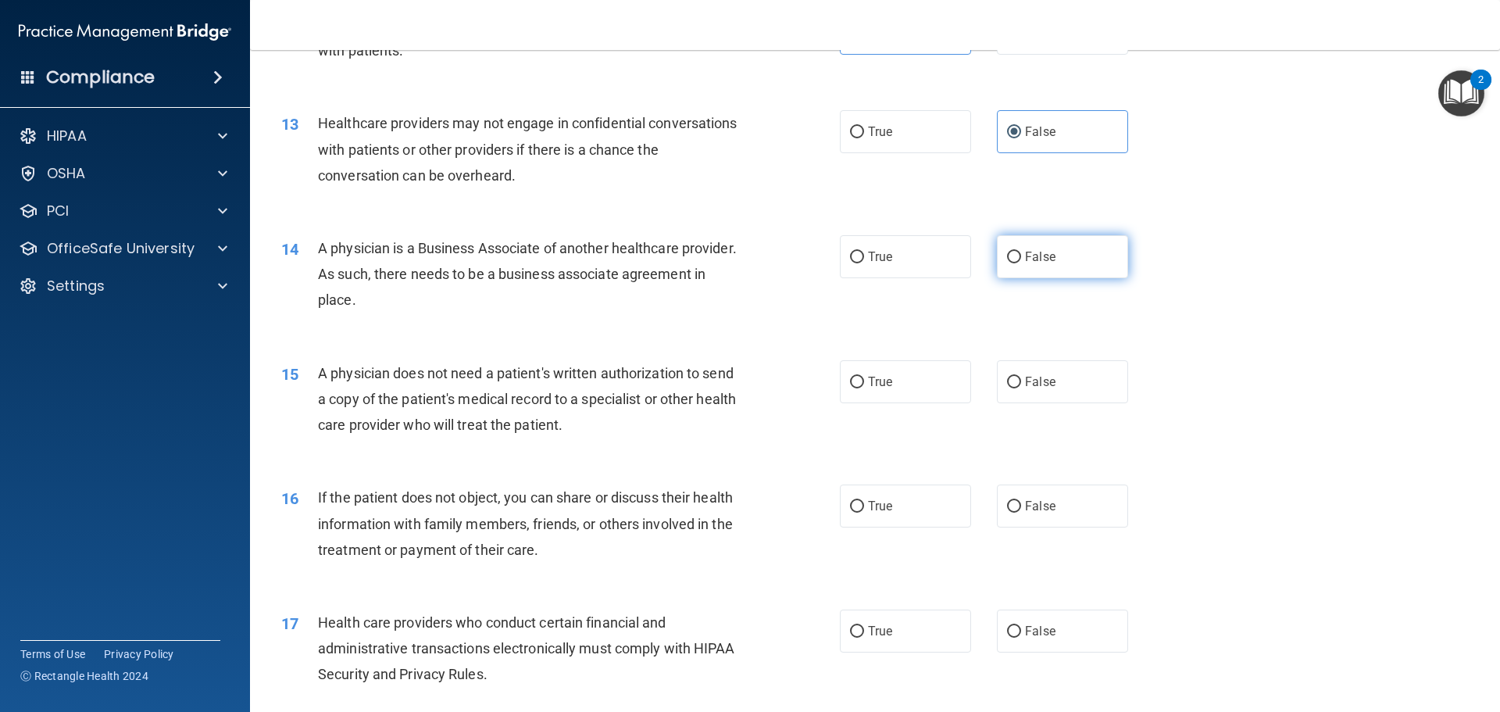
click at [1098, 257] on label "False" at bounding box center [1062, 256] width 131 height 43
click at [1021, 257] on input "False" at bounding box center [1014, 258] width 14 height 12
radio input "true"
click at [929, 391] on label "True" at bounding box center [905, 381] width 131 height 43
click at [864, 388] on input "True" at bounding box center [857, 382] width 14 height 12
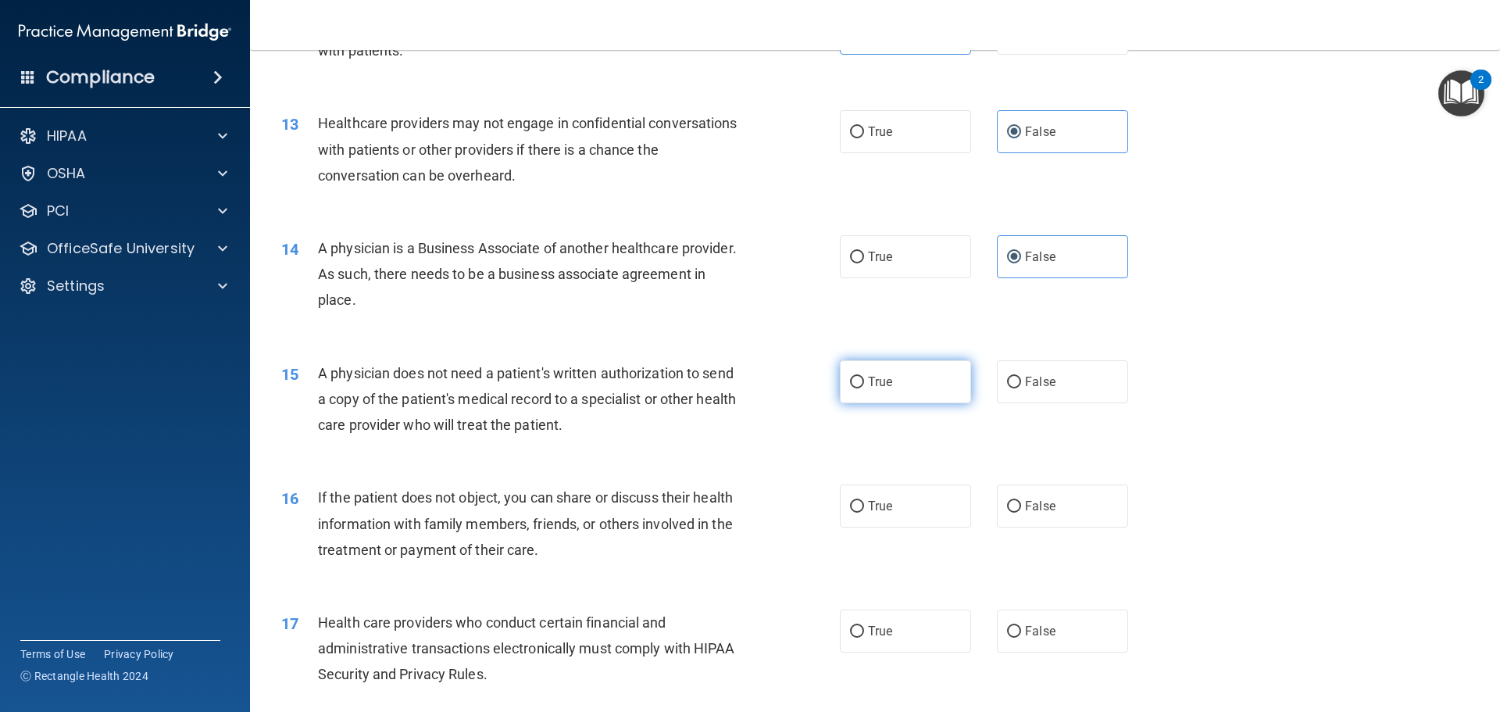
radio input "true"
click at [909, 501] on label "True" at bounding box center [905, 505] width 131 height 43
click at [864, 501] on input "True" at bounding box center [857, 507] width 14 height 12
radio input "true"
click at [889, 639] on label "True" at bounding box center [905, 630] width 131 height 43
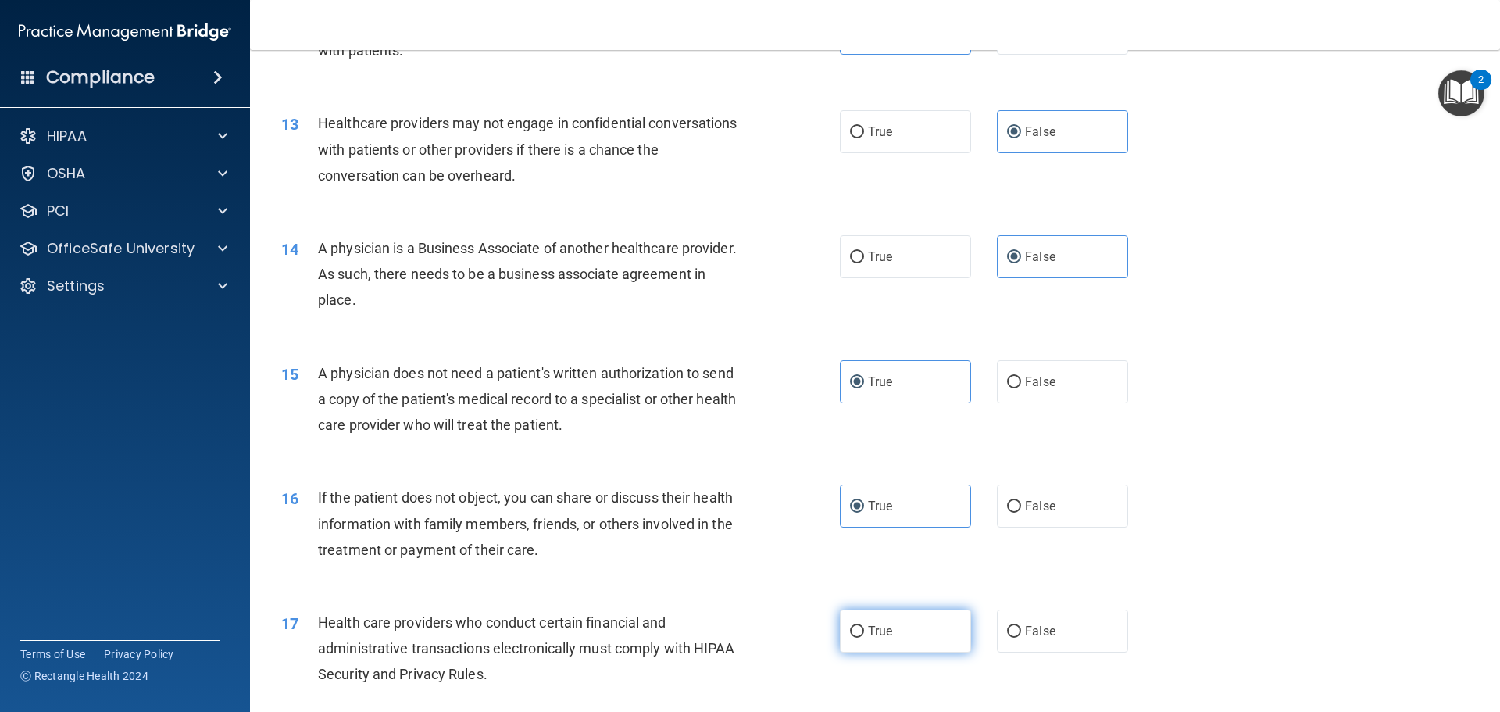
click at [864, 637] on input "True" at bounding box center [857, 632] width 14 height 12
radio input "true"
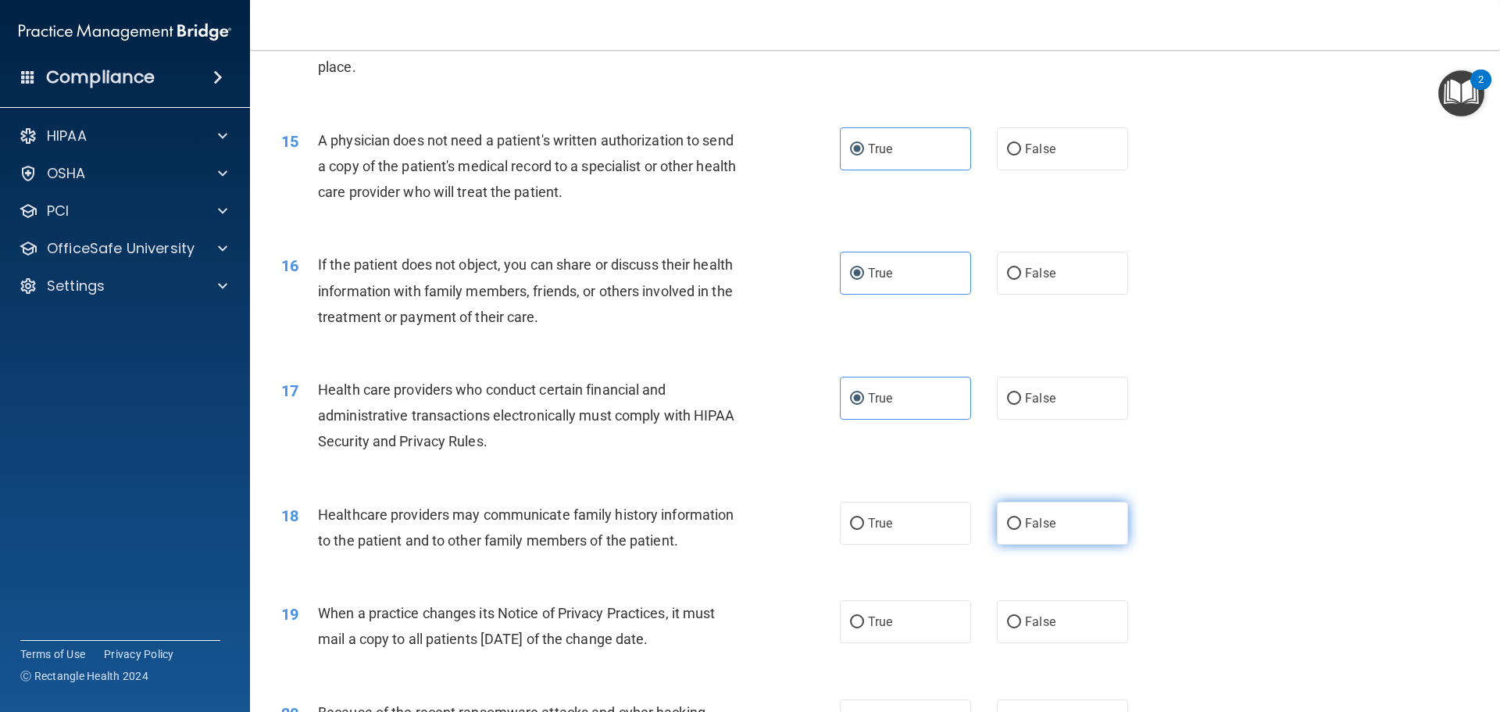
scroll to position [1640, 0]
click at [1029, 526] on span "False" at bounding box center [1040, 521] width 30 height 15
click at [1021, 526] on input "False" at bounding box center [1014, 522] width 14 height 12
radio input "true"
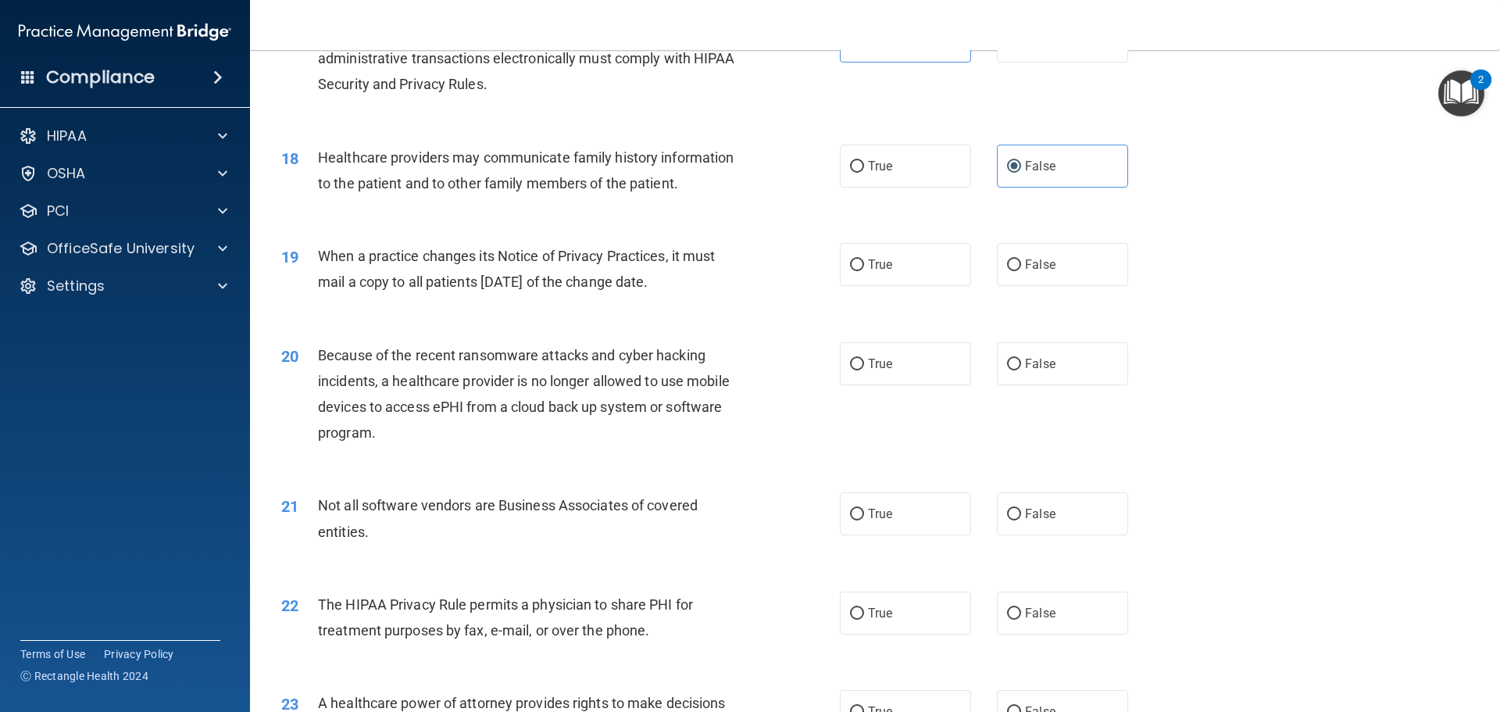
scroll to position [2031, 0]
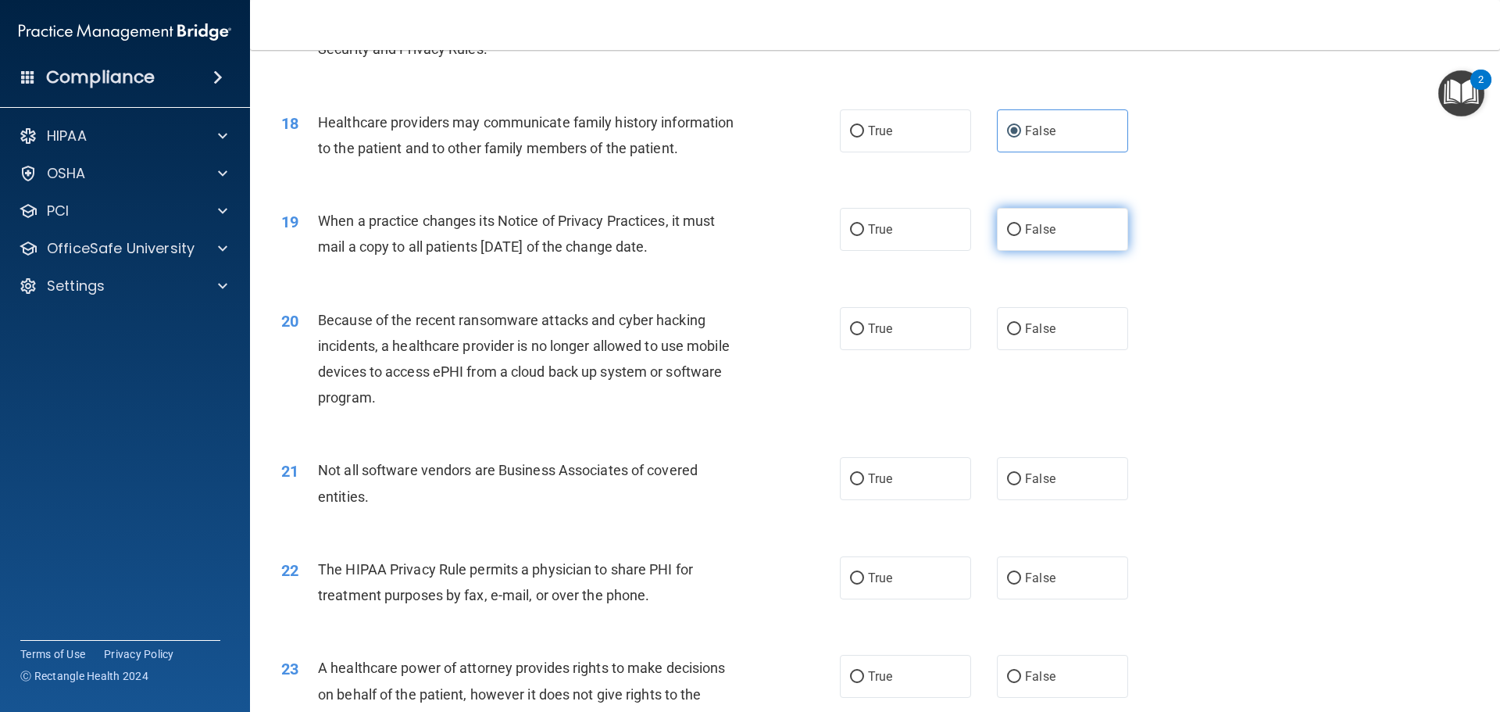
click at [1046, 242] on label "False" at bounding box center [1062, 229] width 131 height 43
click at [1021, 236] on input "False" at bounding box center [1014, 230] width 14 height 12
radio input "true"
click at [912, 338] on label "True" at bounding box center [905, 328] width 131 height 43
click at [864, 335] on input "True" at bounding box center [857, 329] width 14 height 12
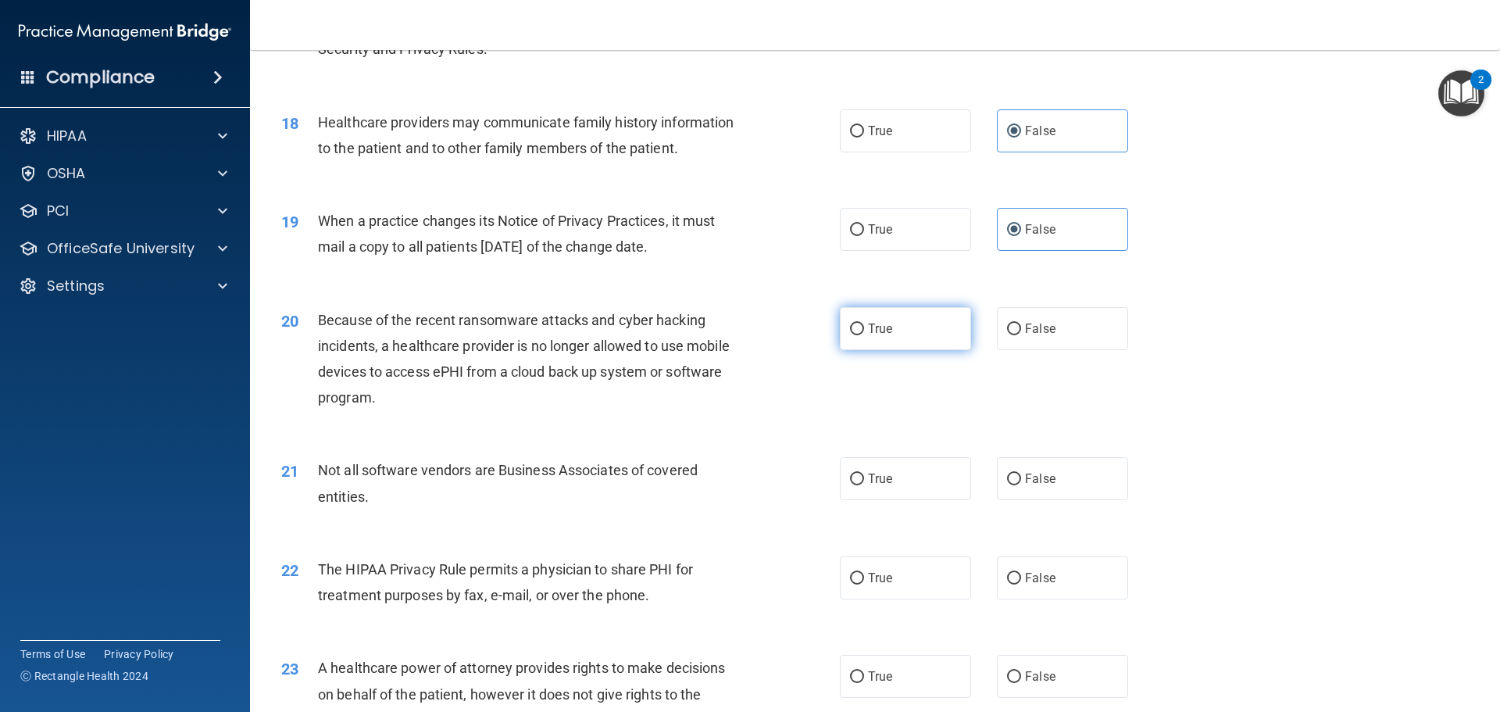
radio input "true"
click at [914, 480] on label "True" at bounding box center [905, 478] width 131 height 43
click at [864, 480] on input "True" at bounding box center [857, 479] width 14 height 12
radio input "true"
click at [902, 581] on label "True" at bounding box center [905, 577] width 131 height 43
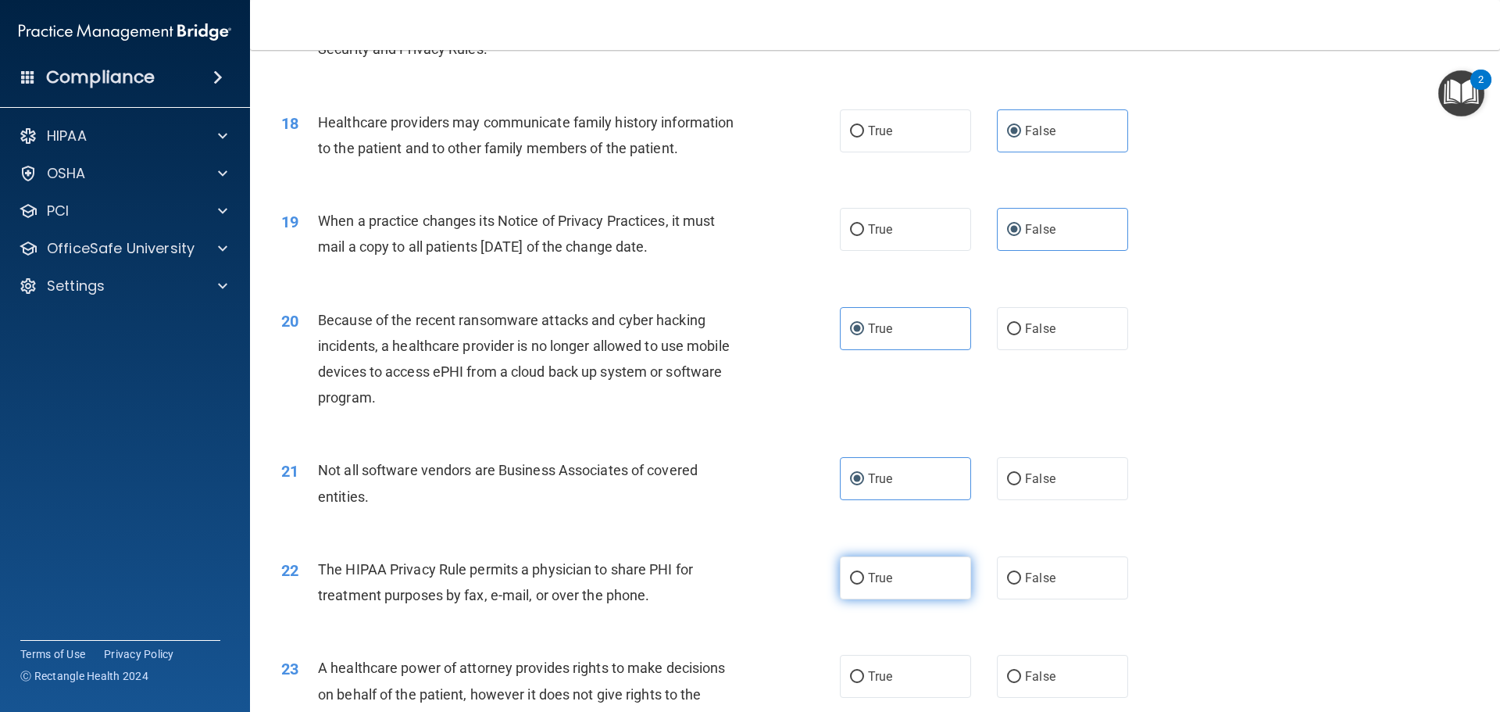
click at [864, 581] on input "True" at bounding box center [857, 579] width 14 height 12
radio input "true"
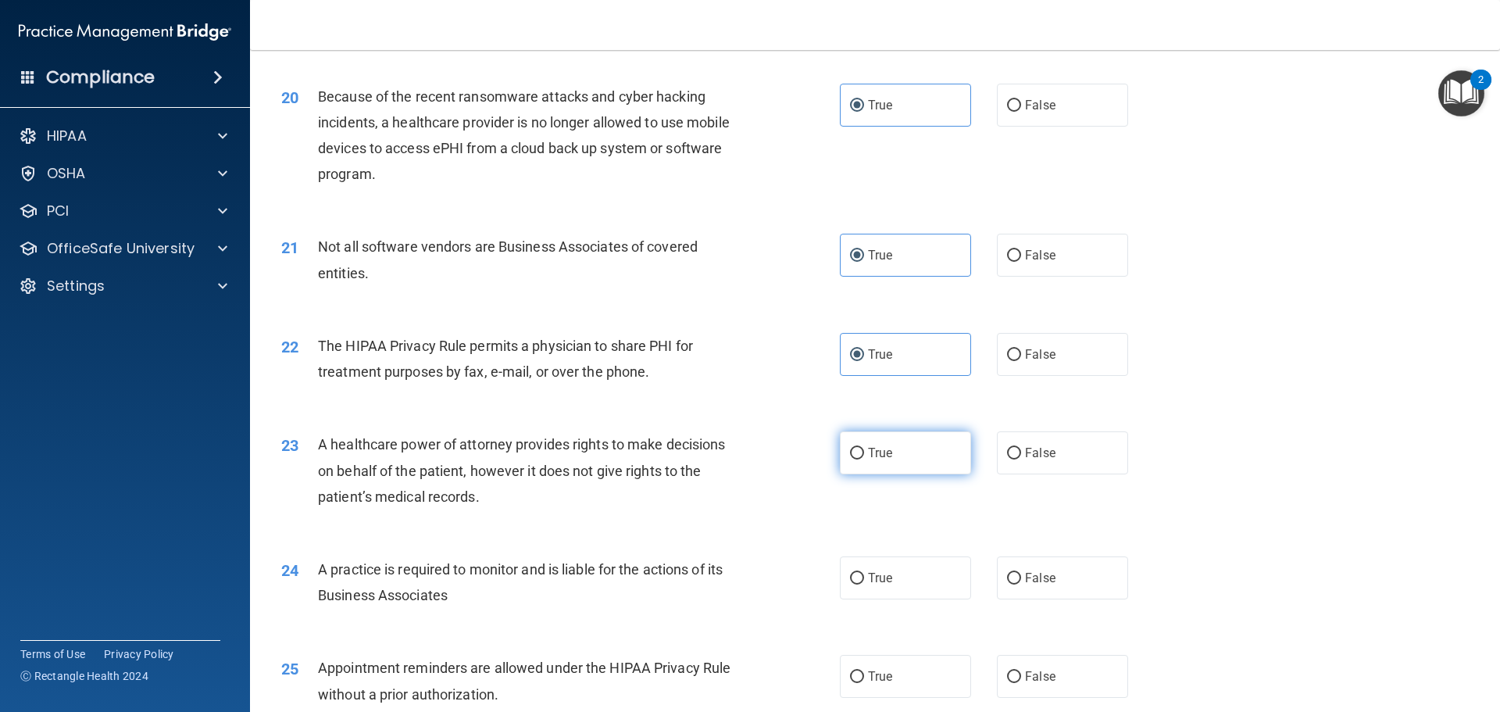
scroll to position [2265, 0]
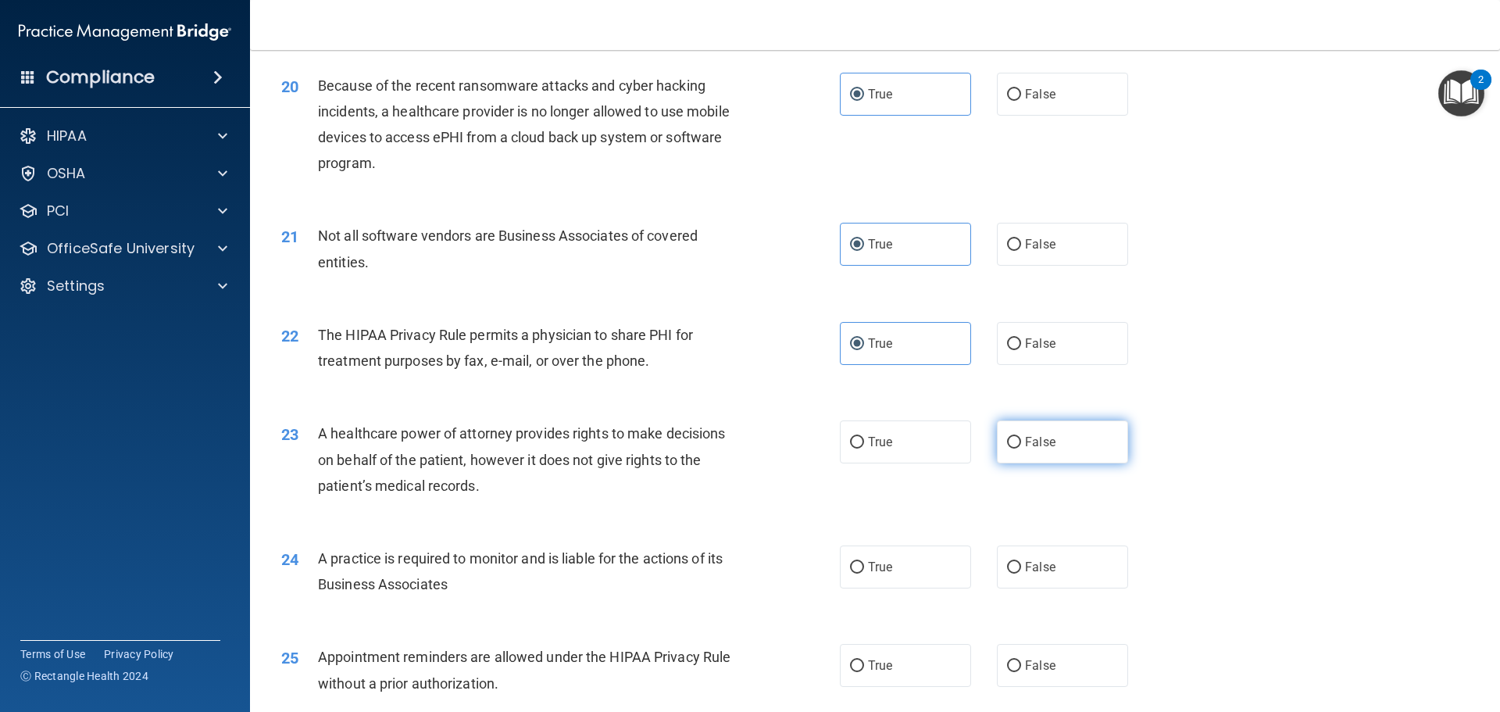
click at [1030, 453] on label "False" at bounding box center [1062, 441] width 131 height 43
click at [1021, 448] on input "False" at bounding box center [1014, 443] width 14 height 12
radio input "true"
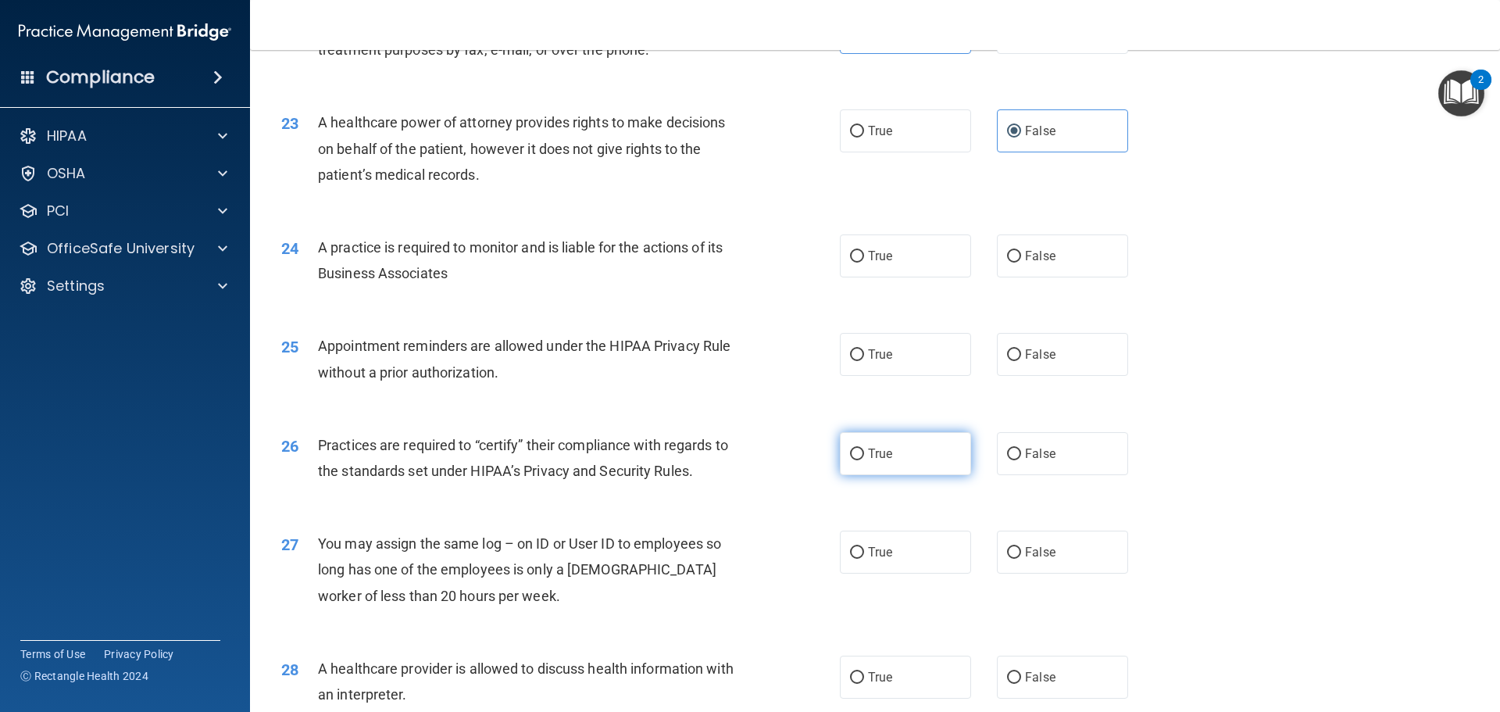
scroll to position [2578, 0]
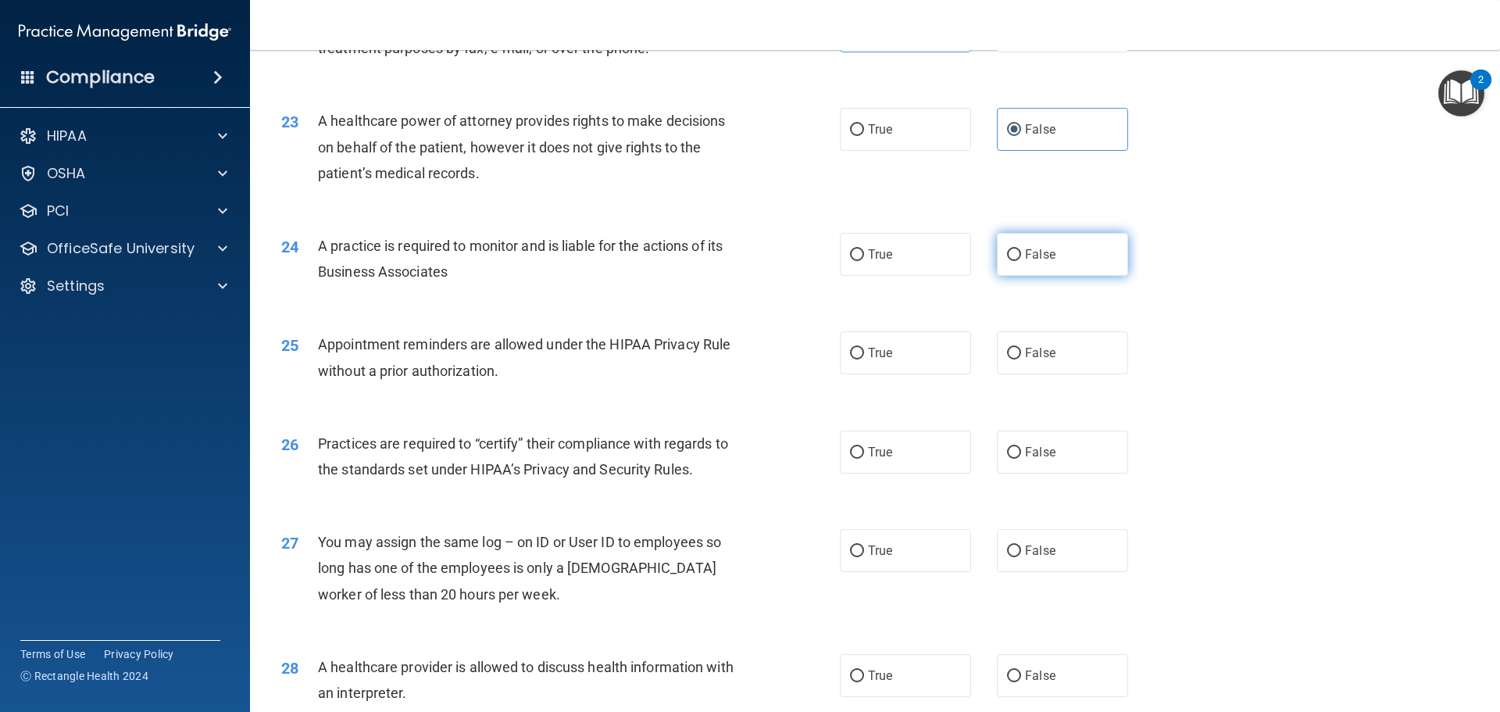
click at [1036, 262] on label "False" at bounding box center [1062, 254] width 131 height 43
click at [1021, 261] on input "False" at bounding box center [1014, 255] width 14 height 12
radio input "true"
click at [947, 351] on label "True" at bounding box center [905, 352] width 131 height 43
click at [864, 351] on input "True" at bounding box center [857, 354] width 14 height 12
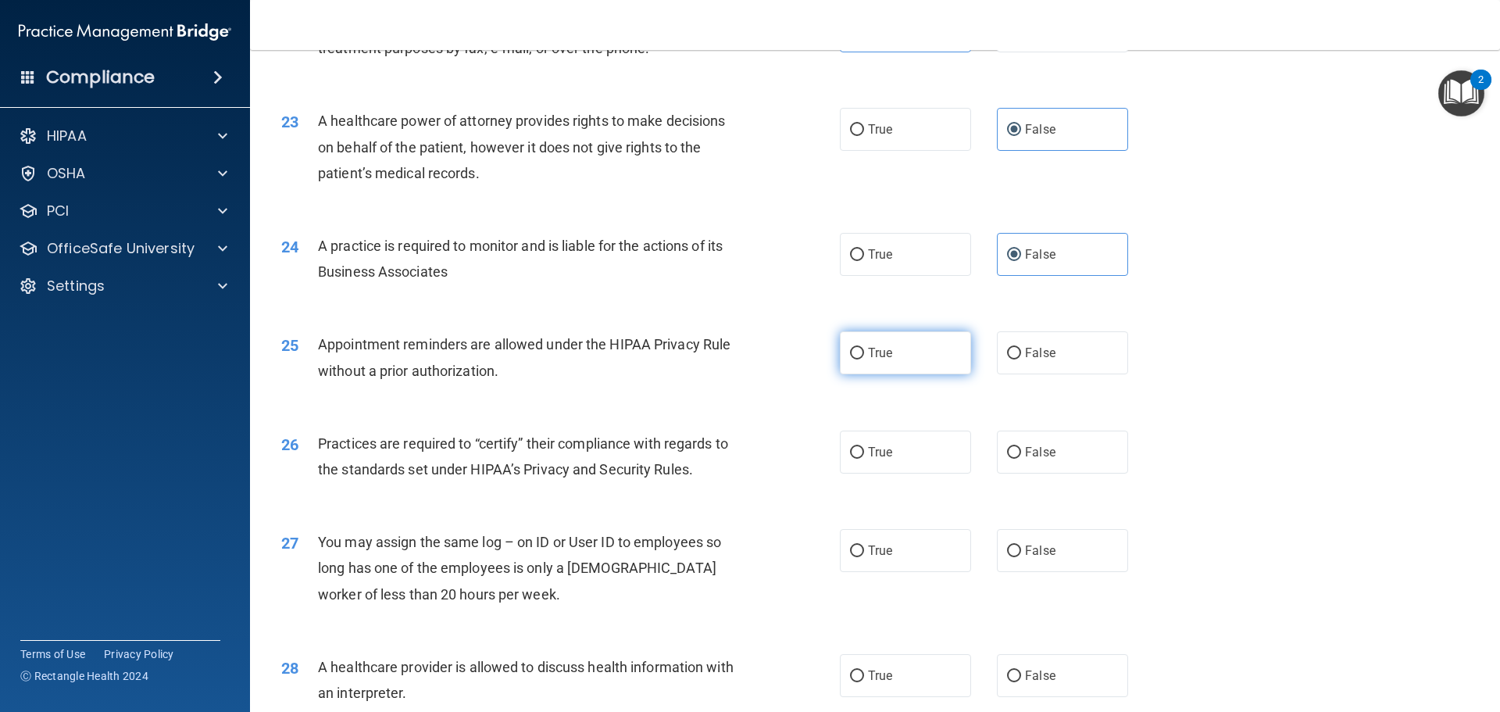
radio input "true"
click at [1060, 449] on label "False" at bounding box center [1062, 451] width 131 height 43
click at [1021, 449] on input "False" at bounding box center [1014, 453] width 14 height 12
radio input "true"
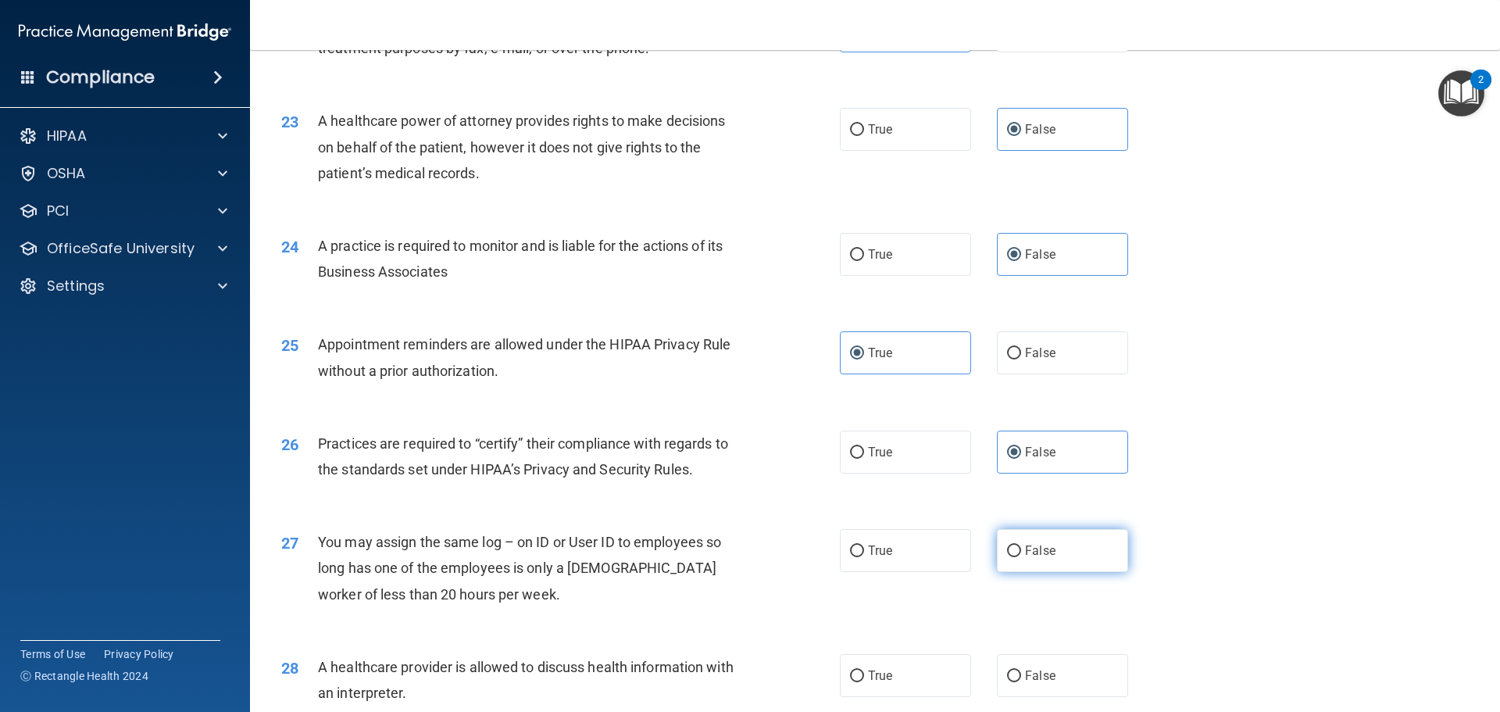
click at [1066, 554] on label "False" at bounding box center [1062, 550] width 131 height 43
click at [1021, 554] on input "False" at bounding box center [1014, 551] width 14 height 12
radio input "true"
click at [925, 666] on label "True" at bounding box center [905, 675] width 131 height 43
click at [864, 670] on input "True" at bounding box center [857, 676] width 14 height 12
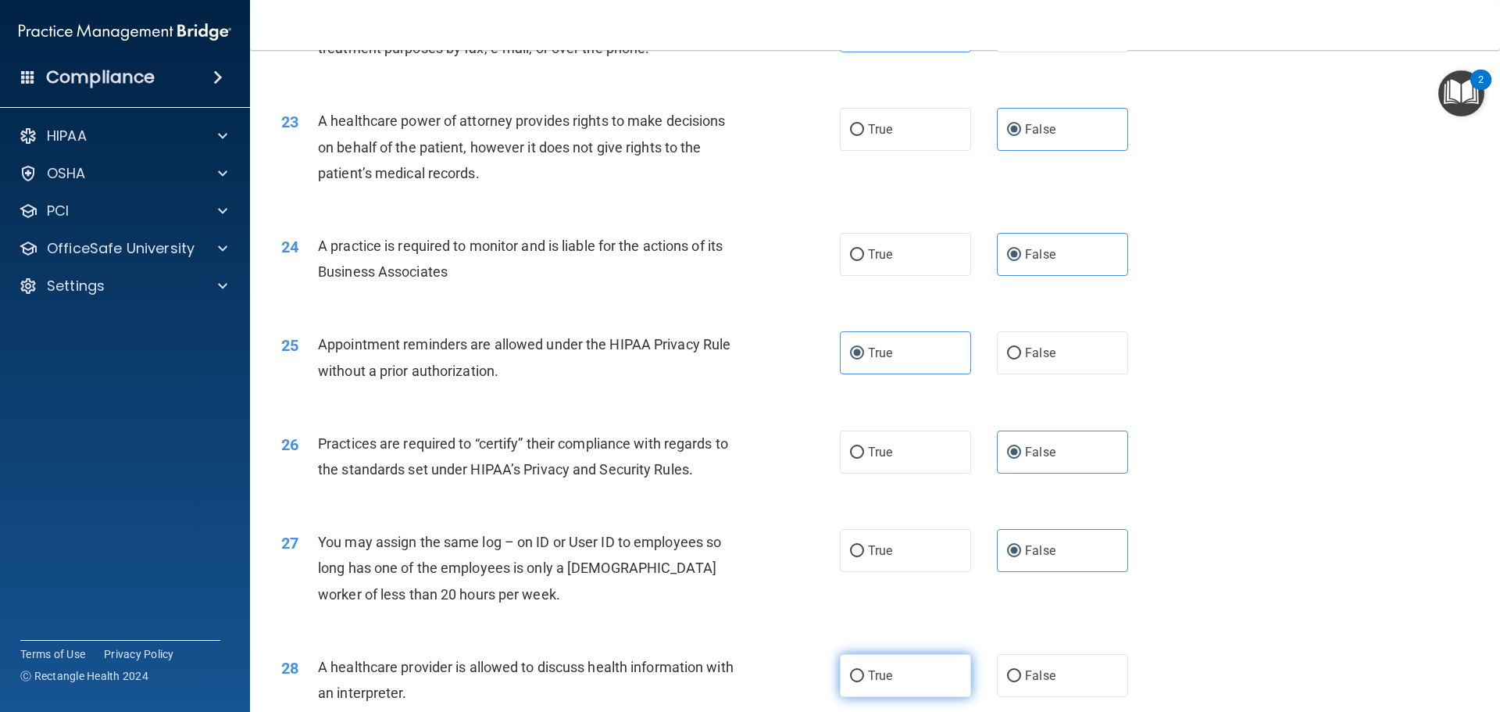
radio input "true"
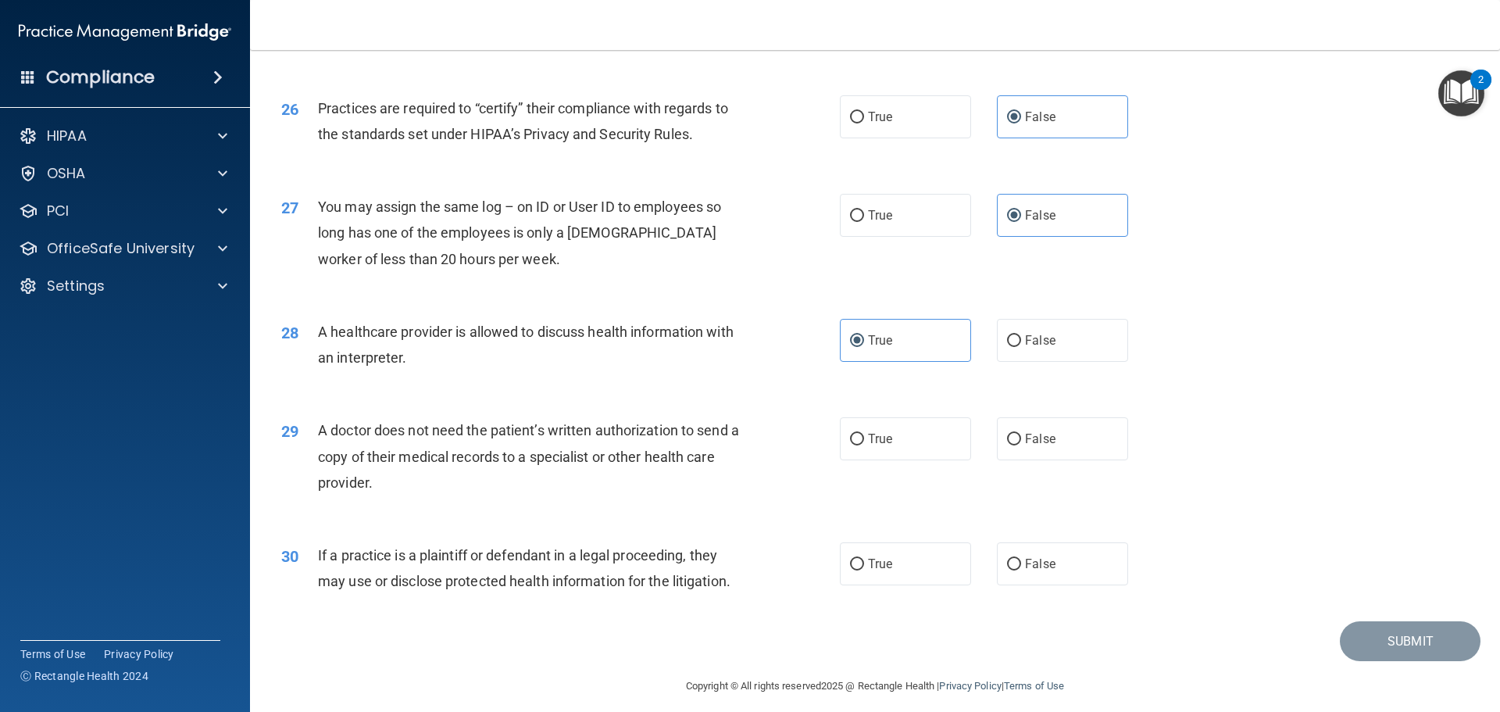
scroll to position [2924, 0]
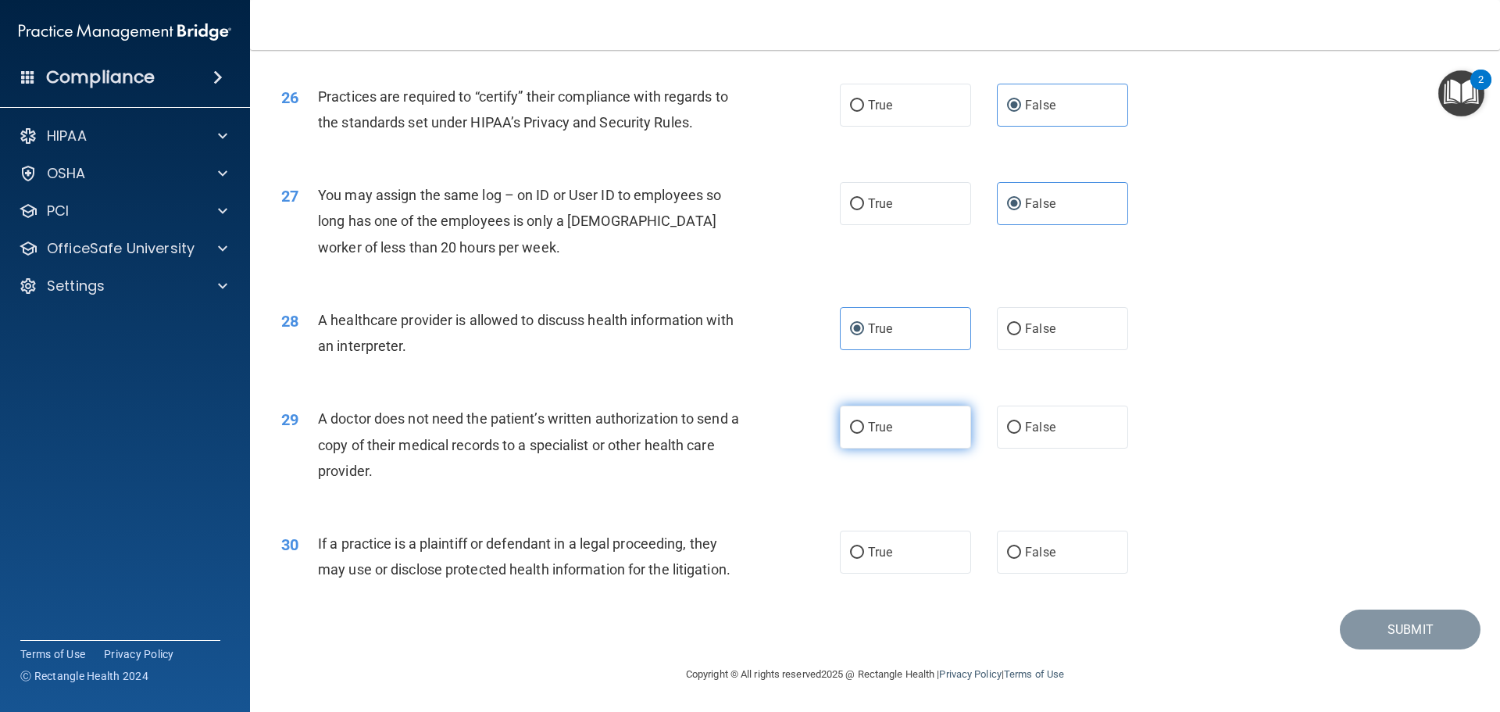
click at [874, 407] on label "True" at bounding box center [905, 426] width 131 height 43
click at [864, 422] on input "True" at bounding box center [857, 428] width 14 height 12
radio input "true"
click at [903, 539] on label "True" at bounding box center [905, 551] width 131 height 43
click at [864, 547] on input "True" at bounding box center [857, 553] width 14 height 12
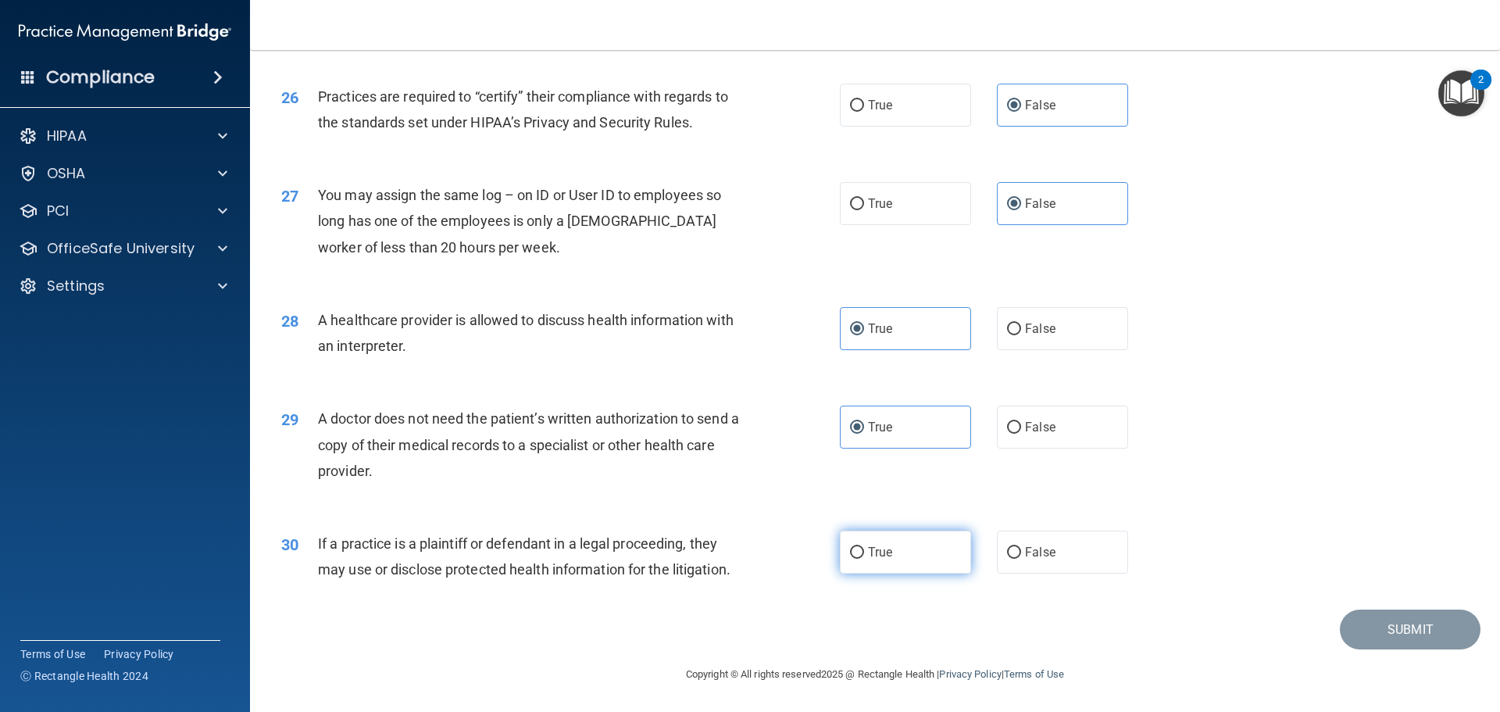
radio input "true"
click at [1390, 630] on button "Submit" at bounding box center [1410, 629] width 141 height 40
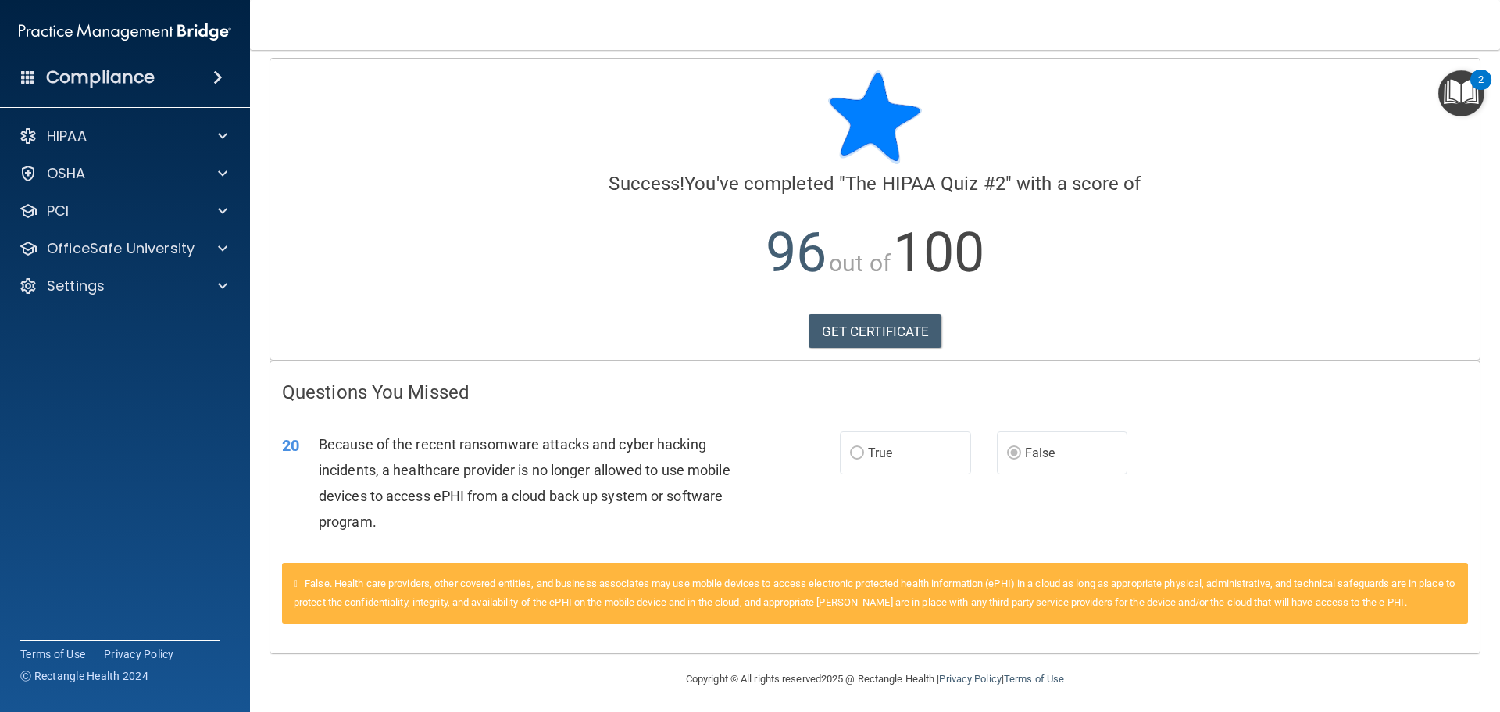
scroll to position [12, 0]
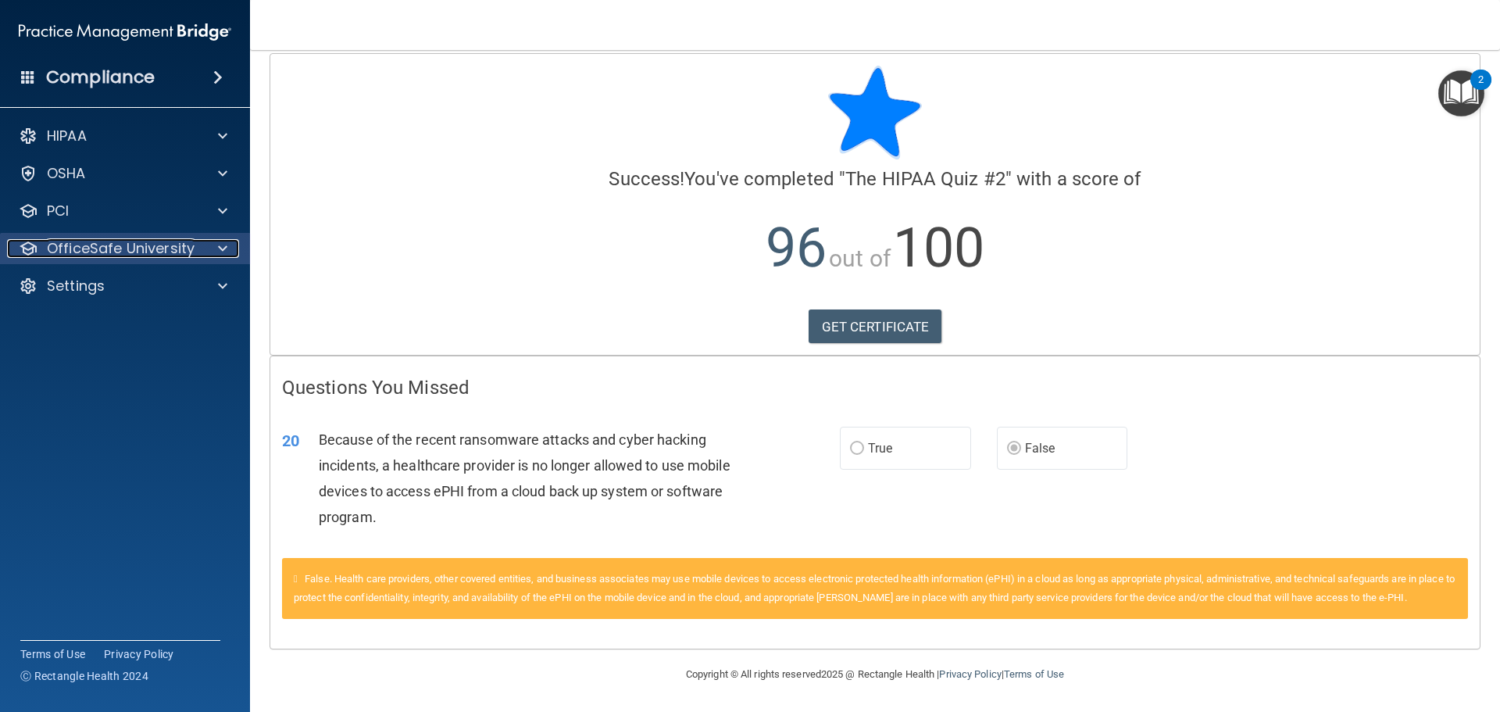
click at [177, 252] on p "OfficeSafe University" at bounding box center [121, 248] width 148 height 19
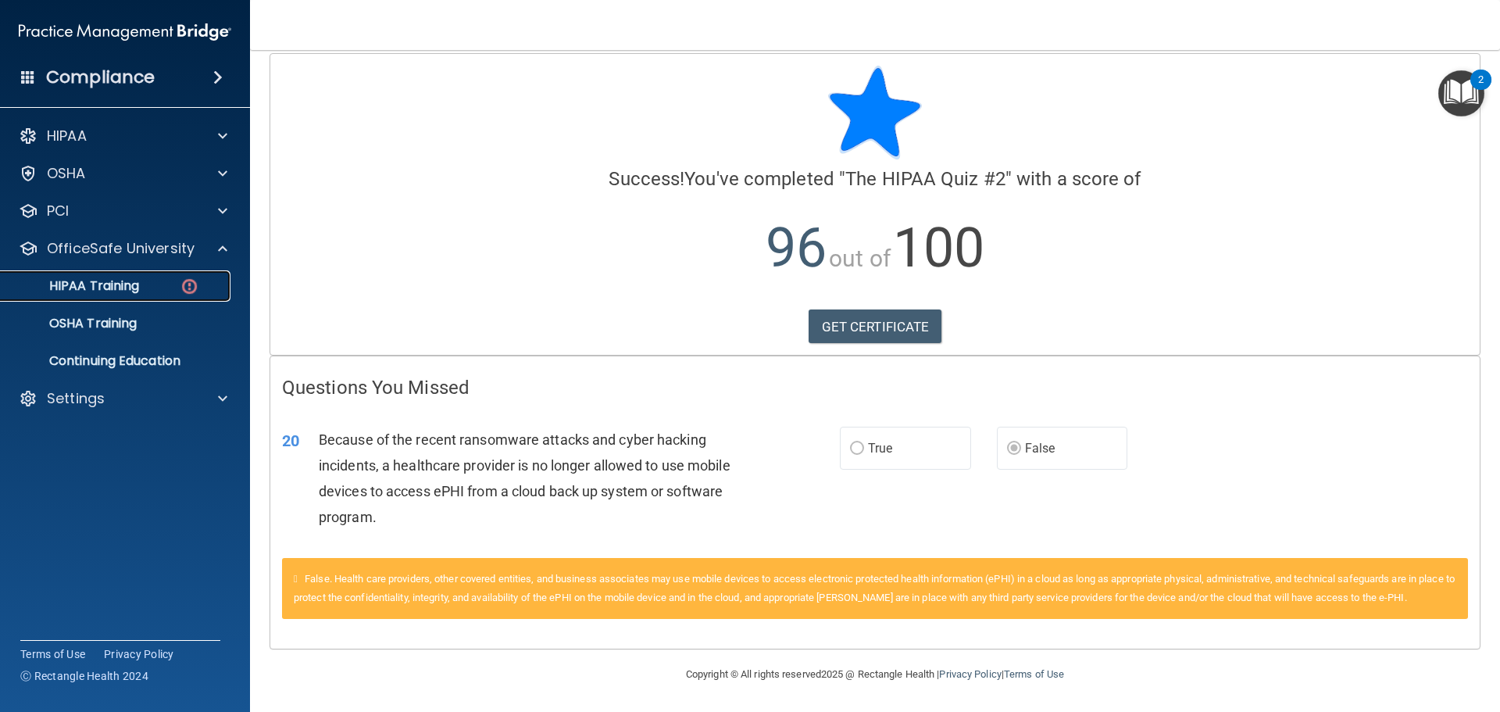
click at [147, 287] on div "HIPAA Training" at bounding box center [116, 286] width 213 height 16
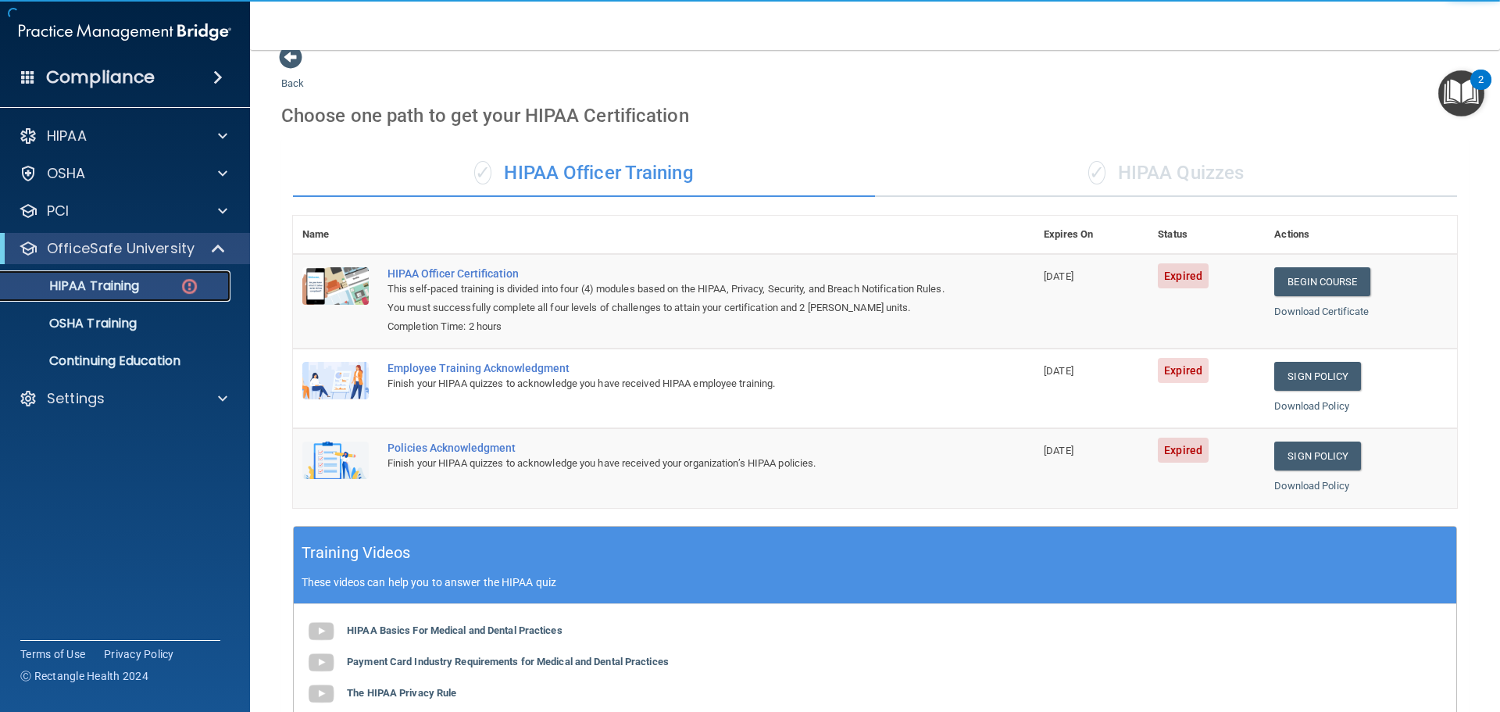
scroll to position [9, 0]
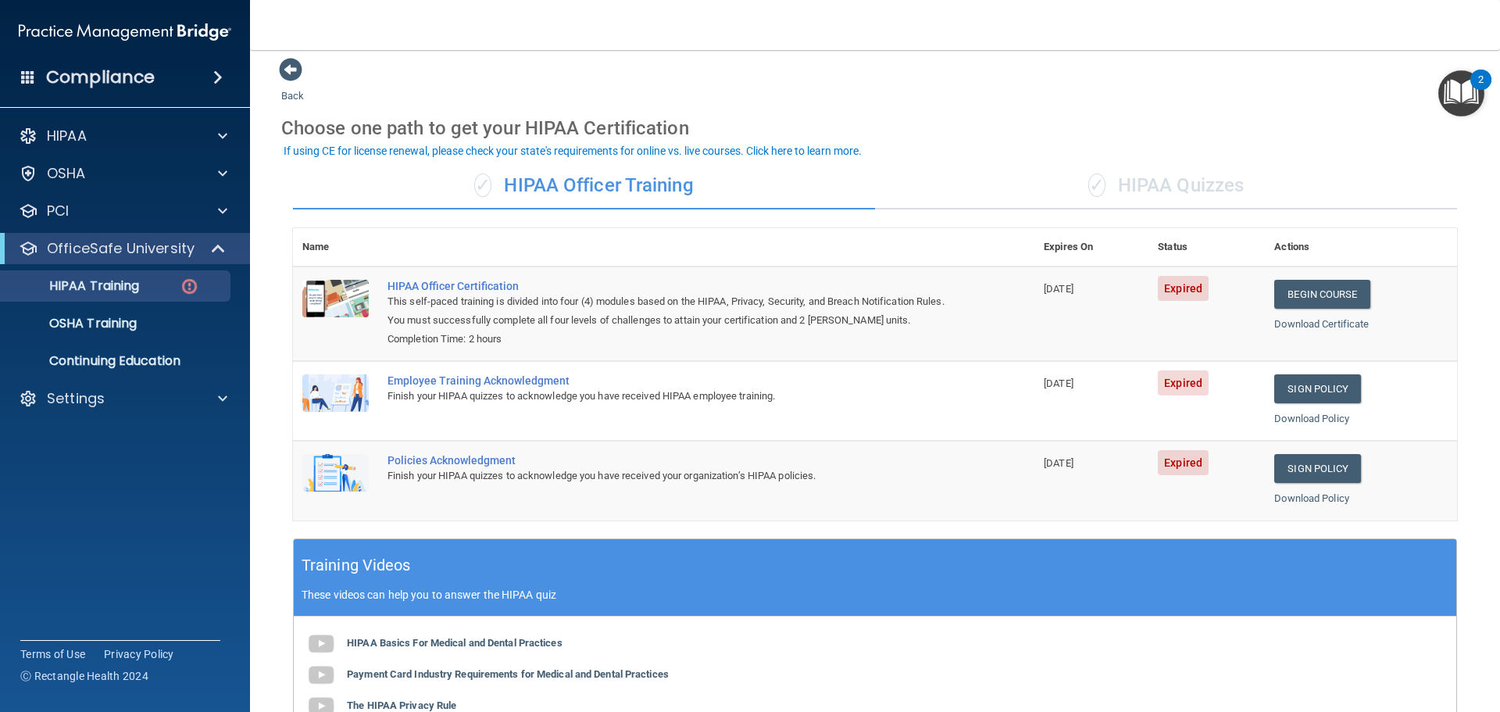
click at [1196, 198] on div "✓ HIPAA Quizzes" at bounding box center [1166, 185] width 582 height 47
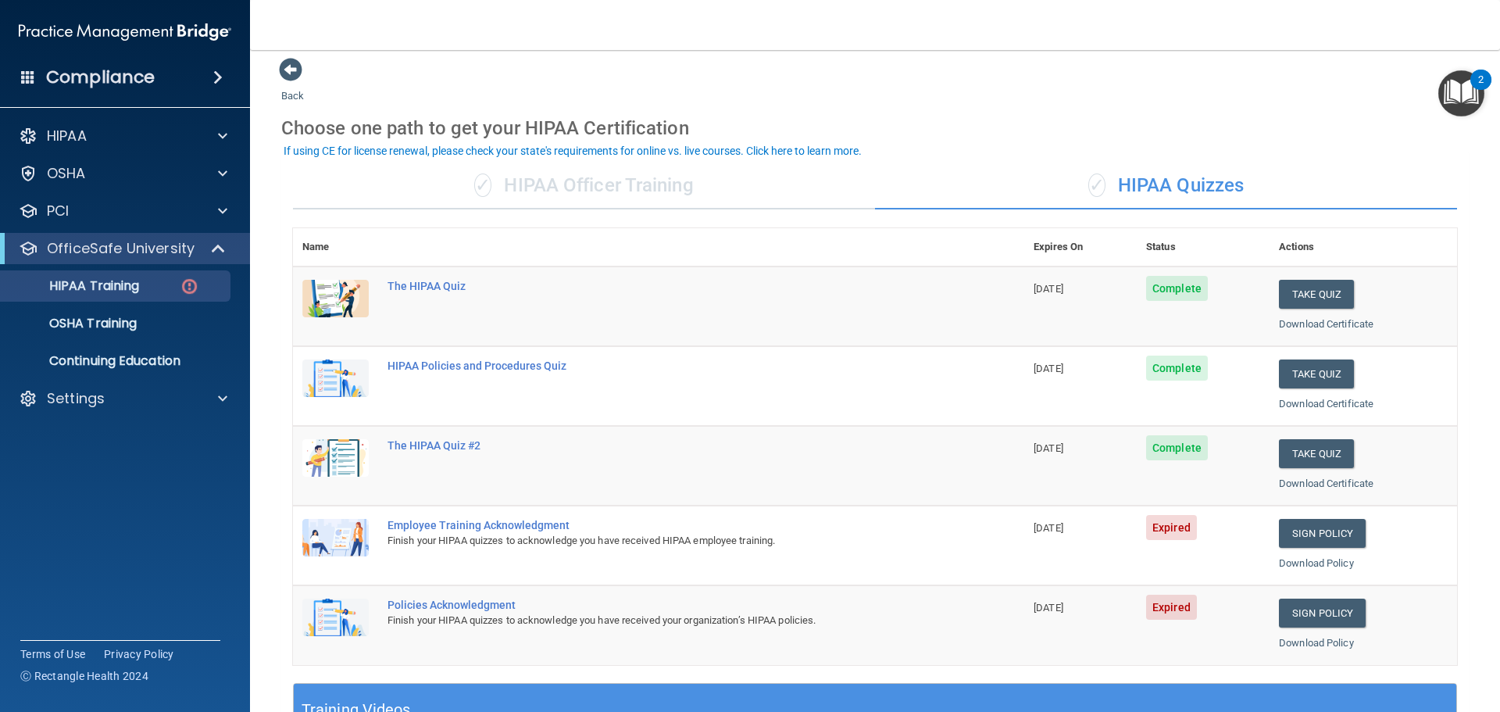
click at [1325, 548] on td "Sign Policy Sign Policy Download Policy" at bounding box center [1362, 545] width 187 height 80
click at [1325, 539] on link "Sign Policy" at bounding box center [1322, 533] width 87 height 29
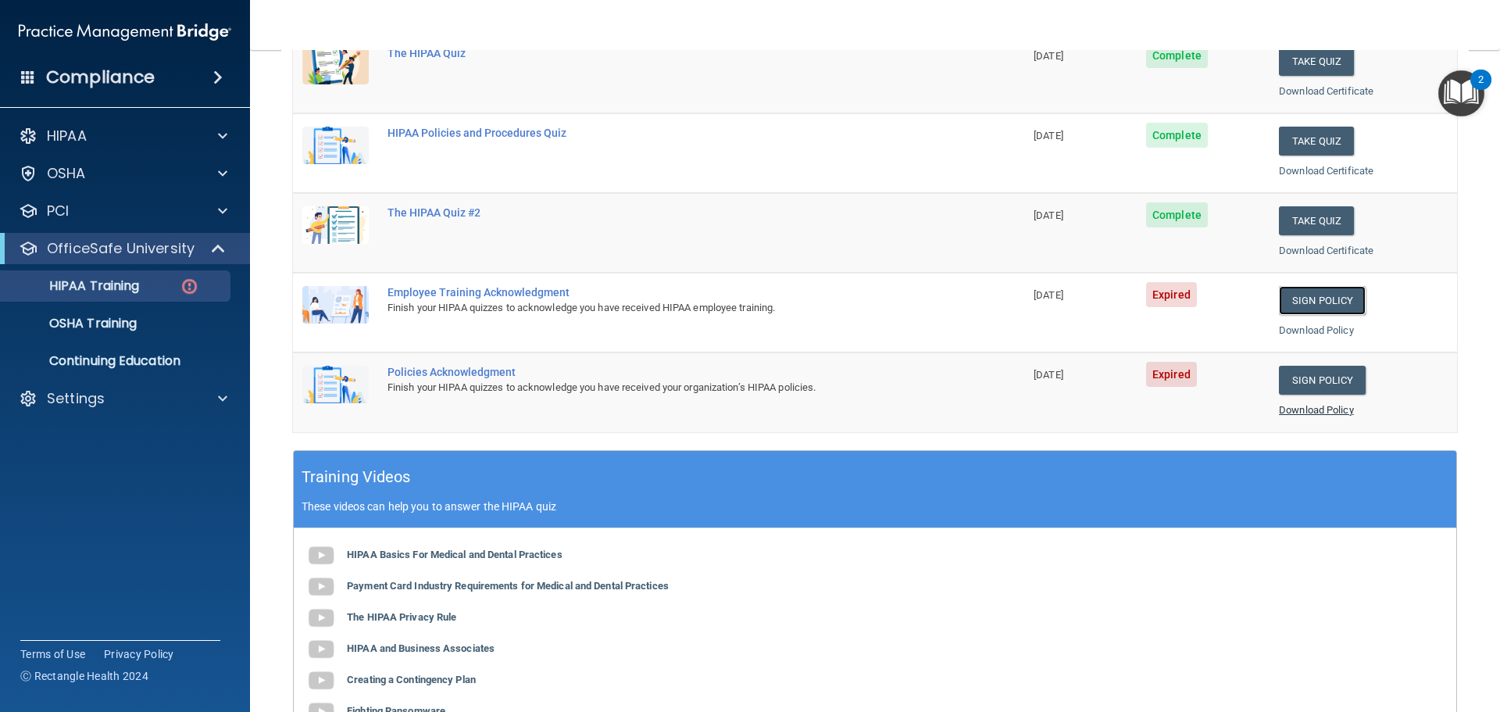
scroll to position [243, 0]
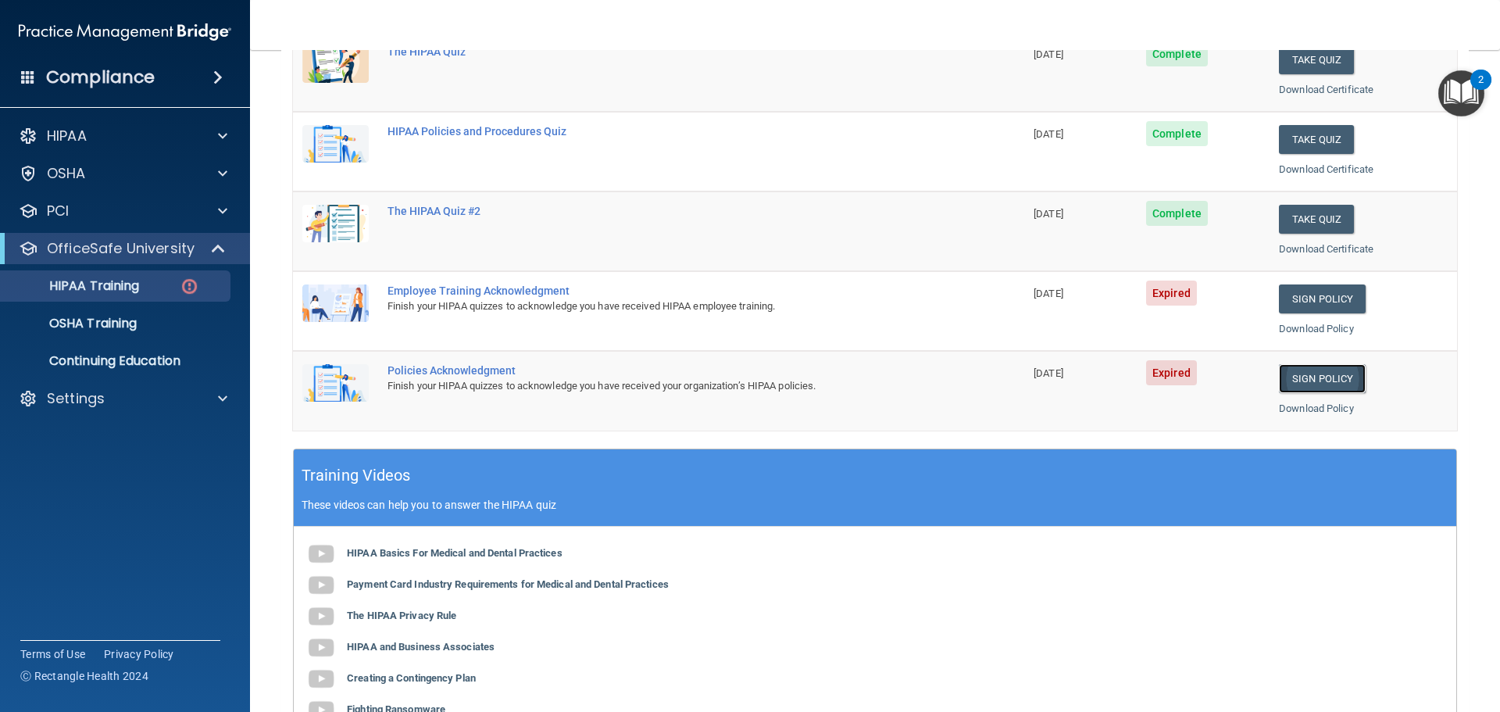
click at [1318, 379] on link "Sign Policy" at bounding box center [1322, 378] width 87 height 29
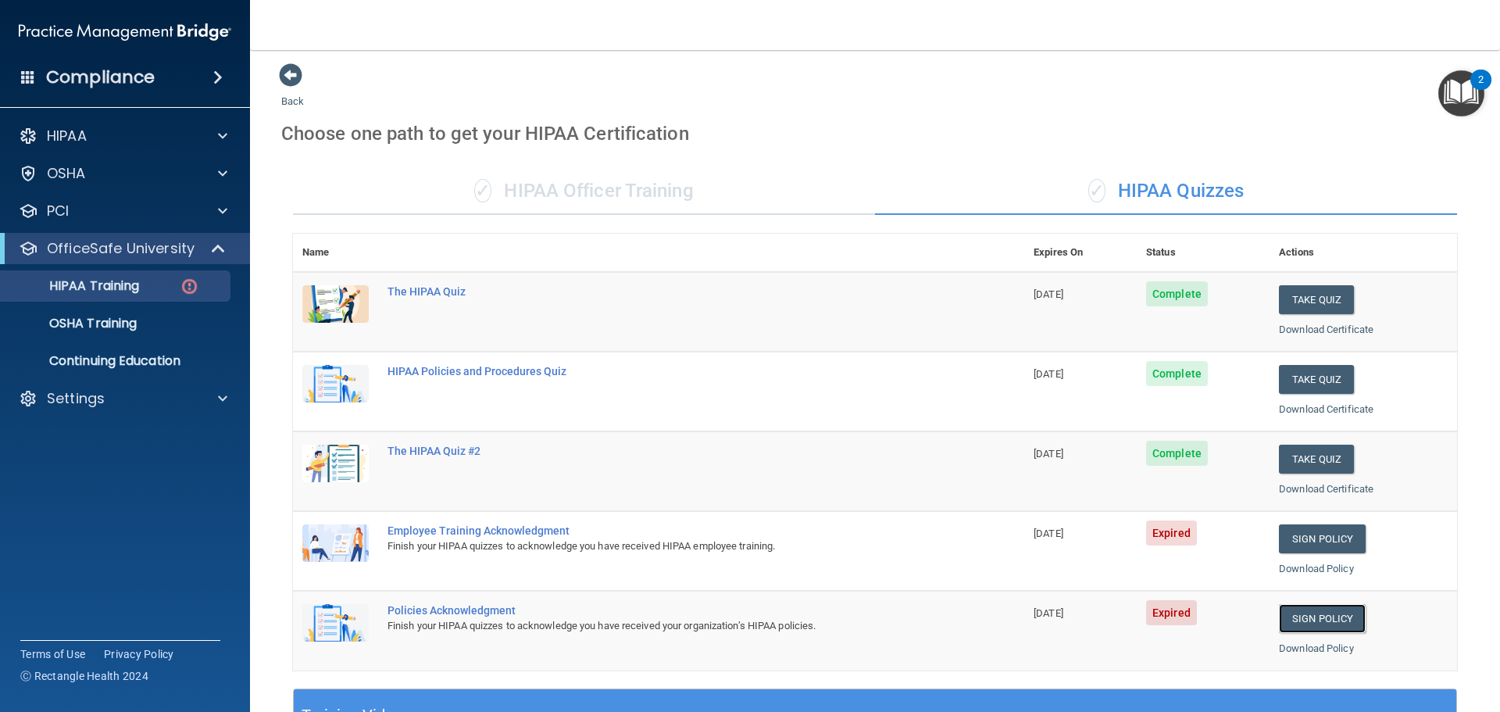
scroll to position [0, 0]
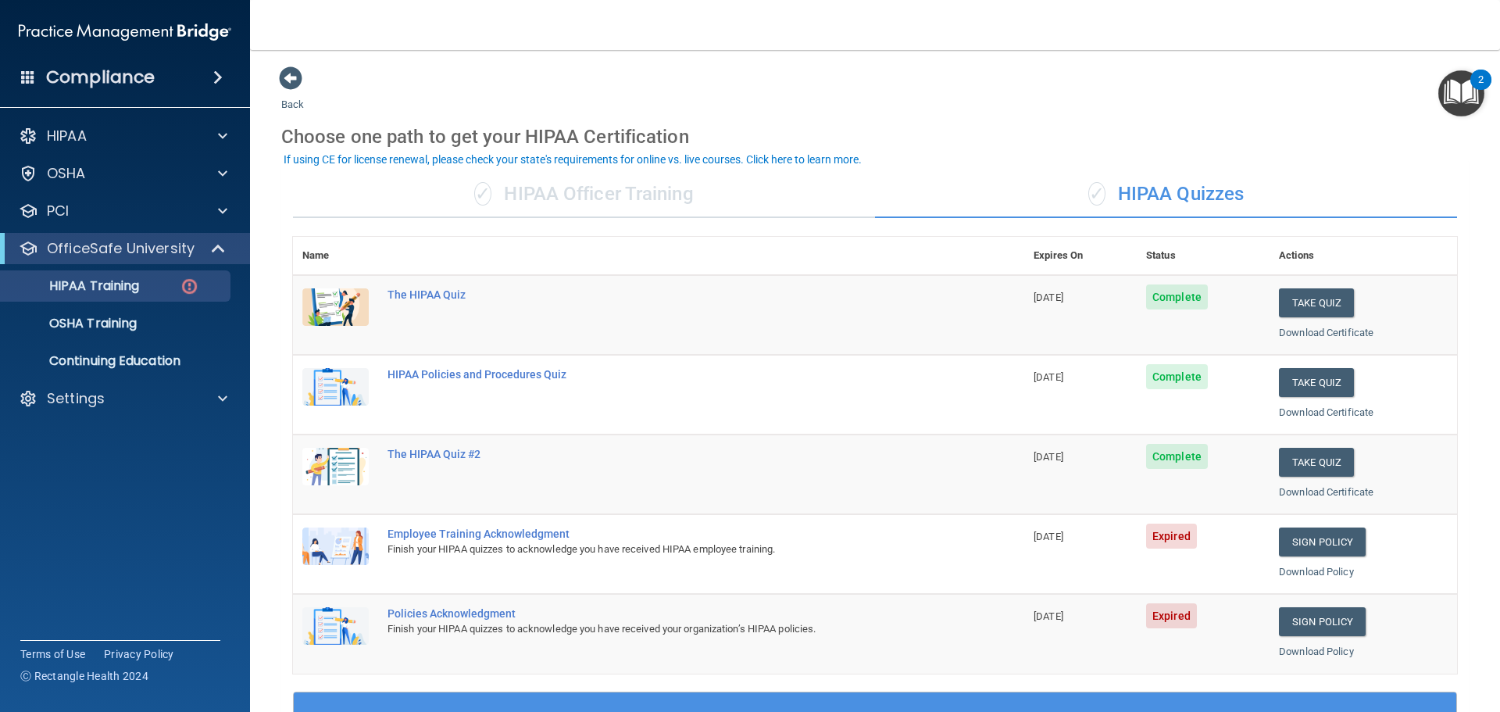
click at [637, 200] on div "✓ HIPAA Officer Training" at bounding box center [584, 194] width 582 height 47
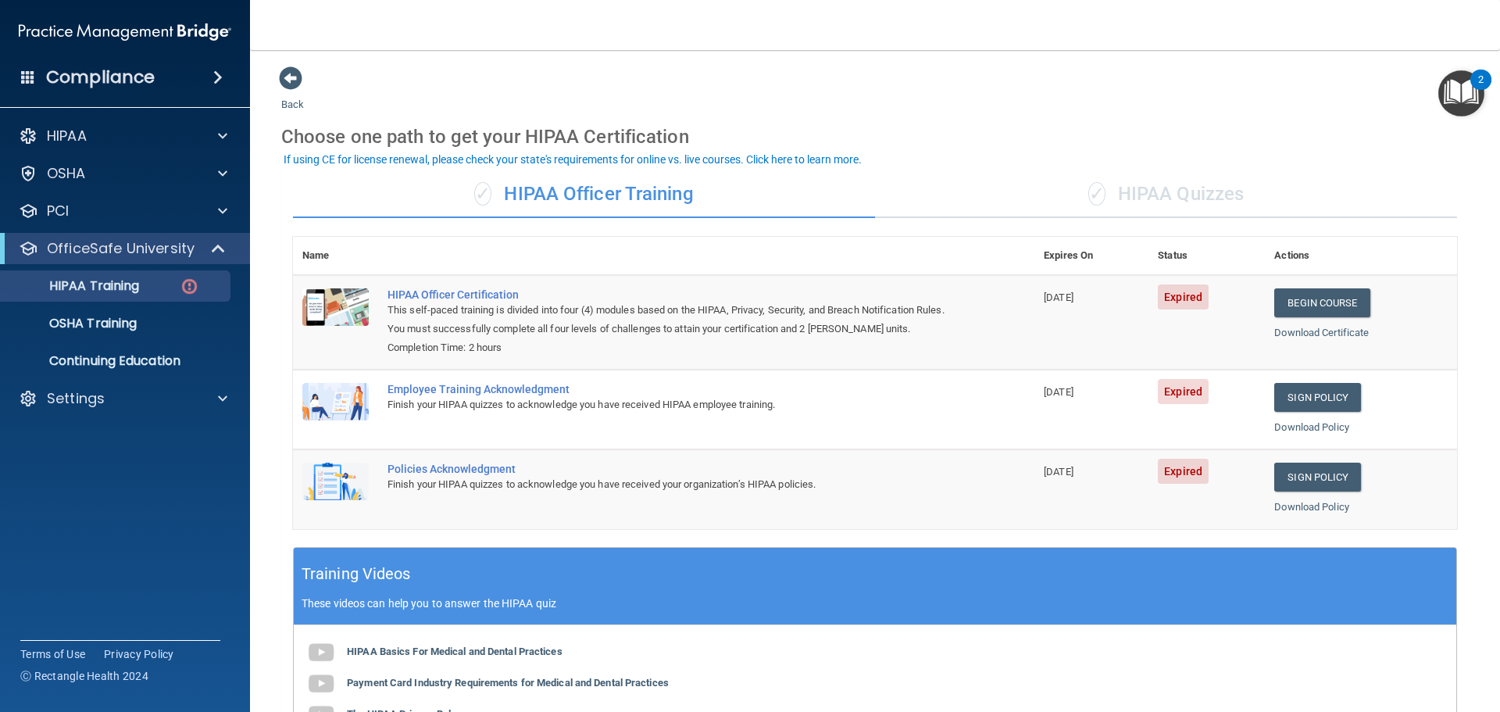
click at [1135, 200] on div "✓ HIPAA Quizzes" at bounding box center [1166, 194] width 582 height 47
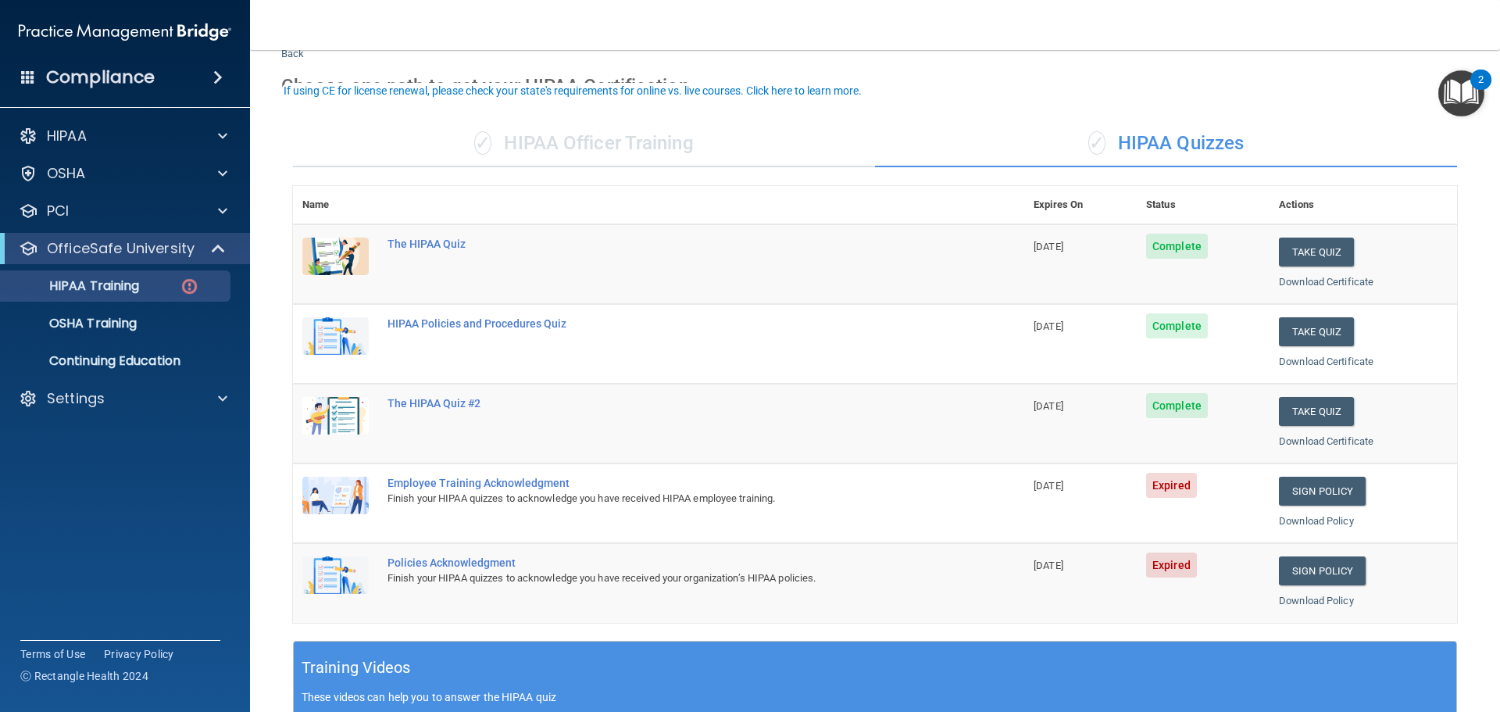
scroll to position [78, 0]
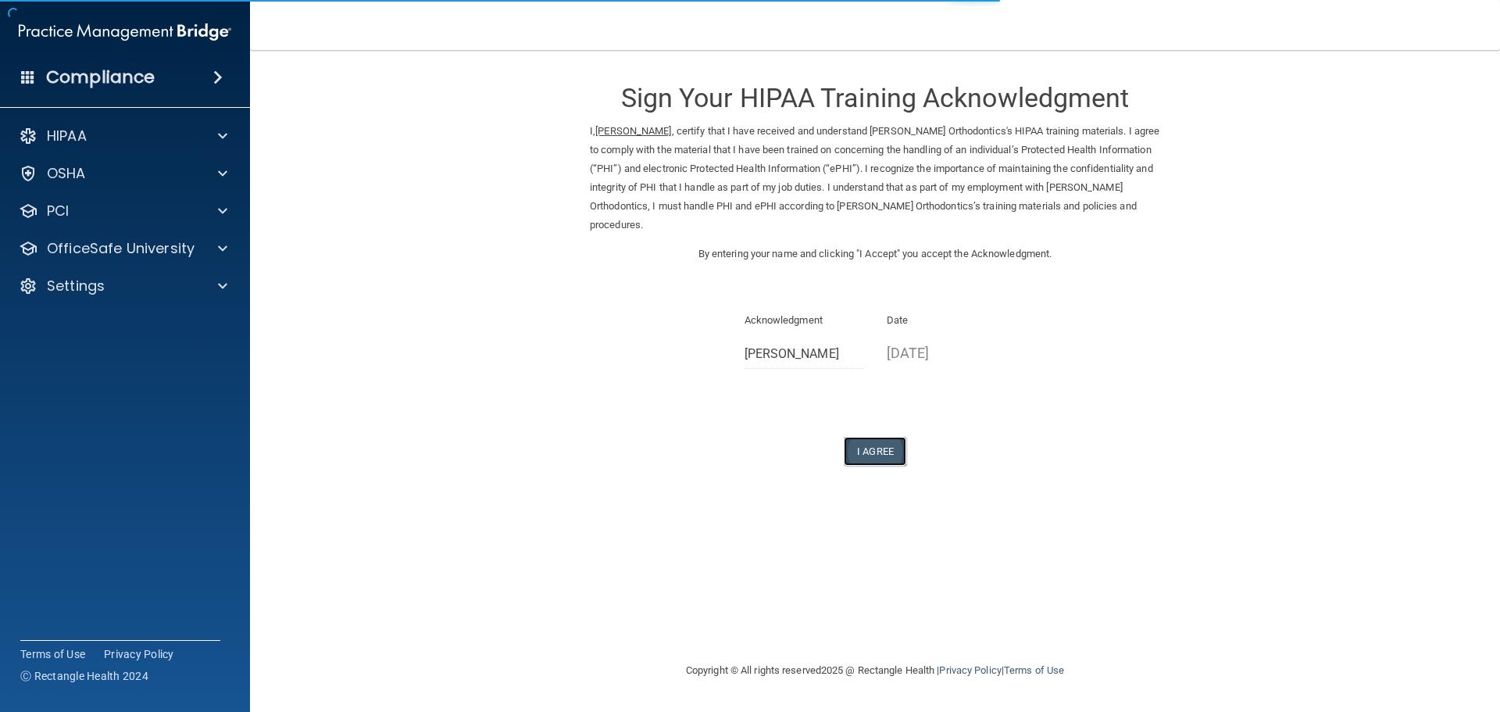
click at [893, 460] on button "I Agree" at bounding box center [875, 451] width 62 height 29
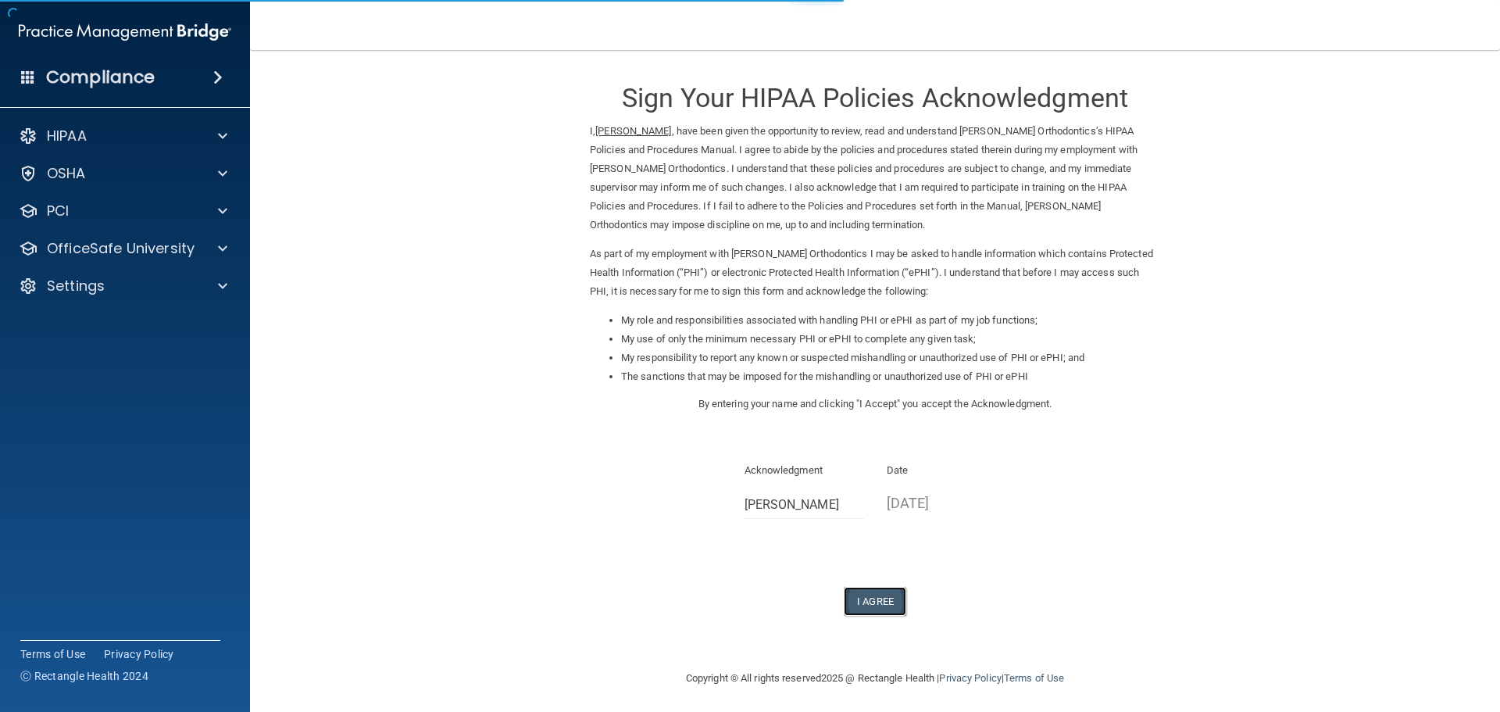
click at [879, 597] on button "I Agree" at bounding box center [875, 601] width 62 height 29
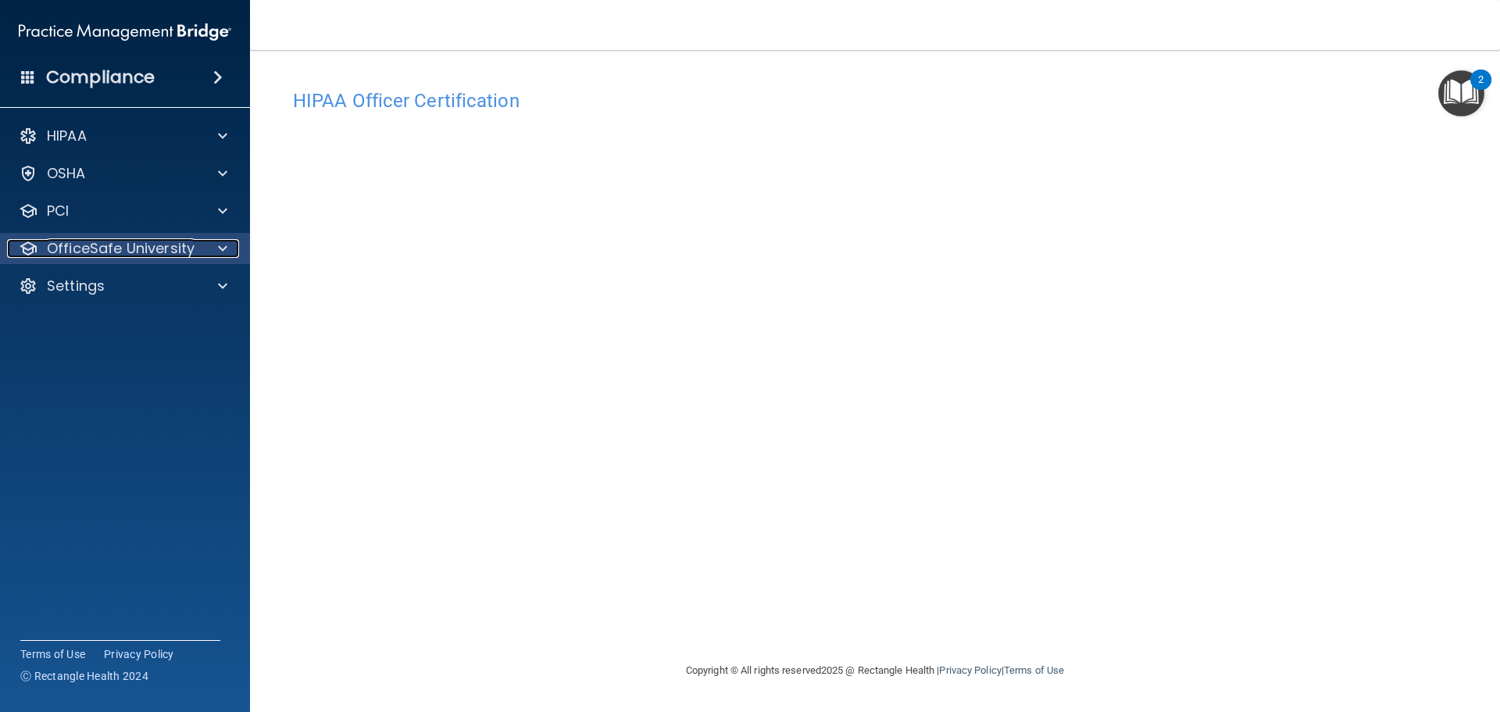
click at [177, 255] on p "OfficeSafe University" at bounding box center [121, 248] width 148 height 19
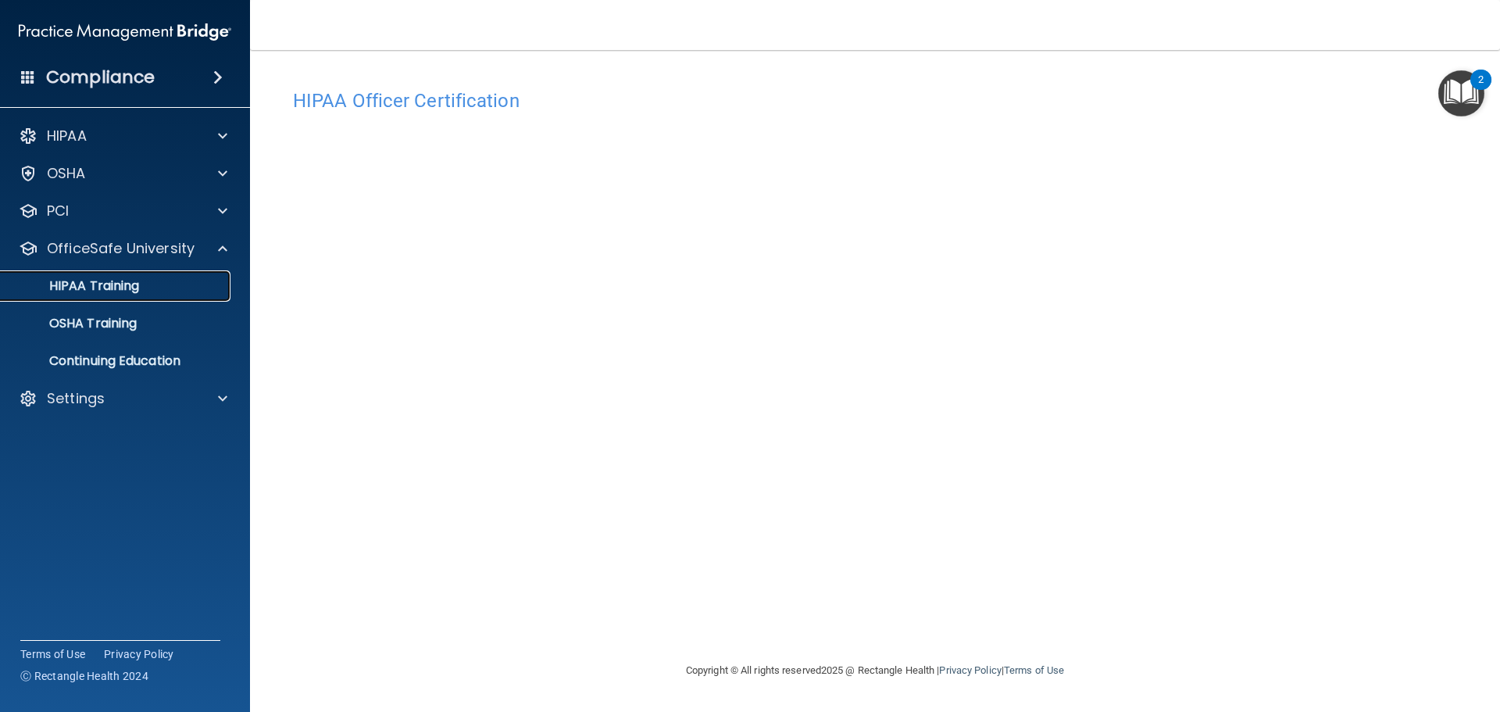
click at [157, 290] on div "HIPAA Training" at bounding box center [116, 286] width 213 height 16
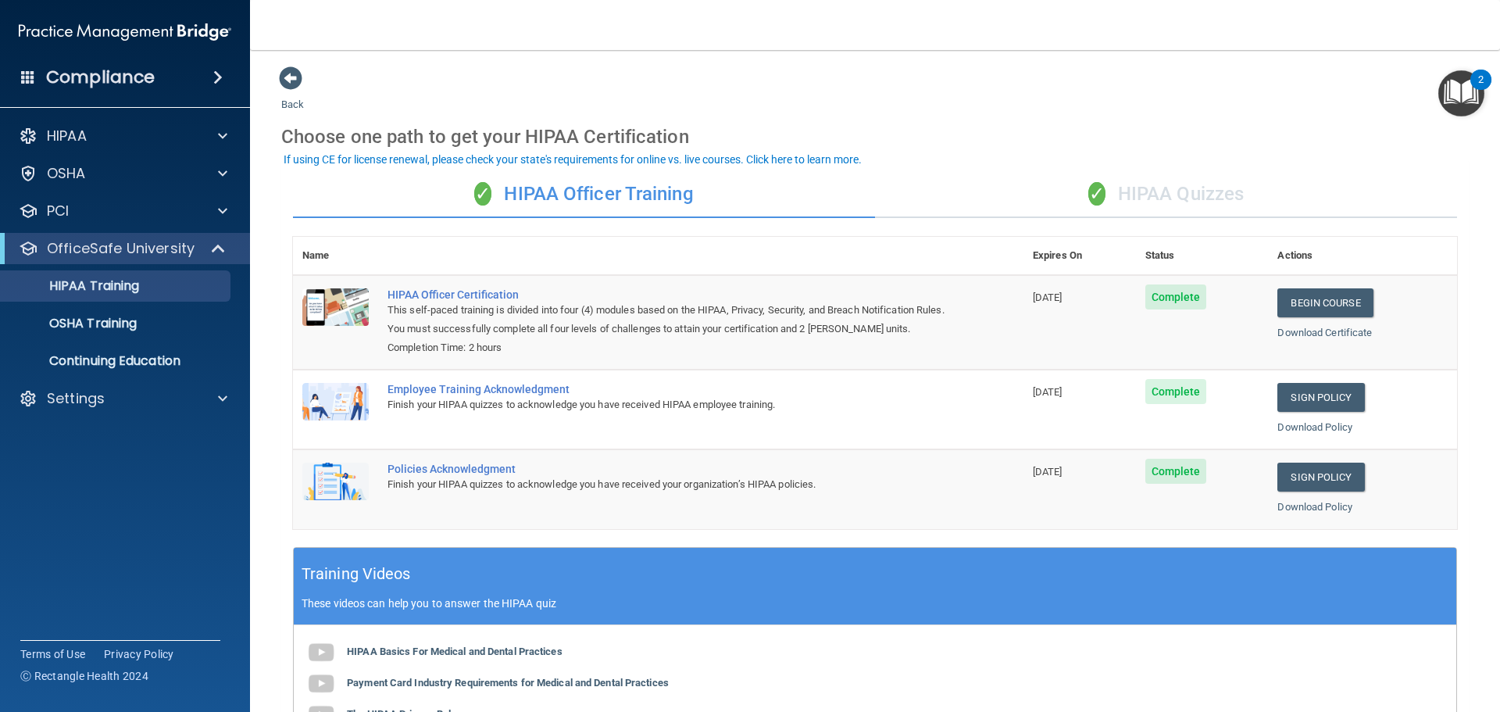
click at [1155, 183] on div "✓ HIPAA Quizzes" at bounding box center [1166, 194] width 582 height 47
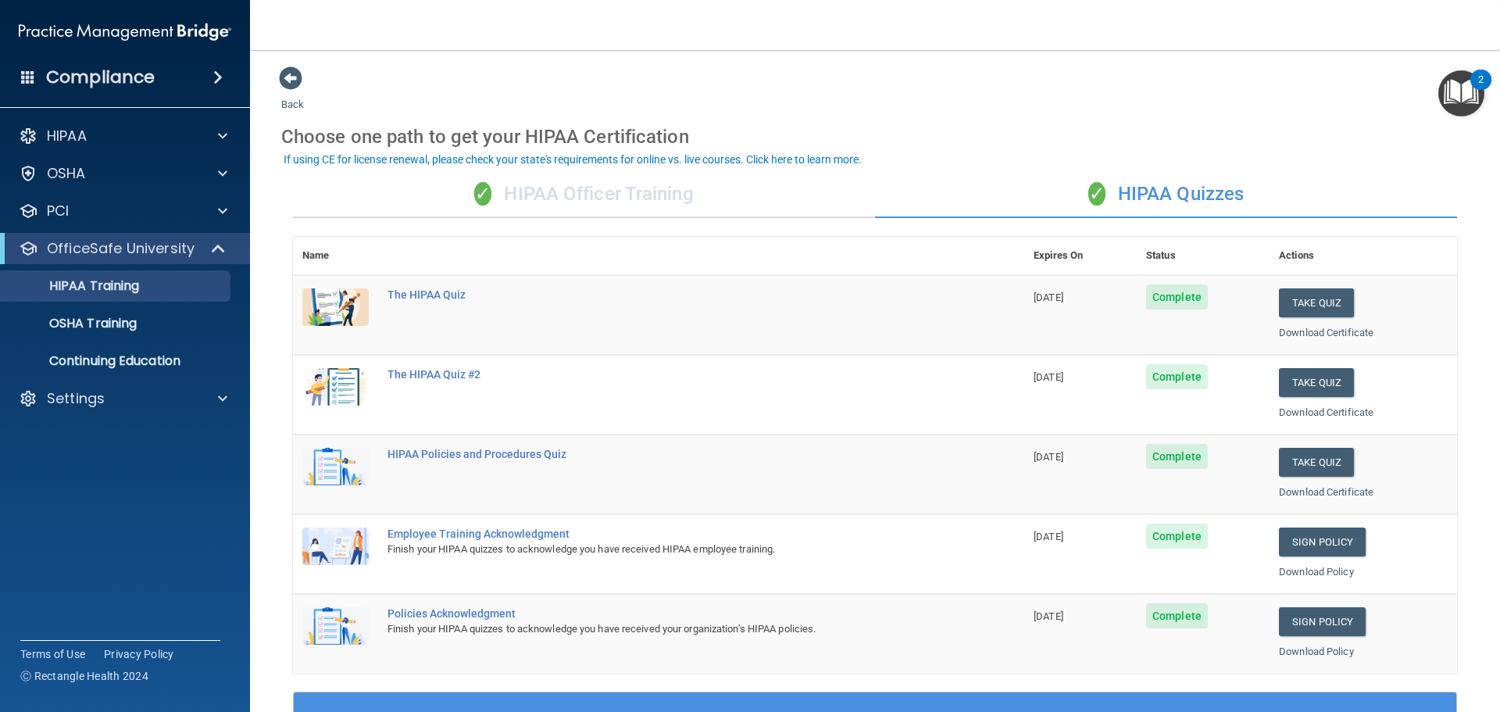
click at [177, 303] on ul "HIPAA Training OSHA Training Continuing Education" at bounding box center [125, 320] width 283 height 112
click at [161, 319] on div "OSHA Training" at bounding box center [116, 324] width 213 height 16
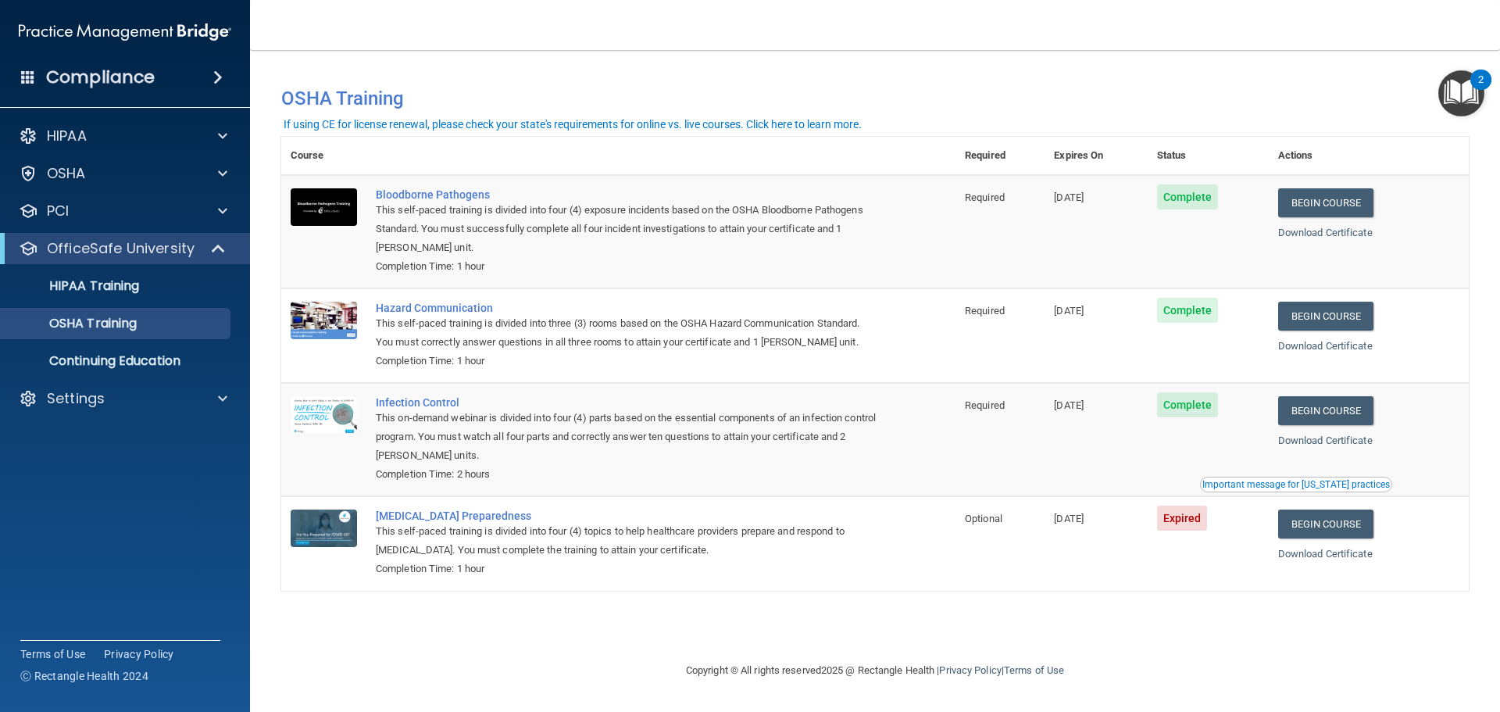
drag, startPoint x: 310, startPoint y: 697, endPoint x: 327, endPoint y: 656, distance: 44.1
click at [311, 696] on main "You have a course that has expired or is incomplete. Please complete the course…" at bounding box center [875, 381] width 1250 height 662
click at [86, 399] on p "Settings" at bounding box center [76, 398] width 58 height 19
click at [105, 550] on p "Sign Out" at bounding box center [116, 549] width 213 height 16
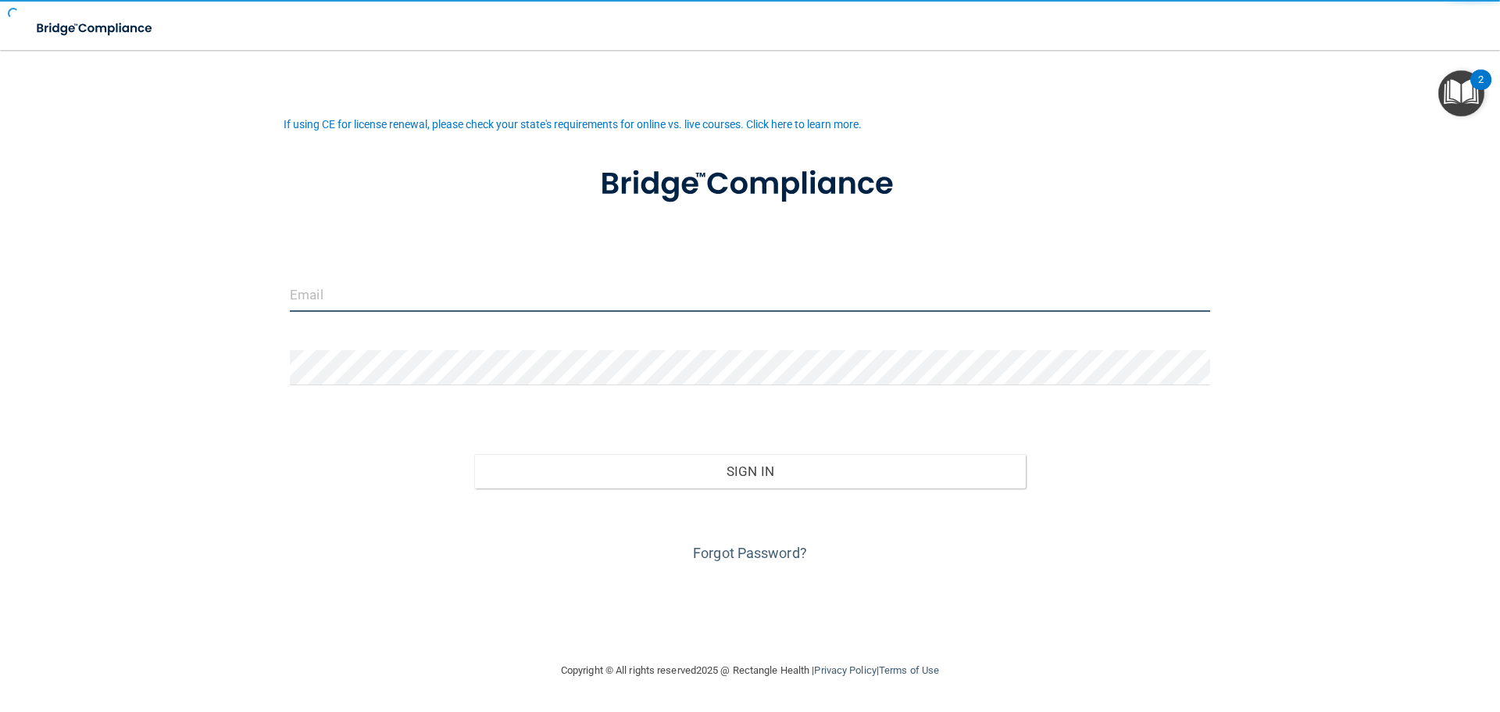
type input "[PERSON_NAME][EMAIL_ADDRESS][DOMAIN_NAME]"
